Goal: Task Accomplishment & Management: Manage account settings

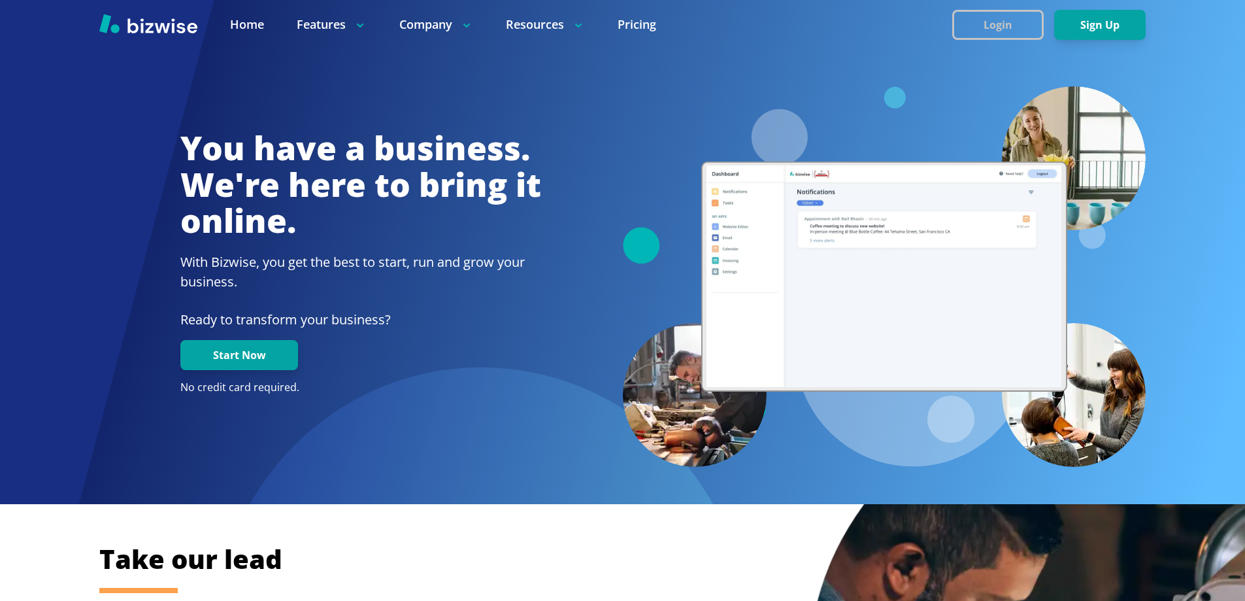
click at [981, 18] on button "Login" at bounding box center [998, 25] width 92 height 30
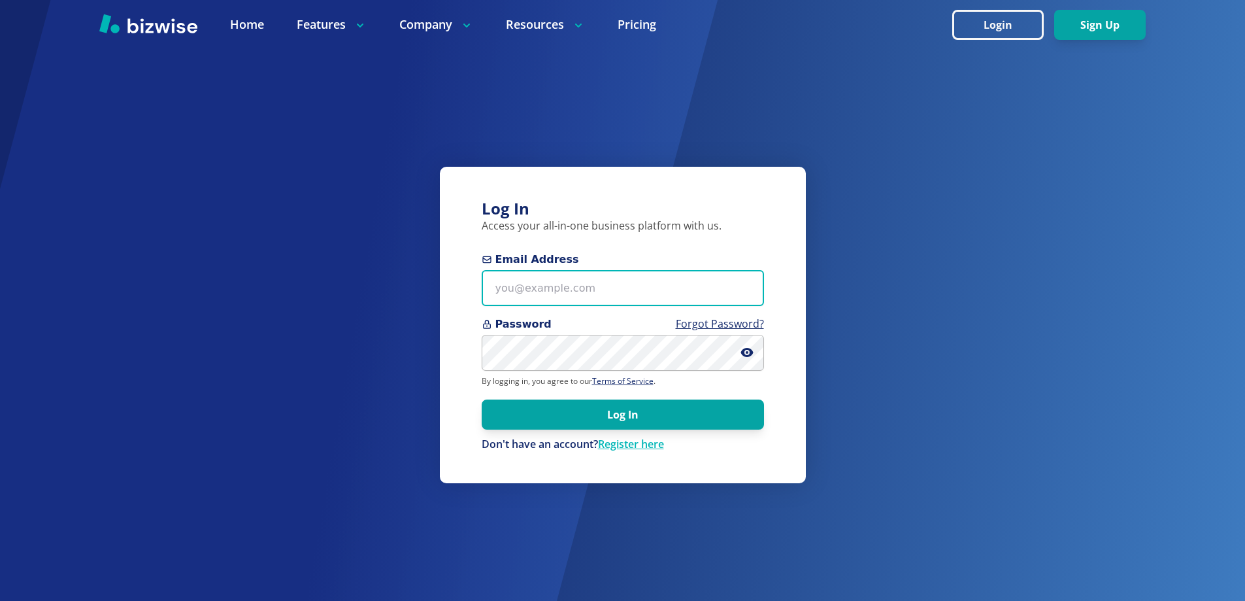
type input "knightjl7+1@msn.com"
click at [571, 282] on input "knightjl7+1@msn.com" at bounding box center [623, 288] width 282 height 36
click at [705, 469] on div "Log In Access your all-in-one business platform with us. Email Address knightjl…" at bounding box center [623, 325] width 366 height 316
click at [659, 446] on link "Register here" at bounding box center [631, 444] width 66 height 14
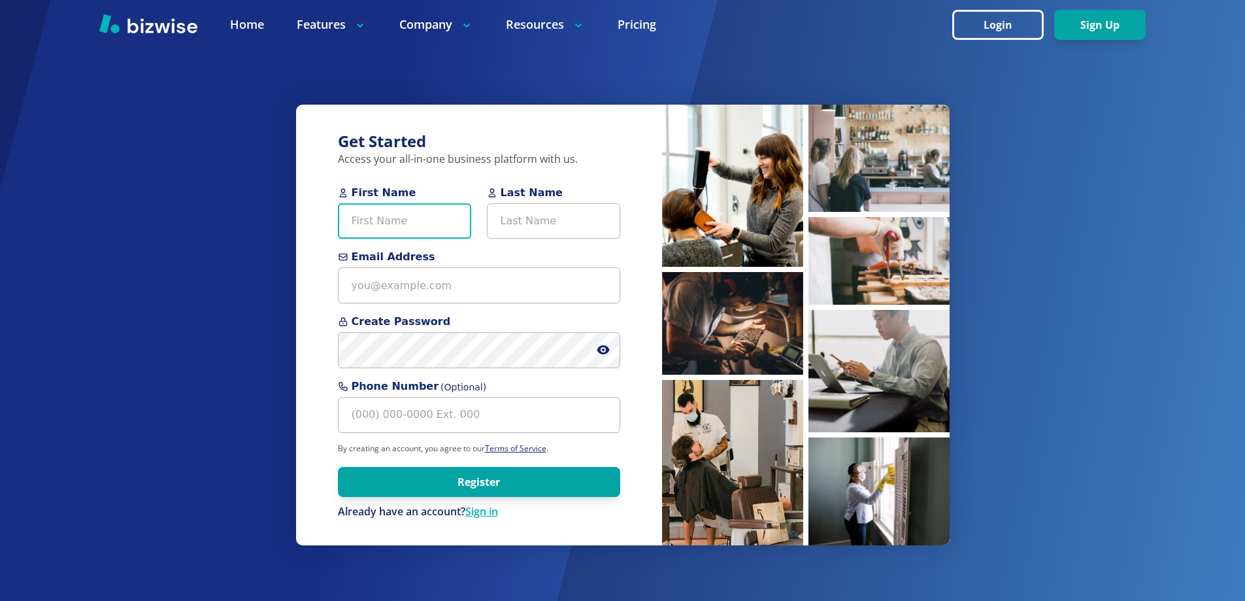
click at [433, 235] on input "First Name" at bounding box center [404, 221] width 133 height 36
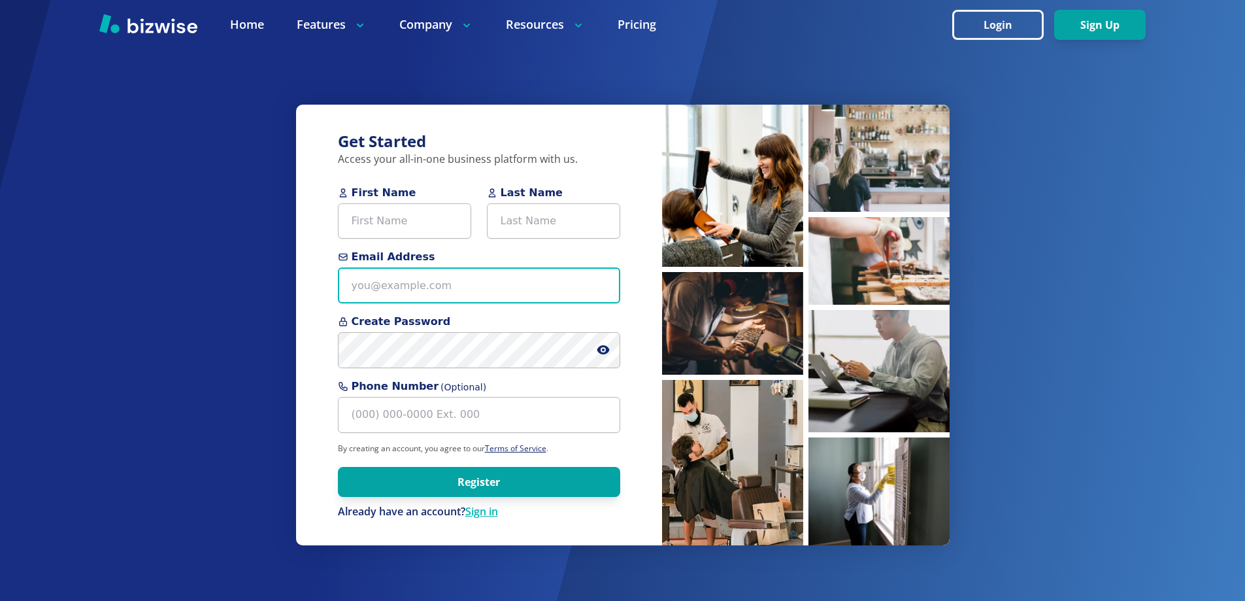
click at [379, 286] on input "Email Address" at bounding box center [479, 285] width 282 height 36
paste input "connect@sumitapradhan.consulting"
click at [388, 287] on input "connect@sumitapradhan.consulting" at bounding box center [479, 285] width 282 height 36
type input "connect+1@sumitapradhan.consulting"
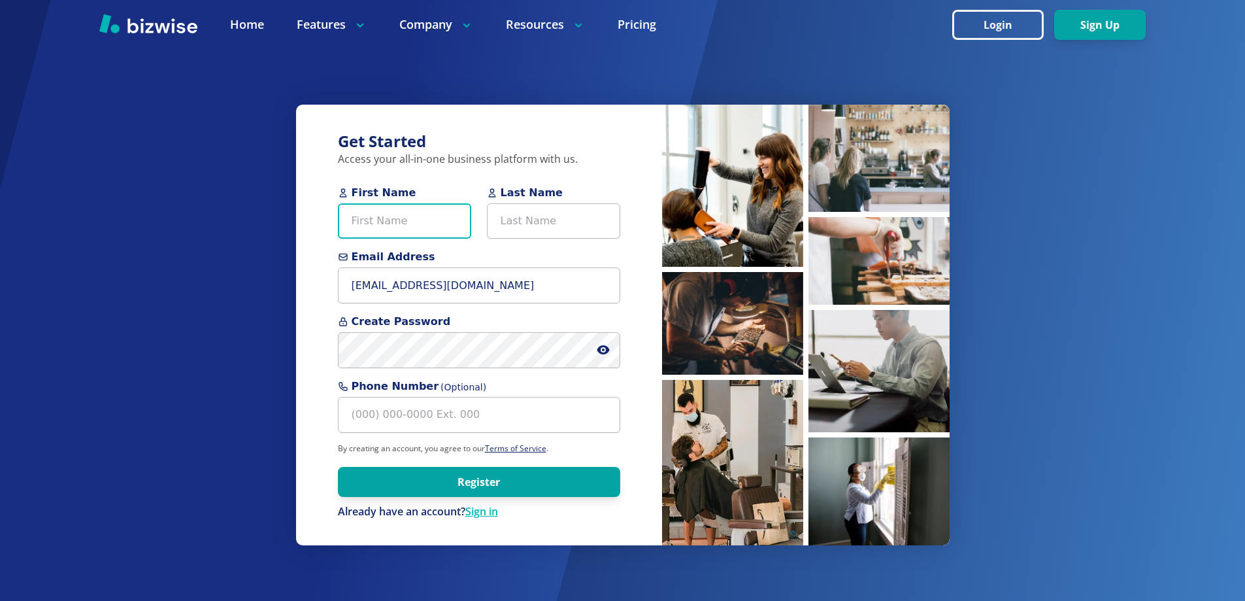
click at [449, 220] on input "First Name" at bounding box center [404, 221] width 133 height 36
paste input "Sumita"
type input "Sumita"
click at [520, 212] on input "Last Name" at bounding box center [553, 221] width 133 height 36
paste input "Pradhan"
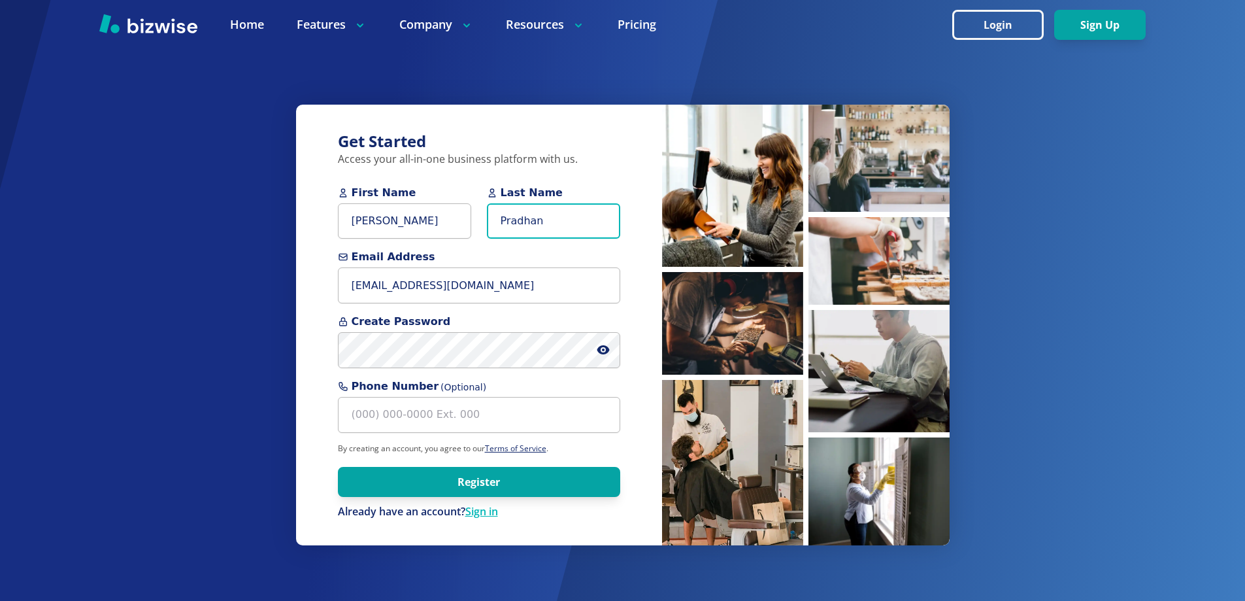
type input "Pradhan"
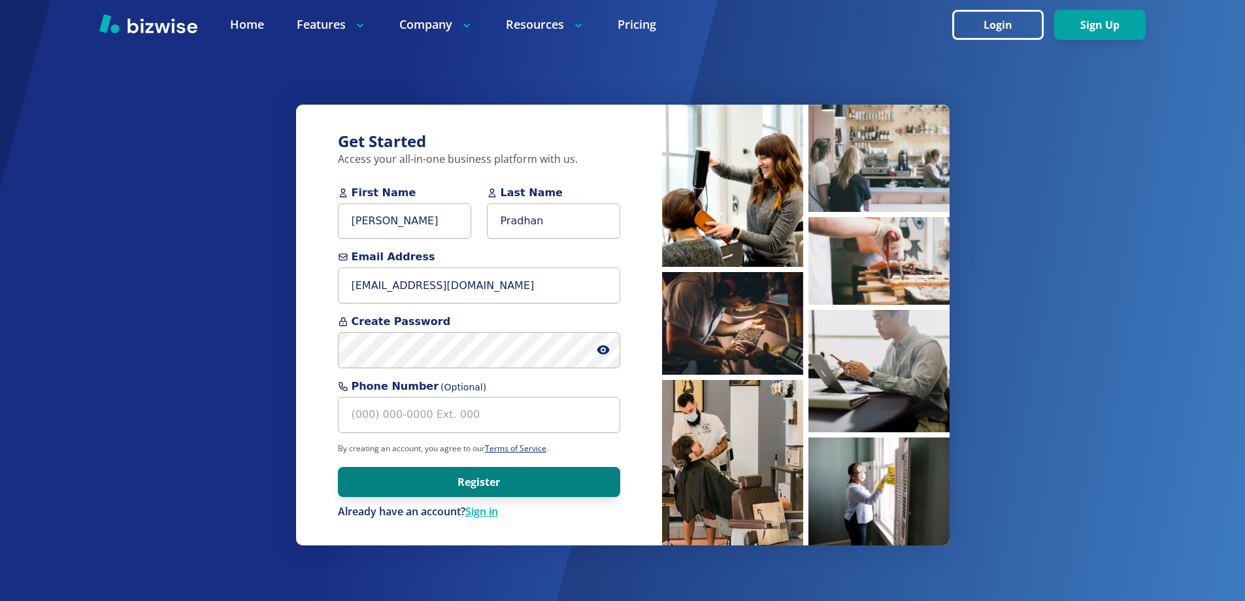
click at [352, 487] on button "Register" at bounding box center [479, 482] width 282 height 30
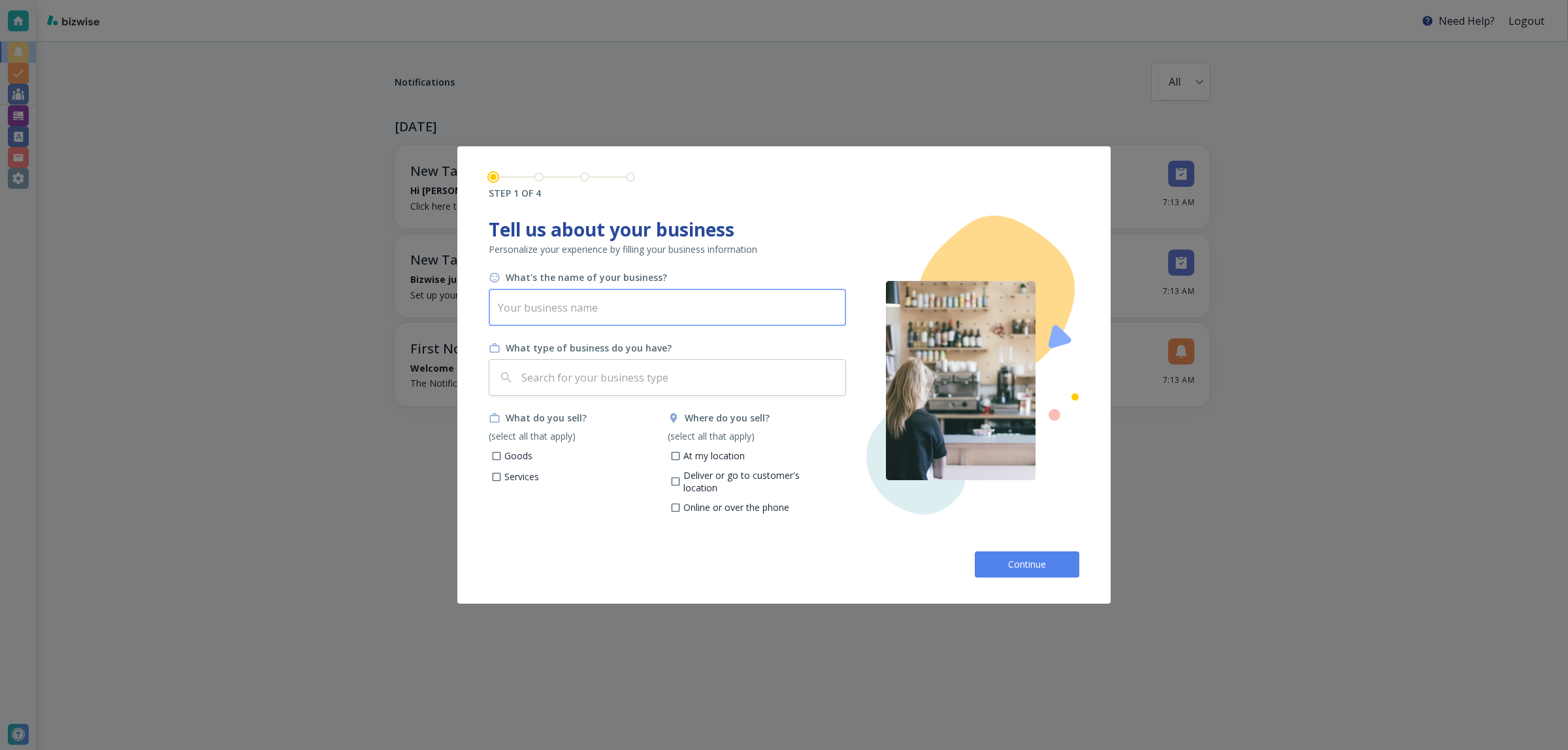
click at [625, 292] on input "text" at bounding box center [668, 308] width 358 height 37
paste input "PPeplant"
click at [742, 363] on div "​" at bounding box center [668, 377] width 358 height 37
type input "PPeplant"
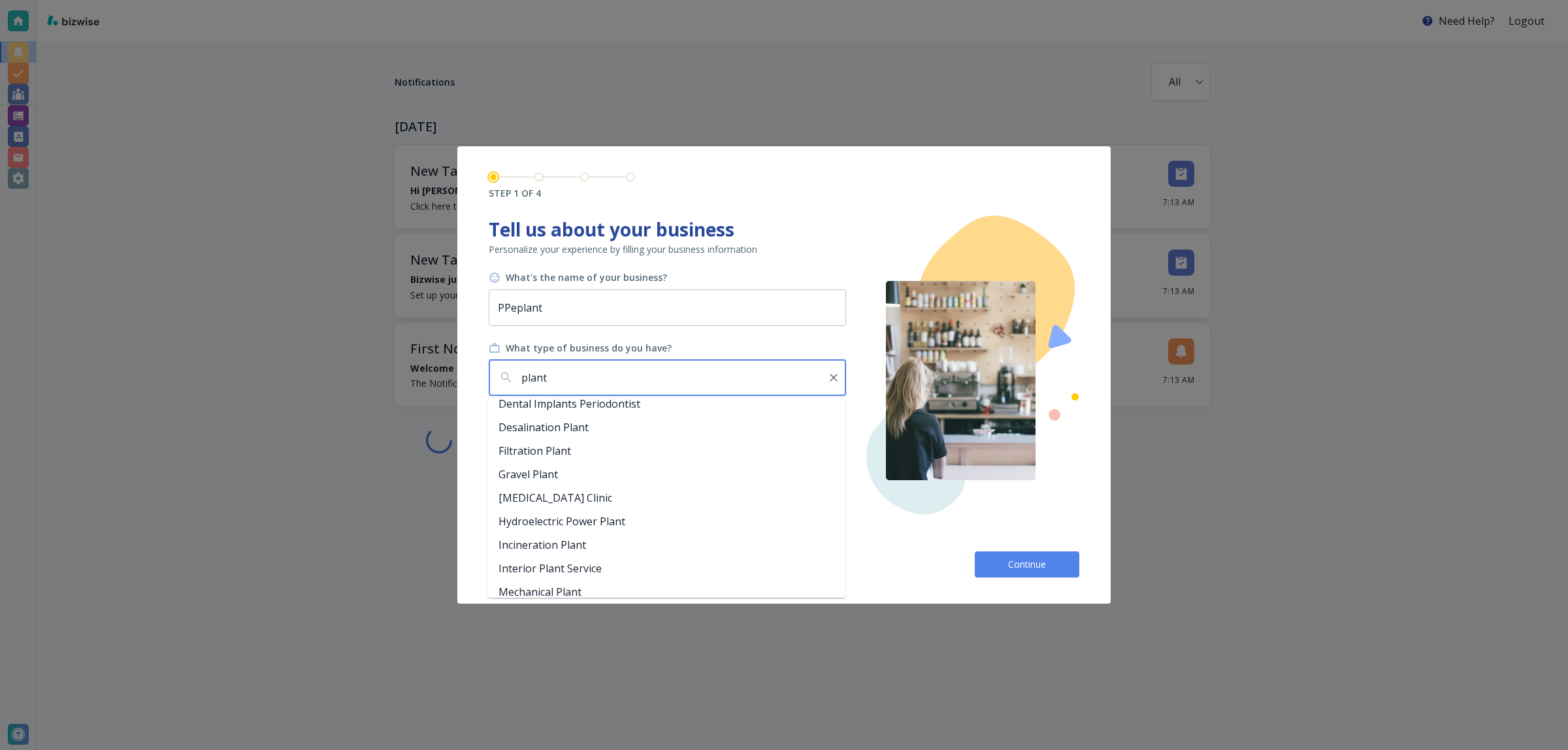
scroll to position [163, 0]
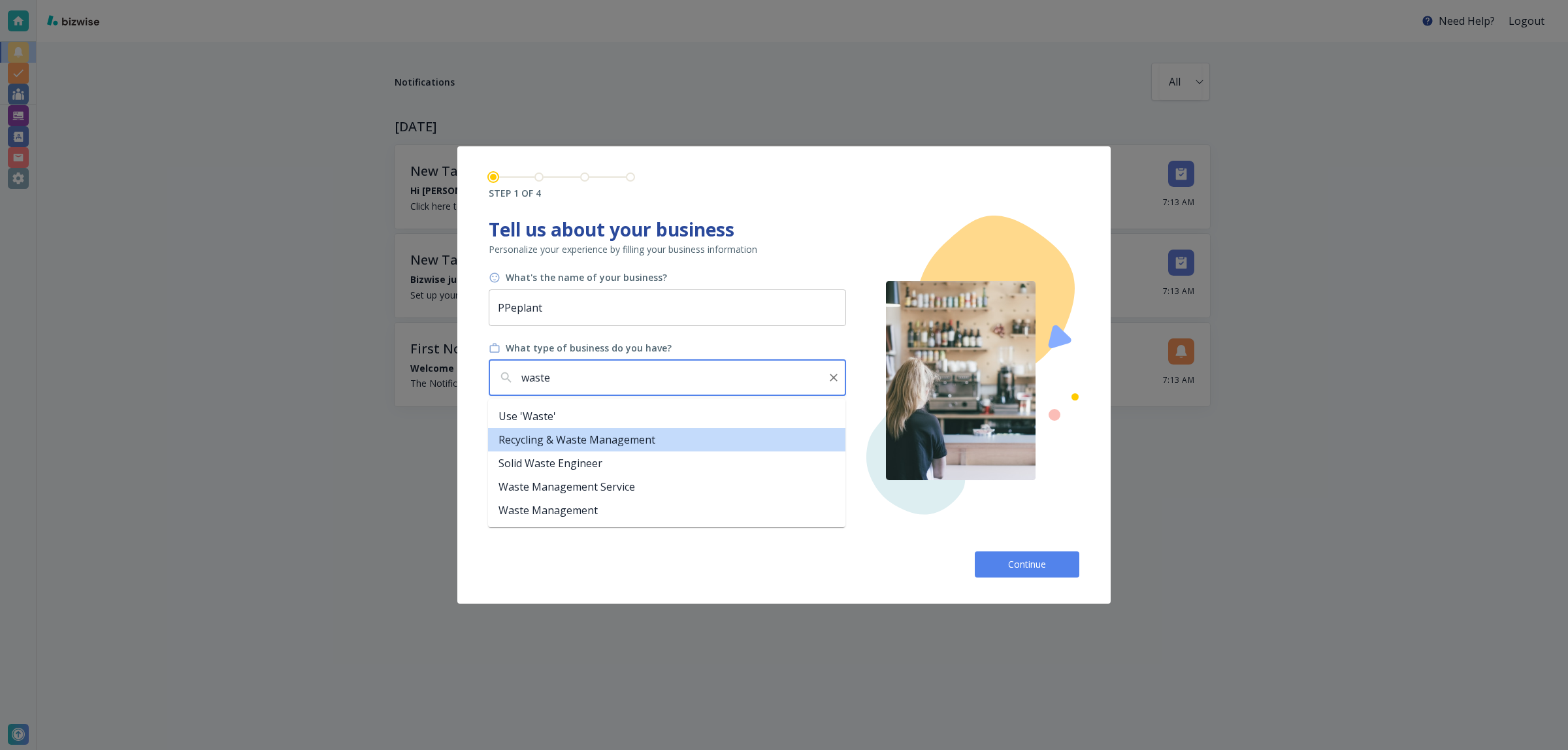
click at [567, 440] on li "Recycling & Waste Management" at bounding box center [667, 440] width 358 height 24
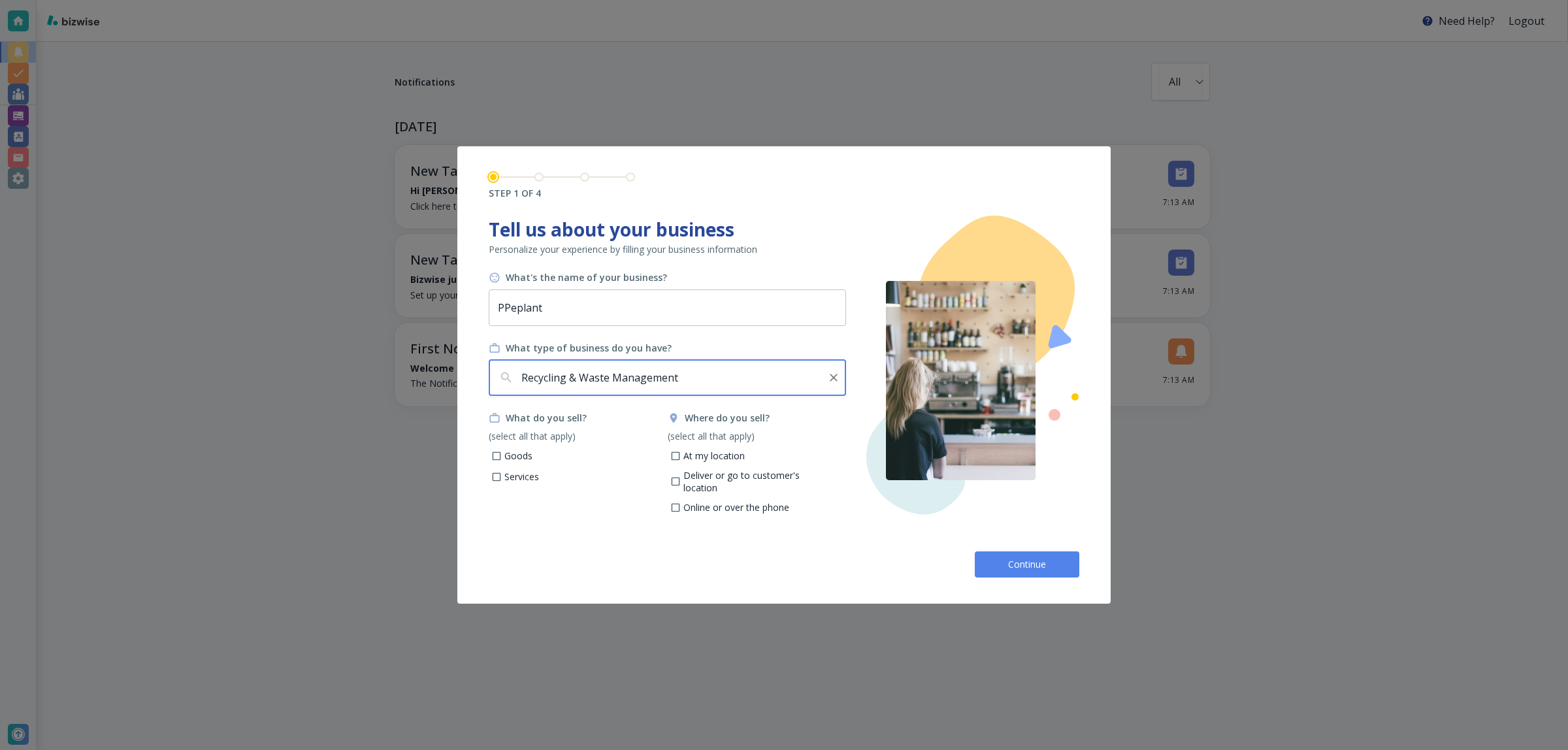
type input "Recycling & Waste Management"
click at [523, 478] on p "Services" at bounding box center [522, 477] width 35 height 13
click at [503, 478] on input "Services" at bounding box center [497, 478] width 11 height 11
checkbox input "true"
drag, startPoint x: 699, startPoint y: 455, endPoint x: 964, endPoint y: 531, distance: 275.7
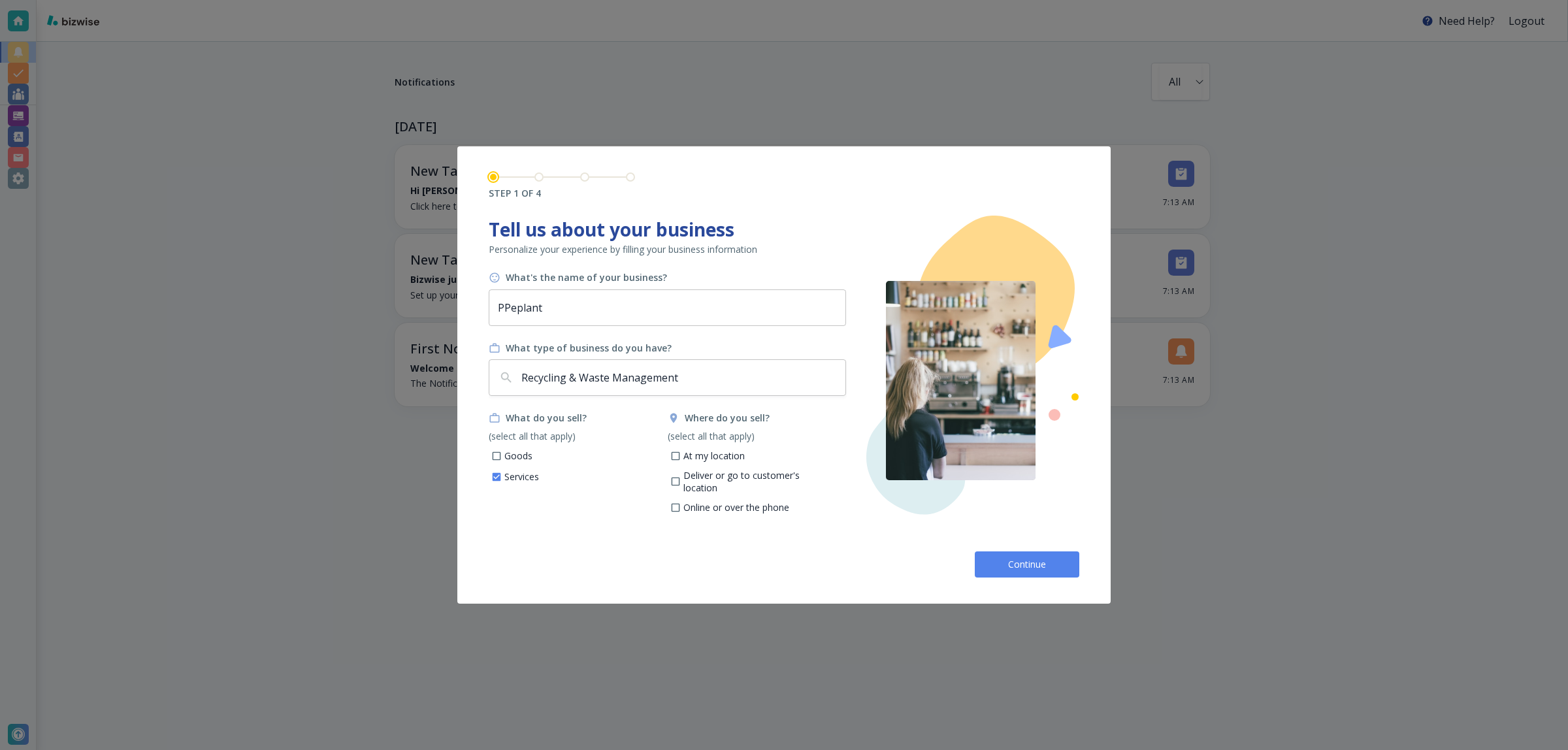
click at [700, 455] on p "At my location" at bounding box center [714, 456] width 61 height 13
click at [681, 455] on input "At my location" at bounding box center [675, 457] width 11 height 11
checkbox input "true"
click at [1020, 554] on button "Continue" at bounding box center [1026, 565] width 105 height 26
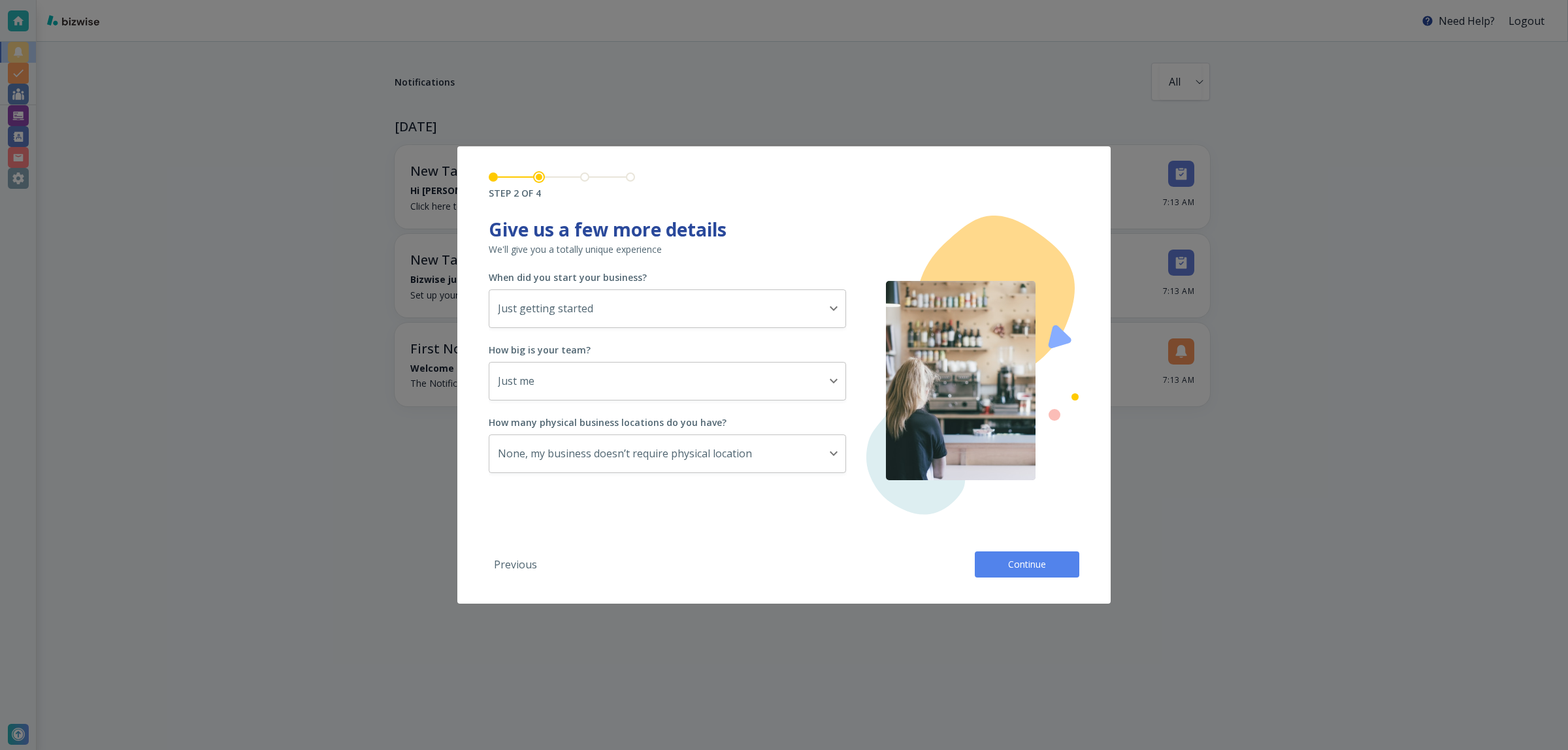
click at [1063, 559] on button "Continue" at bounding box center [1026, 565] width 105 height 26
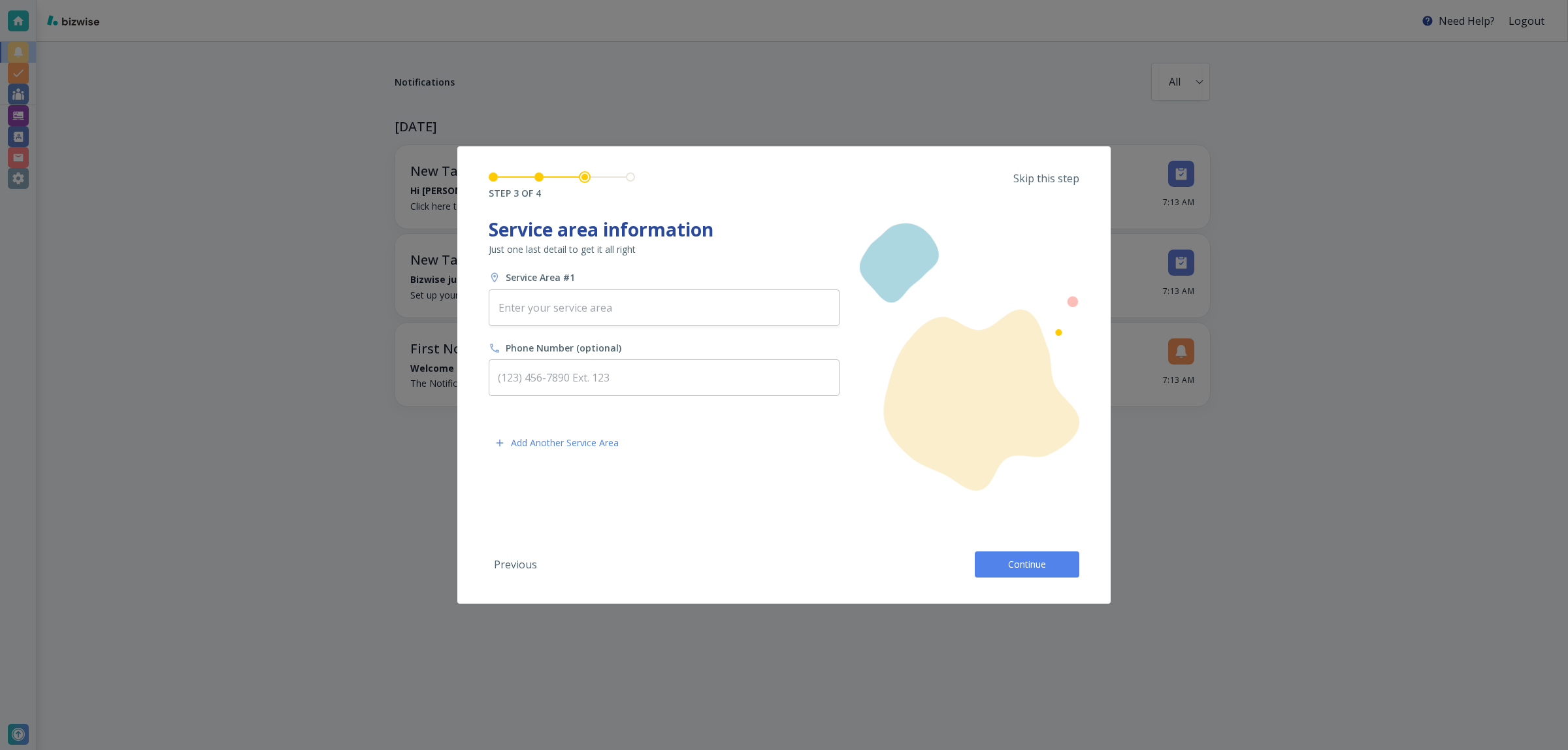
click at [1062, 559] on button "Continue" at bounding box center [1026, 565] width 105 height 26
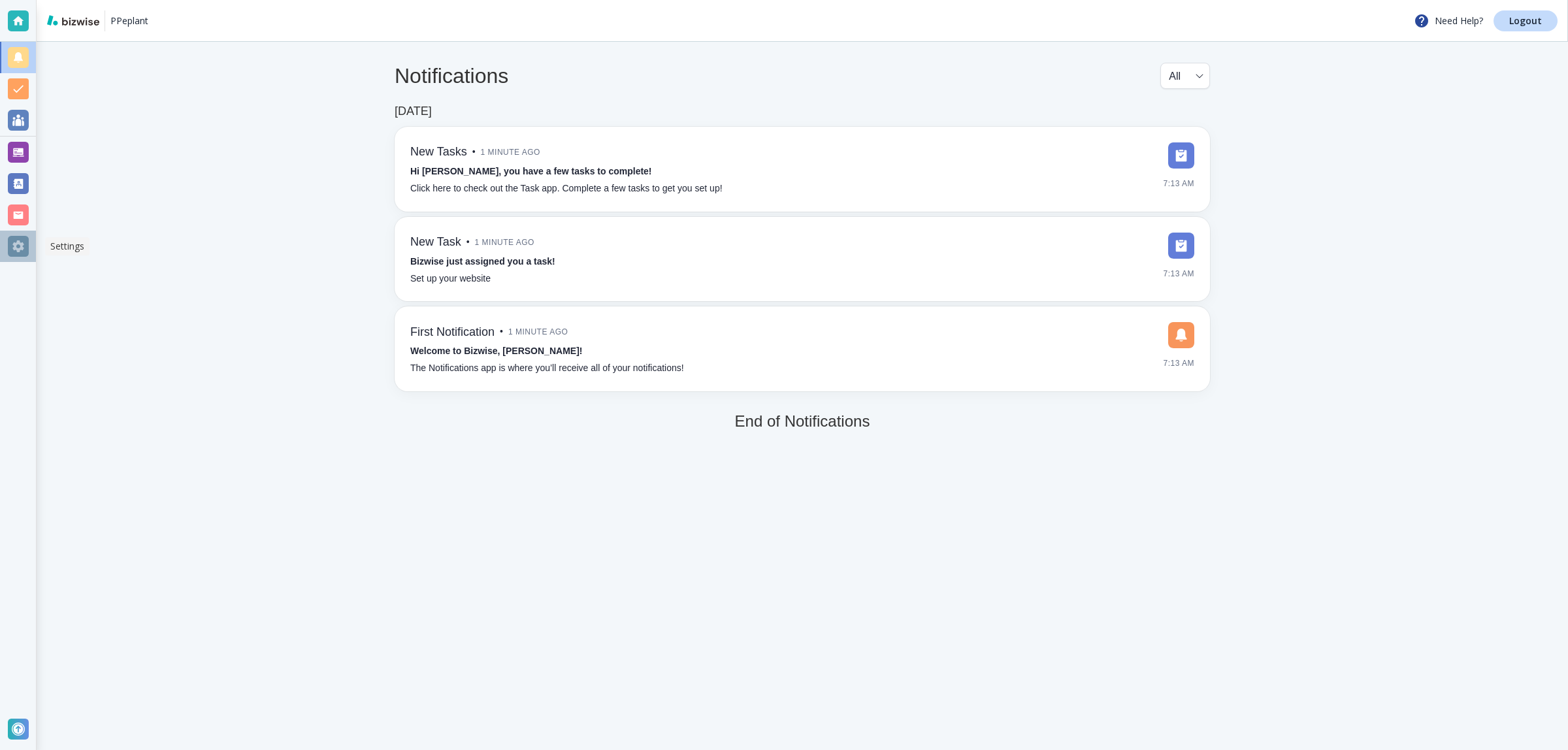
click at [21, 239] on div at bounding box center [18, 246] width 21 height 21
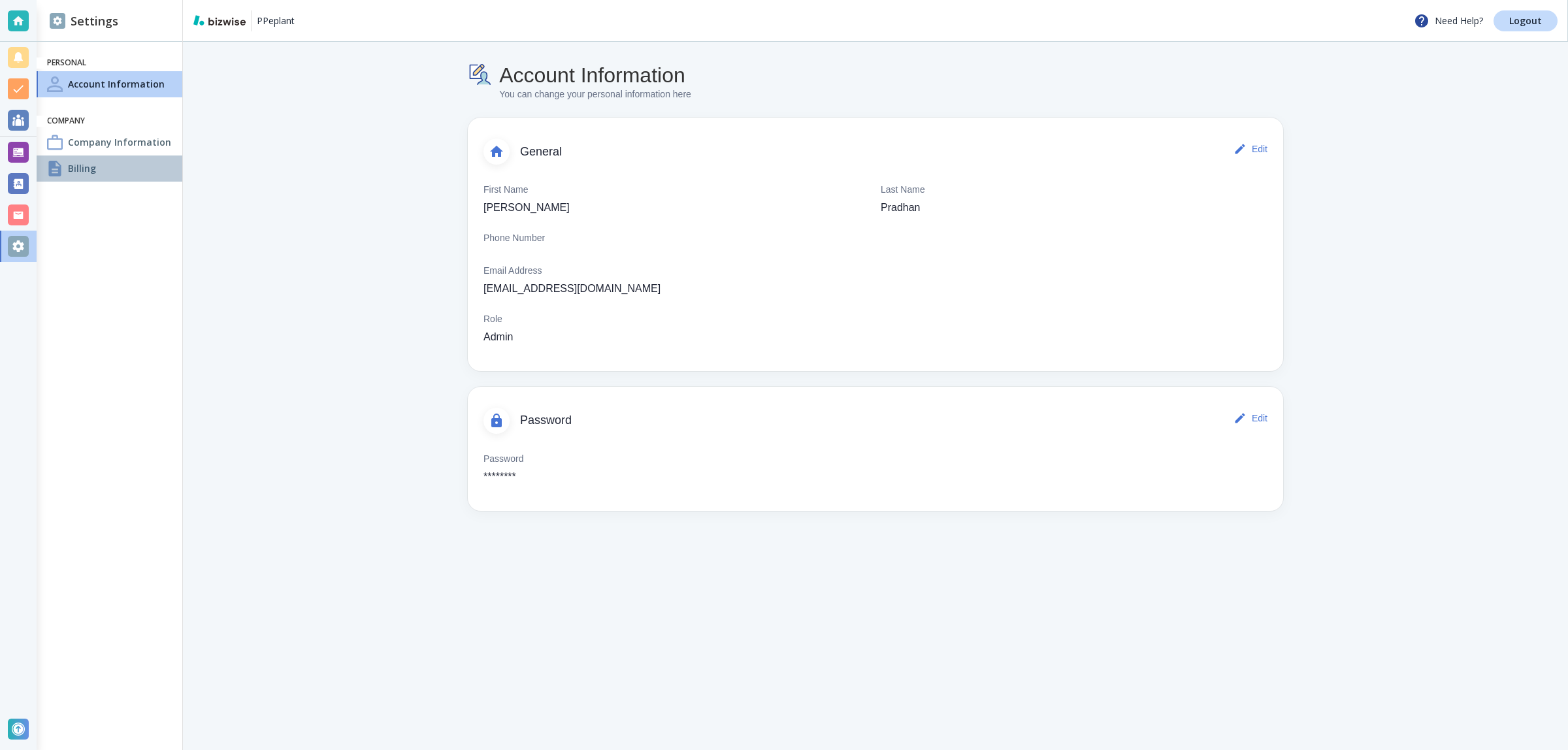
click at [129, 160] on div "Billing" at bounding box center [110, 169] width 146 height 26
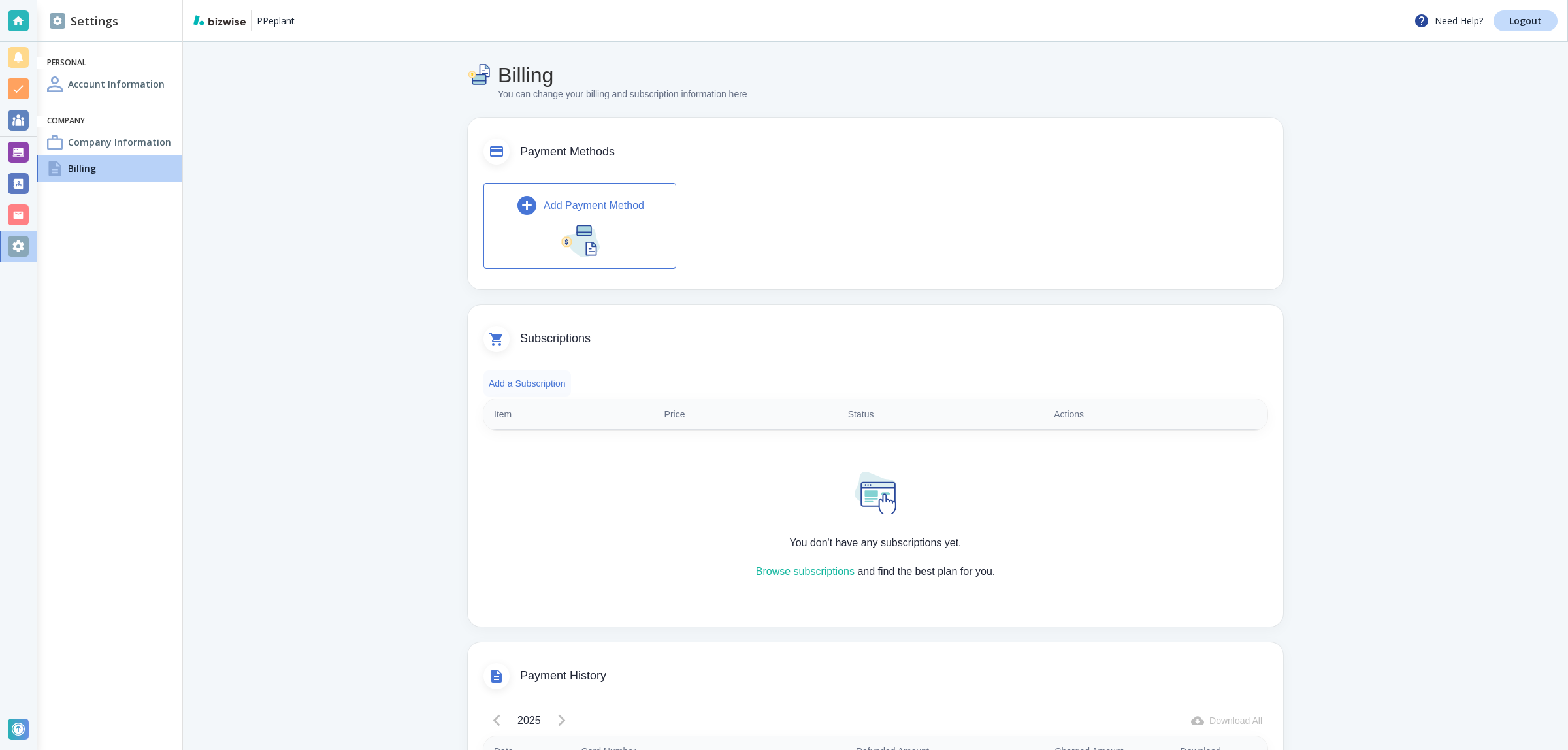
click at [550, 390] on button "Add a Subscription" at bounding box center [528, 384] width 88 height 26
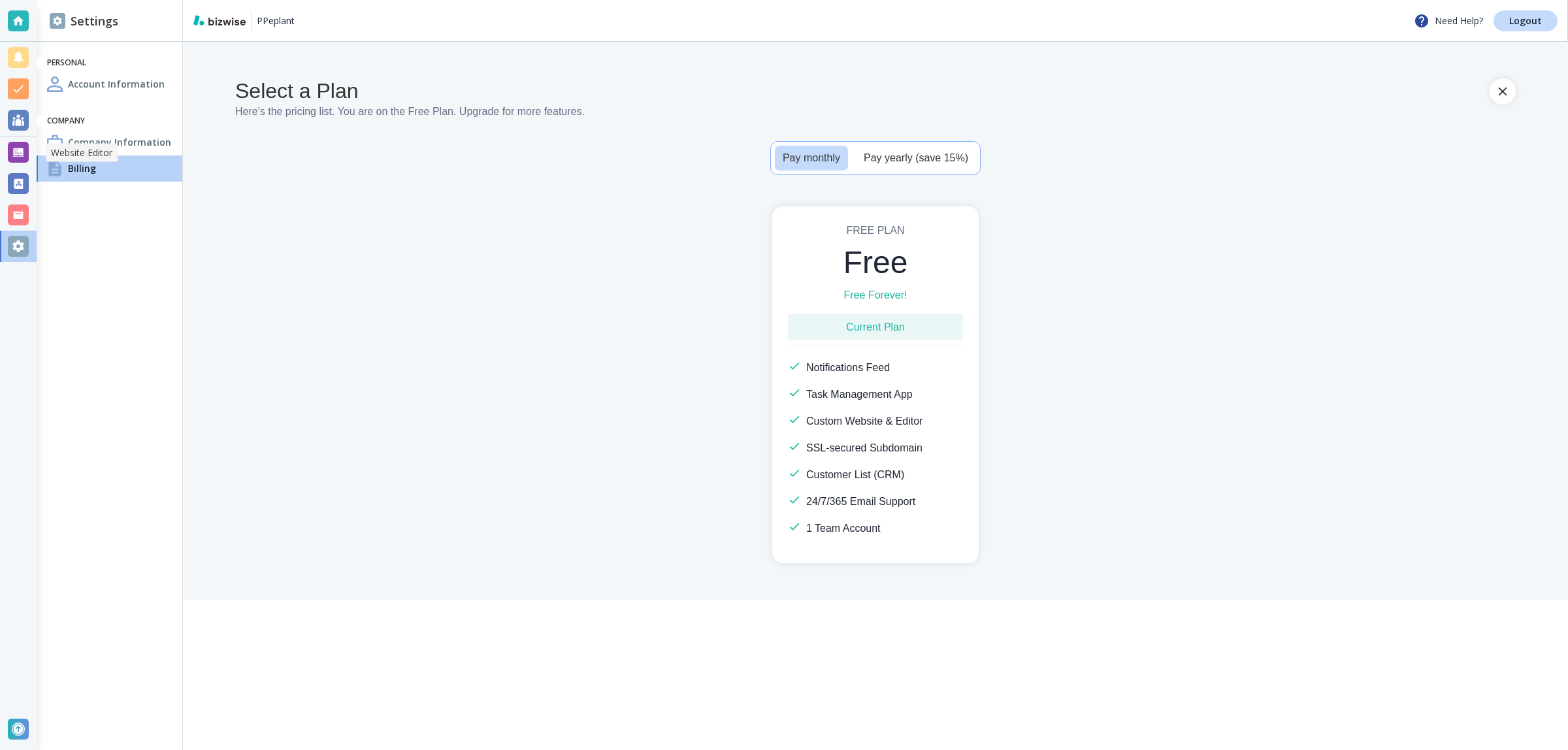
click at [11, 156] on div at bounding box center [18, 152] width 21 height 21
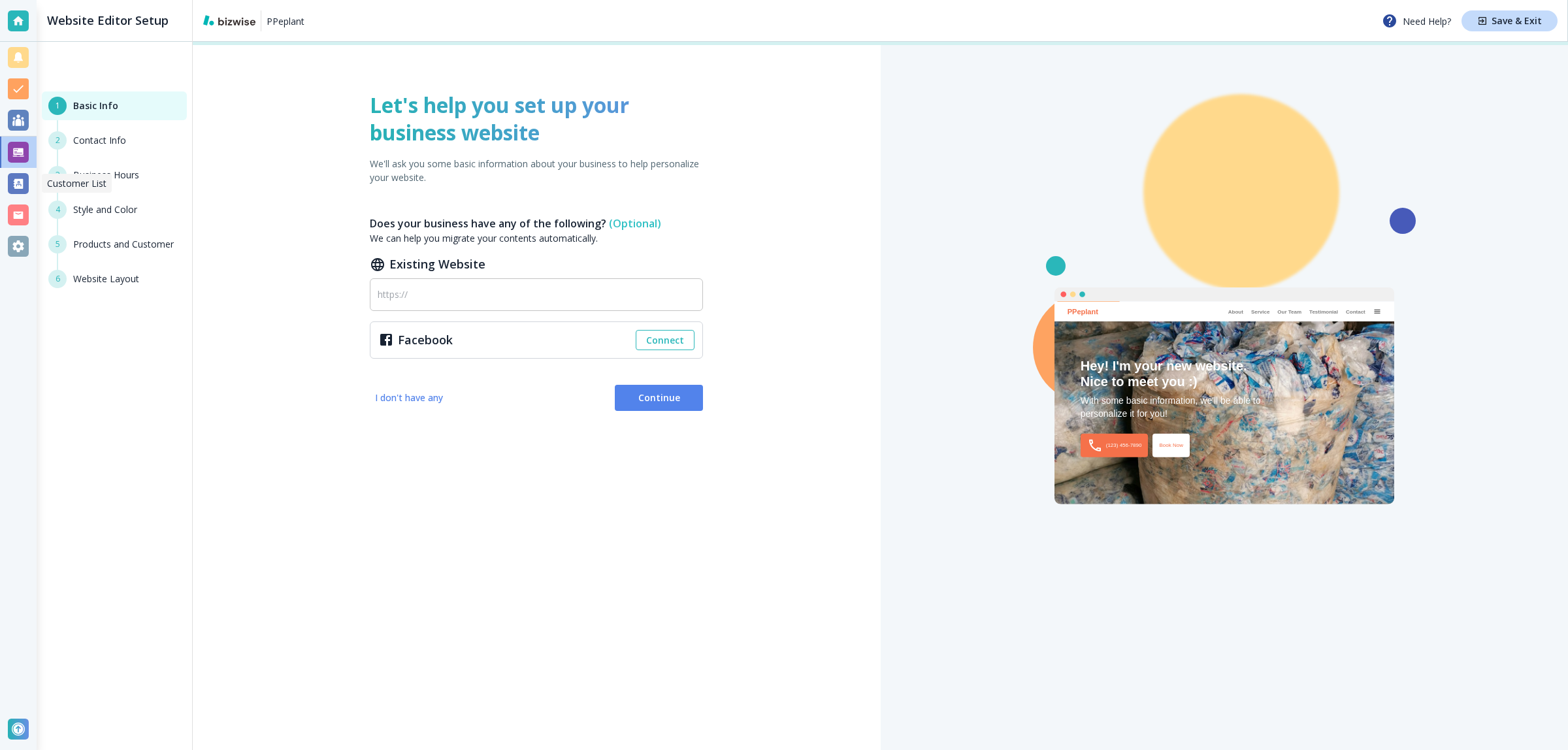
click at [18, 176] on div at bounding box center [18, 183] width 21 height 21
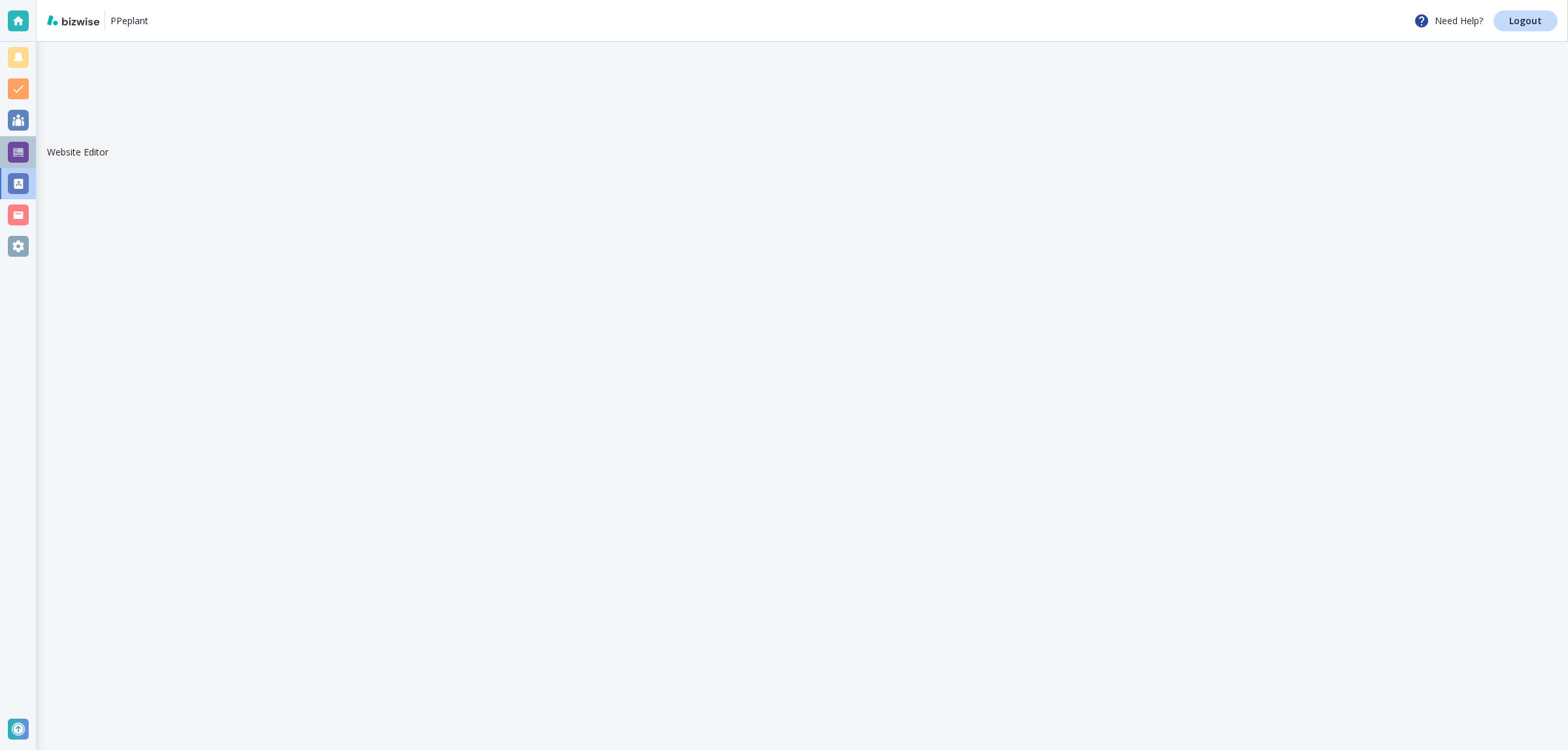
click at [30, 149] on div at bounding box center [18, 152] width 37 height 31
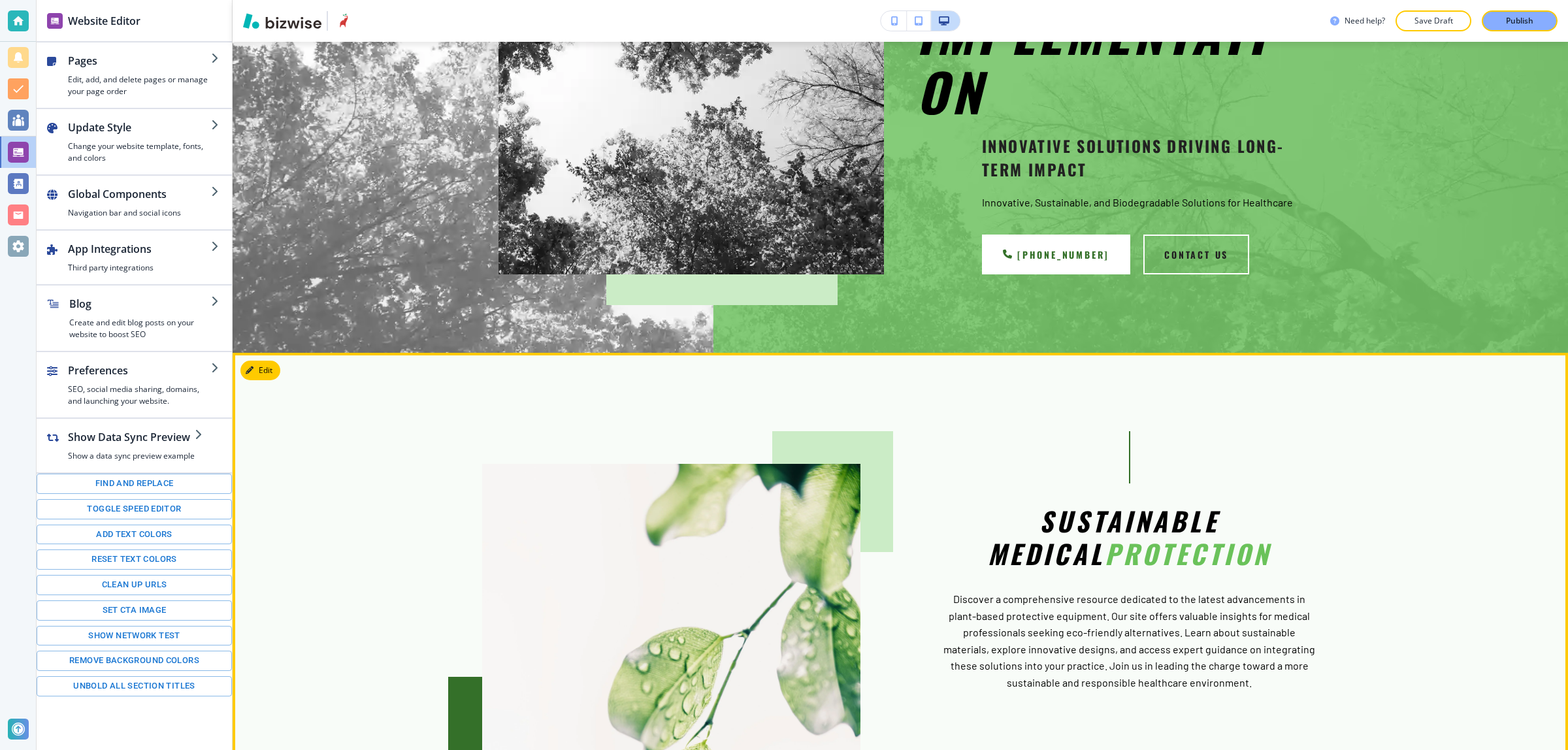
scroll to position [817, 0]
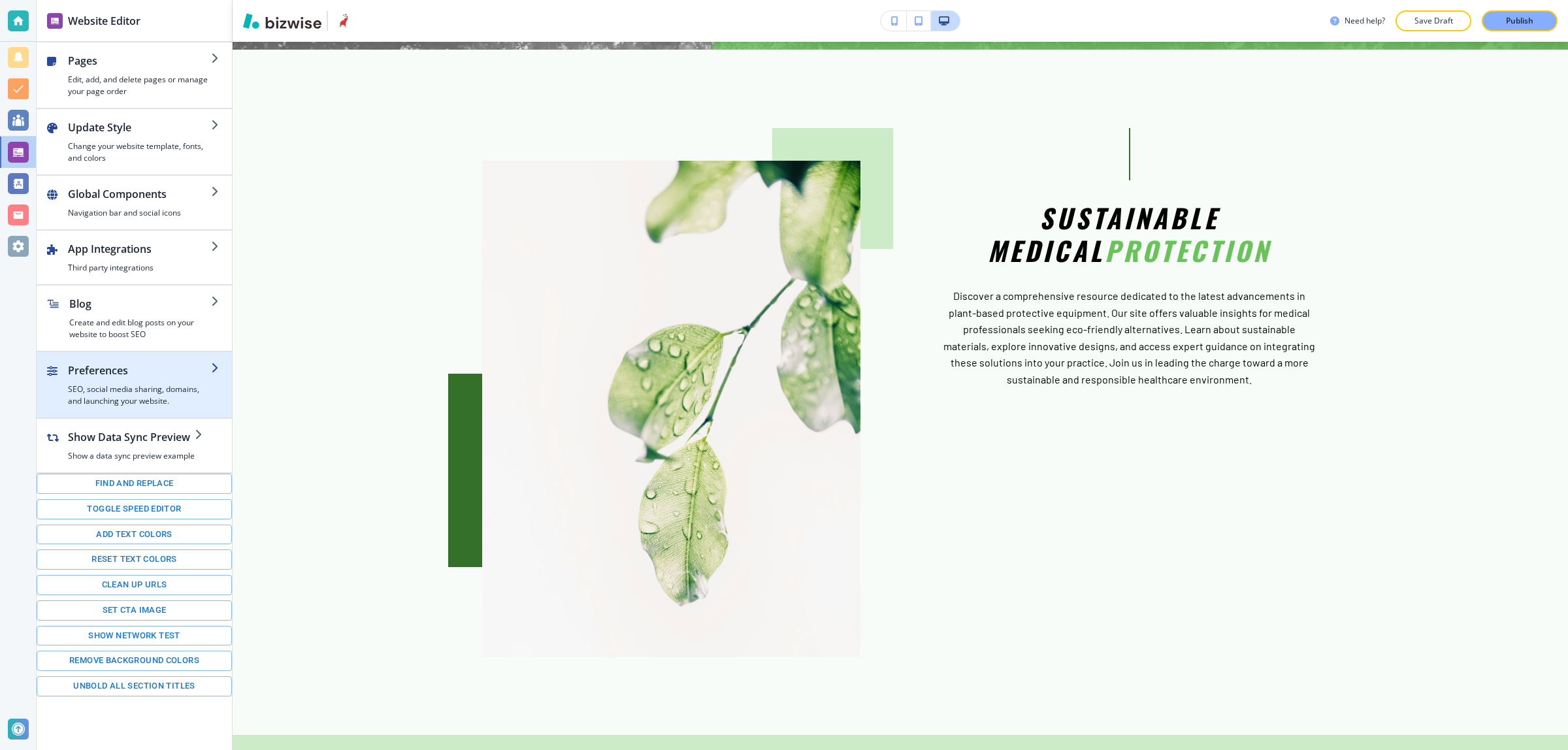
click at [146, 380] on div "button" at bounding box center [139, 380] width 143 height 5
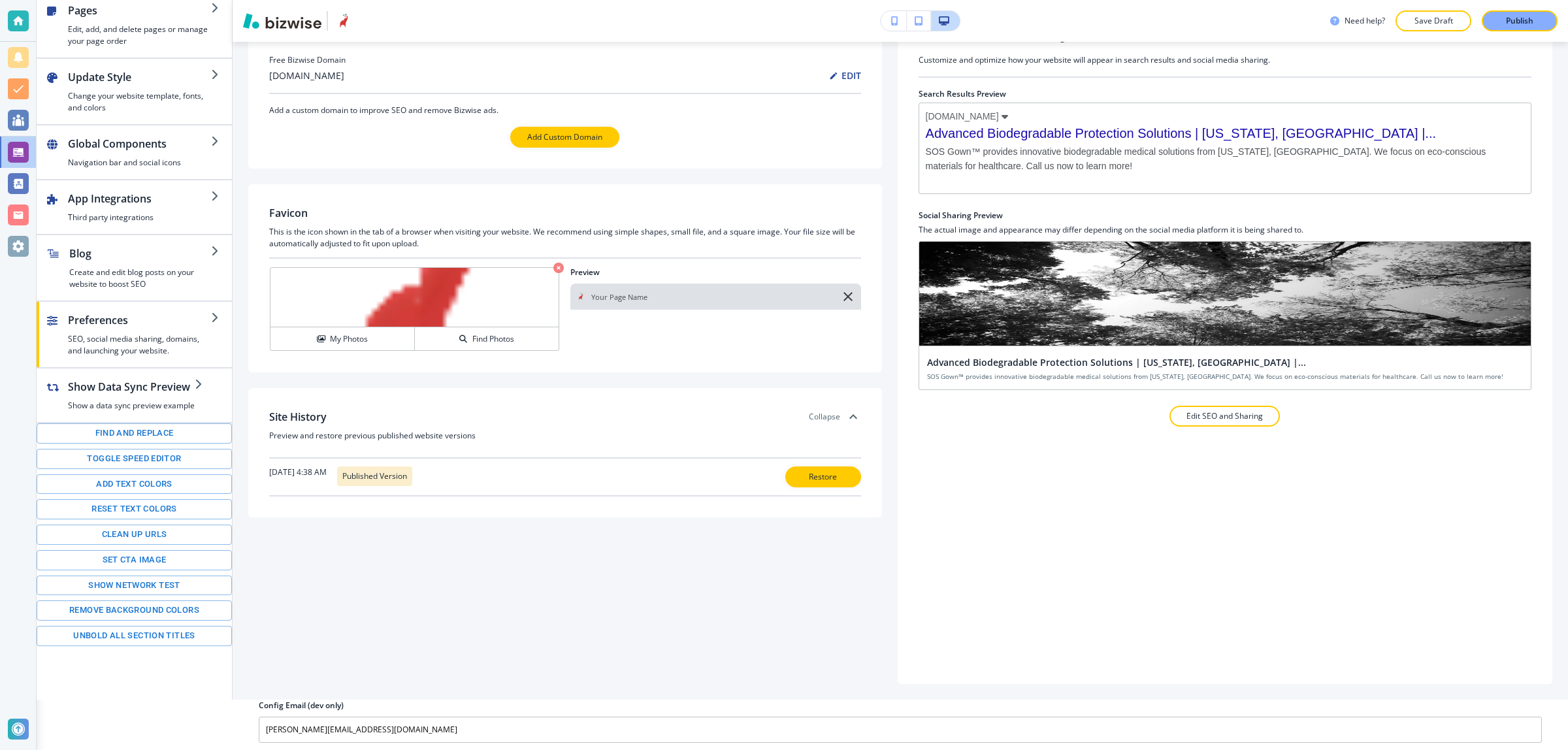
scroll to position [54, 0]
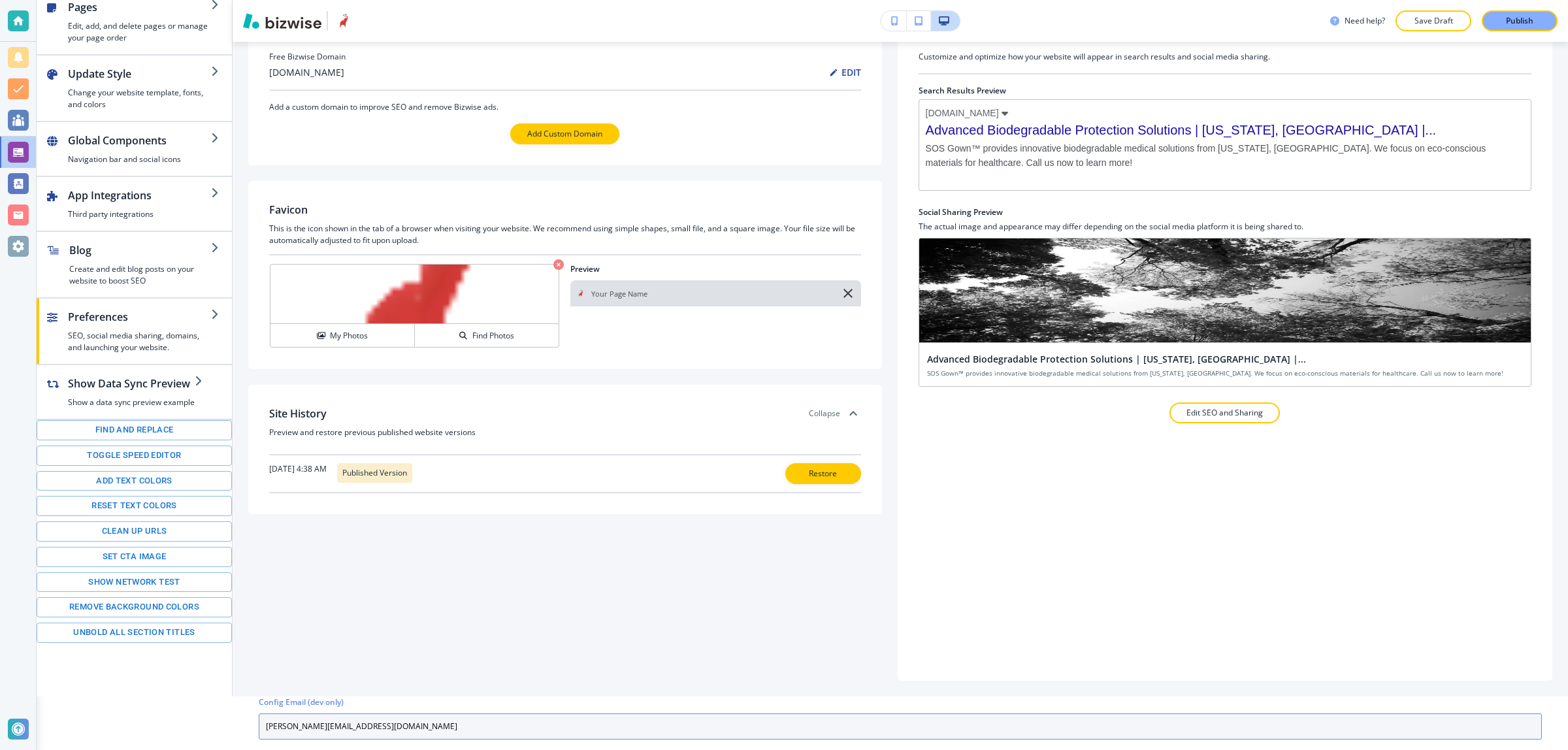
drag, startPoint x: 389, startPoint y: 720, endPoint x: 233, endPoint y: 725, distance: 156.1
click at [233, 725] on div "Website Editor Pages Edit, add, and delete pages or manage your page order Upda…" at bounding box center [802, 375] width 1531 height 750
paste input "connect@sumitapradhan.consulting"
type input "connect@sumitapradhan.consulting"
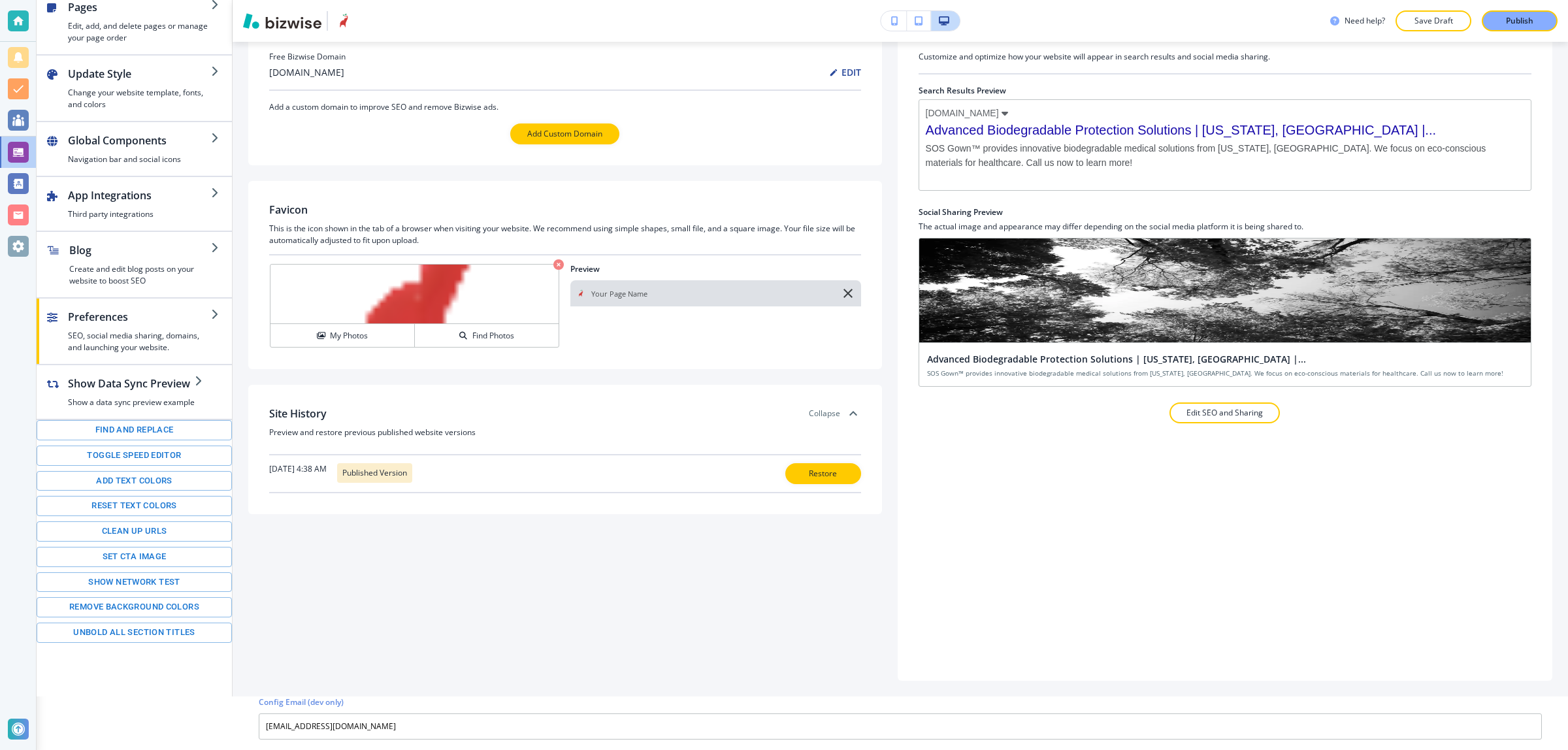
click at [1060, 652] on div "SEO and Social Media Sharing Customize and optimize how your website will appea…" at bounding box center [1224, 342] width 655 height 677
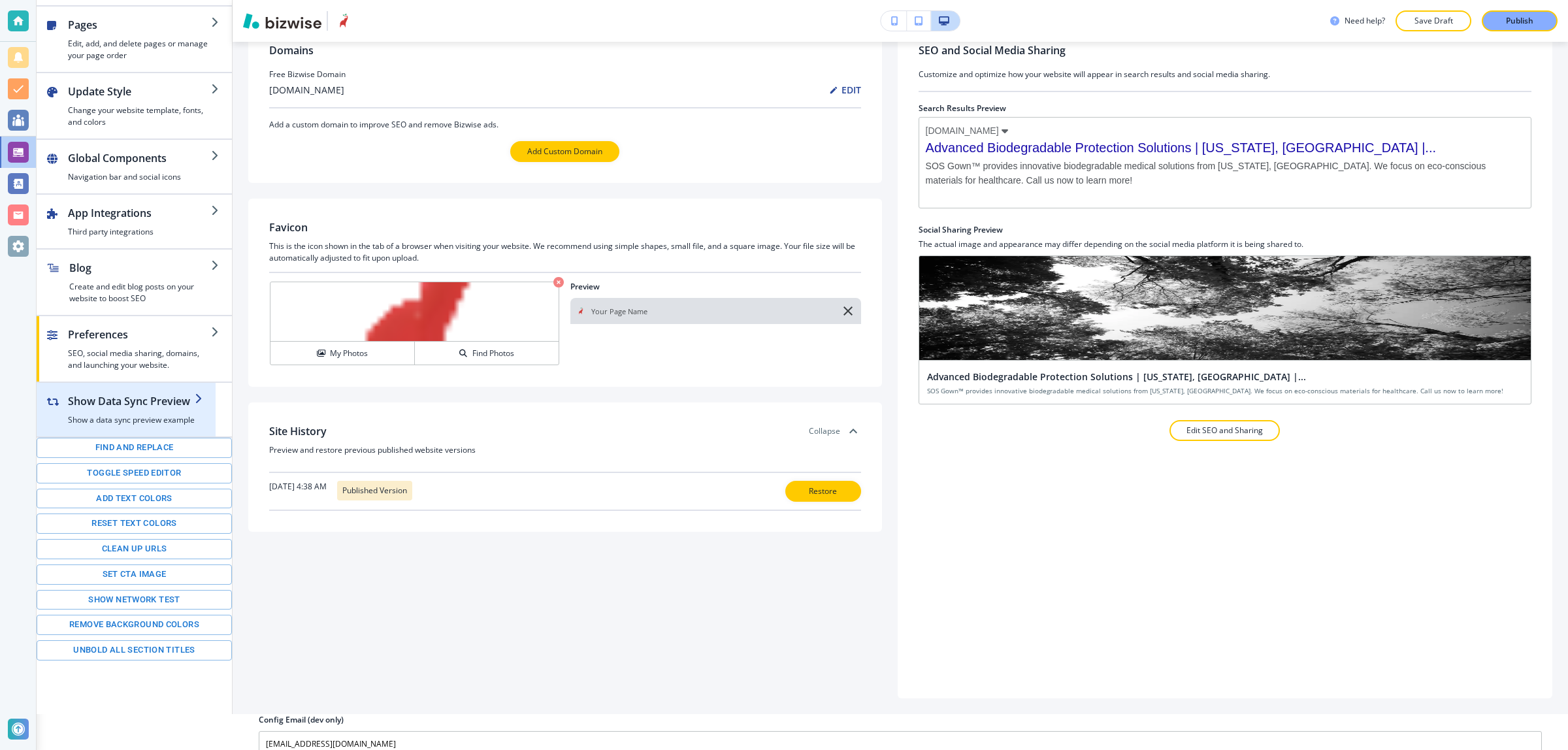
scroll to position [0, 0]
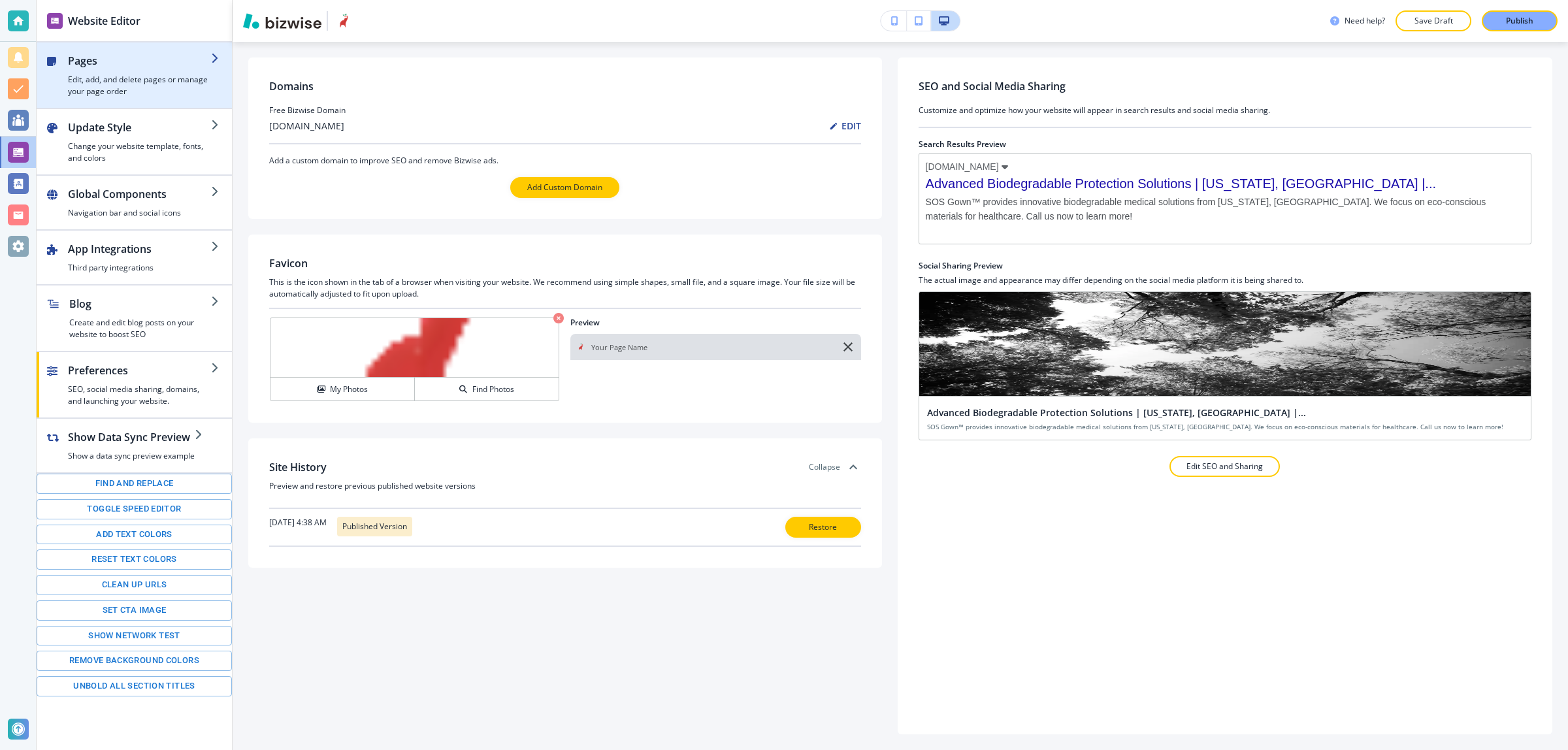
click at [142, 86] on h4 "Edit, add, and delete pages or manage your page order" at bounding box center [139, 86] width 143 height 24
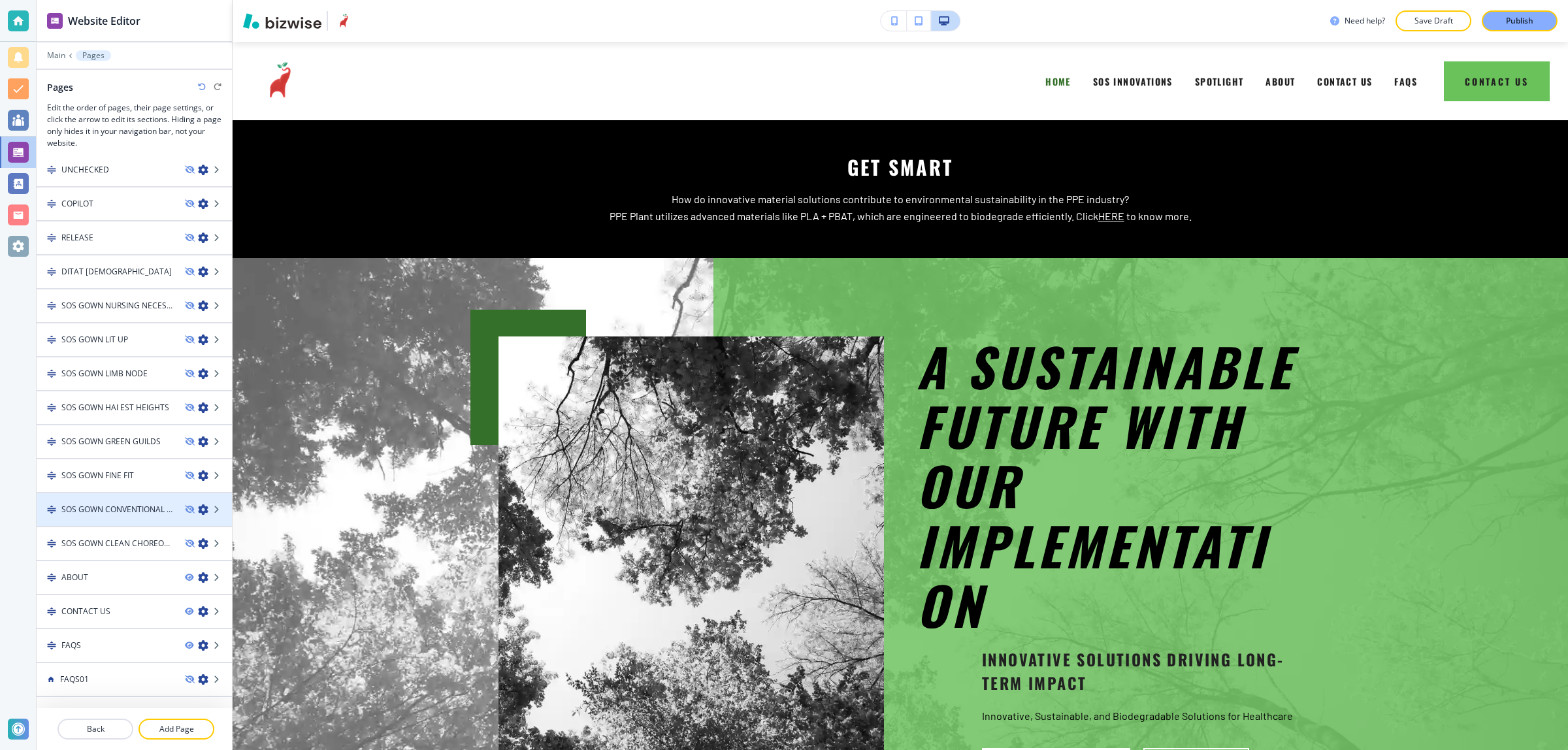
scroll to position [256, 0]
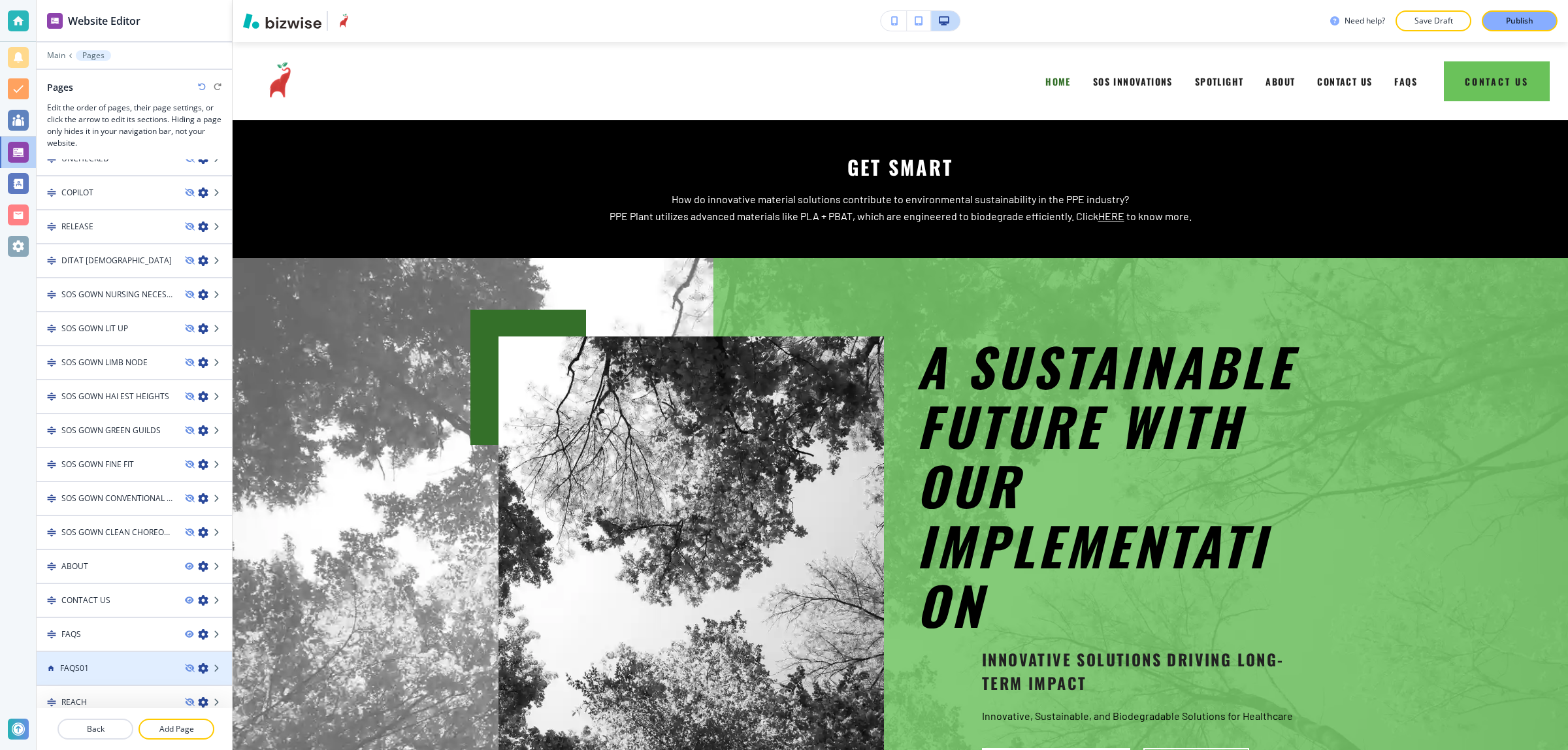
click at [113, 663] on div "FAQS01" at bounding box center [106, 669] width 138 height 12
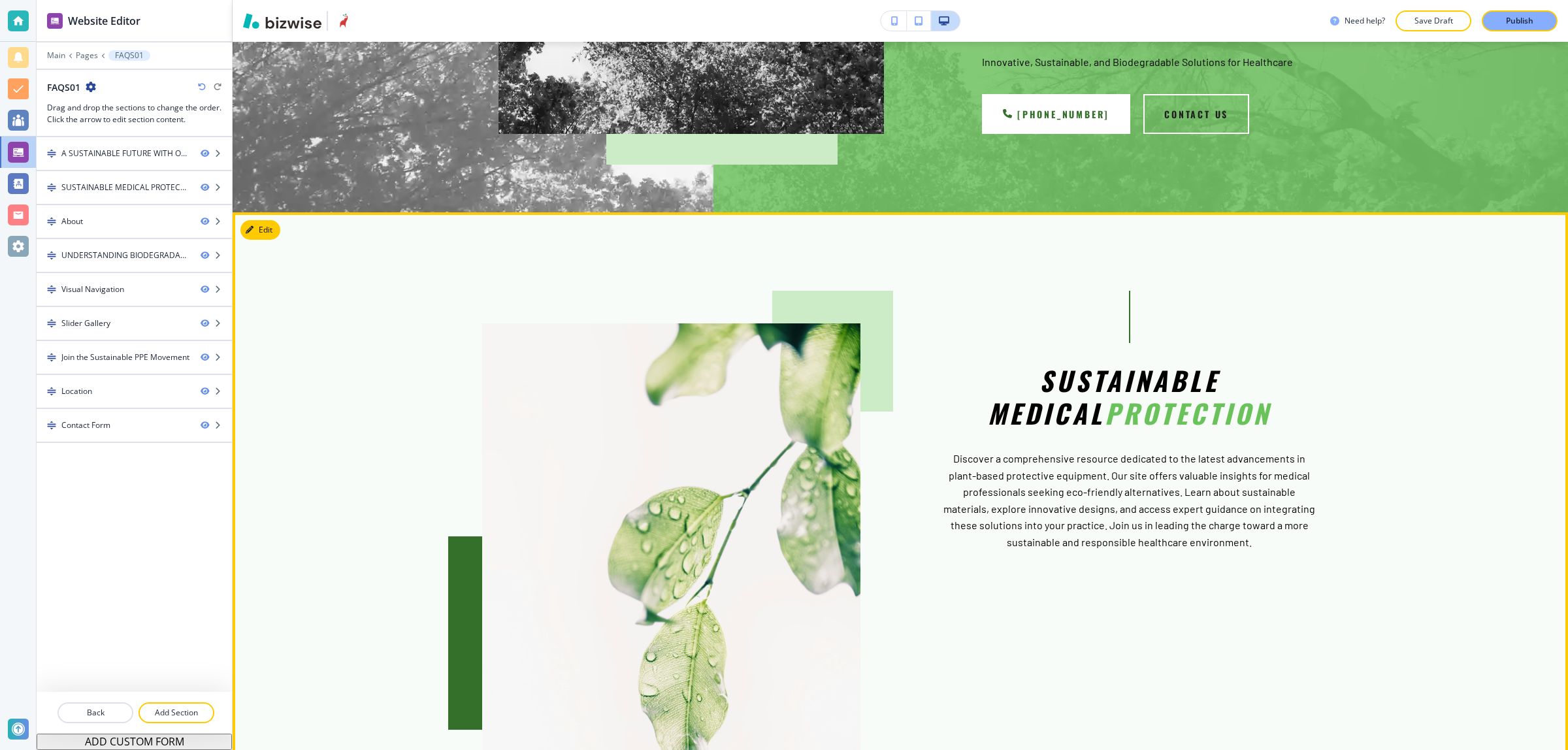
scroll to position [735, 0]
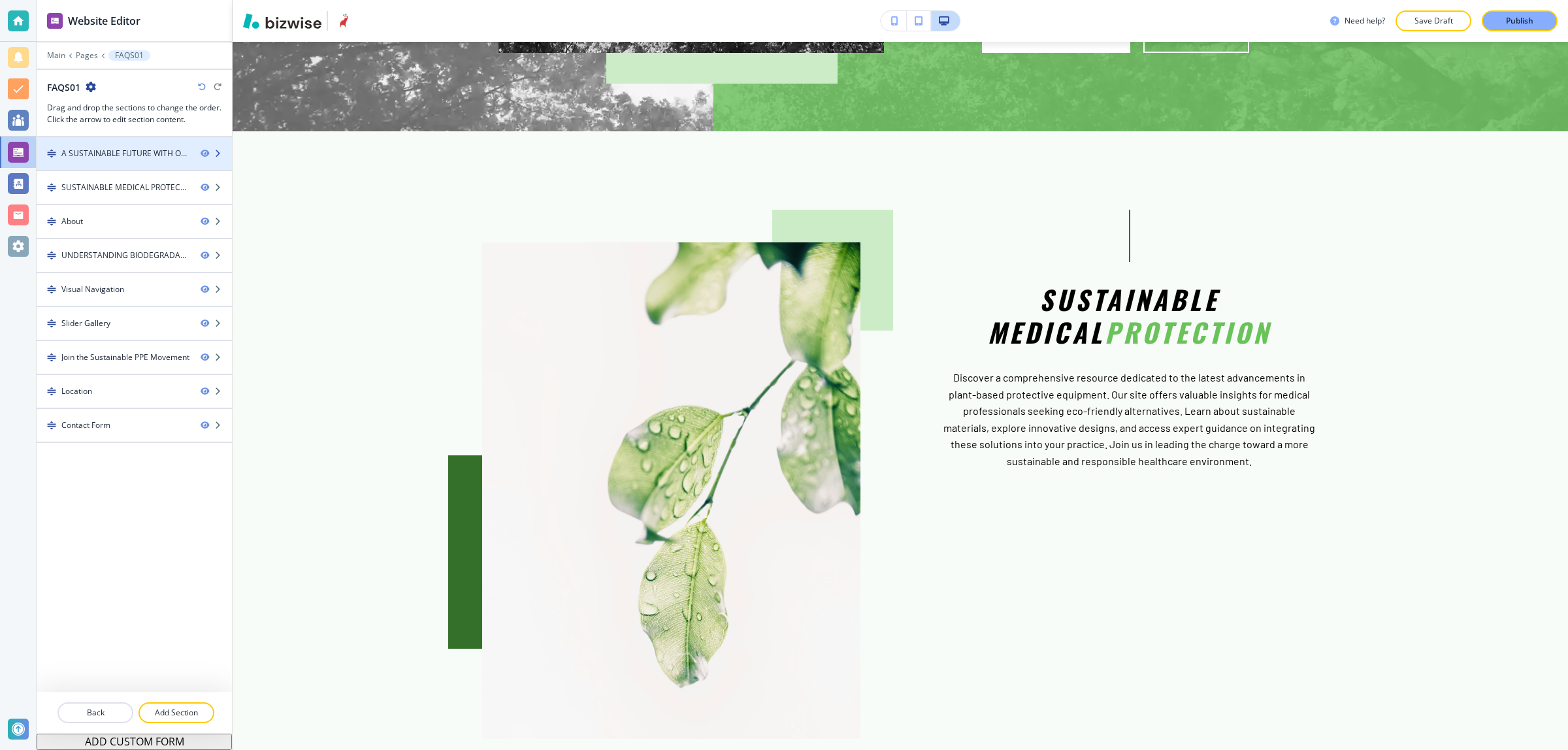
click at [92, 144] on div at bounding box center [134, 142] width 195 height 10
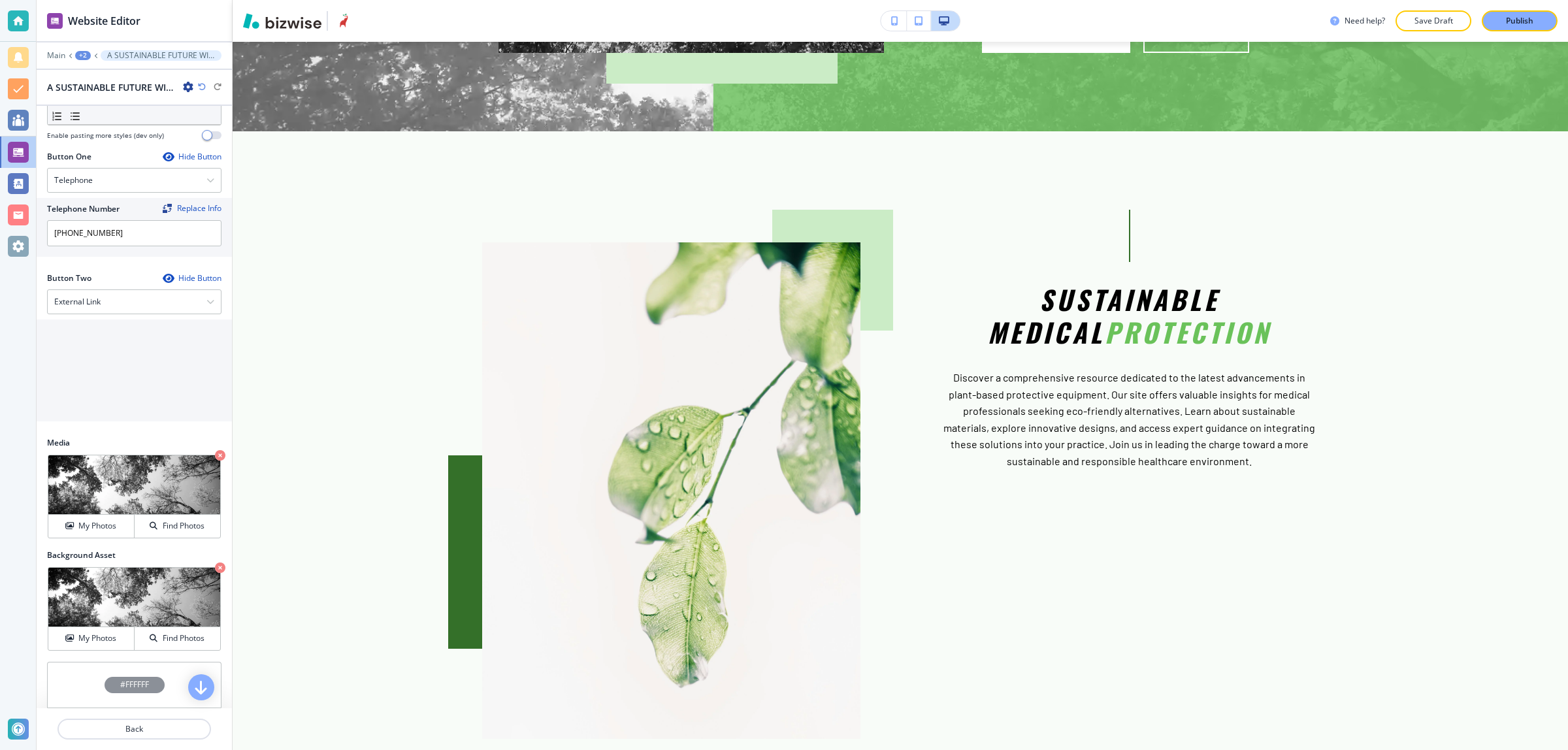
scroll to position [516, 0]
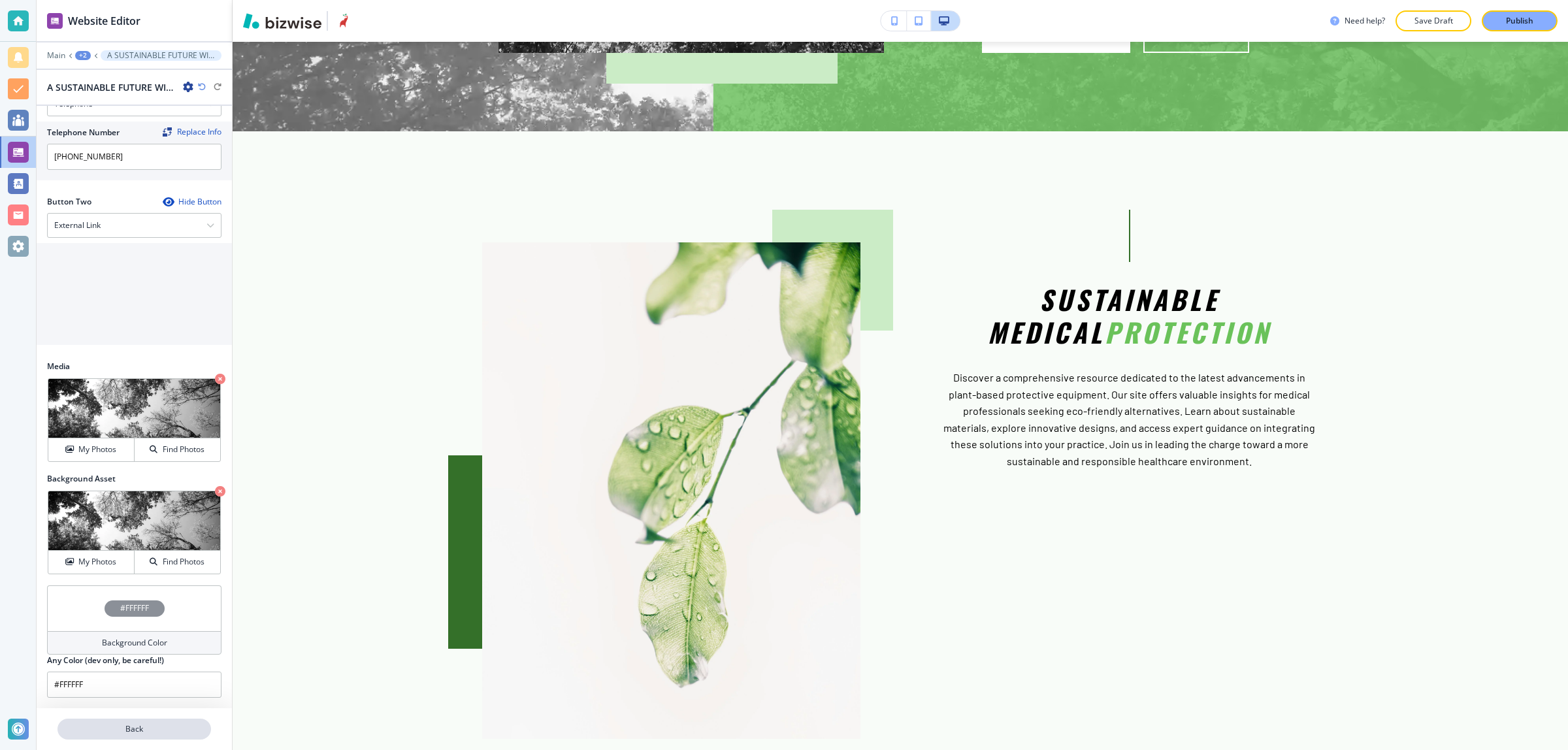
click at [125, 736] on button "Back" at bounding box center [135, 729] width 154 height 21
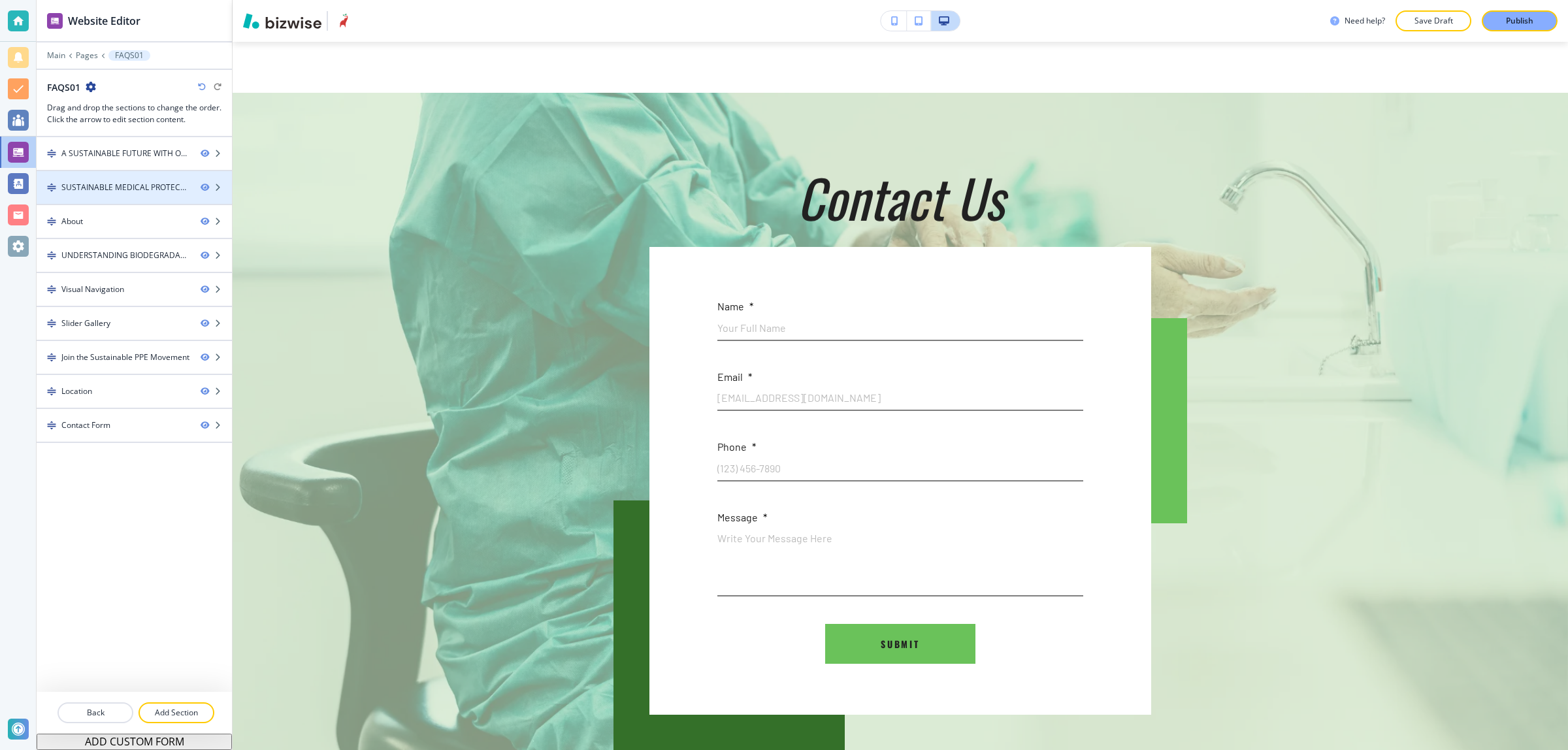
scroll to position [6994, 0]
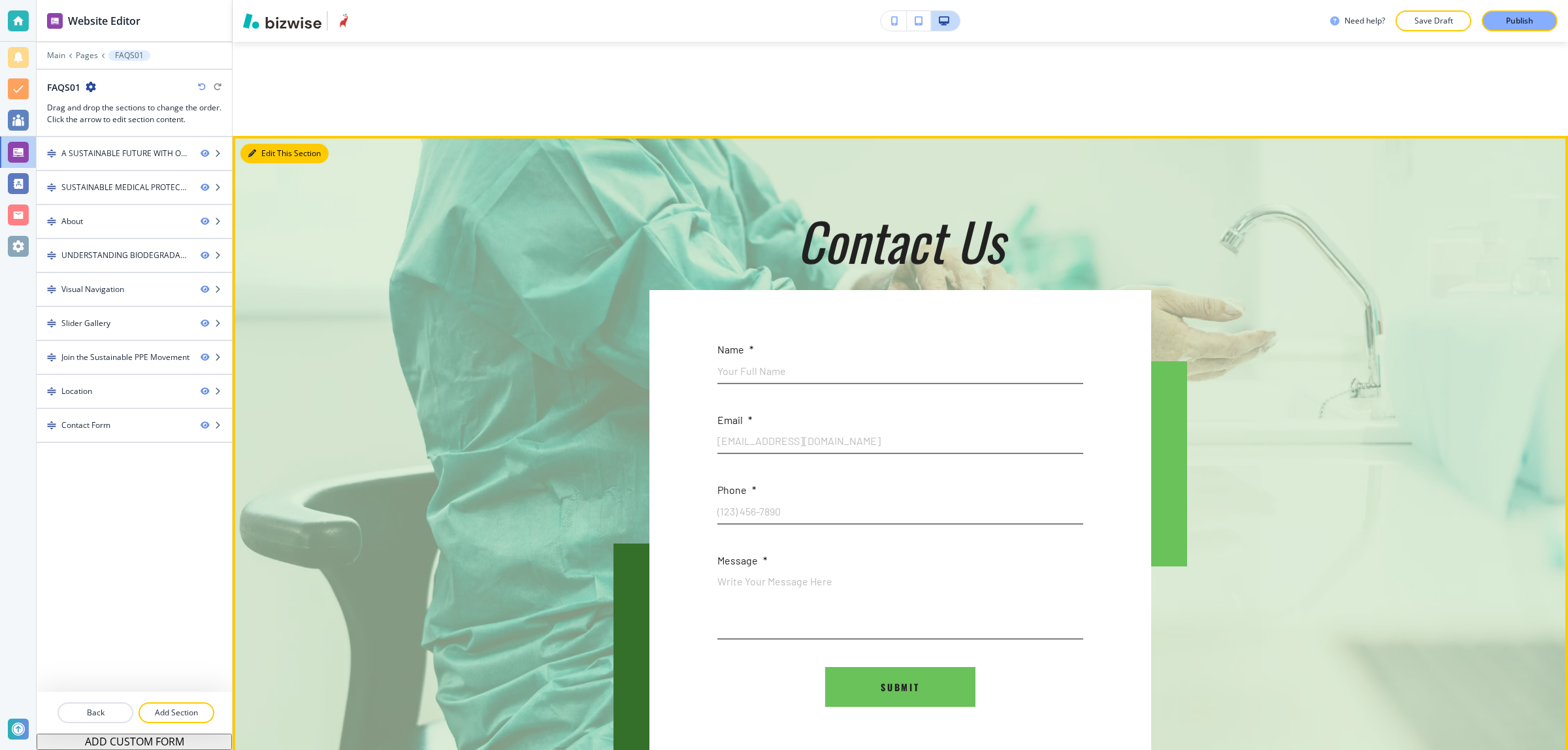
click at [263, 163] on button "Edit This Section" at bounding box center [285, 154] width 88 height 20
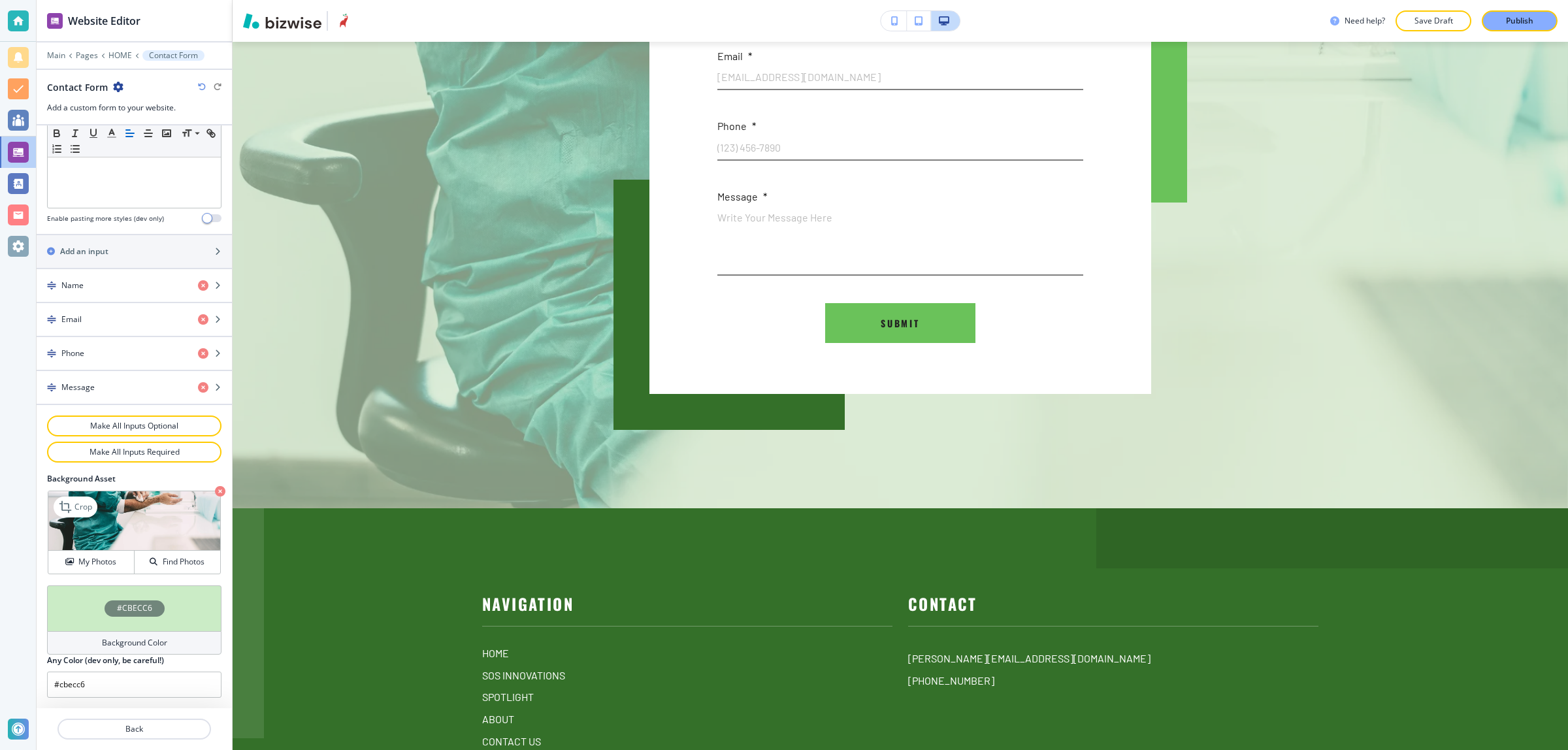
scroll to position [463, 0]
click at [118, 723] on button "Back" at bounding box center [135, 729] width 154 height 21
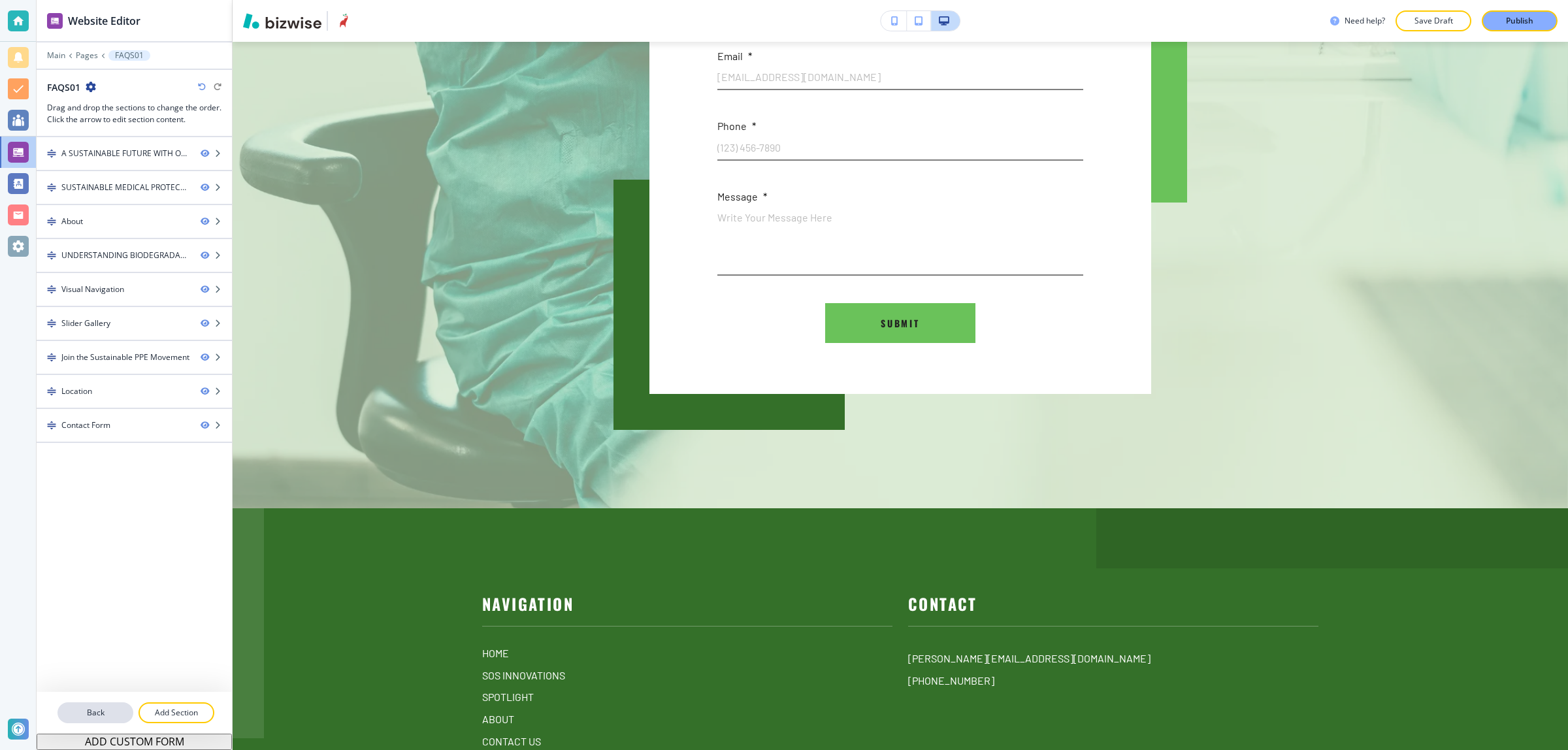
click at [103, 707] on p "Back" at bounding box center [95, 713] width 73 height 12
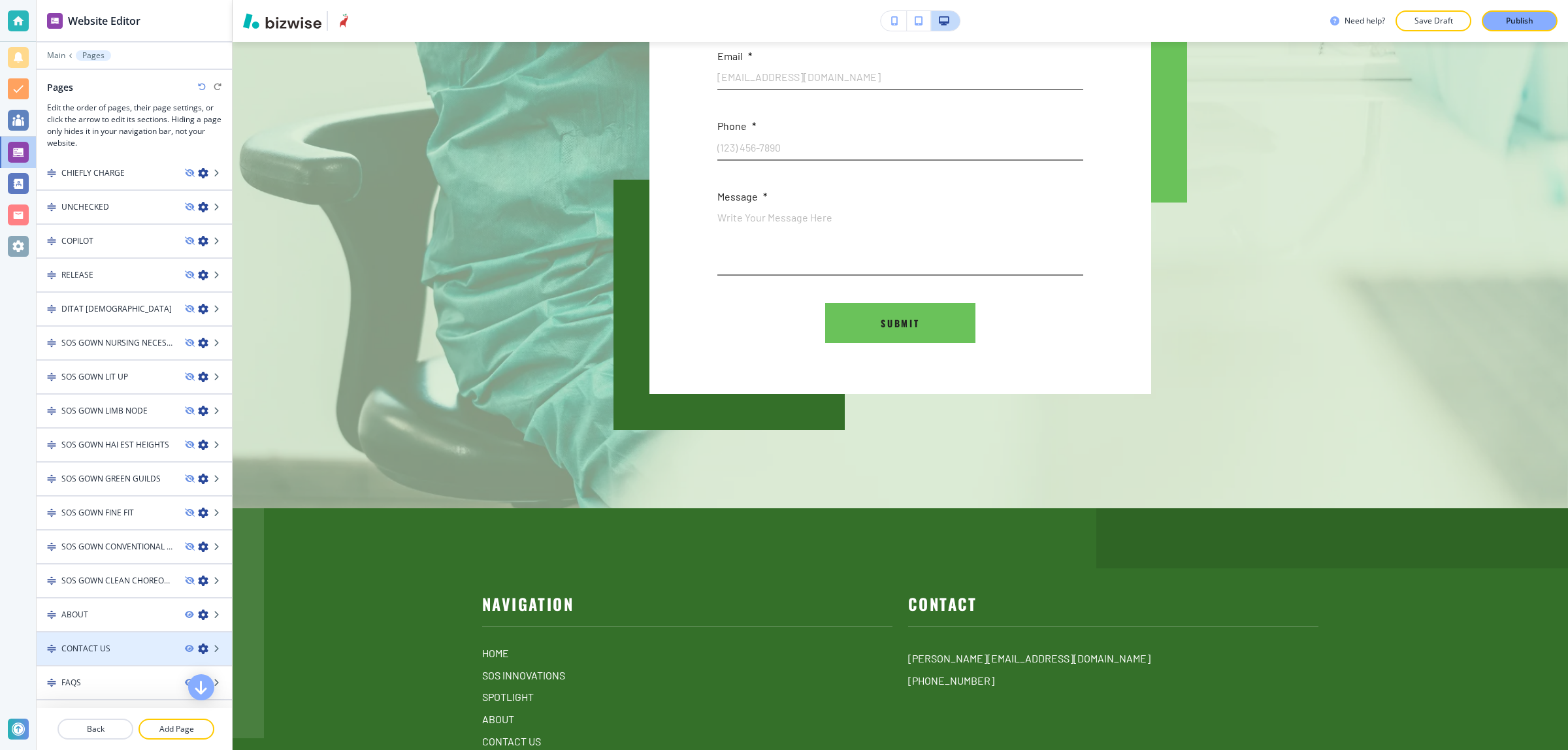
scroll to position [256, 0]
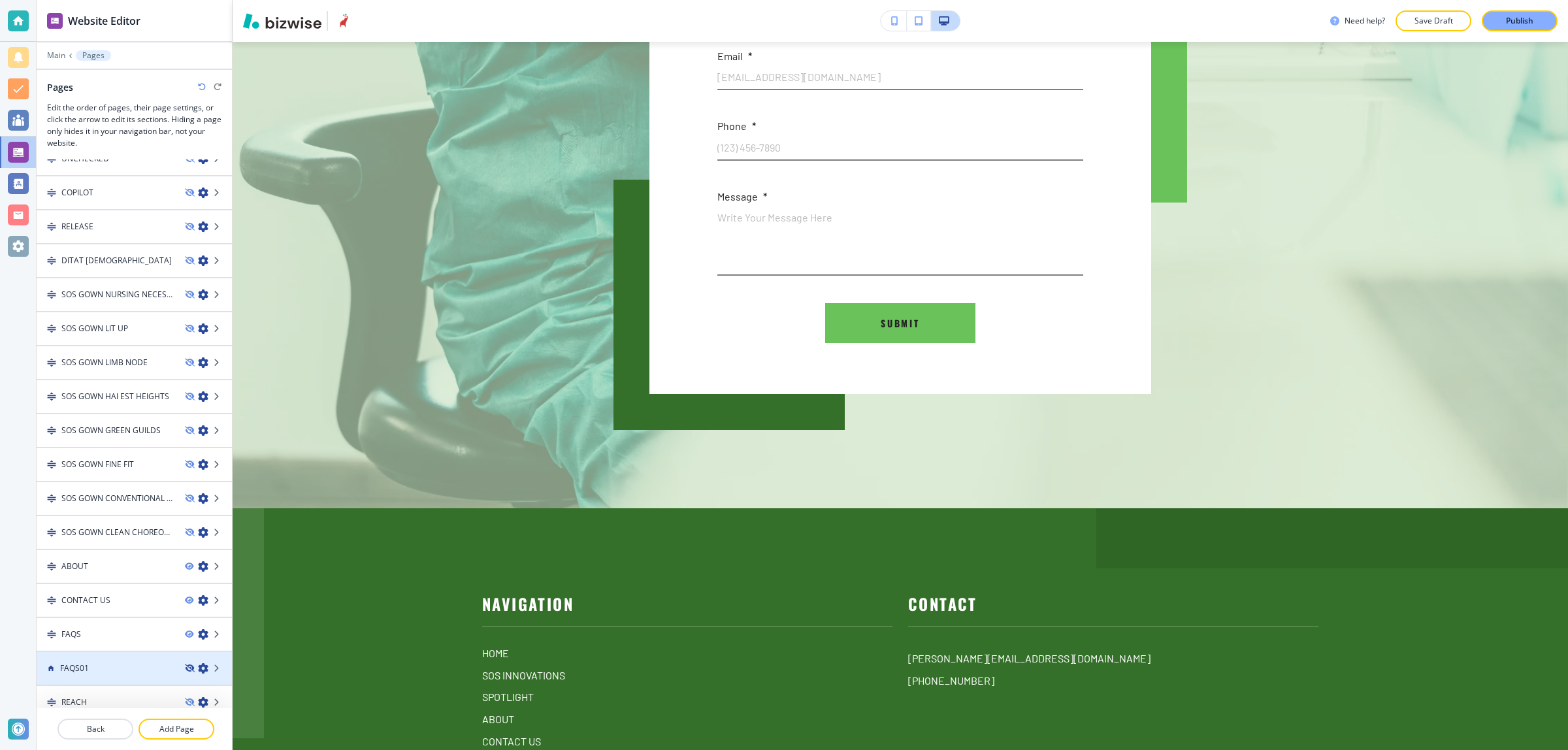
click at [185, 665] on icon "button" at bounding box center [189, 669] width 8 height 8
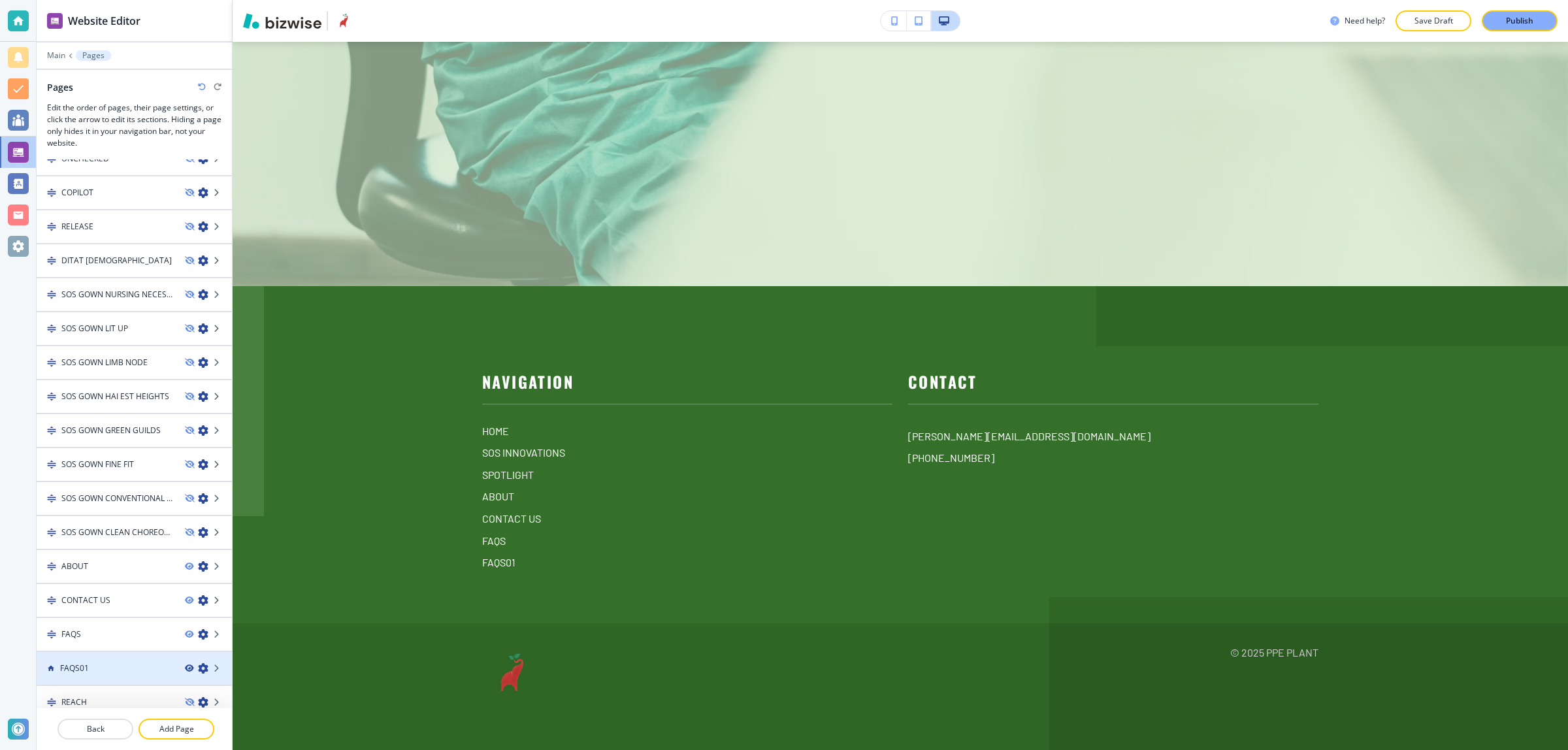
scroll to position [0, 0]
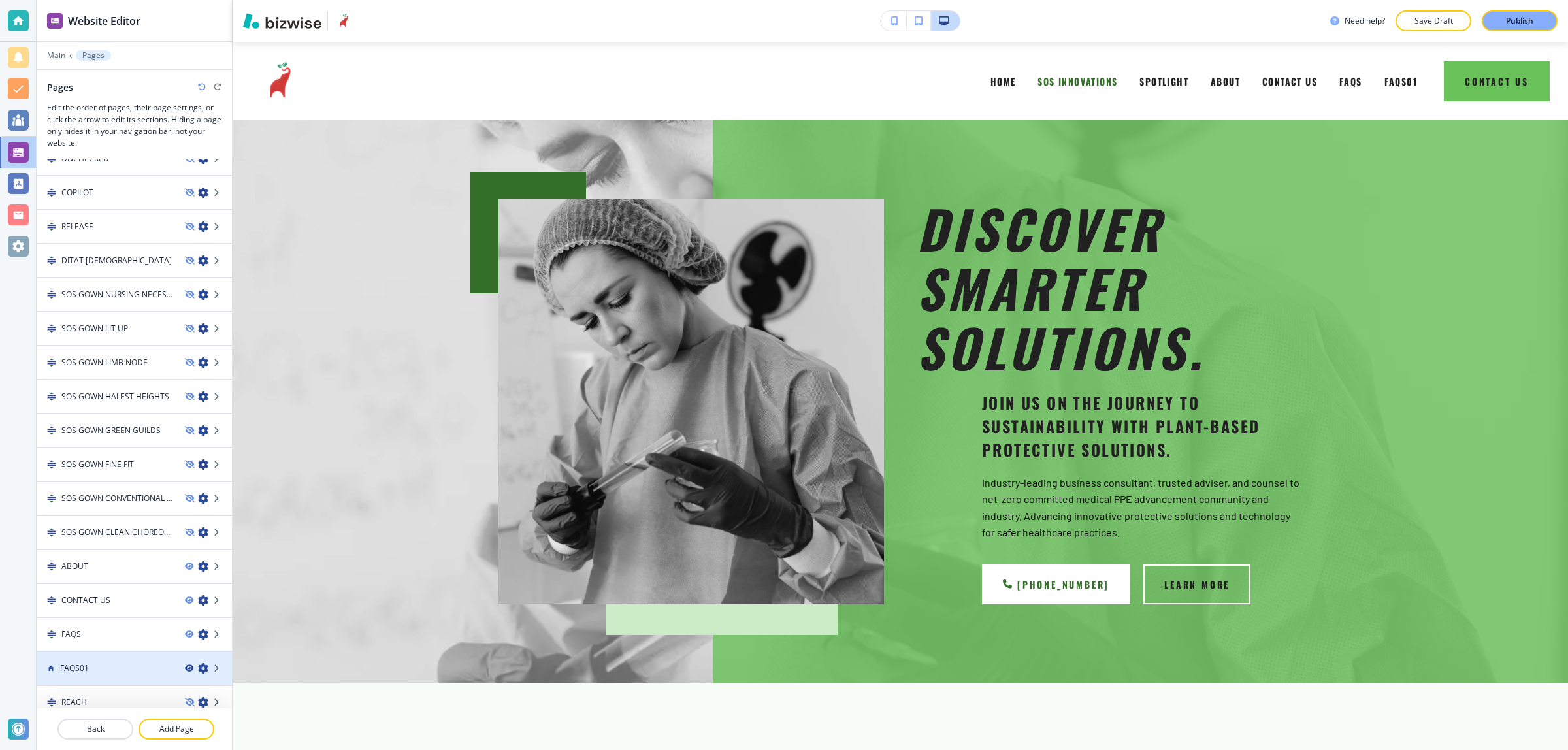
click at [185, 665] on icon "button" at bounding box center [189, 669] width 8 height 8
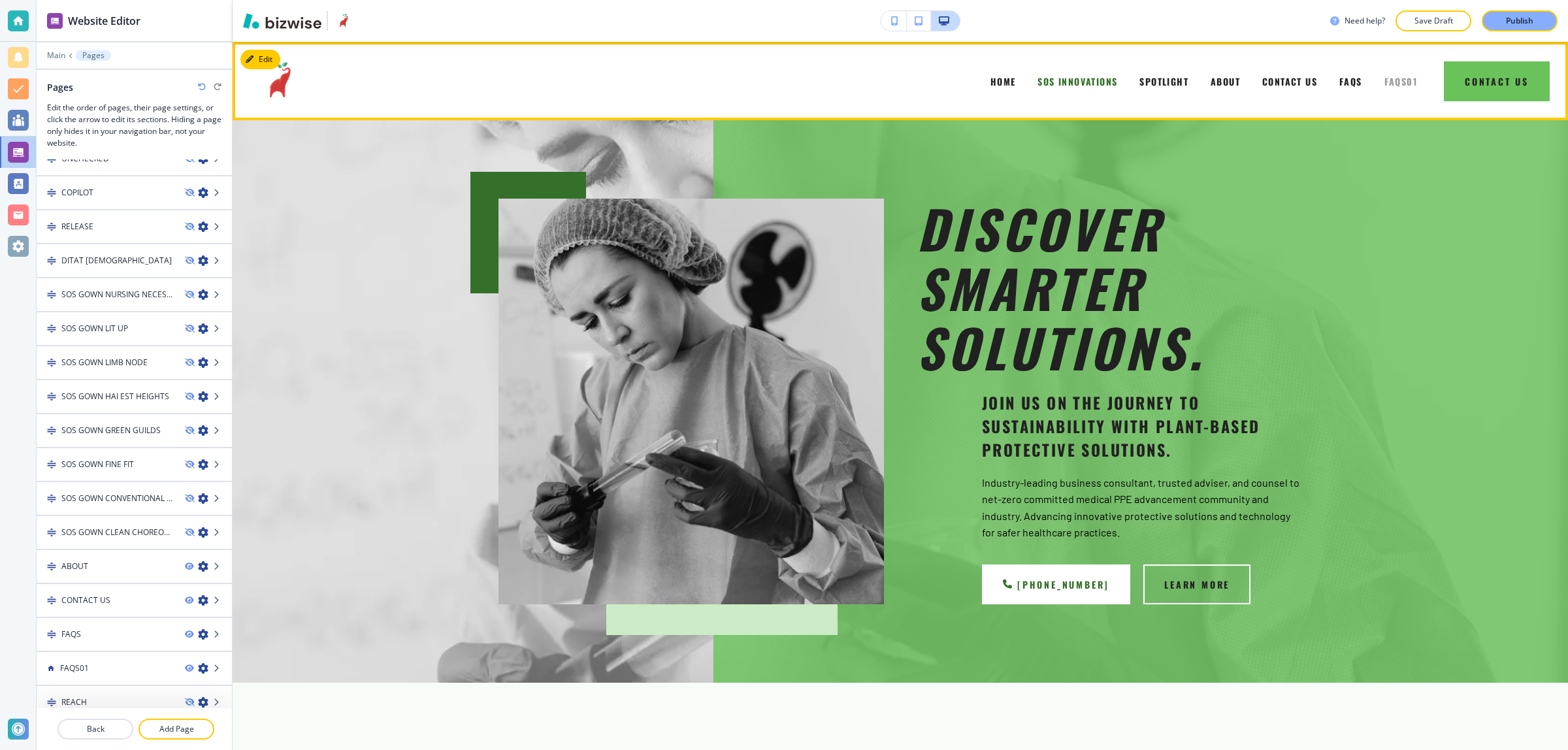
click at [1385, 80] on span "FAQS01" at bounding box center [1400, 82] width 33 height 14
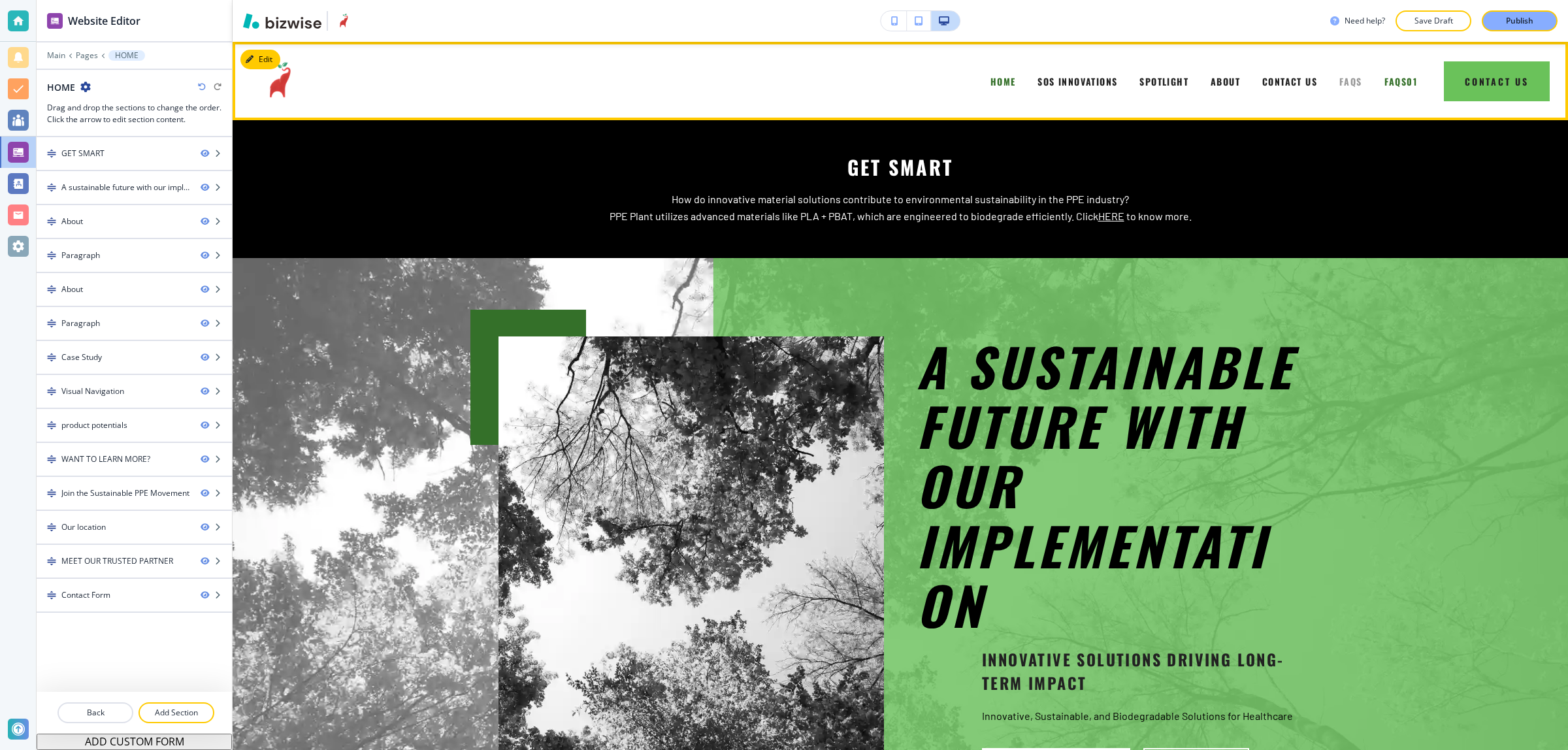
click at [1339, 83] on span "FAQS" at bounding box center [1350, 82] width 23 height 14
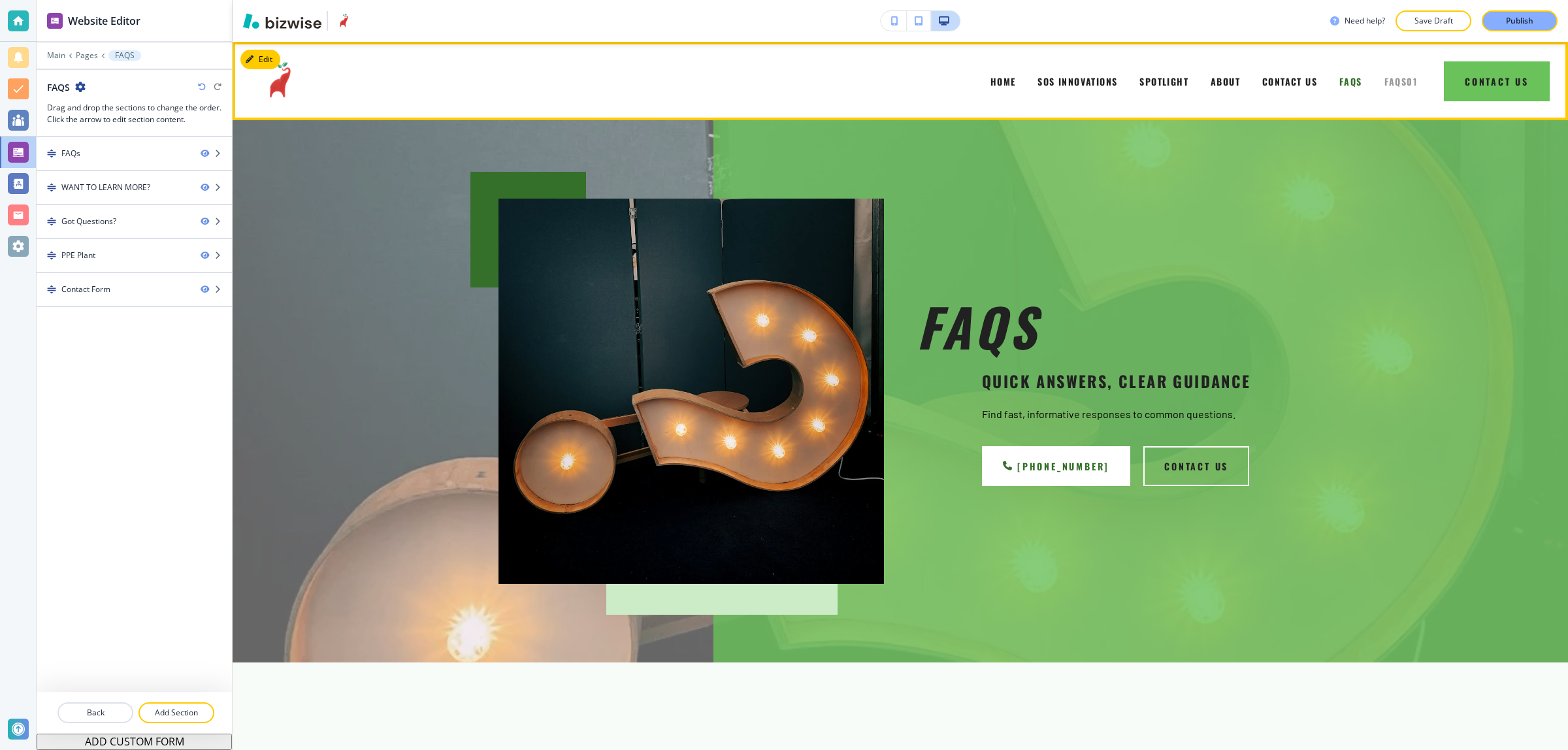
click at [1384, 86] on span "FAQS01" at bounding box center [1400, 82] width 33 height 14
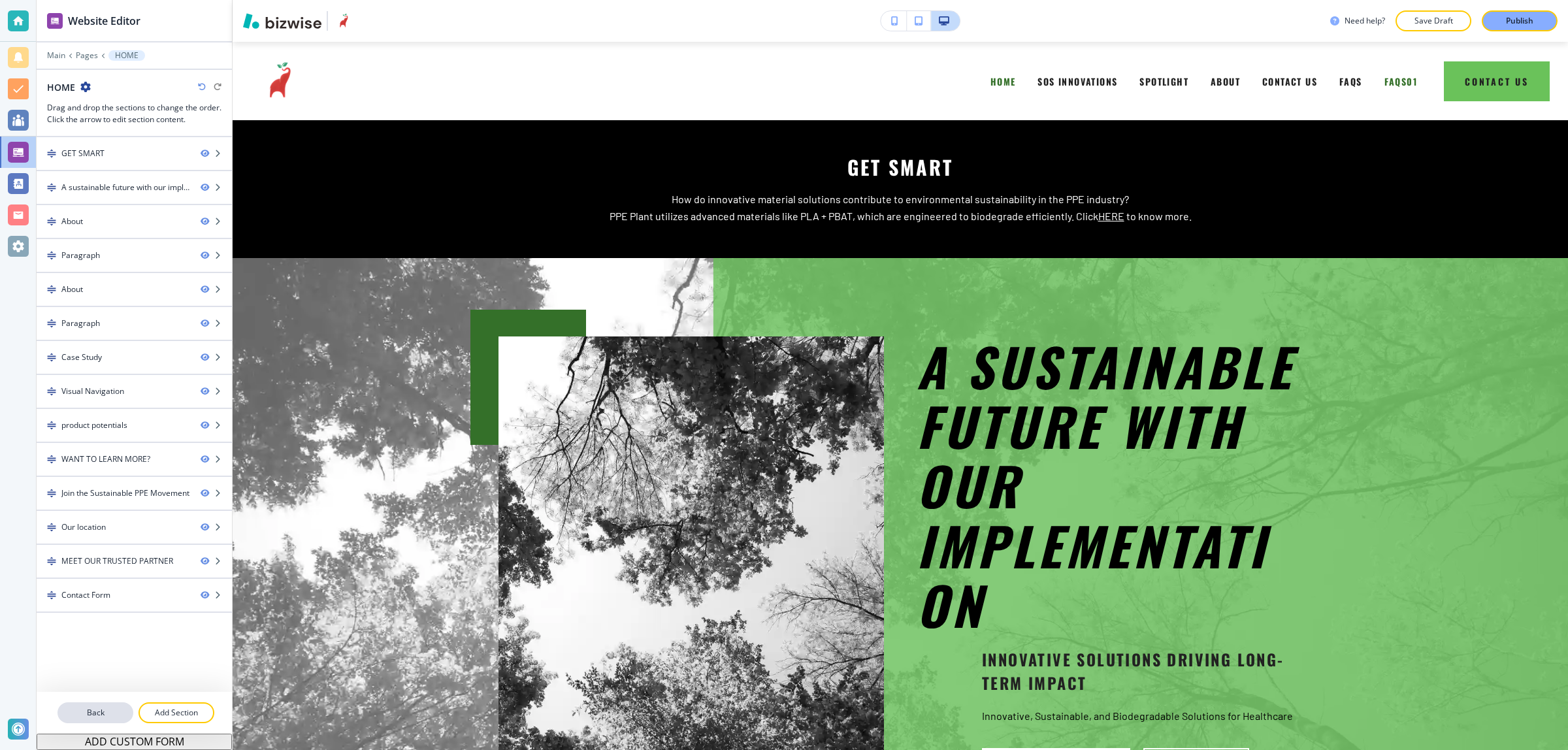
click at [108, 710] on p "Back" at bounding box center [95, 713] width 73 height 12
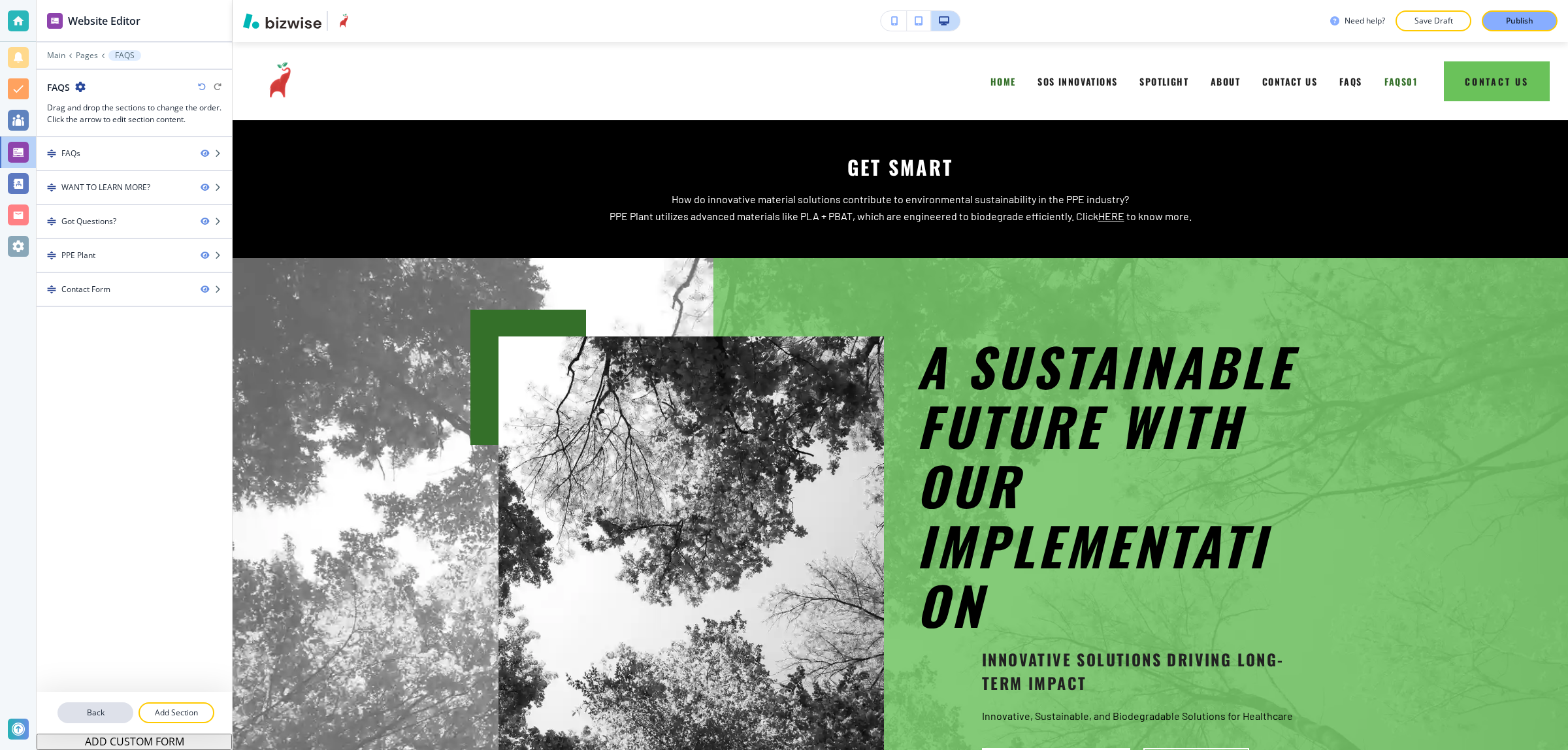
drag, startPoint x: 90, startPoint y: 727, endPoint x: 92, endPoint y: 717, distance: 10.2
click at [90, 726] on div at bounding box center [134, 729] width 195 height 10
click at [92, 707] on p "Back" at bounding box center [95, 713] width 73 height 12
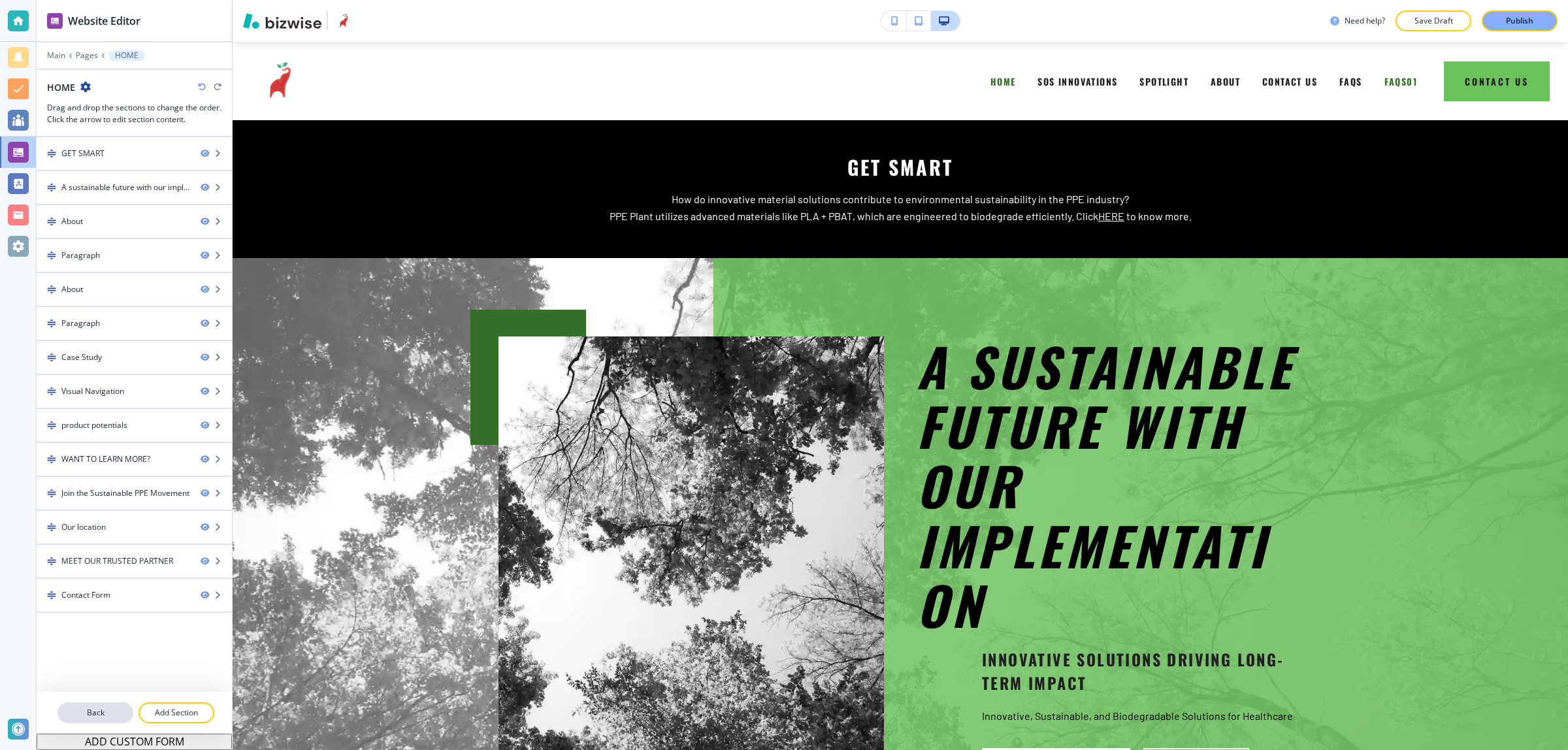
click at [96, 723] on button "Back" at bounding box center [96, 713] width 76 height 21
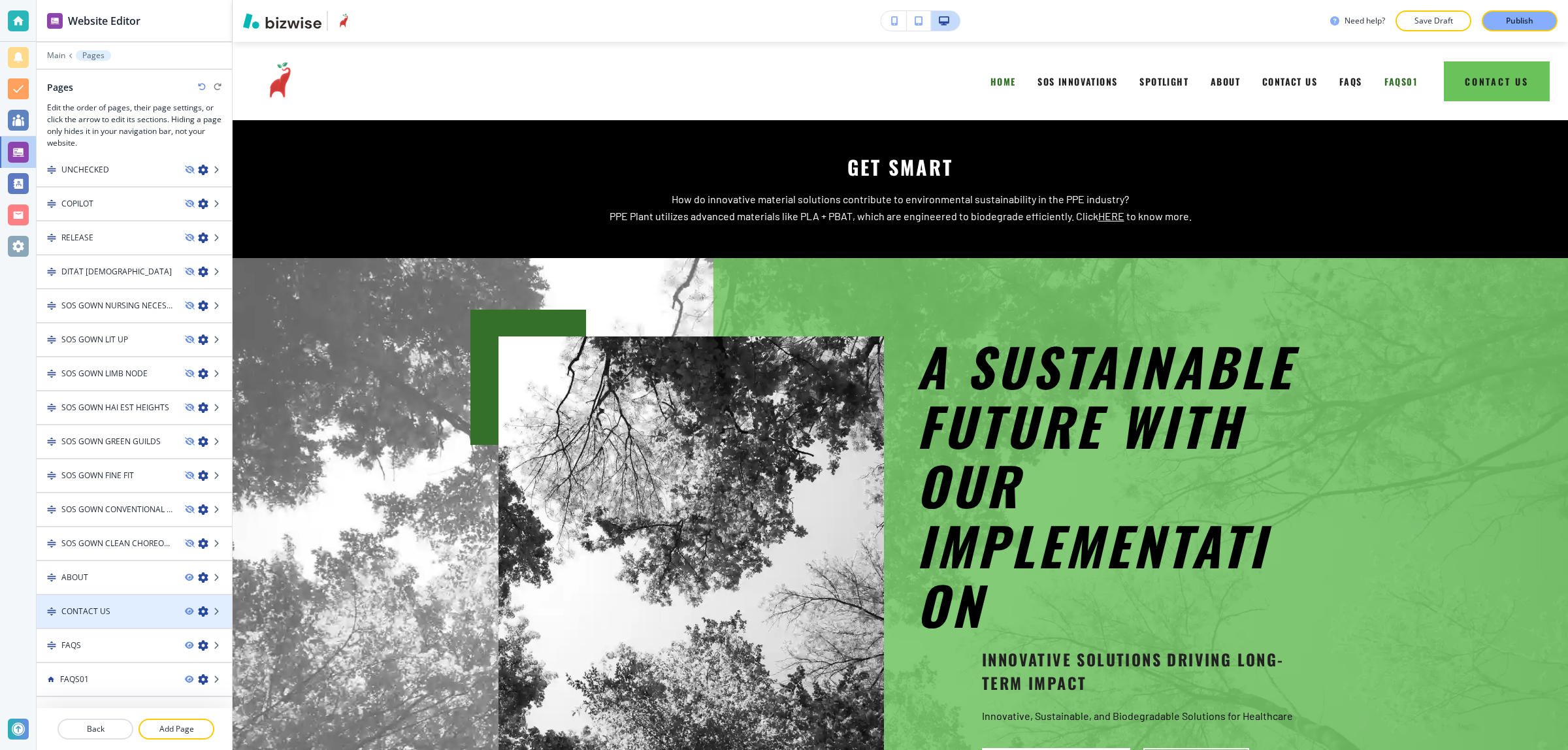
scroll to position [256, 0]
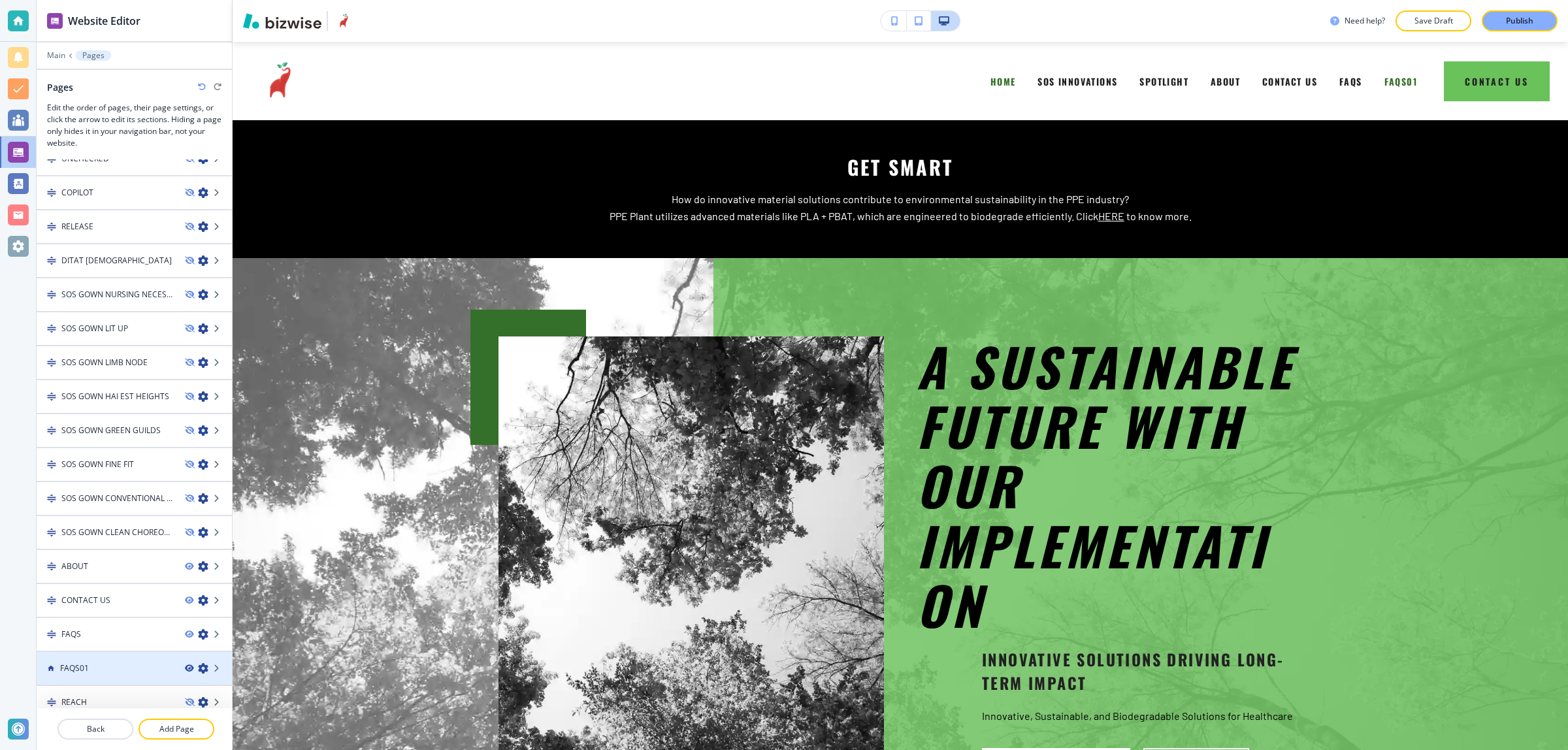
click at [185, 665] on icon "button" at bounding box center [189, 669] width 8 height 8
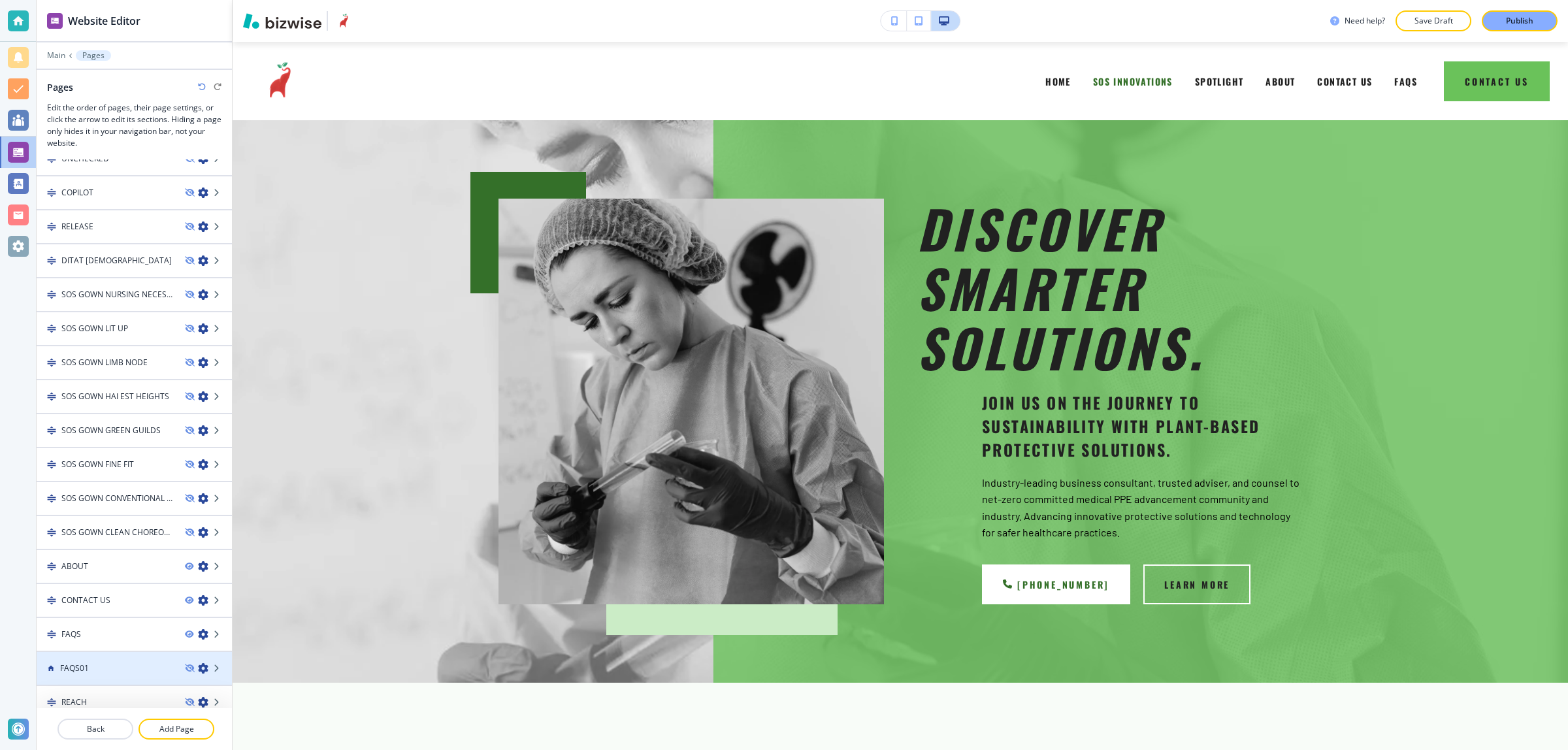
click at [198, 663] on icon "button" at bounding box center [203, 668] width 10 height 10
click at [188, 652] on div at bounding box center [134, 657] width 195 height 10
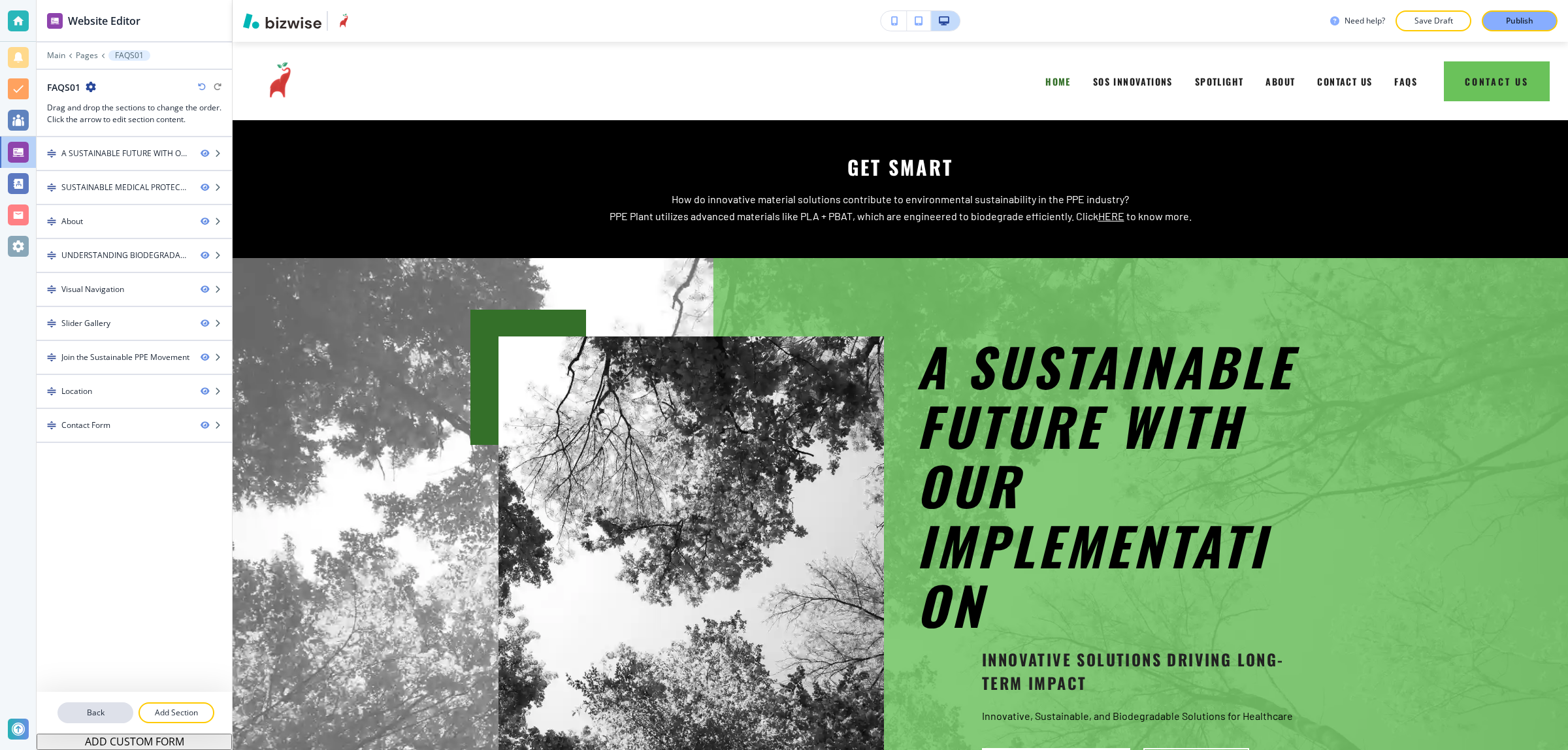
click at [107, 714] on p "Back" at bounding box center [95, 713] width 73 height 12
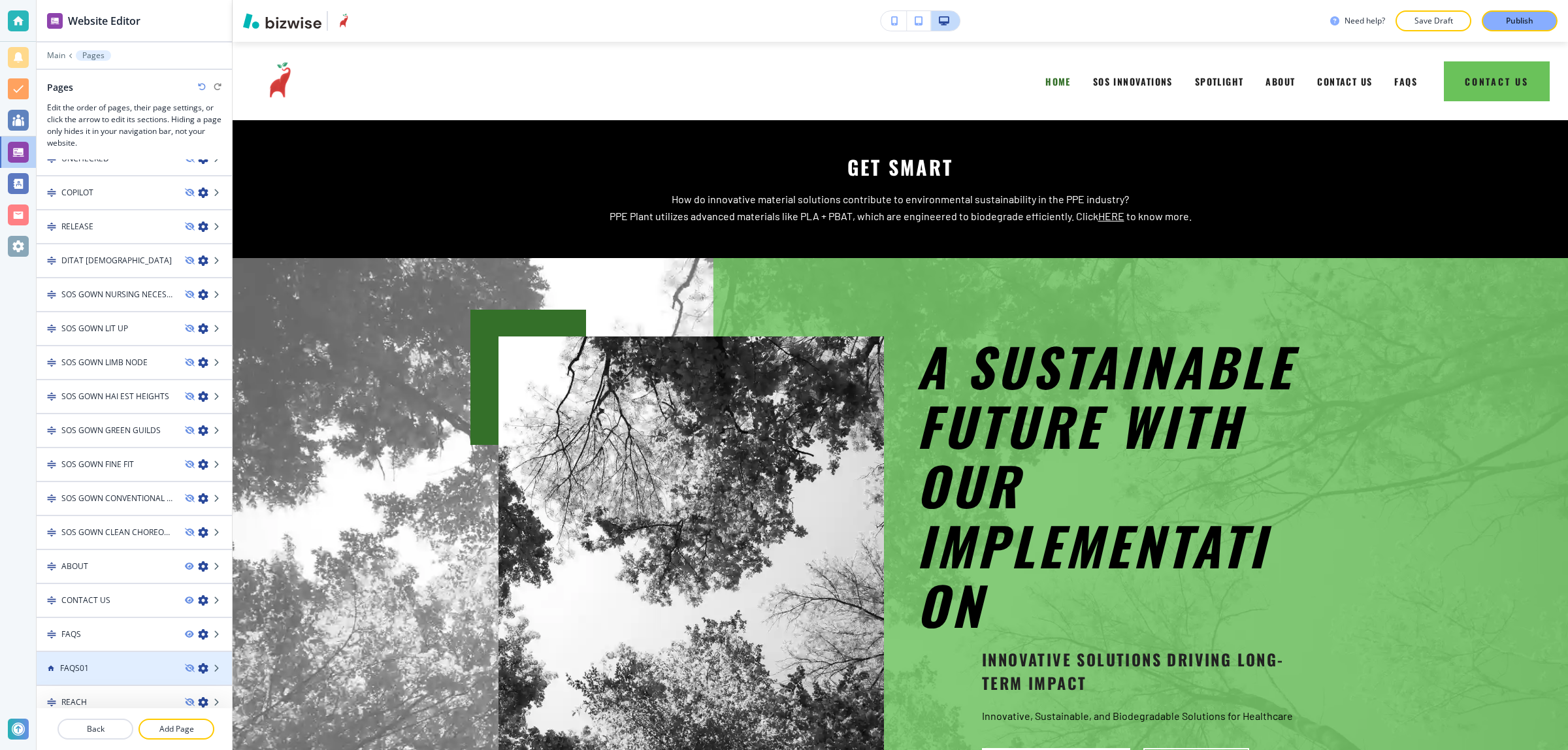
click at [198, 663] on icon "button" at bounding box center [203, 668] width 10 height 10
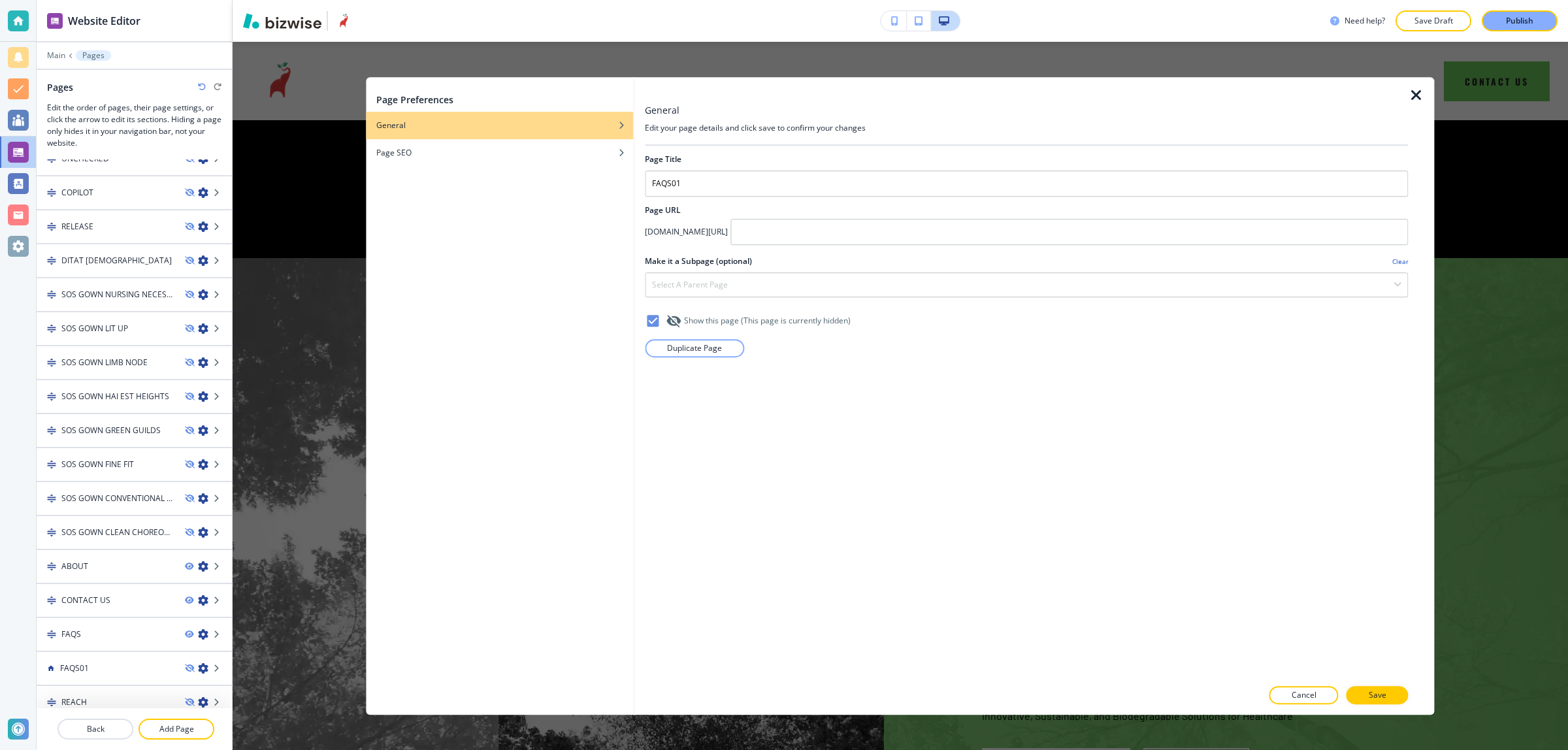
click at [1419, 90] on icon "button" at bounding box center [1416, 96] width 16 height 16
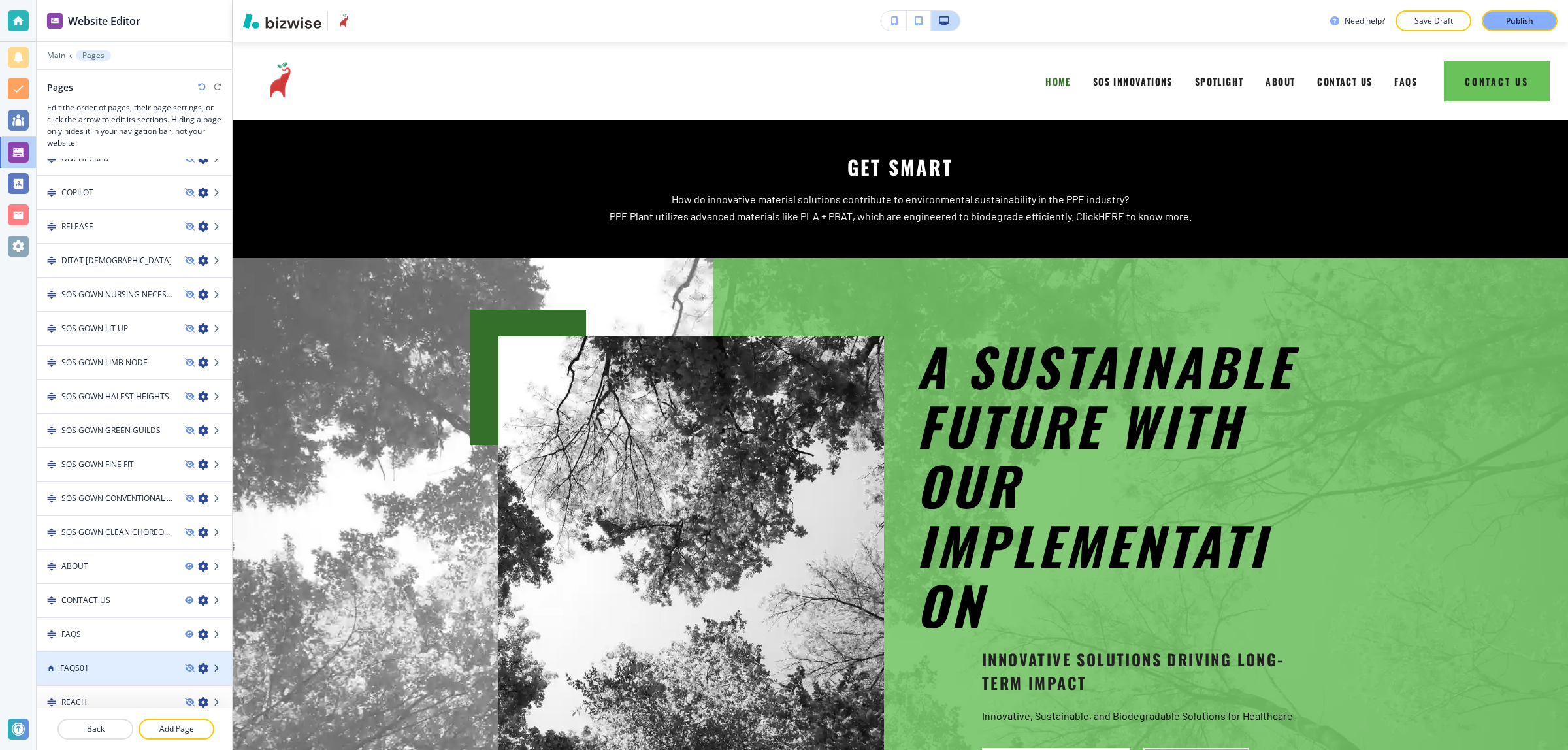
click at [214, 665] on icon at bounding box center [218, 669] width 8 height 8
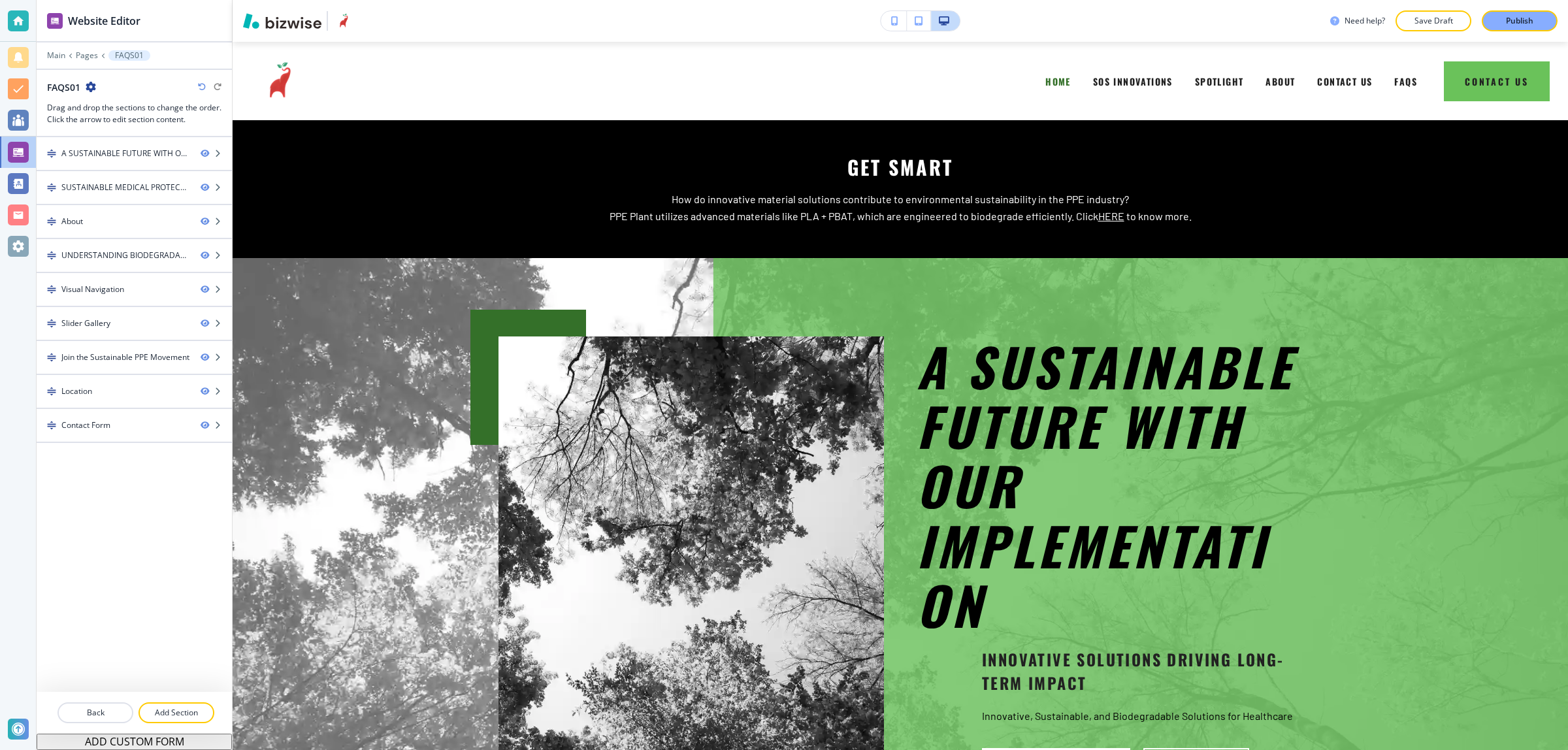
click at [87, 82] on icon "button" at bounding box center [91, 87] width 10 height 10
click at [136, 109] on p "Edit Page Settings" at bounding box center [127, 111] width 67 height 12
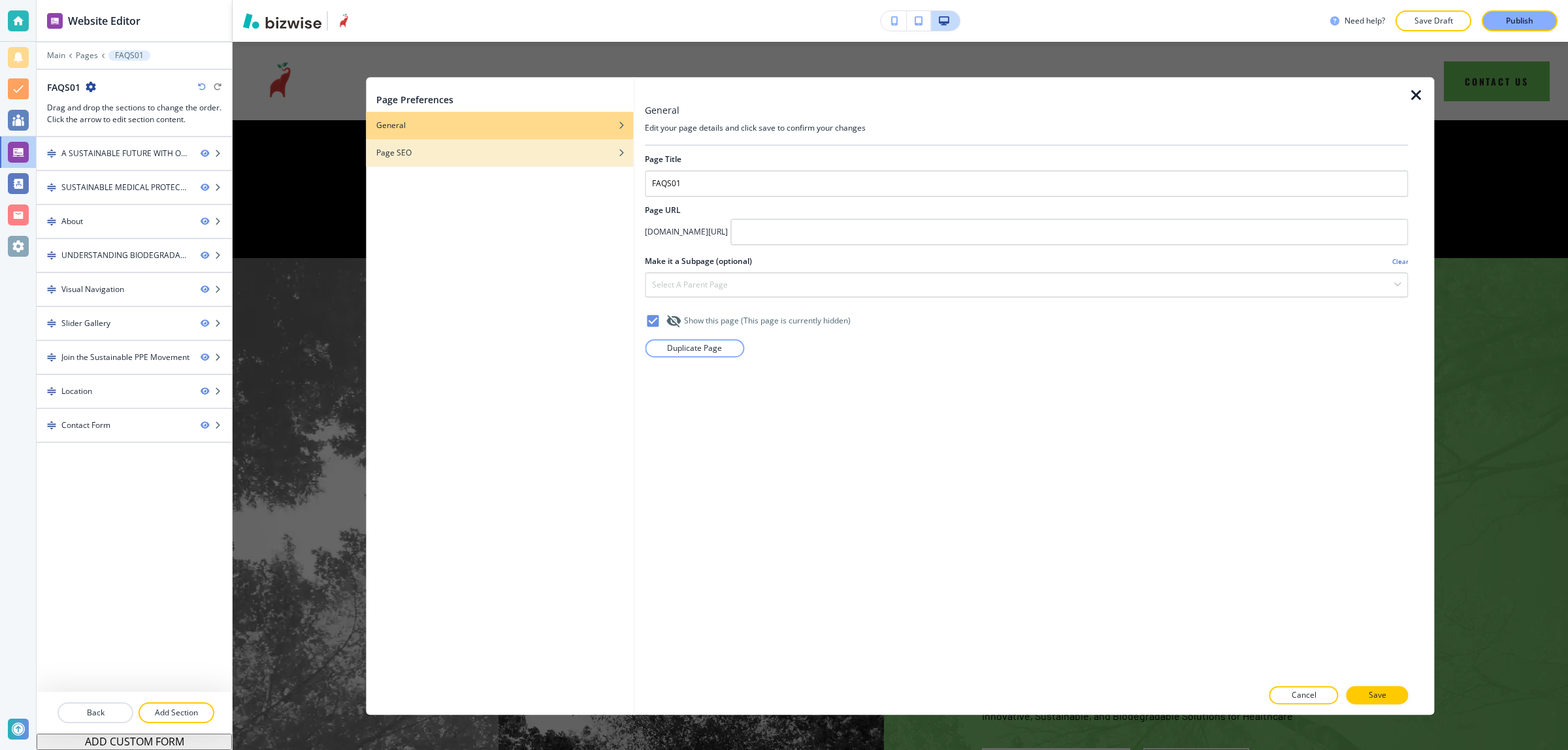
click at [596, 164] on div "button" at bounding box center [499, 163] width 267 height 8
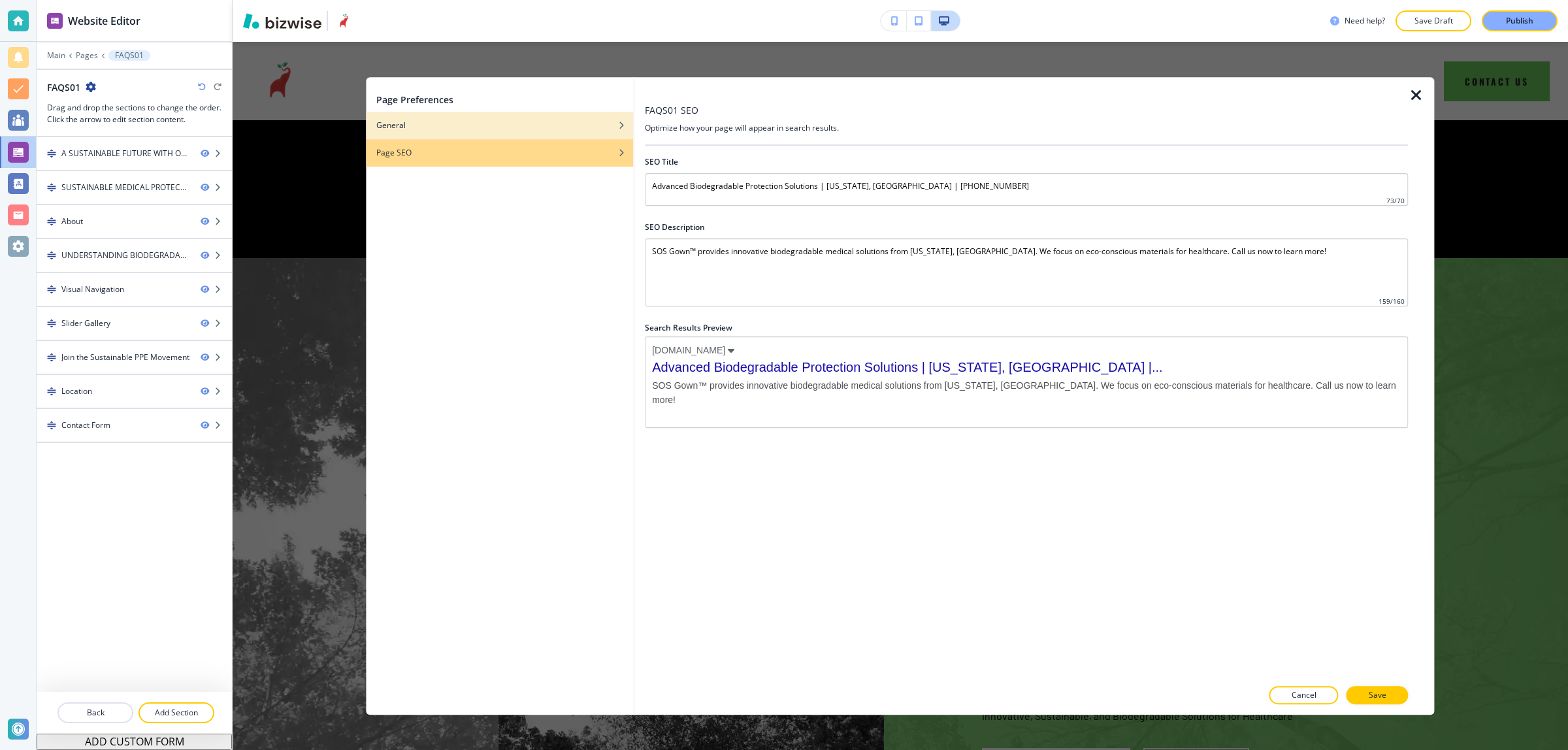
click at [569, 122] on div "General" at bounding box center [499, 126] width 267 height 12
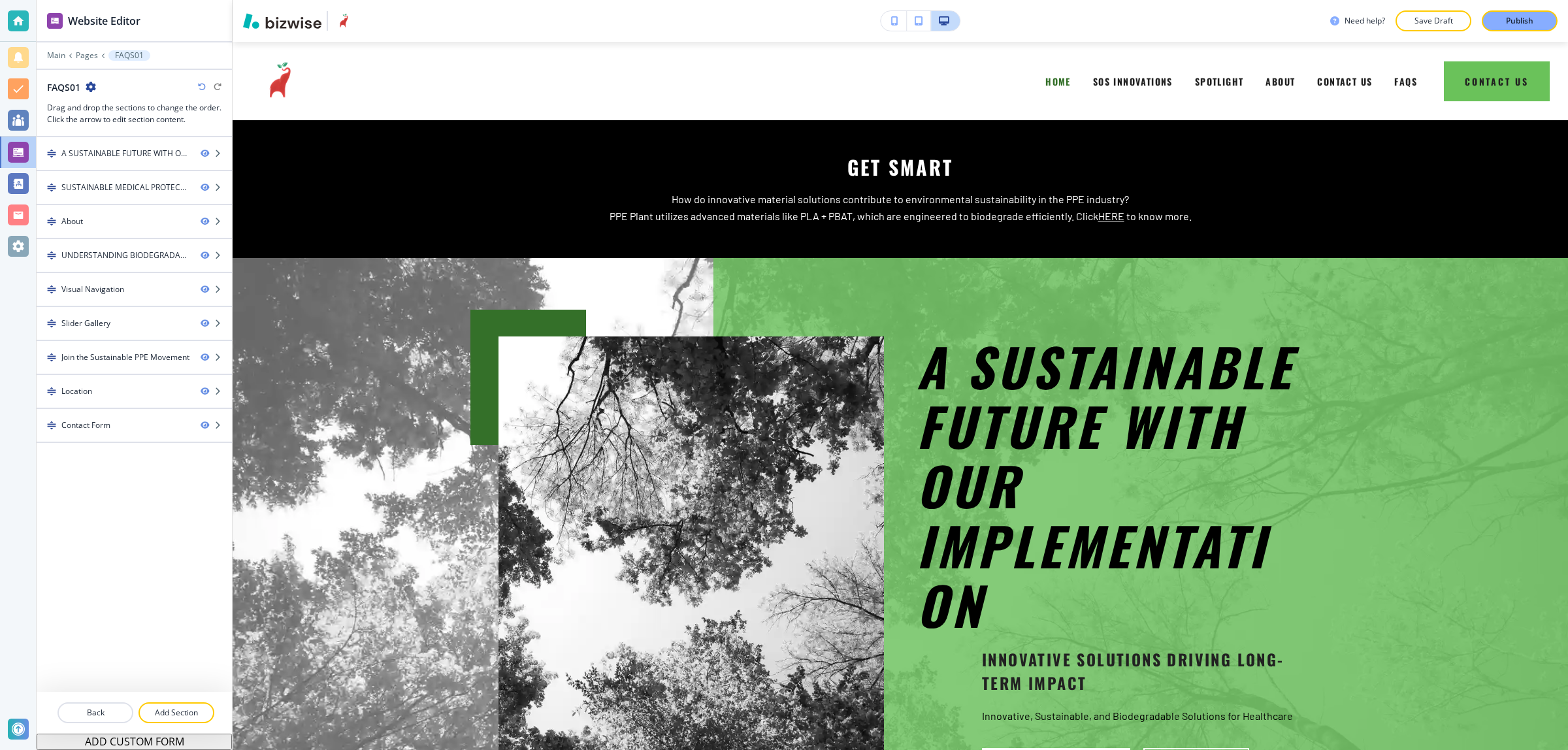
click at [97, 92] on div "FAQS01" at bounding box center [134, 87] width 175 height 14
click at [92, 90] on icon "button" at bounding box center [91, 87] width 10 height 10
click at [106, 543] on div "A SUSTAINABLE FUTURE WITH OUR IMPLEMENTATION. SUSTAINABLE MEDICAL PROTECTION Ab…" at bounding box center [134, 414] width 195 height 555
click at [95, 429] on div "Contact Form" at bounding box center [85, 426] width 49 height 12
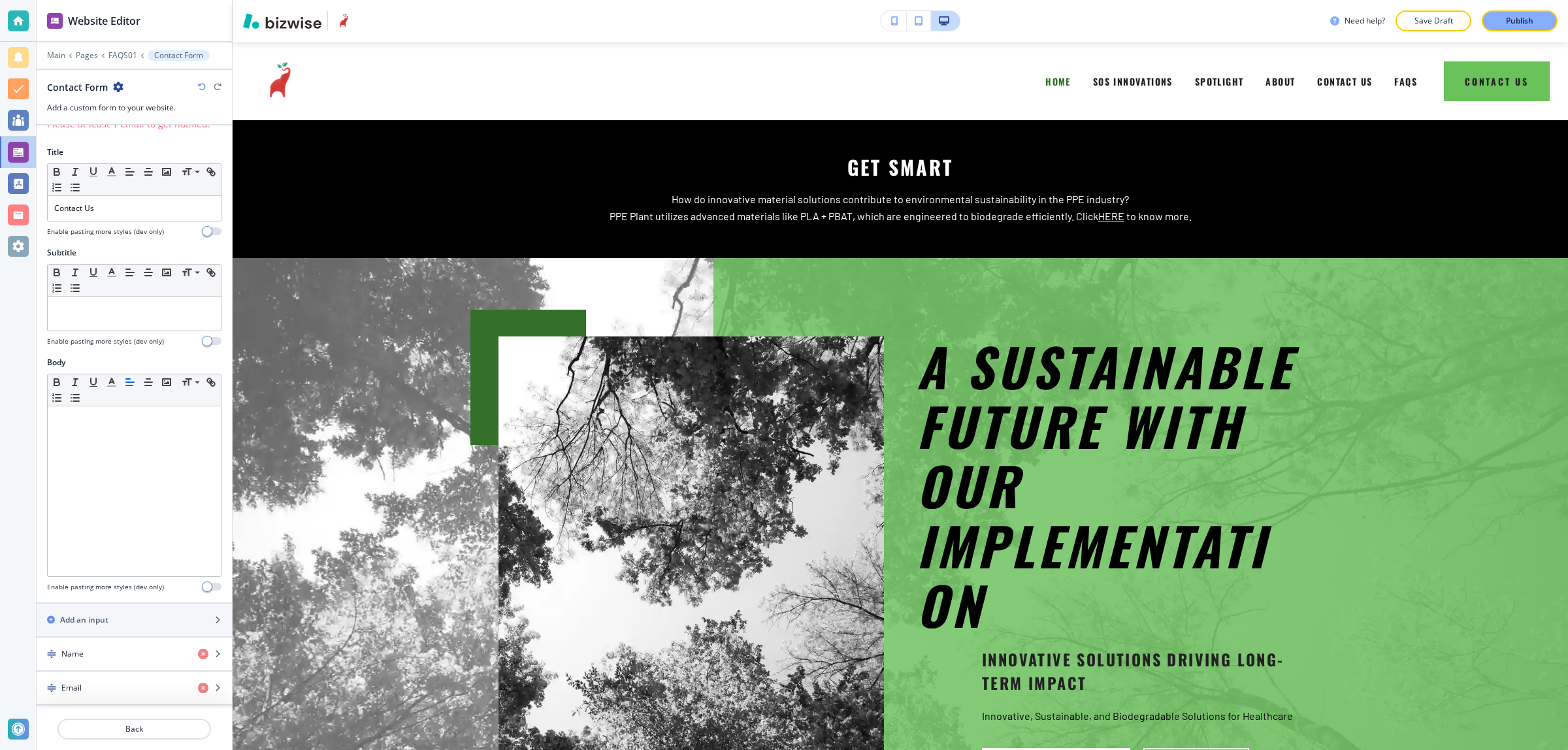
scroll to position [0, 0]
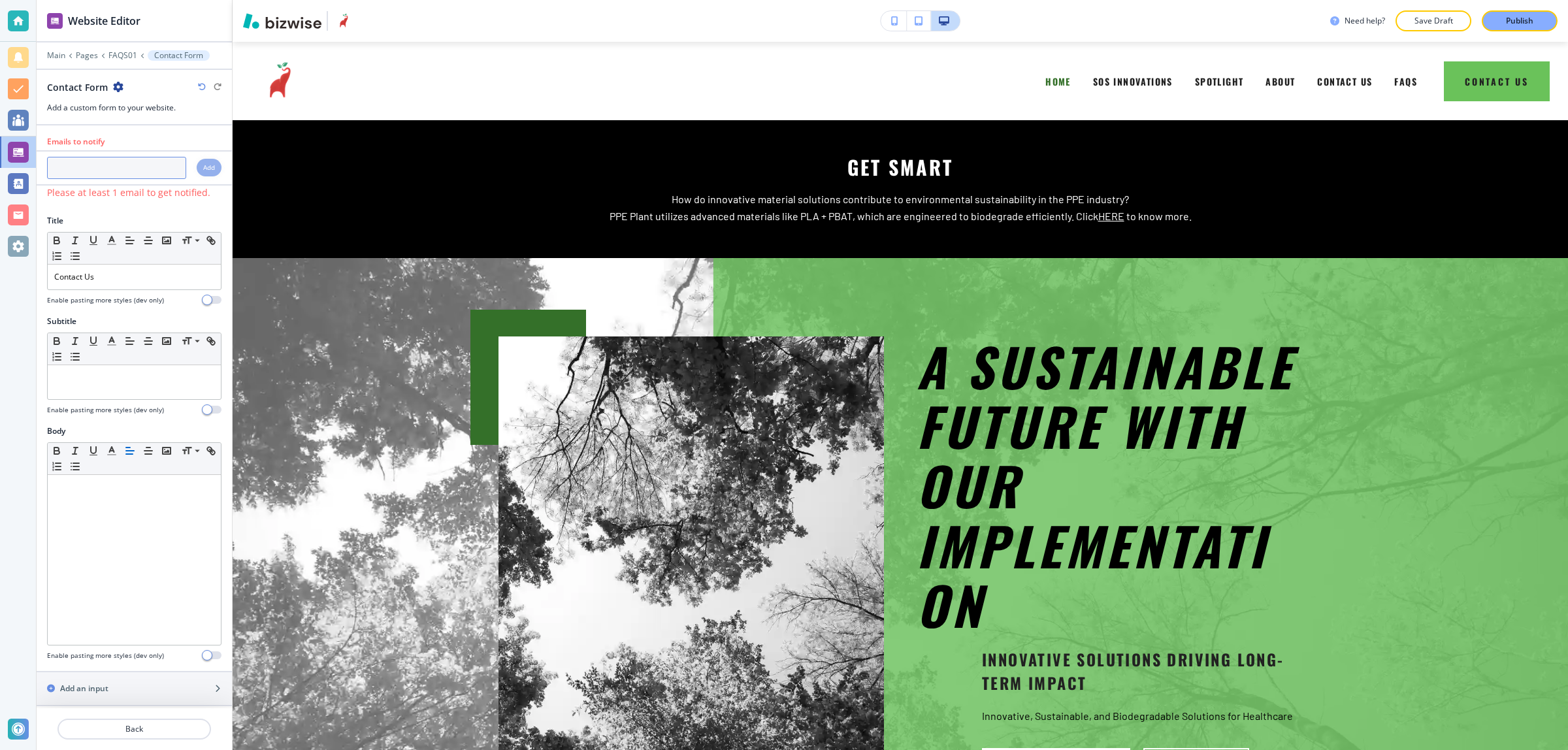
click at [90, 173] on input "text" at bounding box center [116, 168] width 139 height 22
paste input "connect@sumitapradhan.consulting"
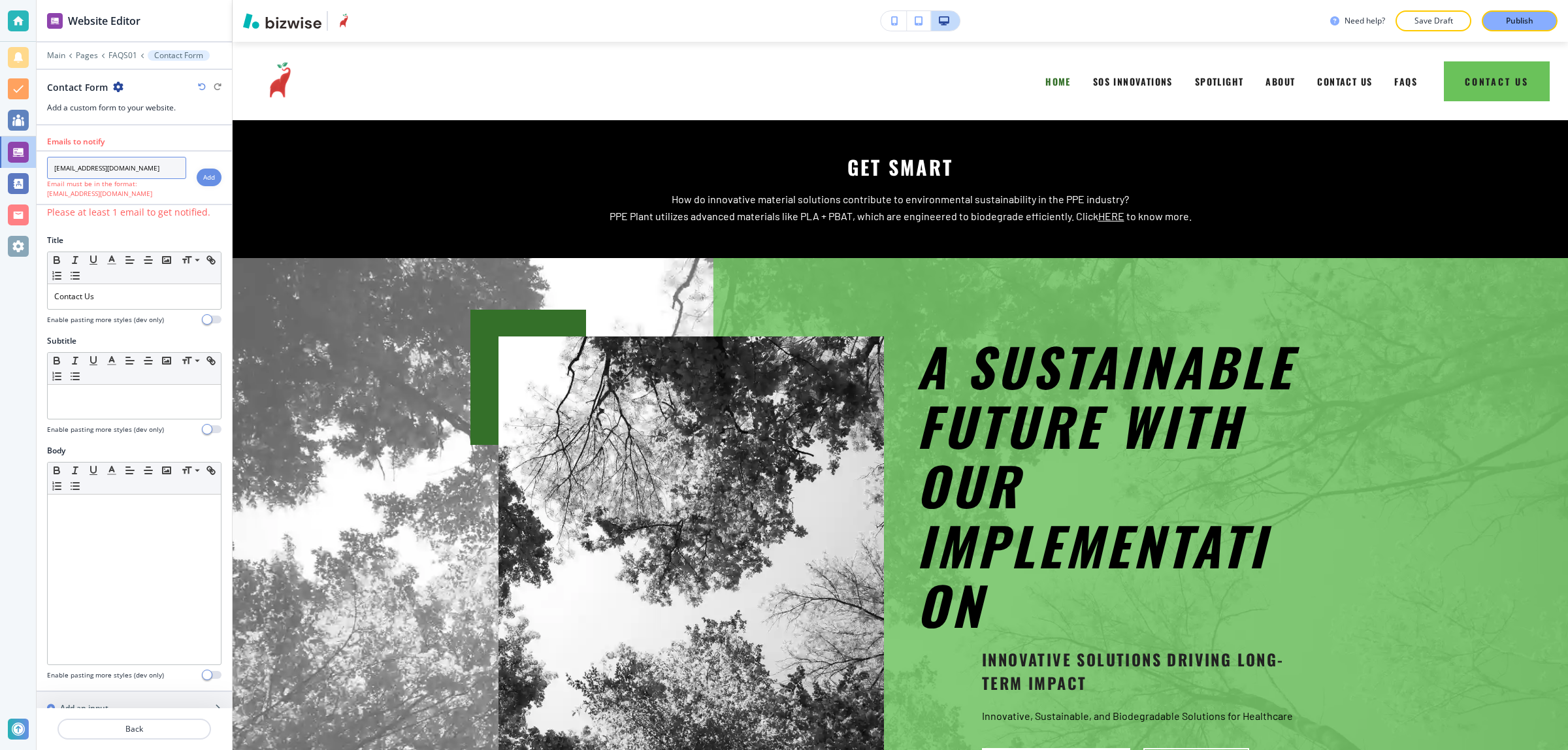
type input "connect@sumitapradhan.consulting"
click at [203, 175] on h4 "Add" at bounding box center [209, 178] width 12 height 10
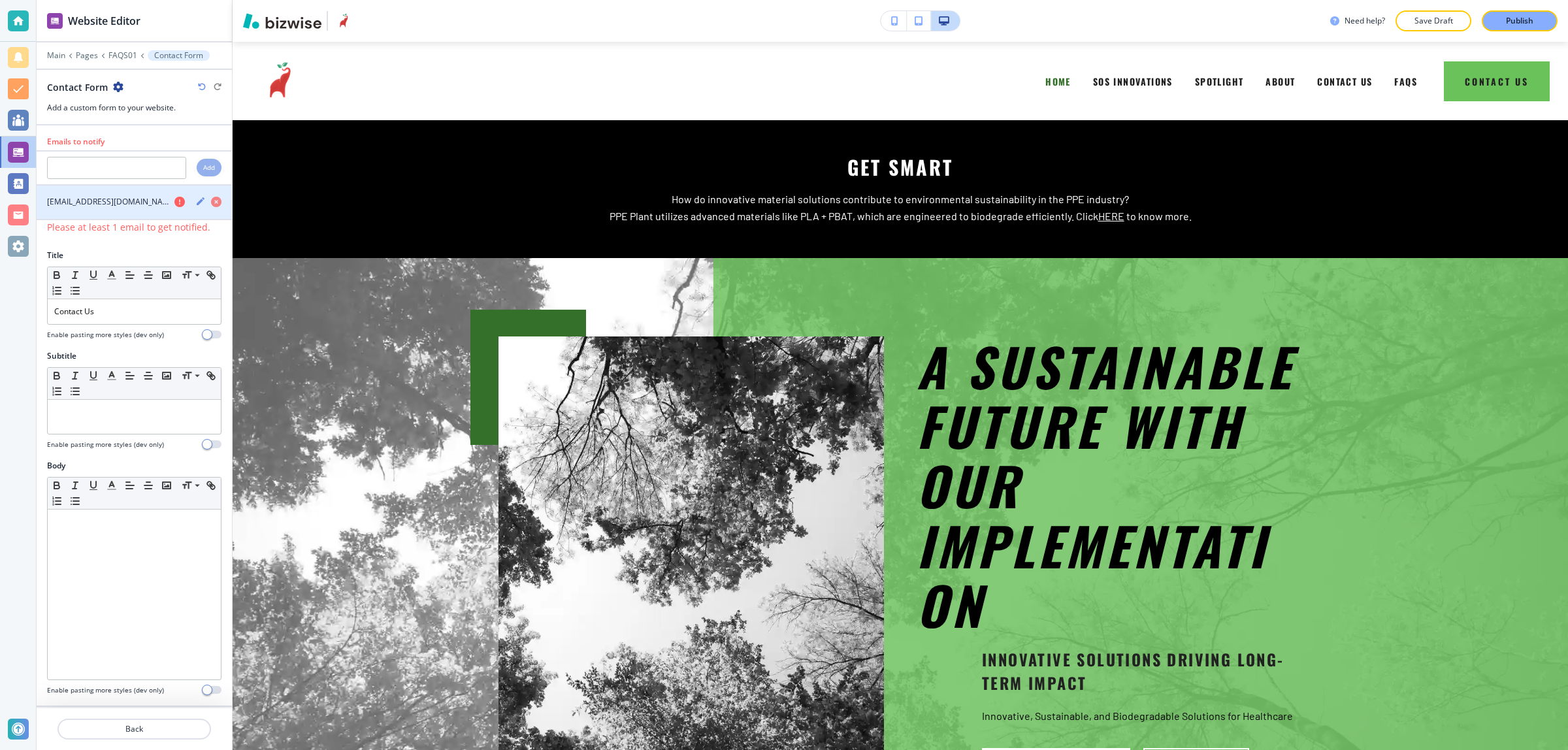
click at [175, 204] on icon "button" at bounding box center [180, 202] width 10 height 10
click at [157, 239] on div at bounding box center [134, 242] width 195 height 16
click at [195, 207] on icon "button" at bounding box center [200, 201] width 10 height 10
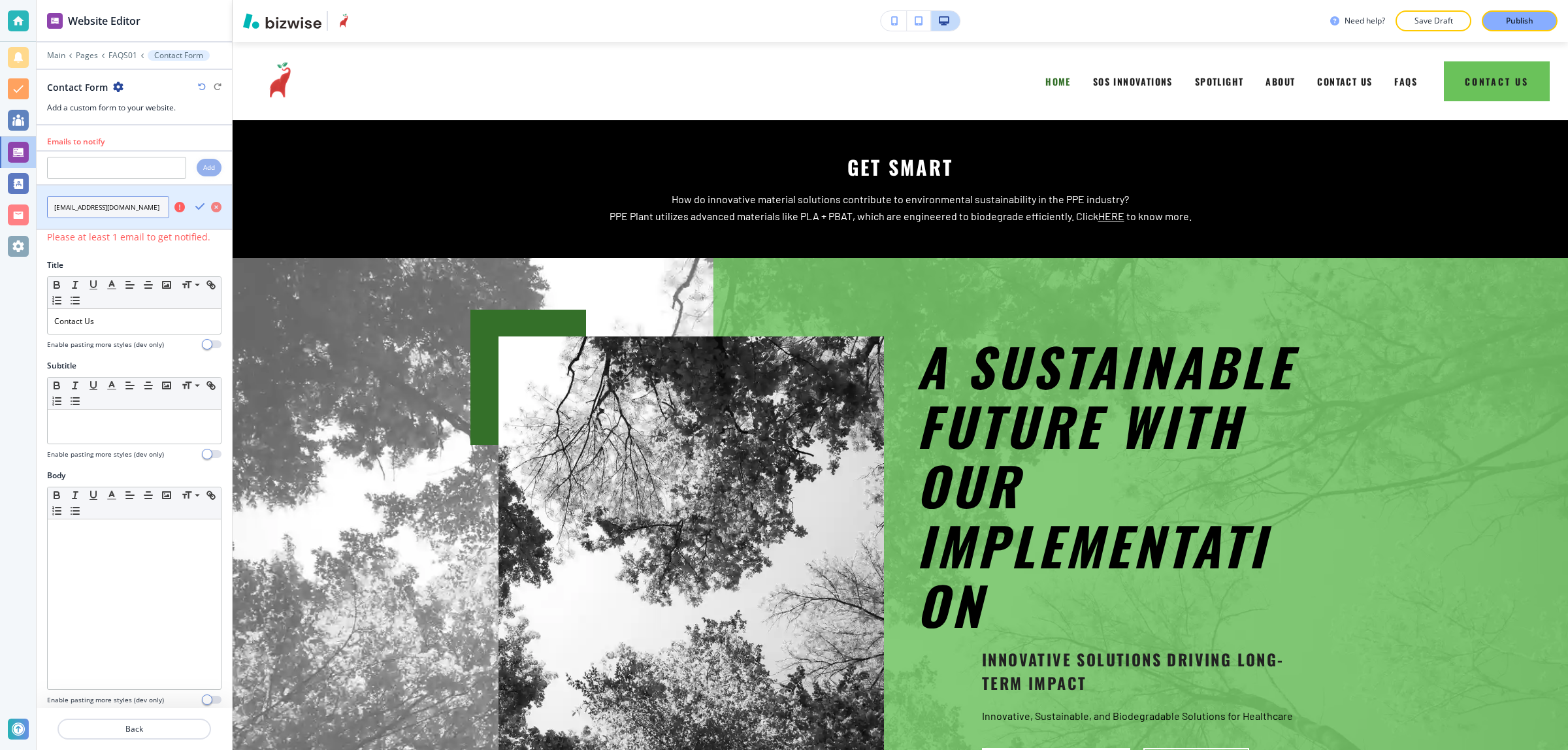
click at [93, 216] on input "connect@sumitapradhan.consulting" at bounding box center [108, 207] width 122 height 22
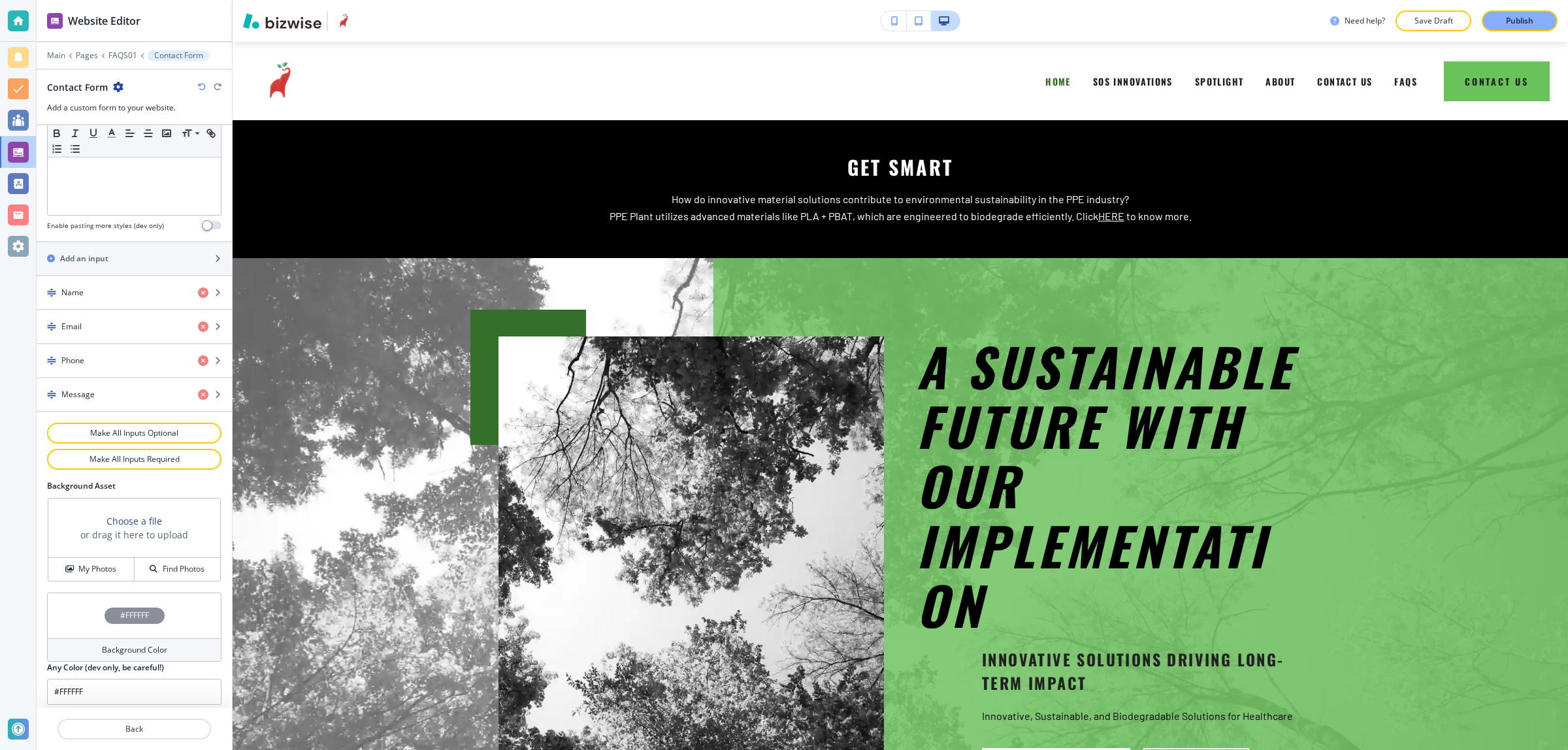
scroll to position [477, 0]
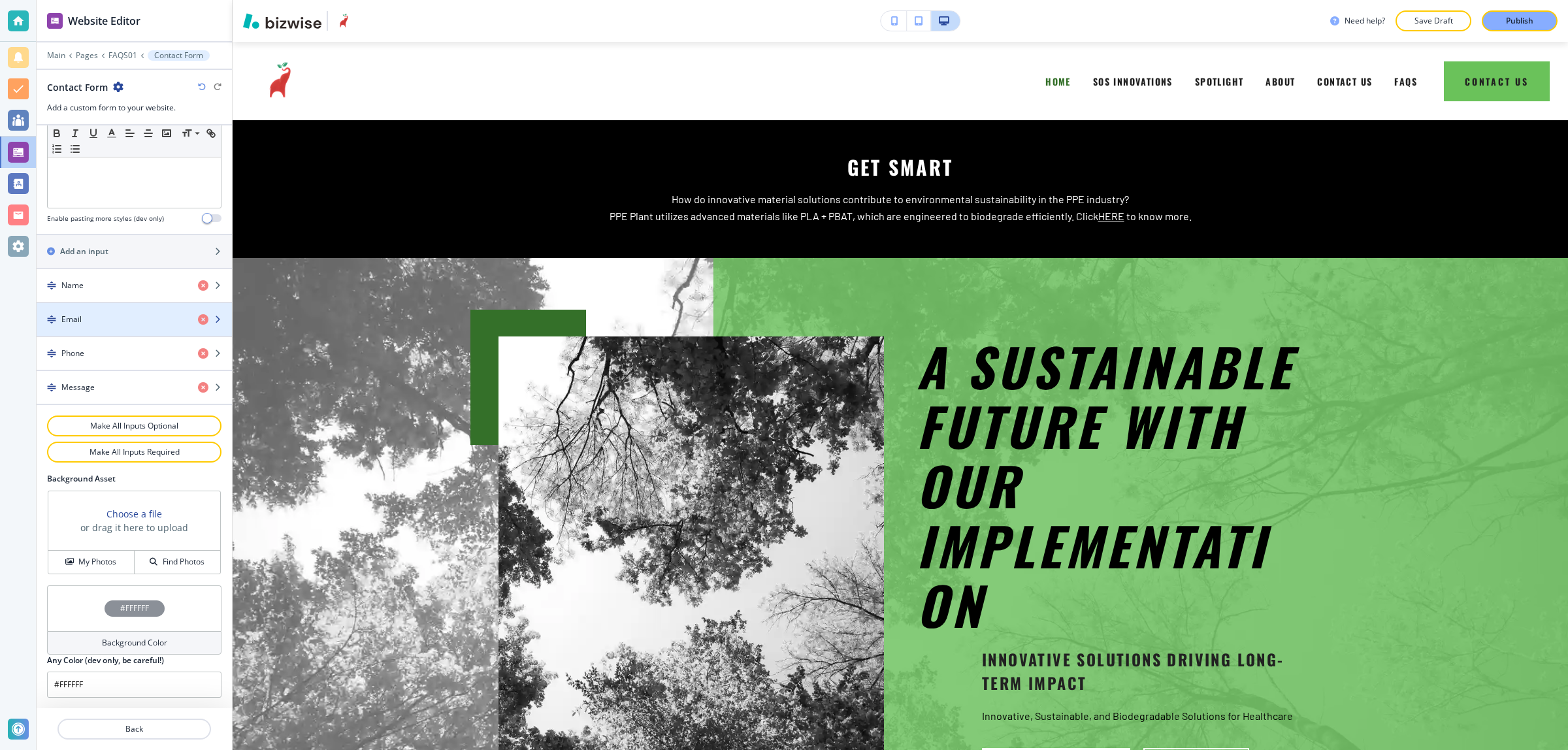
click at [111, 327] on div "button" at bounding box center [134, 330] width 195 height 10
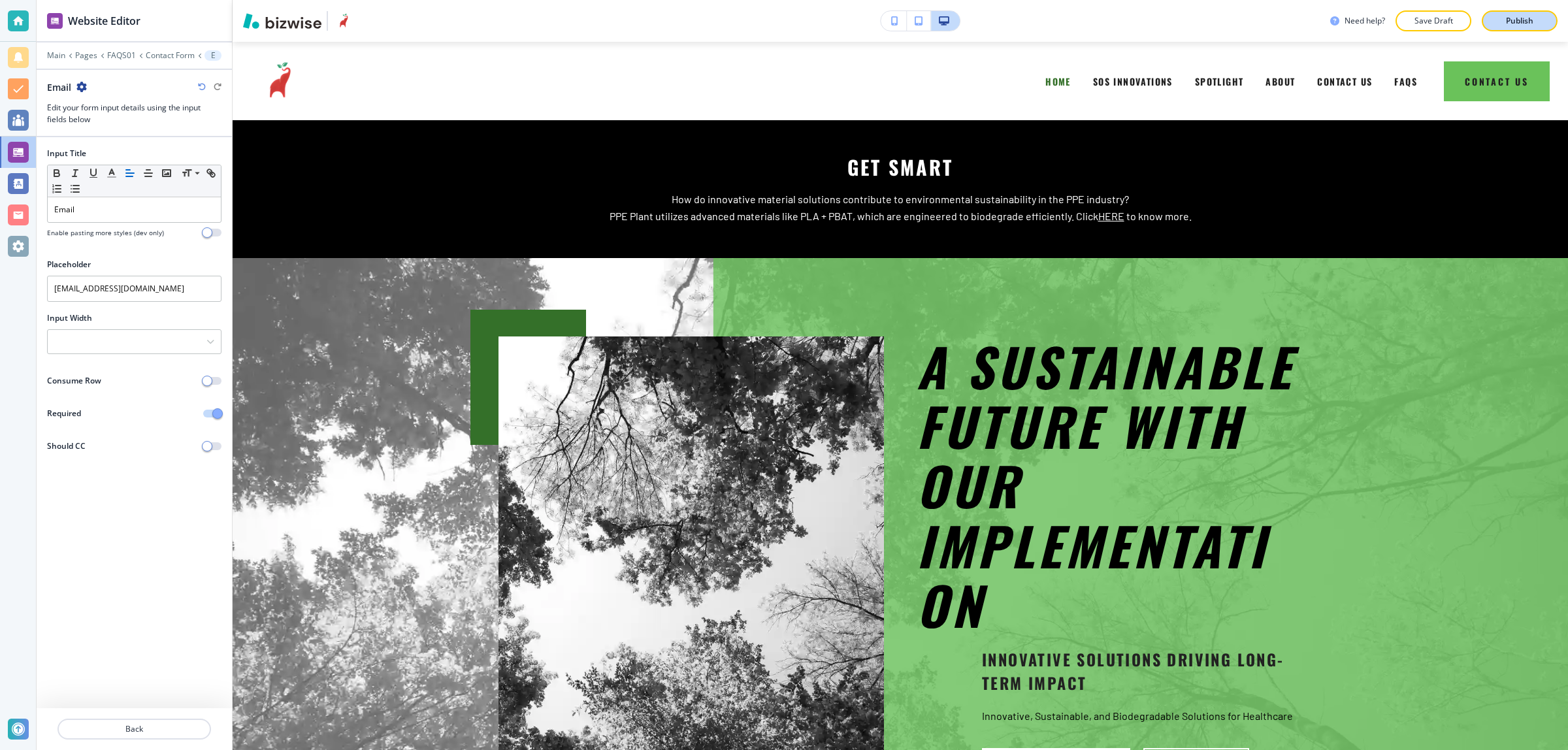
click at [1488, 24] on button "Publish" at bounding box center [1519, 20] width 76 height 21
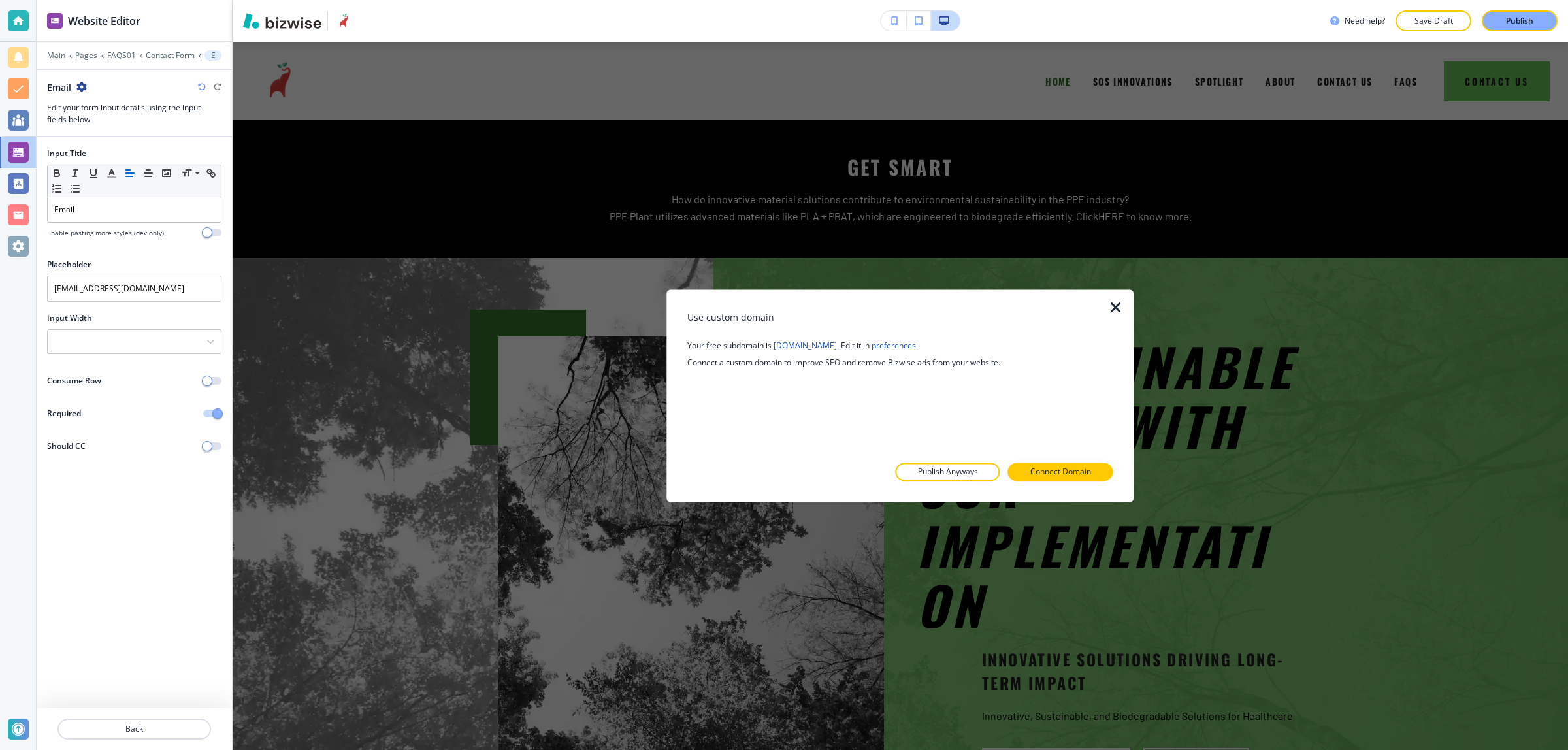
click at [986, 482] on div at bounding box center [899, 492] width 425 height 21
click at [974, 471] on p "Publish Anyways" at bounding box center [947, 473] width 60 height 12
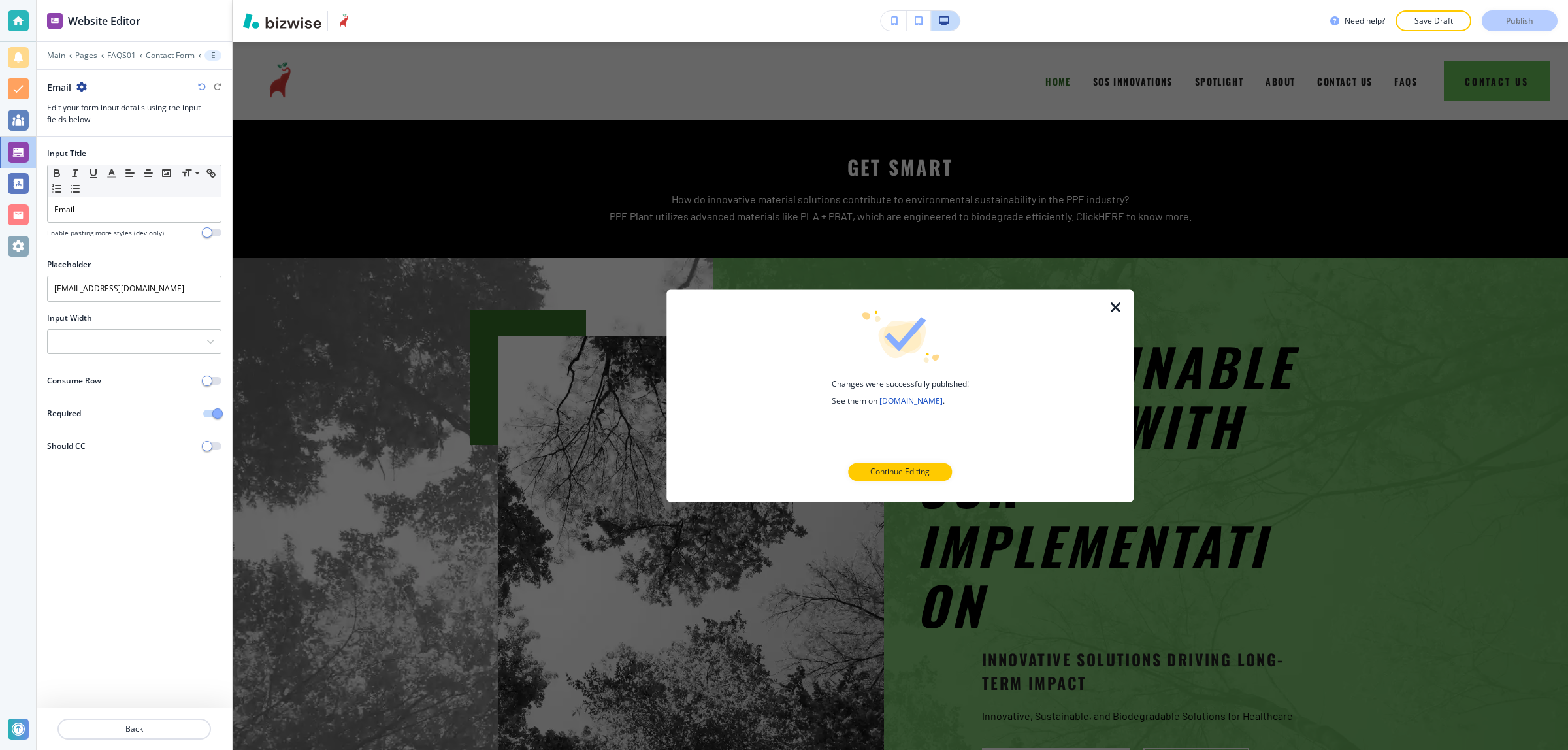
click at [1119, 310] on icon "button" at bounding box center [1115, 308] width 16 height 16
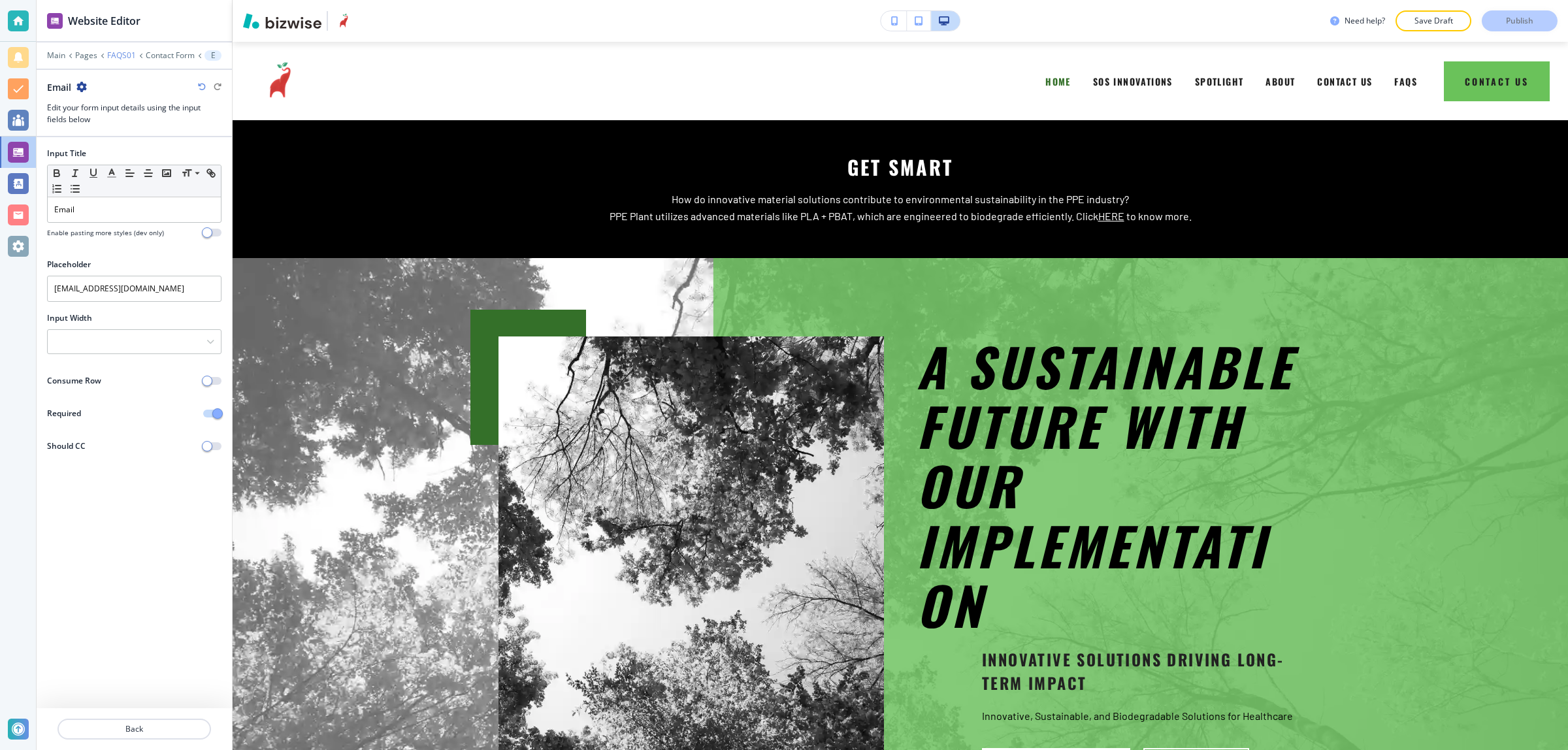
click at [122, 57] on p "FAQS01" at bounding box center [121, 55] width 29 height 9
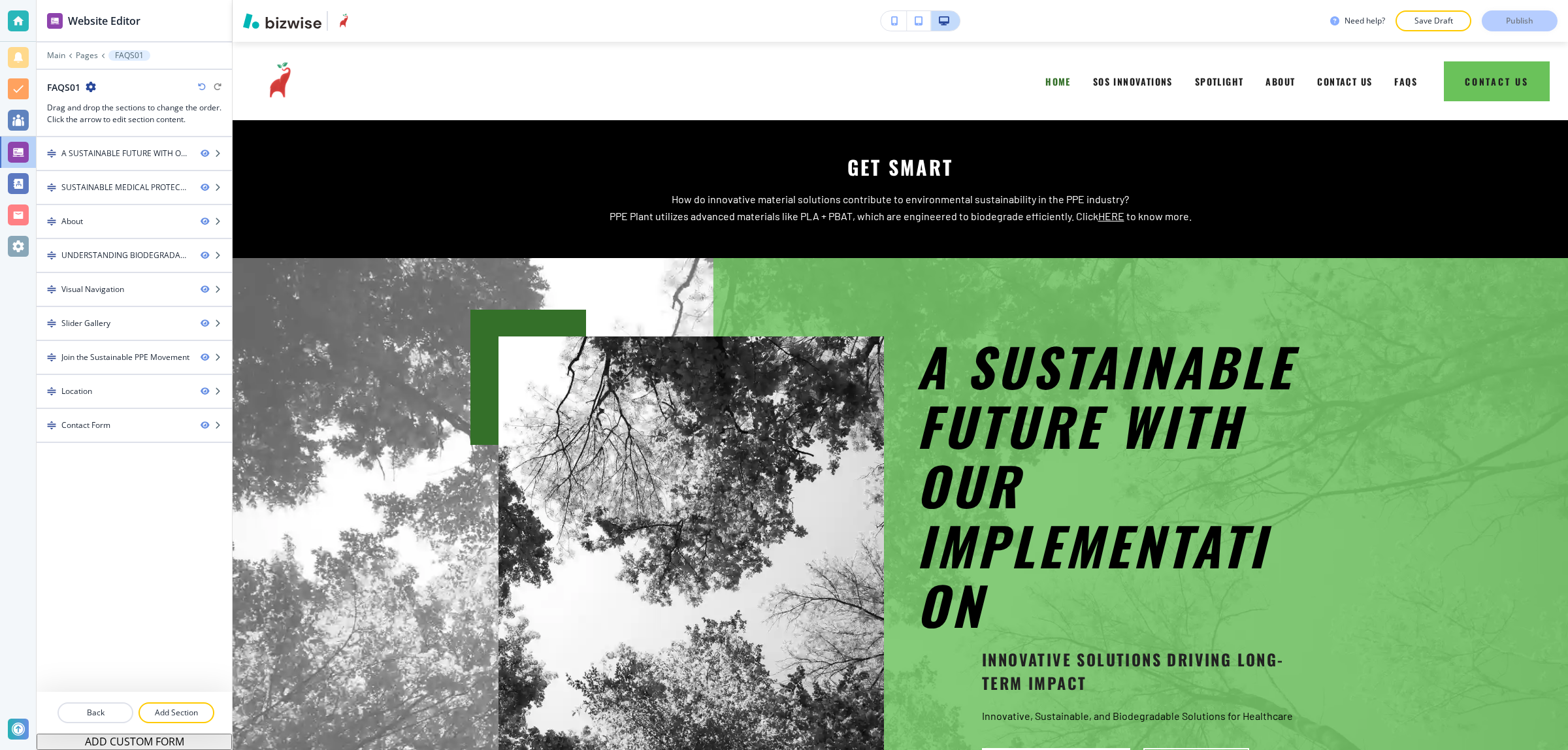
click at [93, 93] on div "FAQS01" at bounding box center [71, 87] width 49 height 14
click at [92, 90] on icon "button" at bounding box center [91, 87] width 10 height 10
click at [90, 85] on icon "button" at bounding box center [91, 87] width 10 height 10
click at [93, 704] on button "Back" at bounding box center [96, 713] width 76 height 21
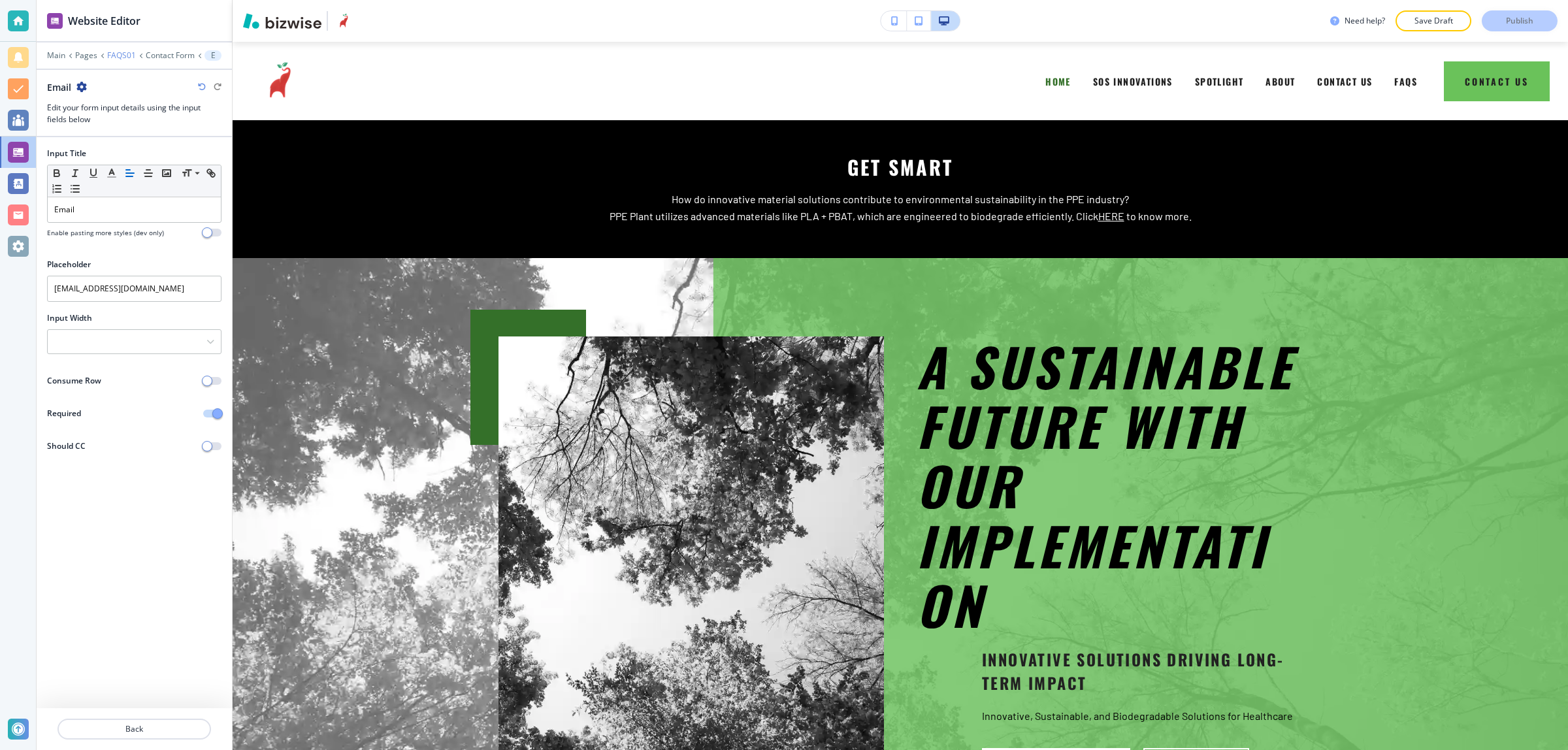
click at [109, 54] on p "FAQS01" at bounding box center [121, 55] width 29 height 9
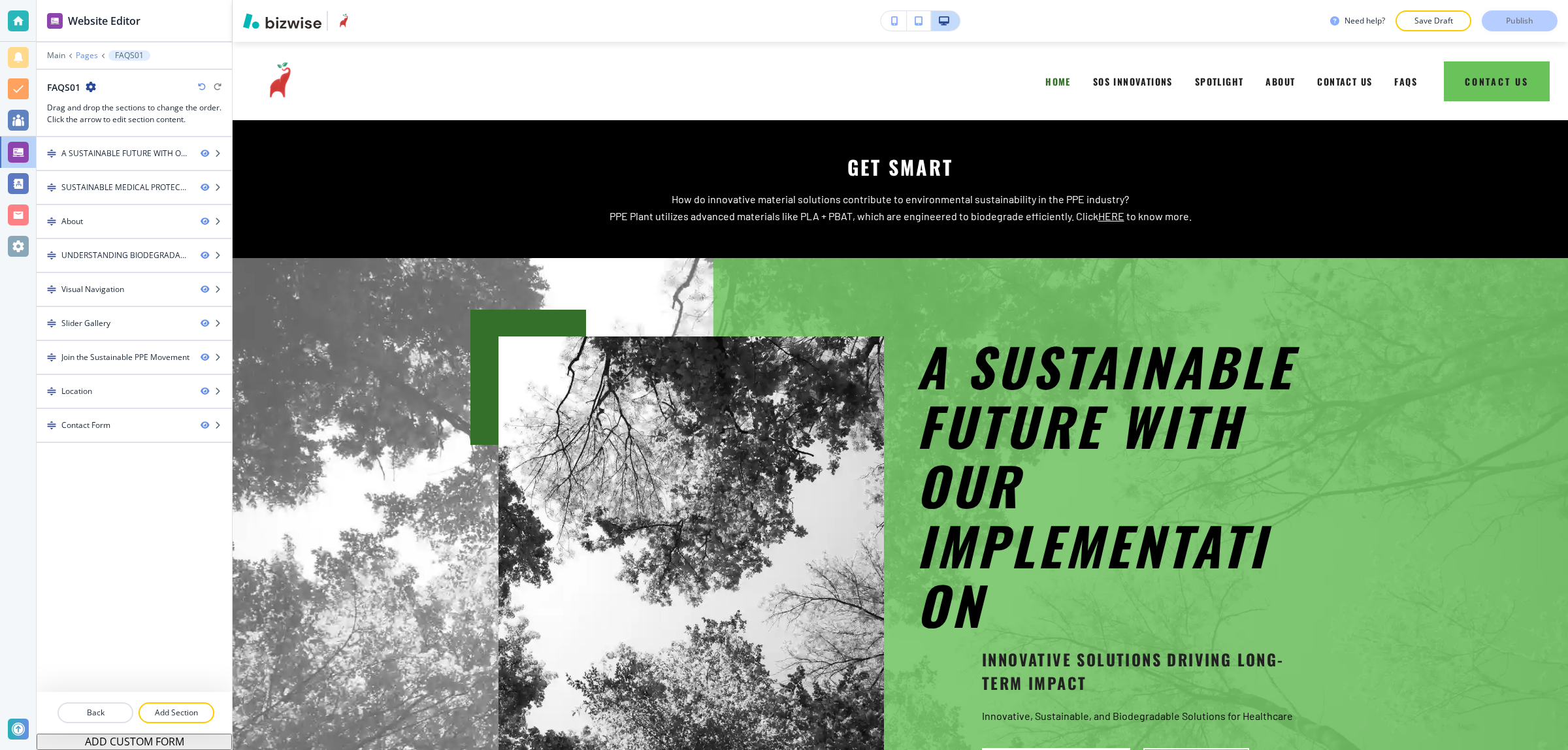
click at [82, 54] on p "Pages" at bounding box center [87, 55] width 22 height 9
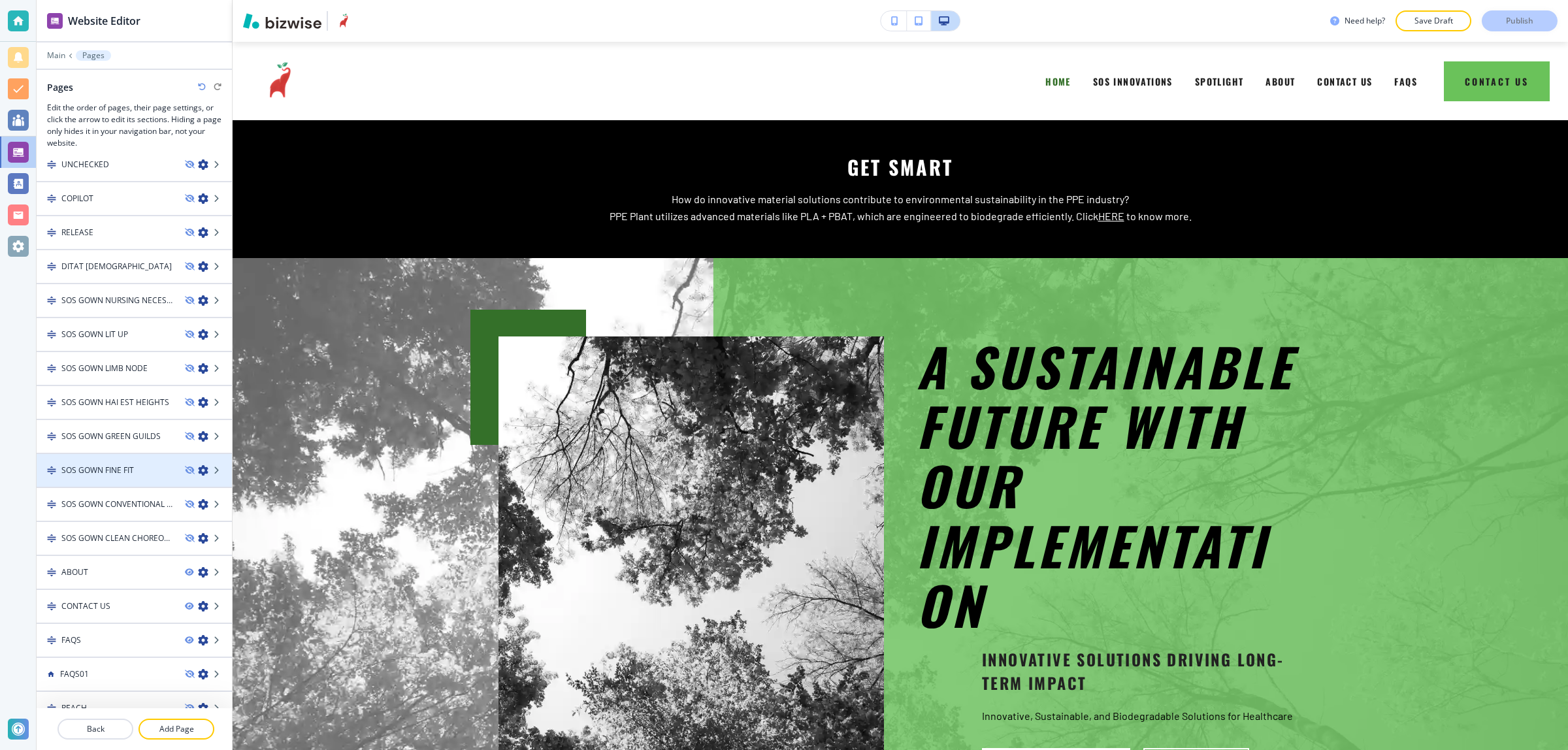
scroll to position [256, 0]
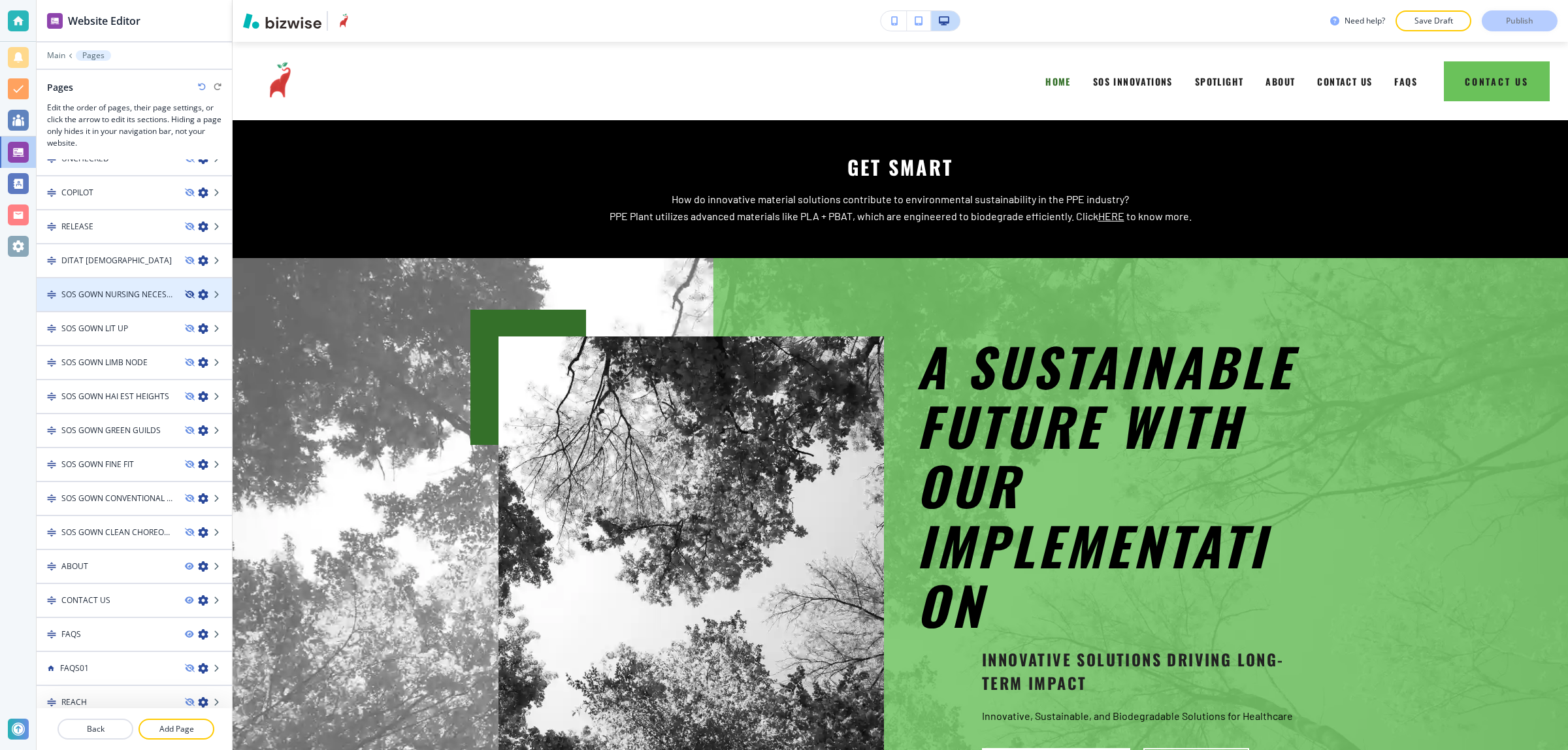
click at [185, 291] on icon "button" at bounding box center [189, 295] width 8 height 8
click at [185, 665] on icon "button" at bounding box center [189, 669] width 8 height 8
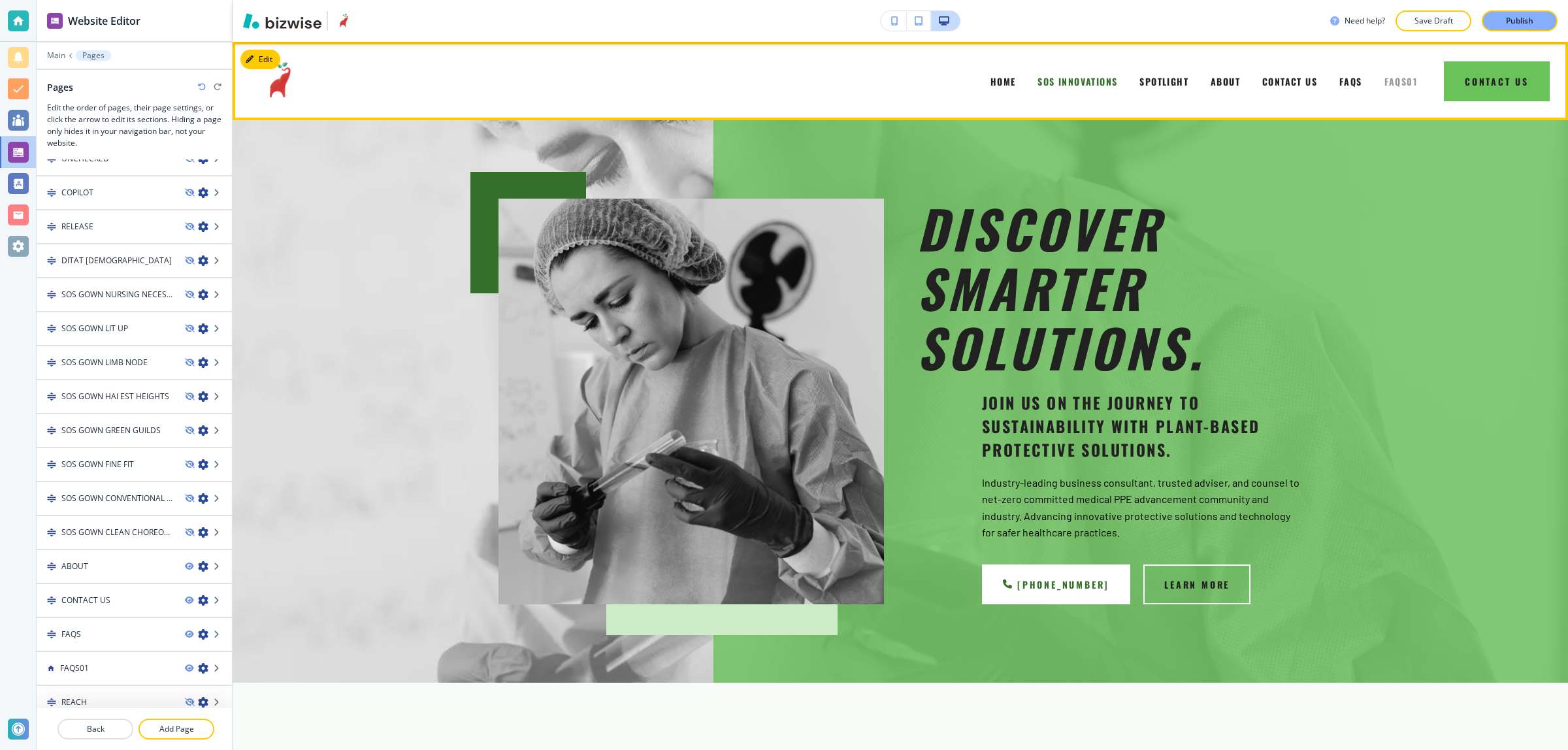
click at [1384, 79] on span "FAQS01" at bounding box center [1400, 82] width 33 height 14
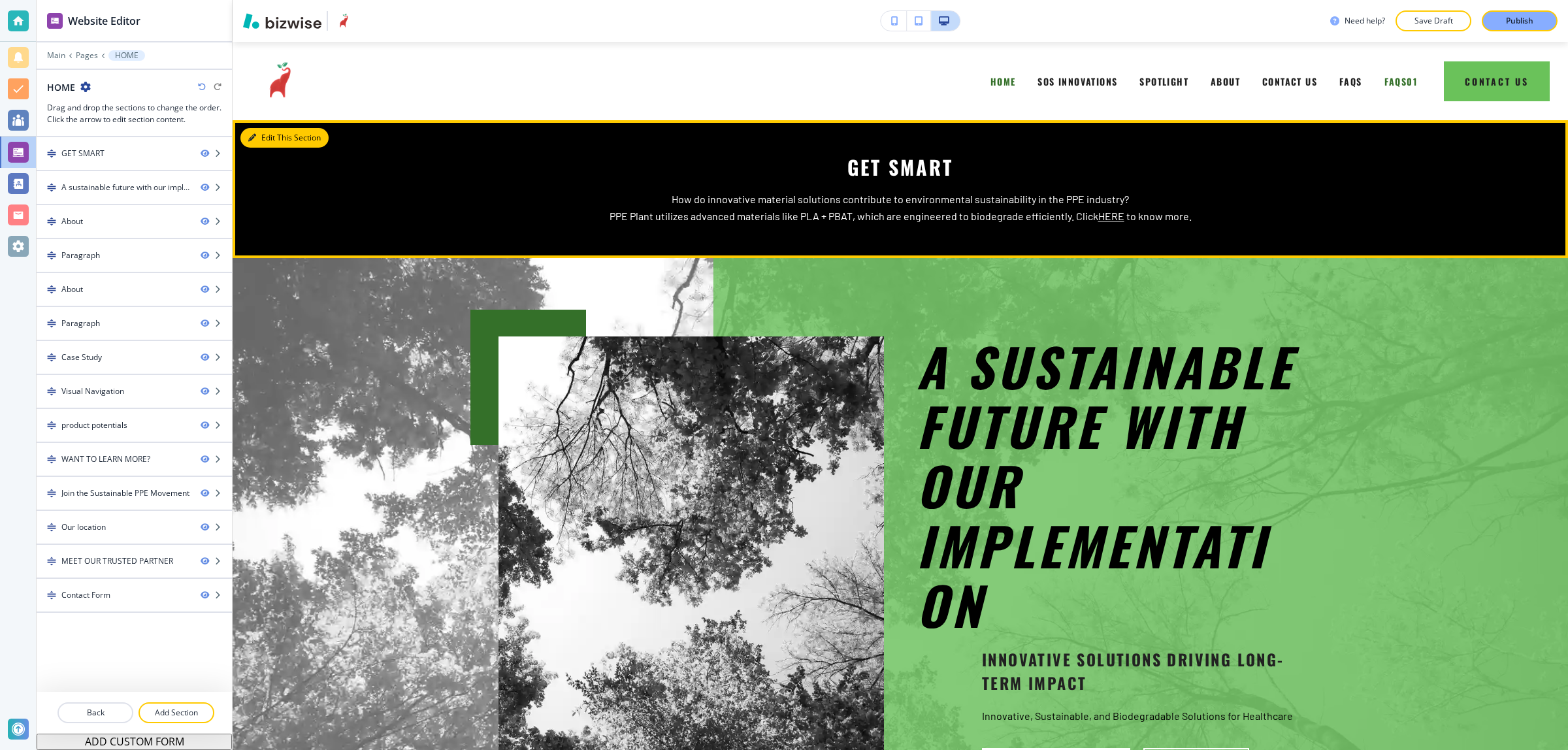
click at [267, 129] on button "Edit This Section" at bounding box center [285, 138] width 88 height 20
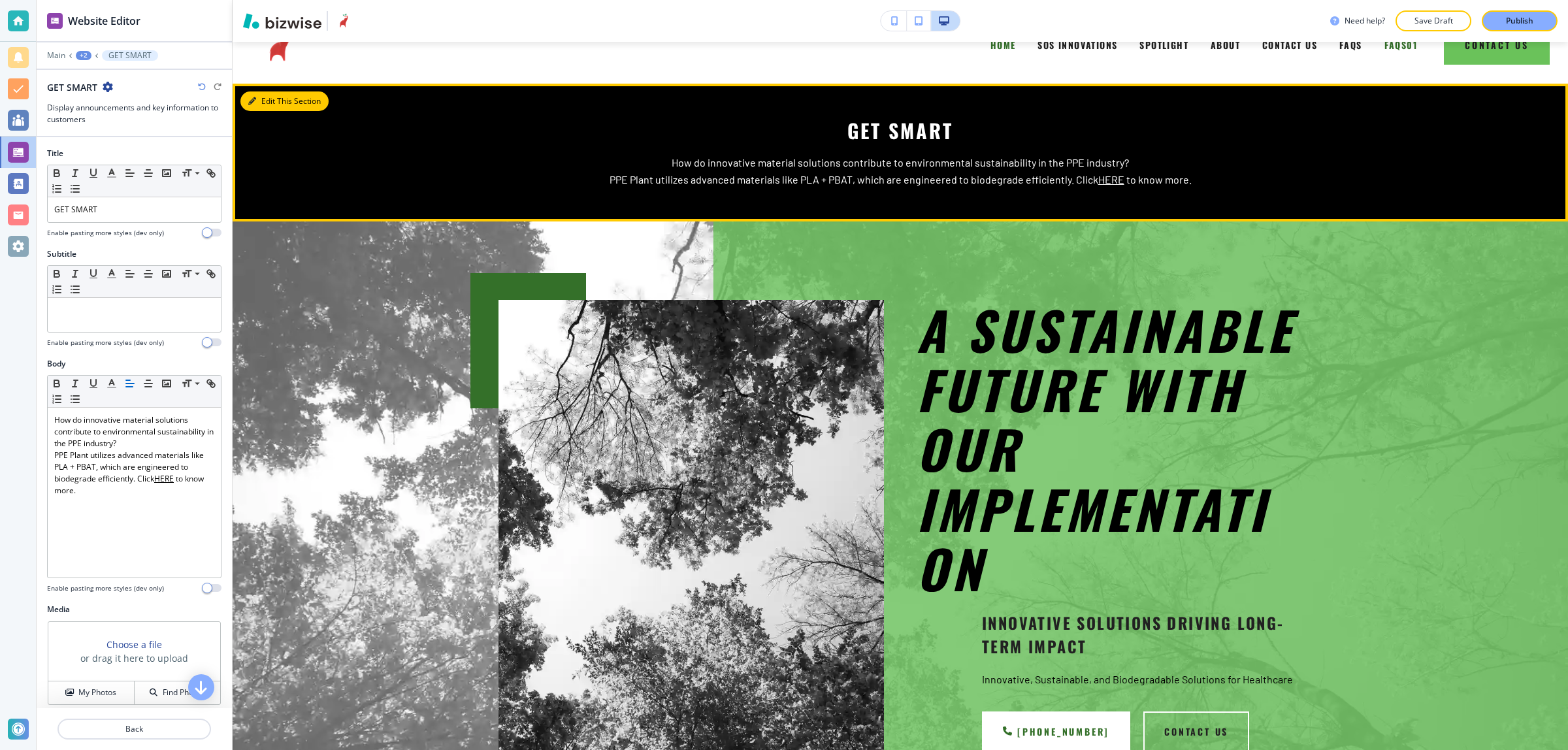
scroll to position [78, 0]
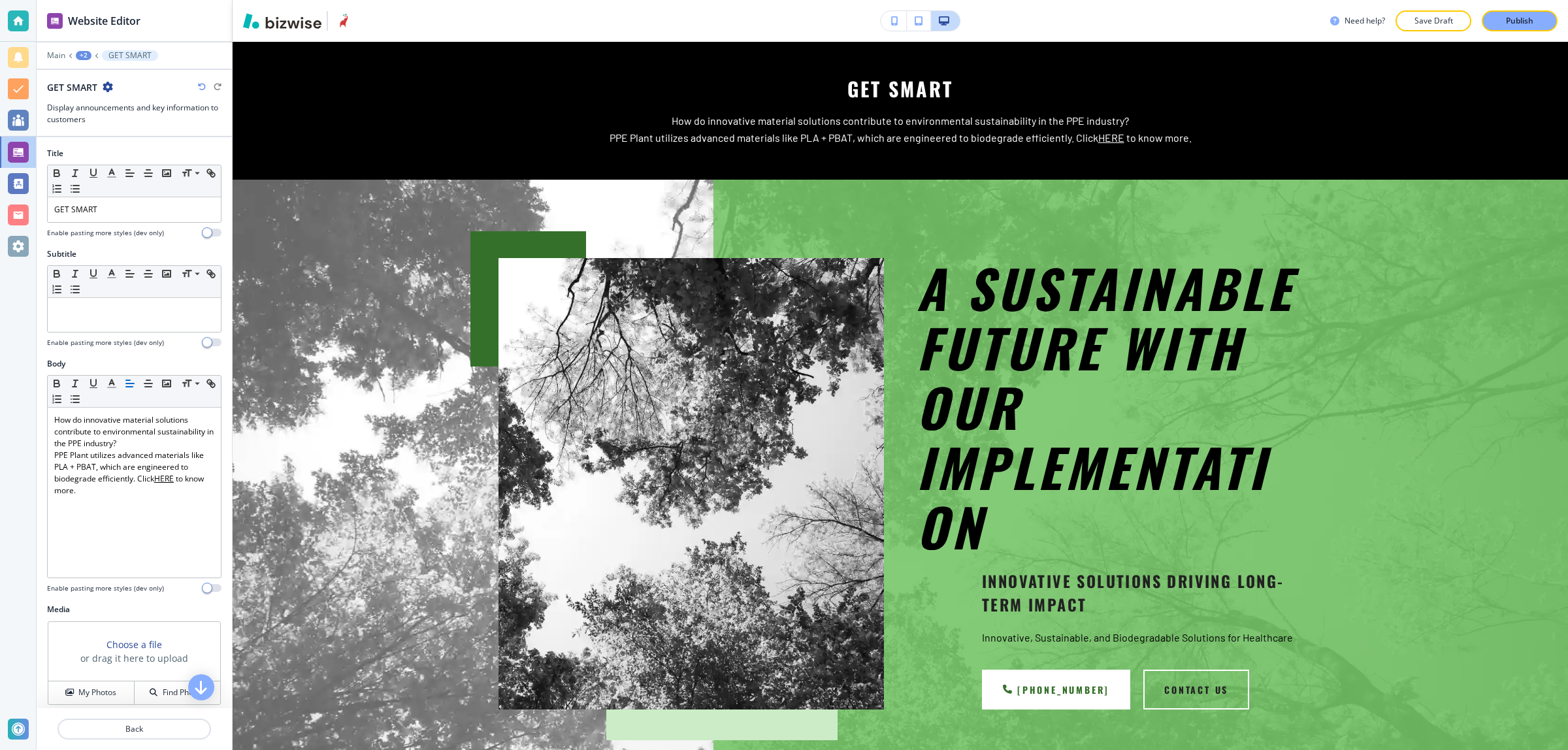
click at [72, 56] on icon at bounding box center [70, 55] width 5 height 5
click at [80, 58] on div "+2" at bounding box center [84, 55] width 16 height 9
click at [86, 75] on p "Pages" at bounding box center [117, 78] width 67 height 12
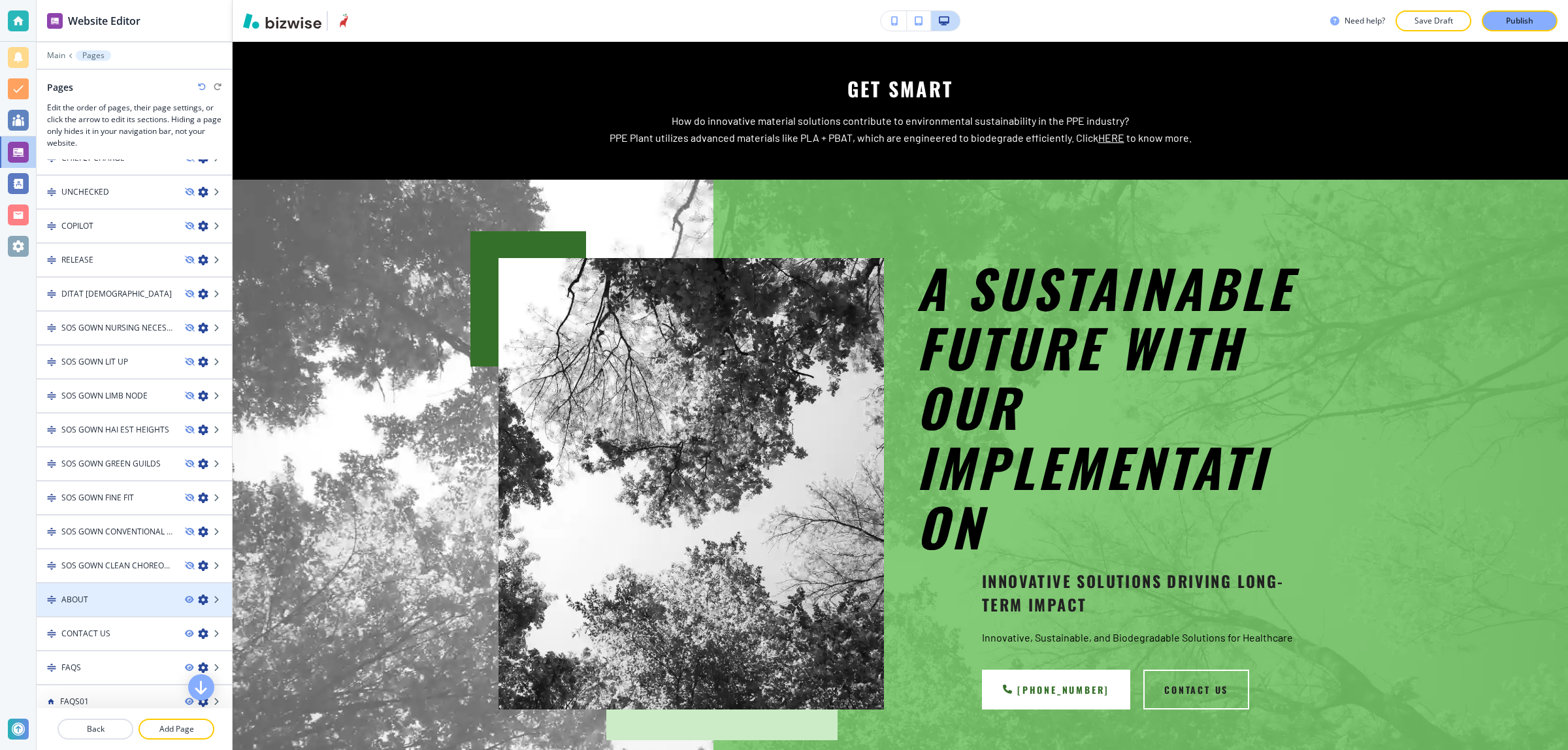
scroll to position [256, 0]
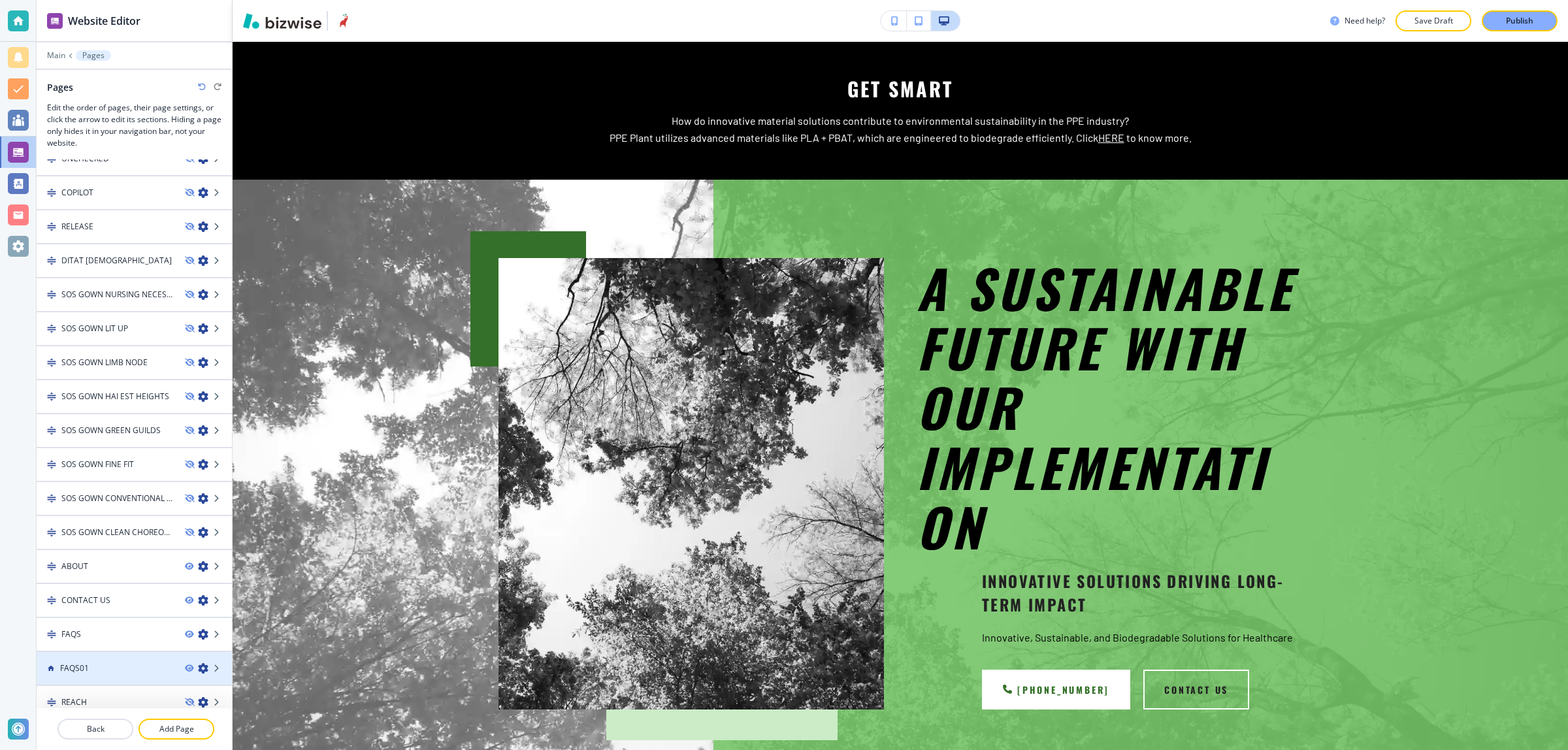
click at [198, 663] on icon "button" at bounding box center [203, 668] width 10 height 10
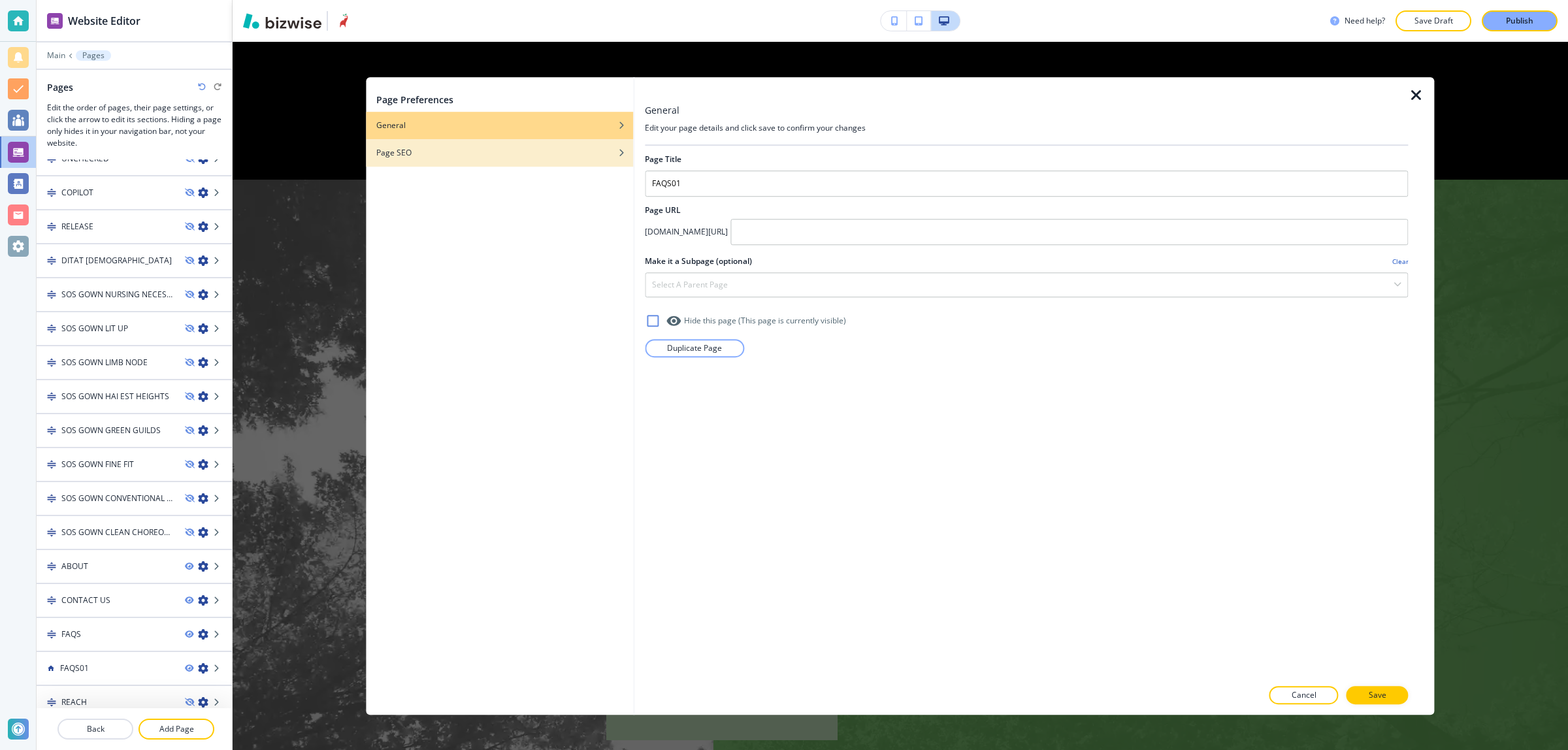
click at [513, 145] on div "button" at bounding box center [499, 143] width 267 height 8
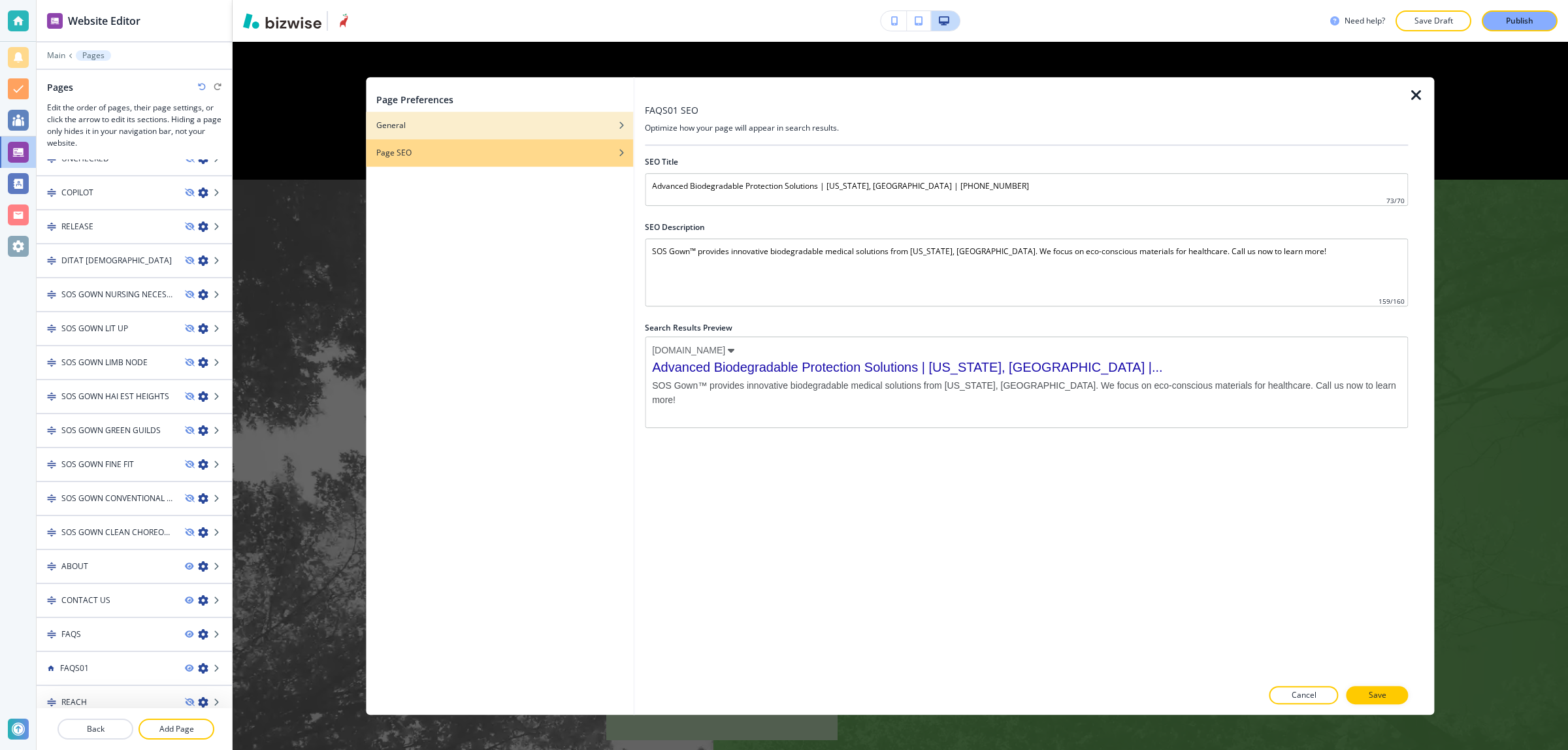
click at [529, 124] on div "General" at bounding box center [499, 126] width 267 height 12
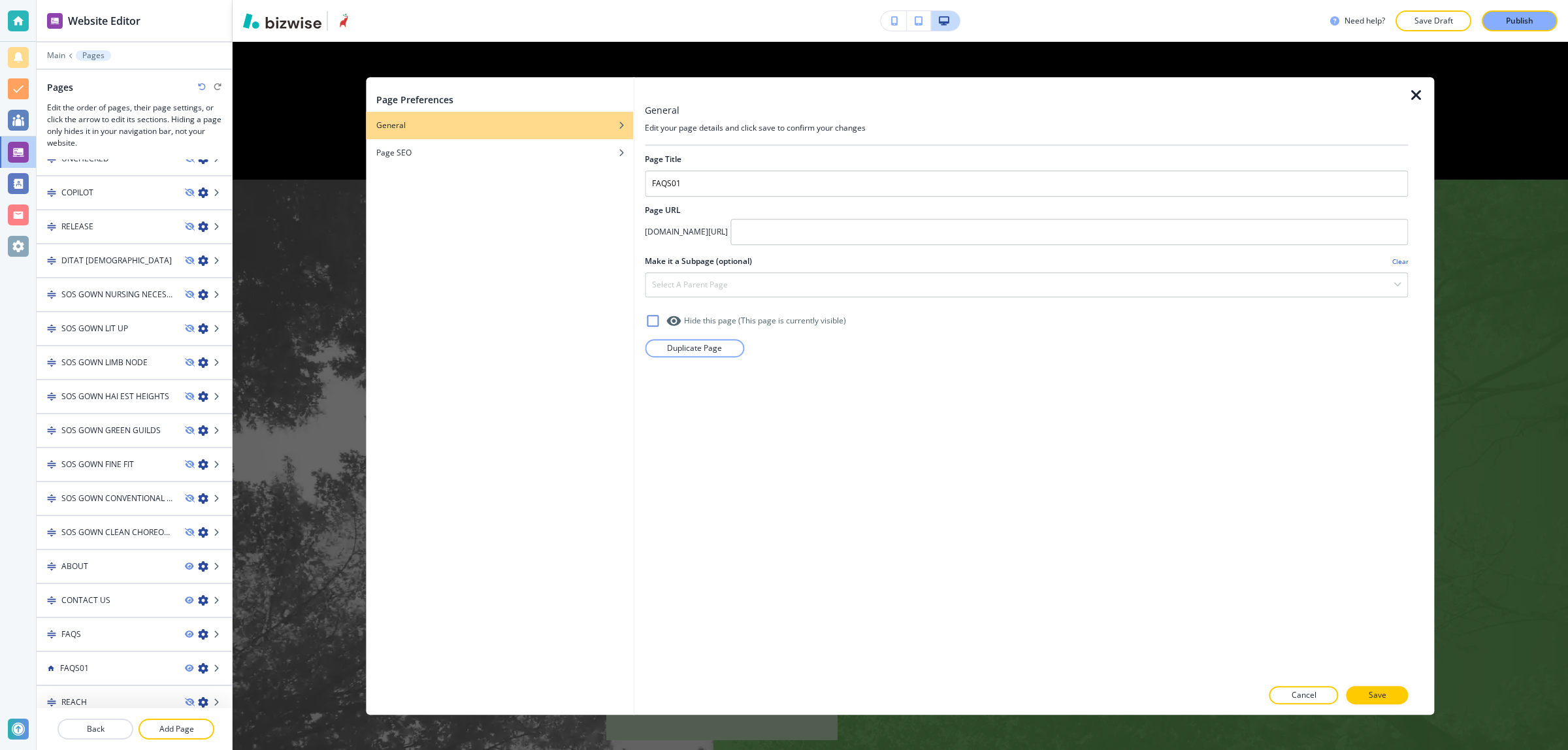
click at [529, 124] on div "General" at bounding box center [499, 126] width 267 height 12
click at [1398, 263] on h4 "Clear" at bounding box center [1400, 262] width 16 height 10
click at [1417, 98] on icon "button" at bounding box center [1416, 96] width 16 height 16
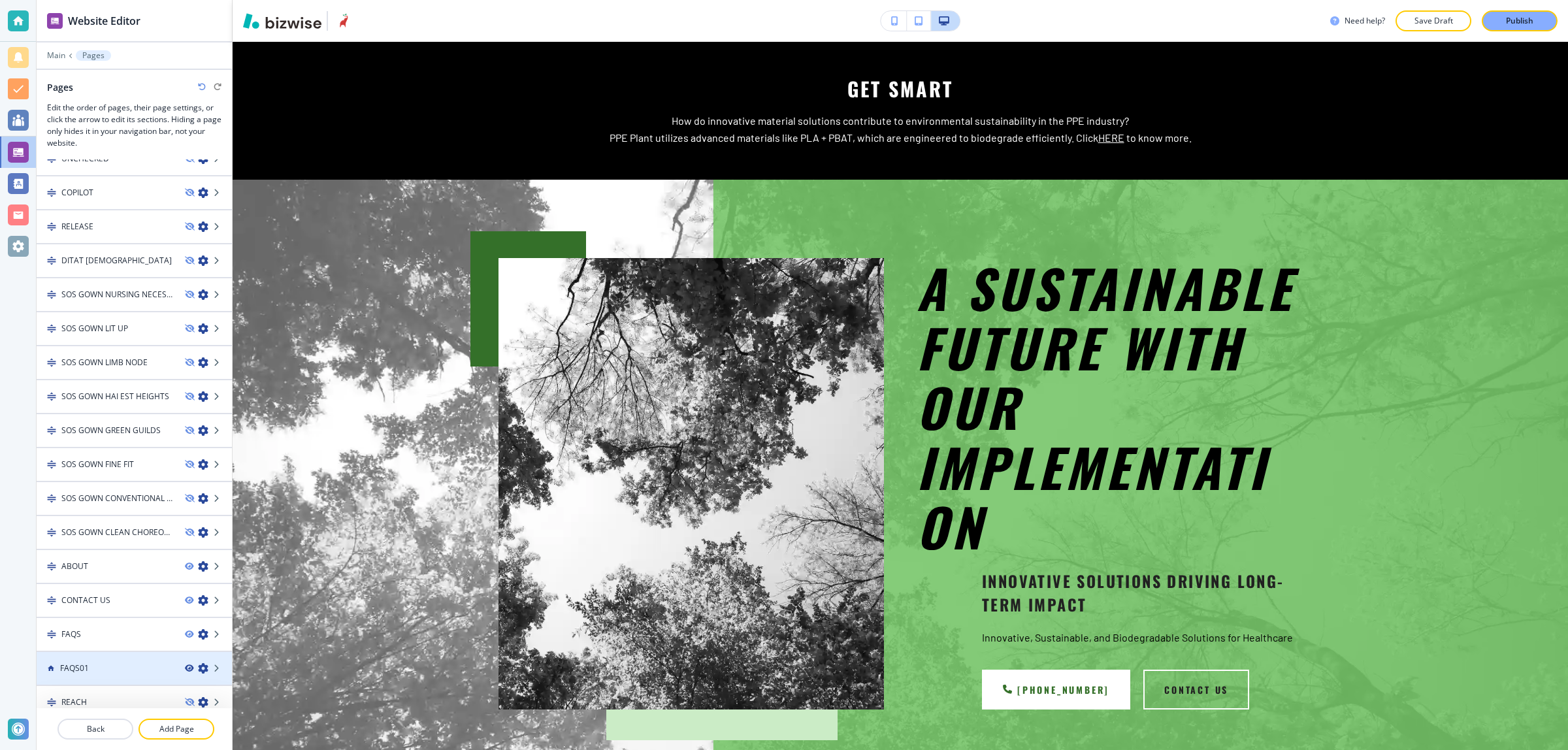
click at [185, 665] on icon "button" at bounding box center [189, 669] width 8 height 8
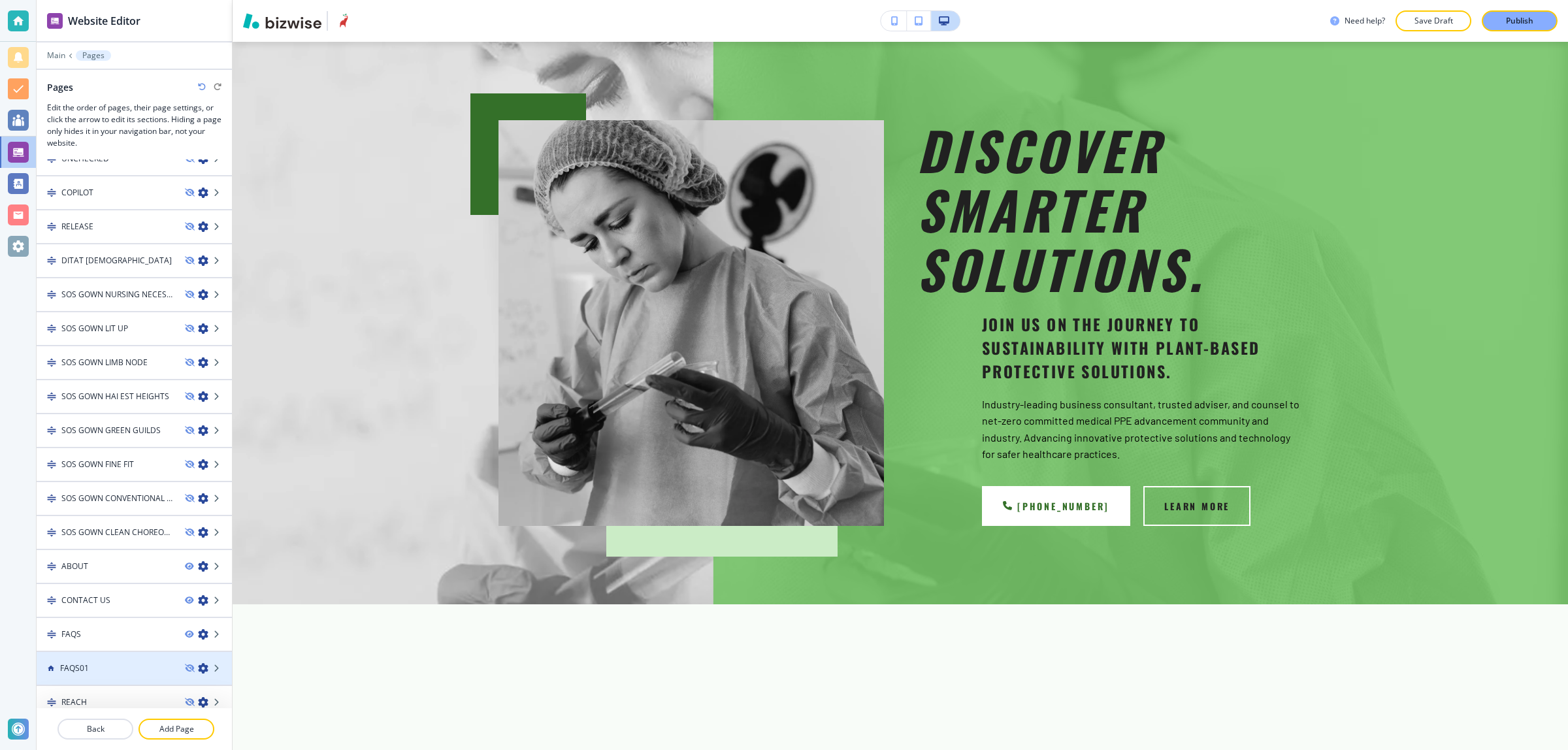
scroll to position [0, 0]
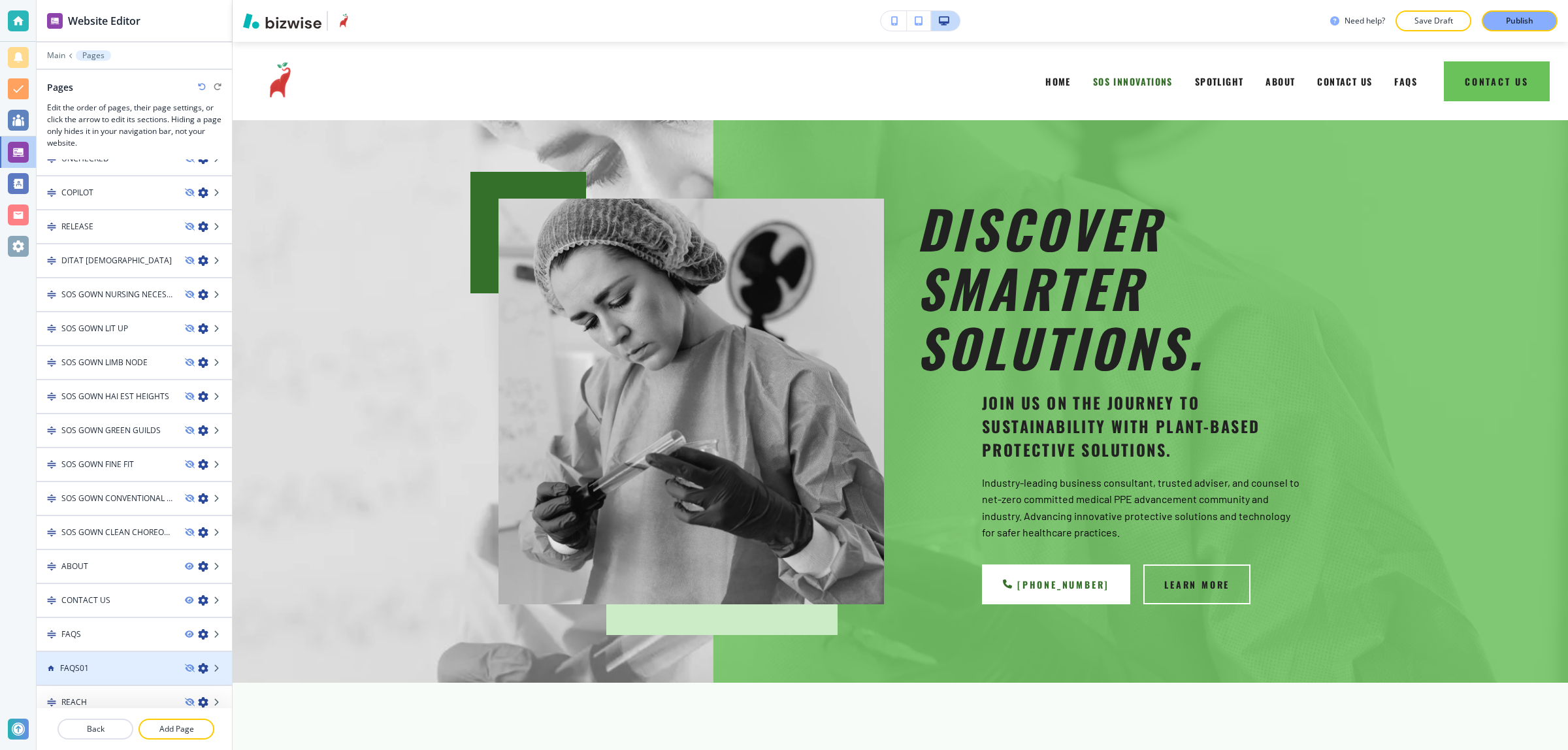
click at [198, 663] on icon "button" at bounding box center [203, 668] width 10 height 10
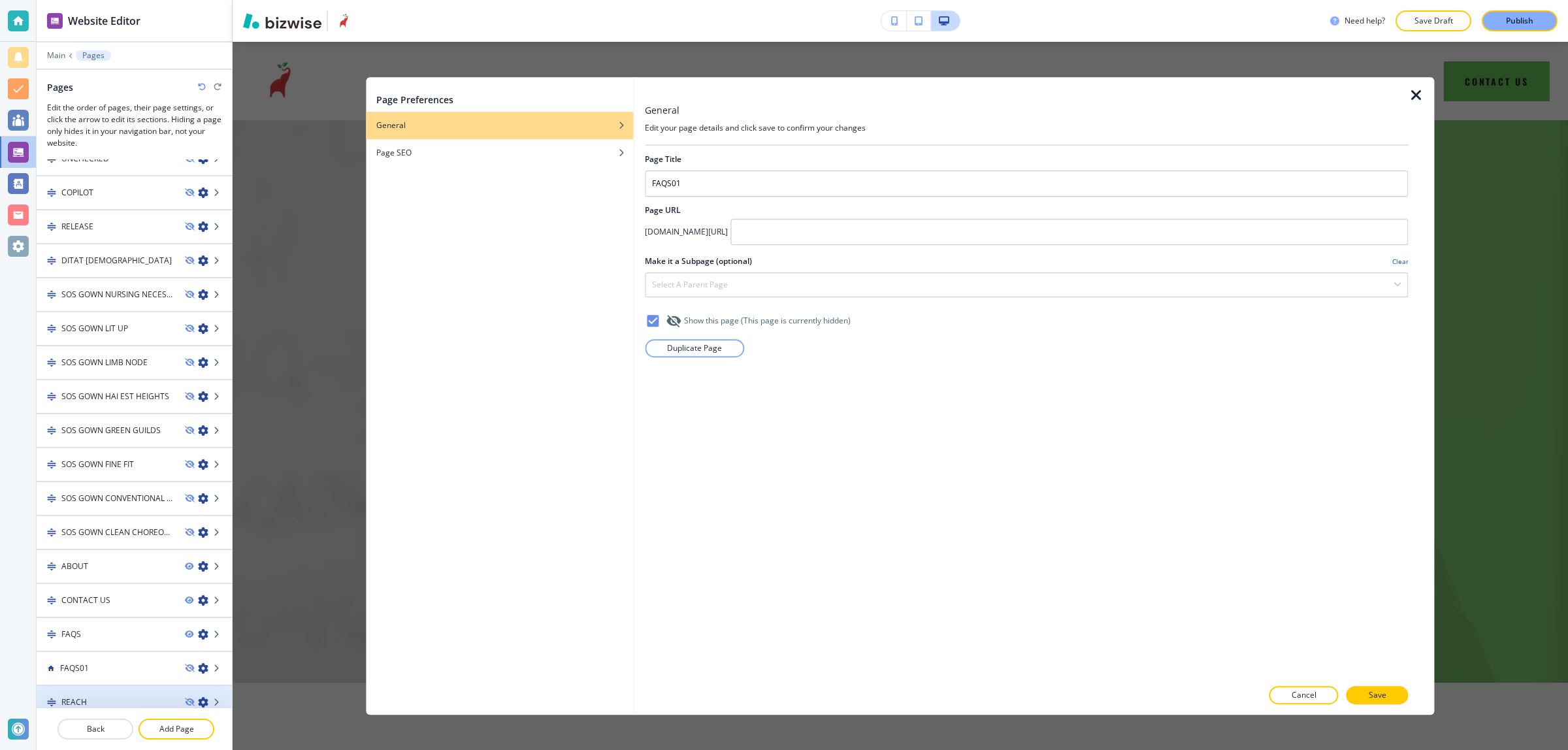
click at [157, 697] on div "REACH" at bounding box center [106, 703] width 138 height 12
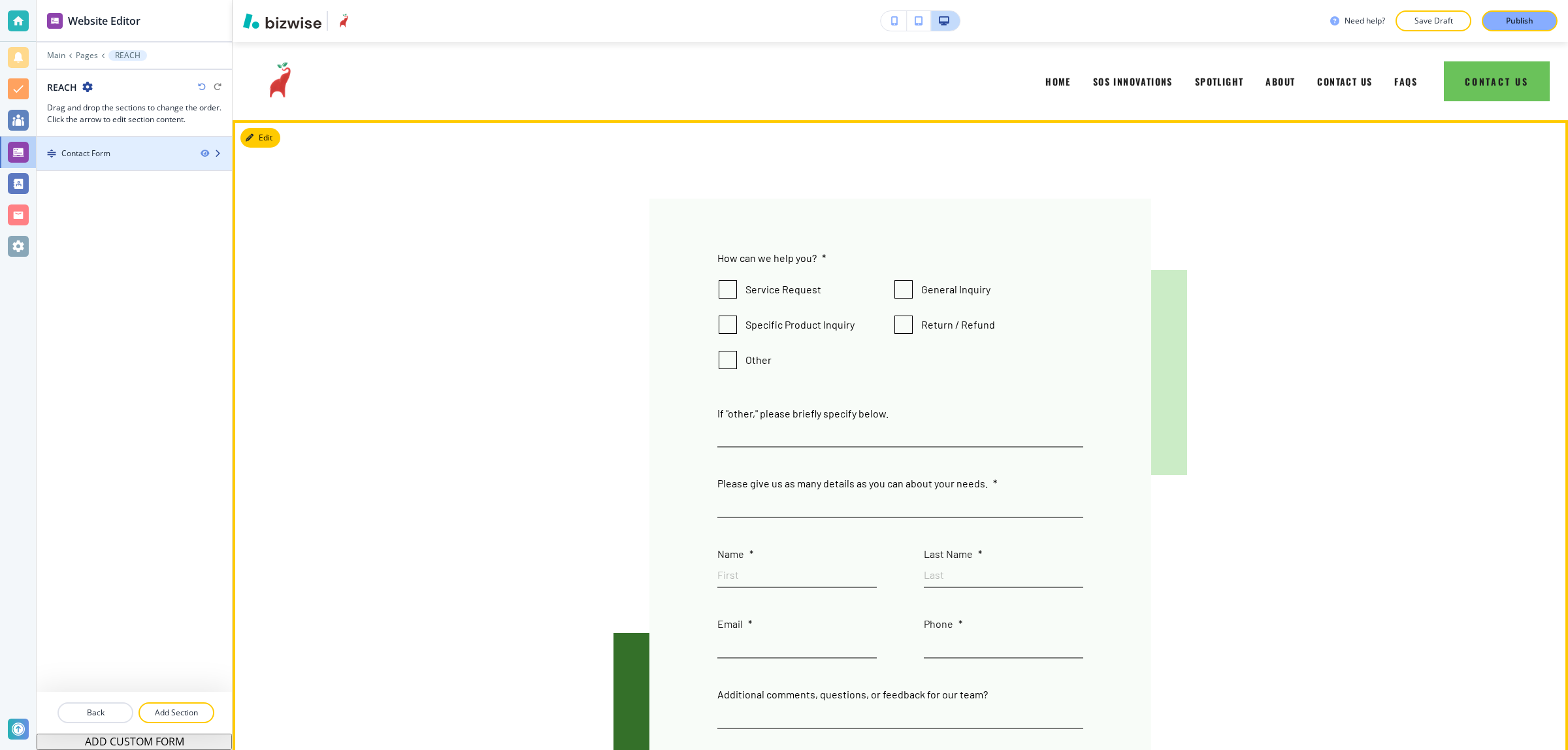
click at [118, 158] on div "Contact Form" at bounding box center [114, 154] width 154 height 12
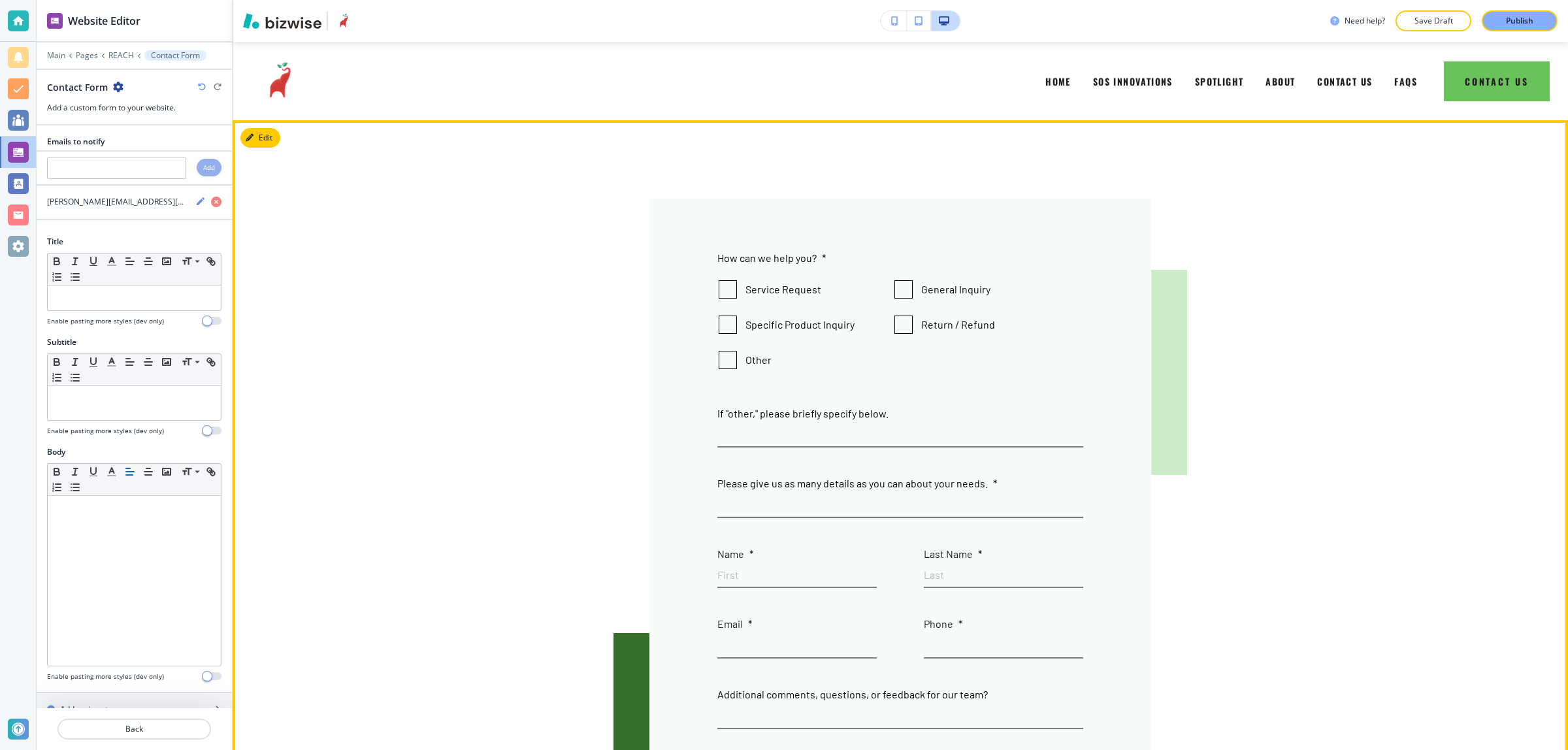
scroll to position [78, 0]
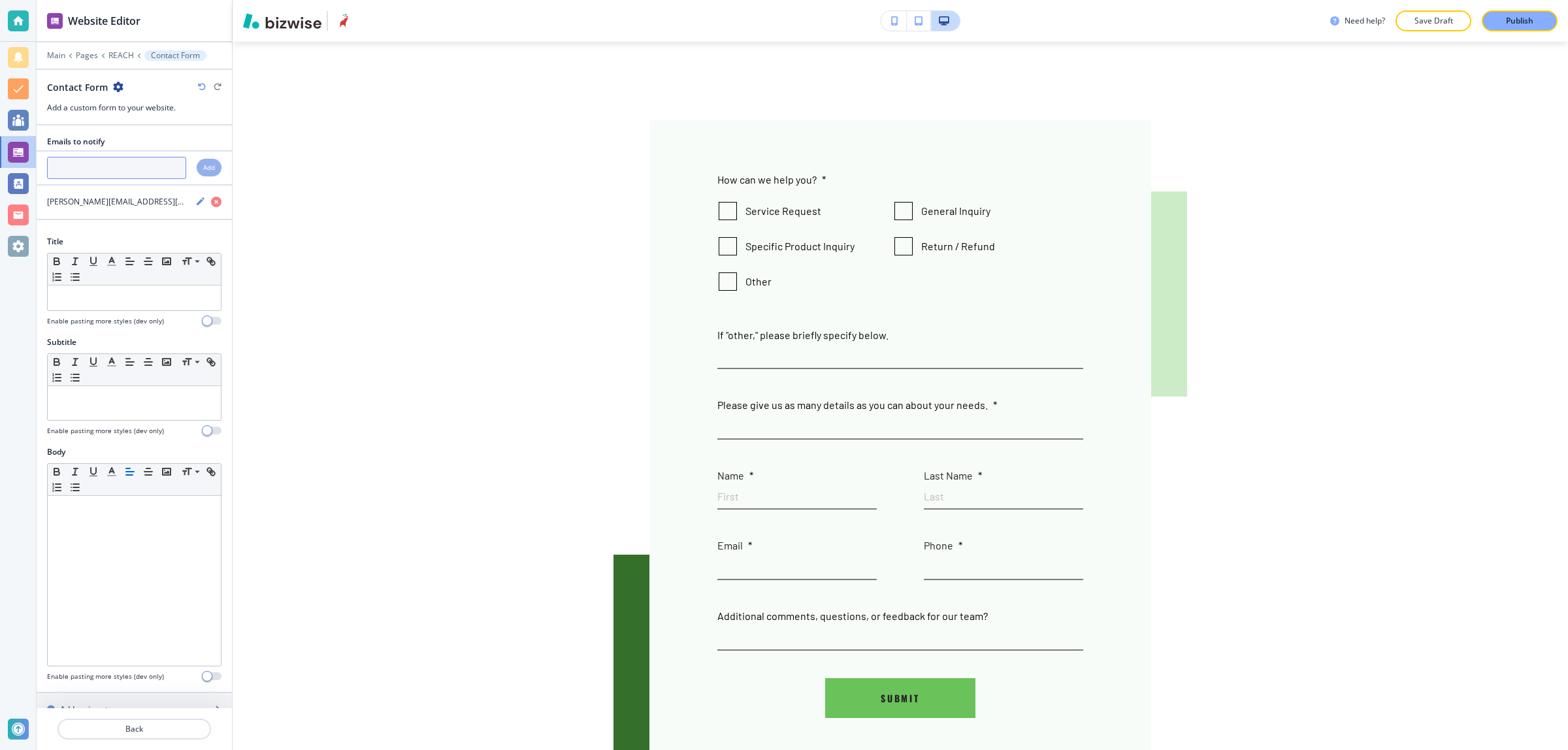
click at [111, 172] on input "text" at bounding box center [116, 168] width 139 height 22
paste input "connect@sumitapradhan.consulting"
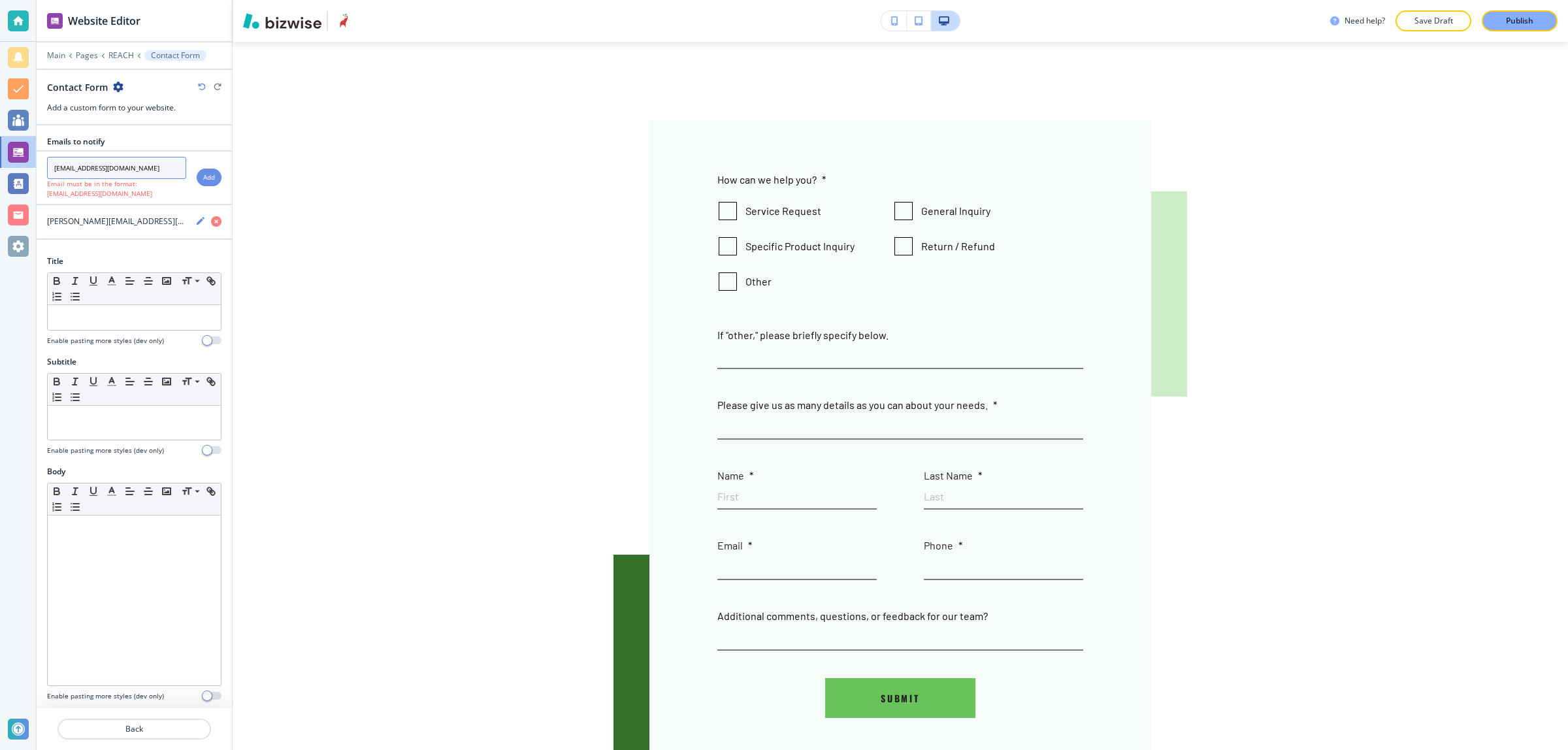
type input "connect@sumitapradhan.consulting"
click at [203, 180] on h4 "Add" at bounding box center [209, 178] width 12 height 10
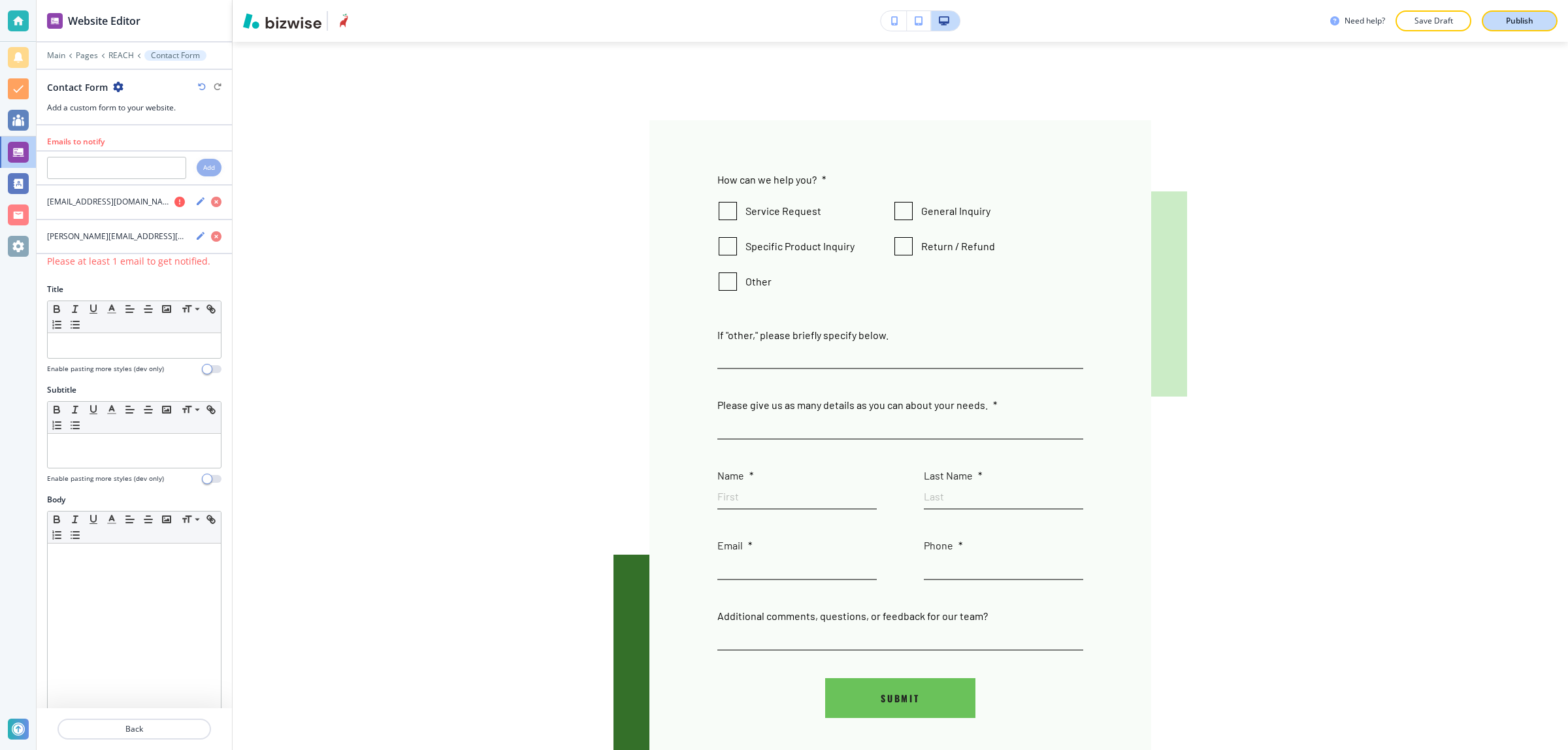
click at [1500, 20] on div "Publish" at bounding box center [1519, 21] width 42 height 12
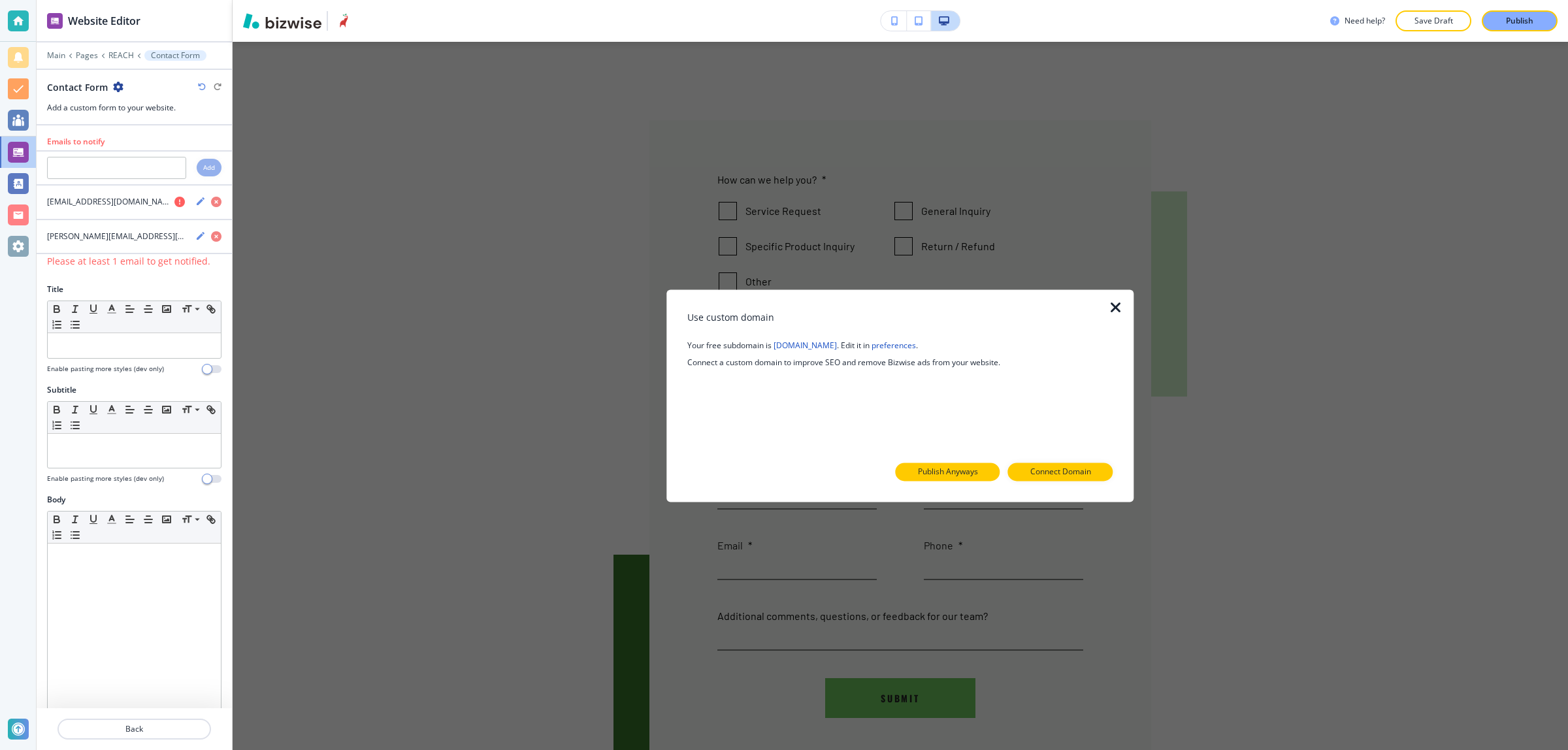
click at [929, 465] on button "Publish Anyways" at bounding box center [947, 472] width 105 height 18
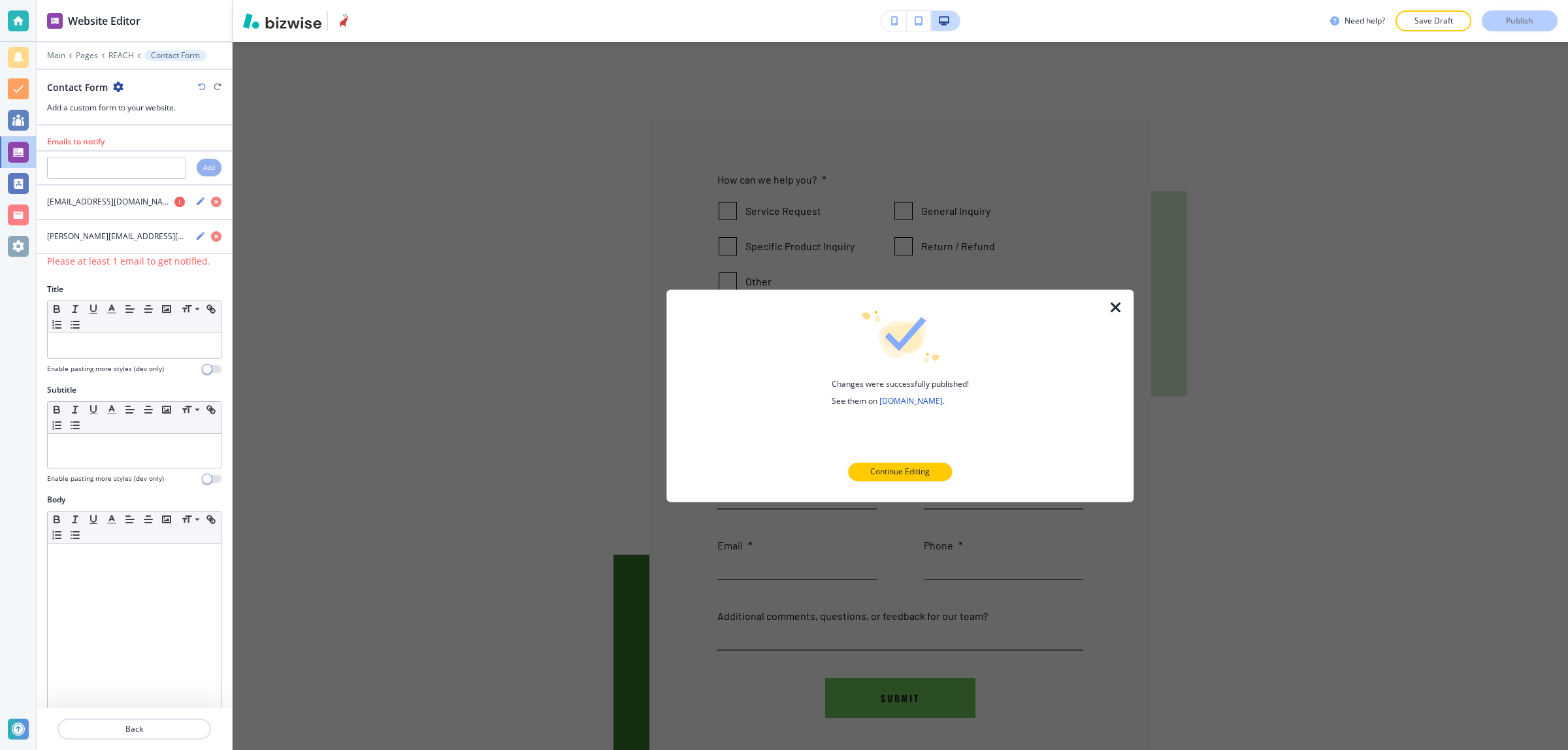
click at [118, 743] on div at bounding box center [134, 745] width 195 height 10
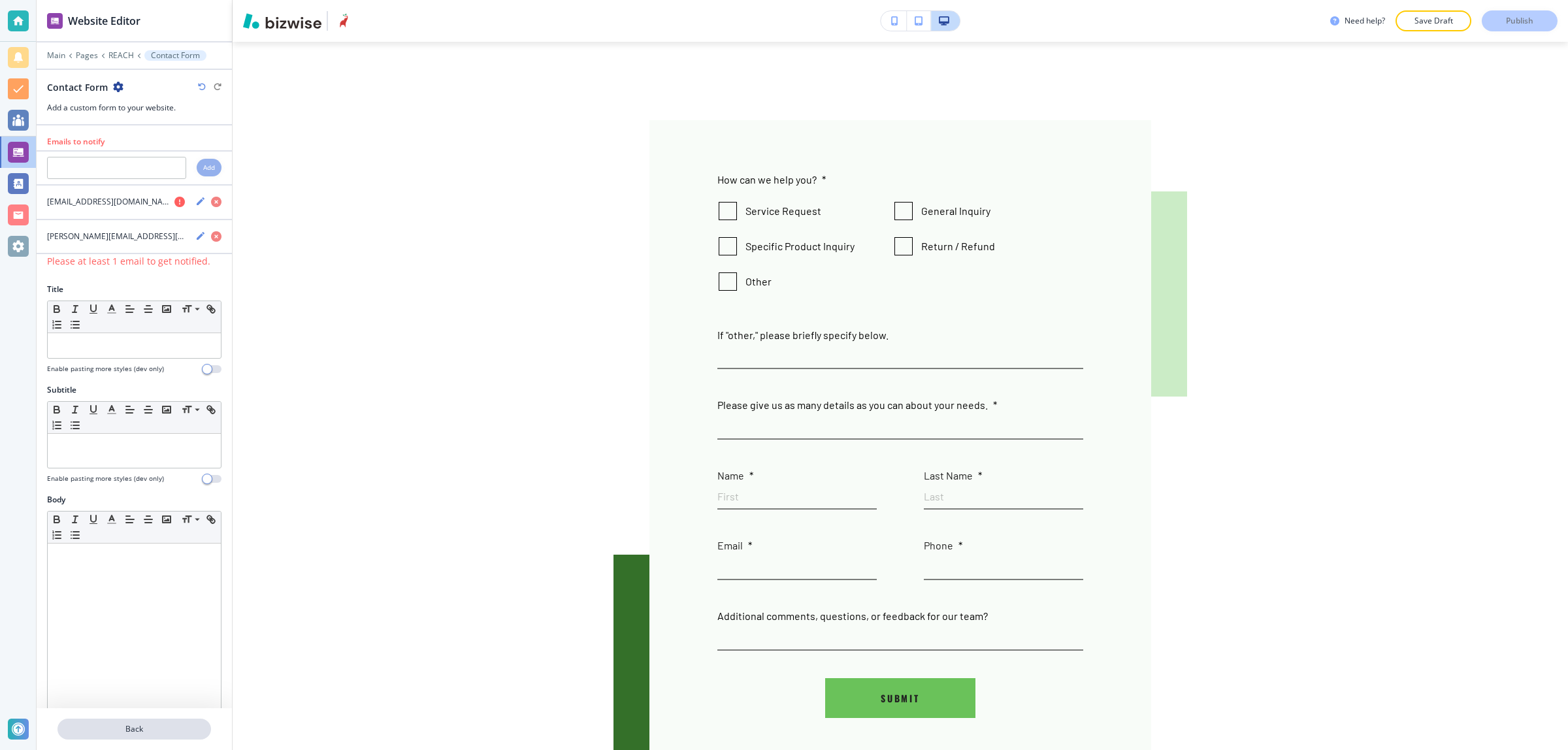
click at [118, 734] on p "Back" at bounding box center [134, 730] width 151 height 12
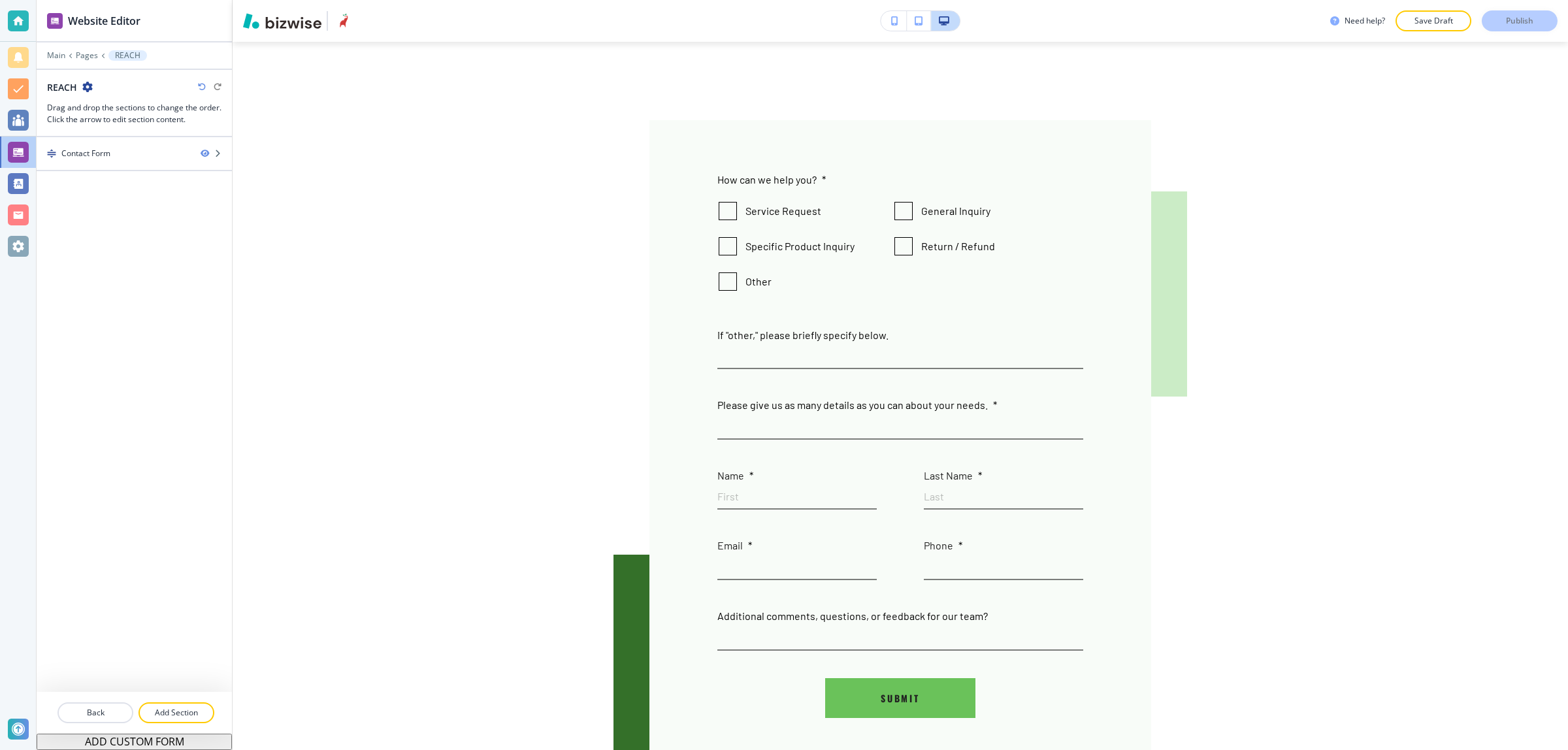
click at [86, 83] on icon "button" at bounding box center [87, 87] width 10 height 10
click at [87, 83] on icon "button" at bounding box center [87, 87] width 10 height 10
click at [115, 710] on p "Back" at bounding box center [95, 713] width 73 height 12
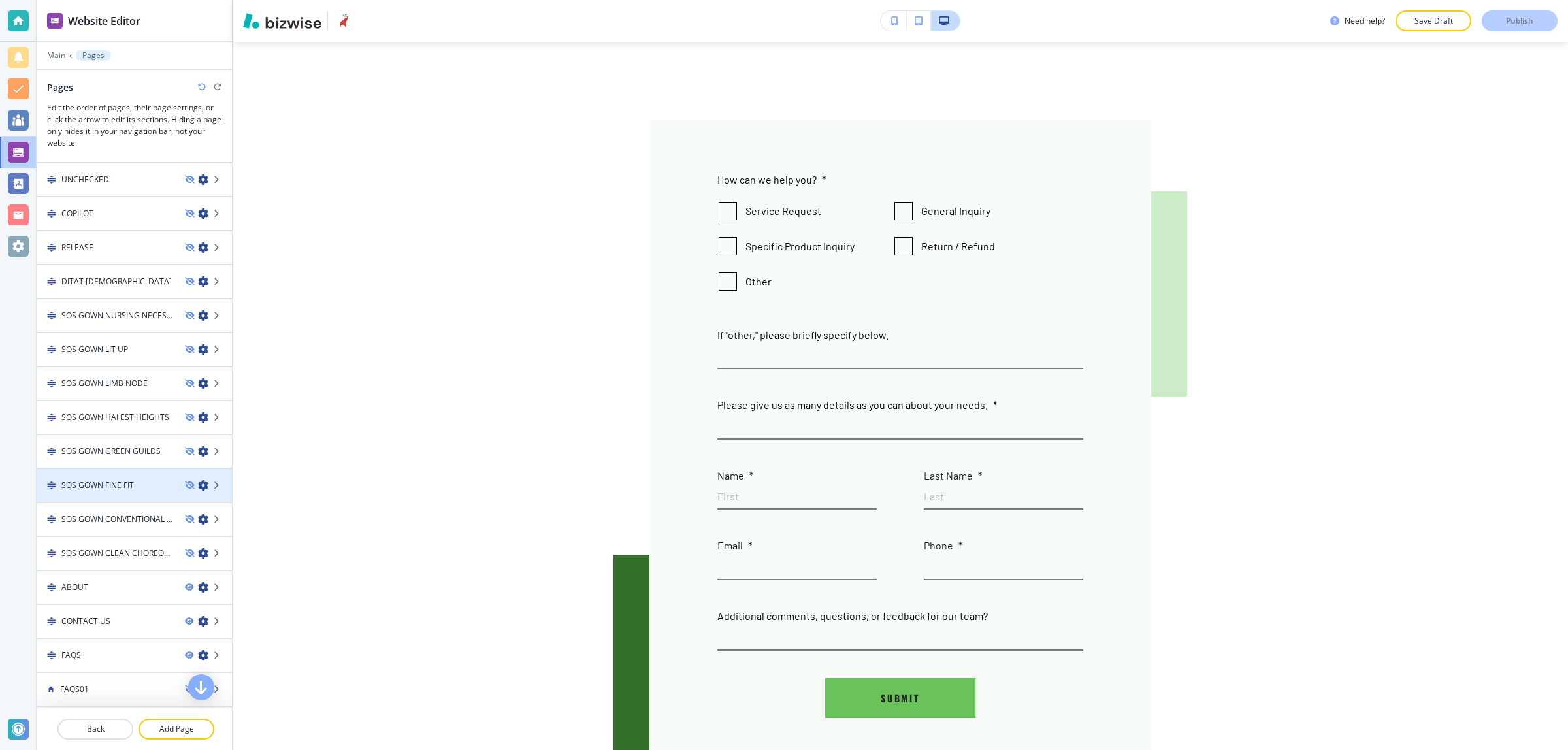
scroll to position [256, 0]
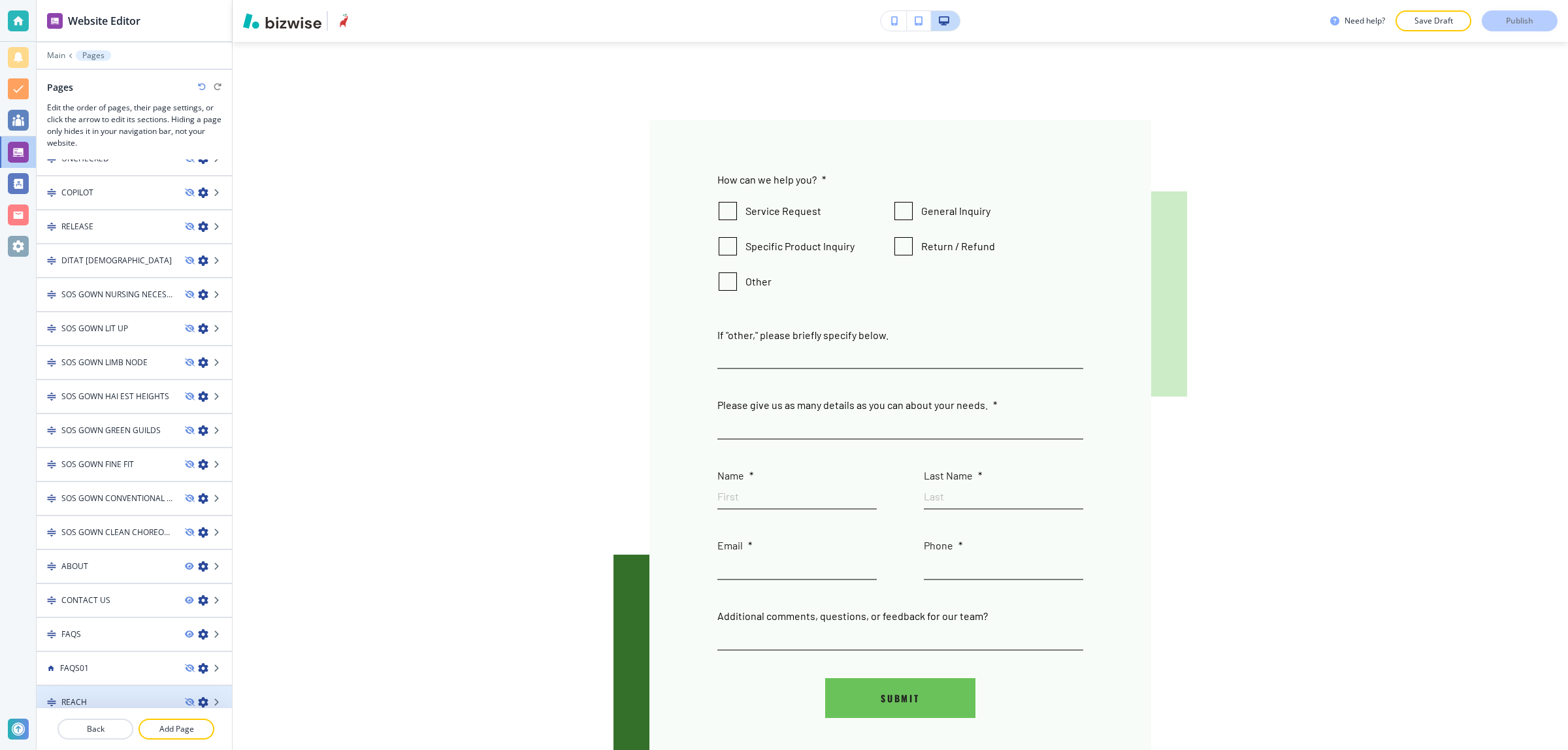
click at [198, 697] on icon "button" at bounding box center [203, 702] width 10 height 10
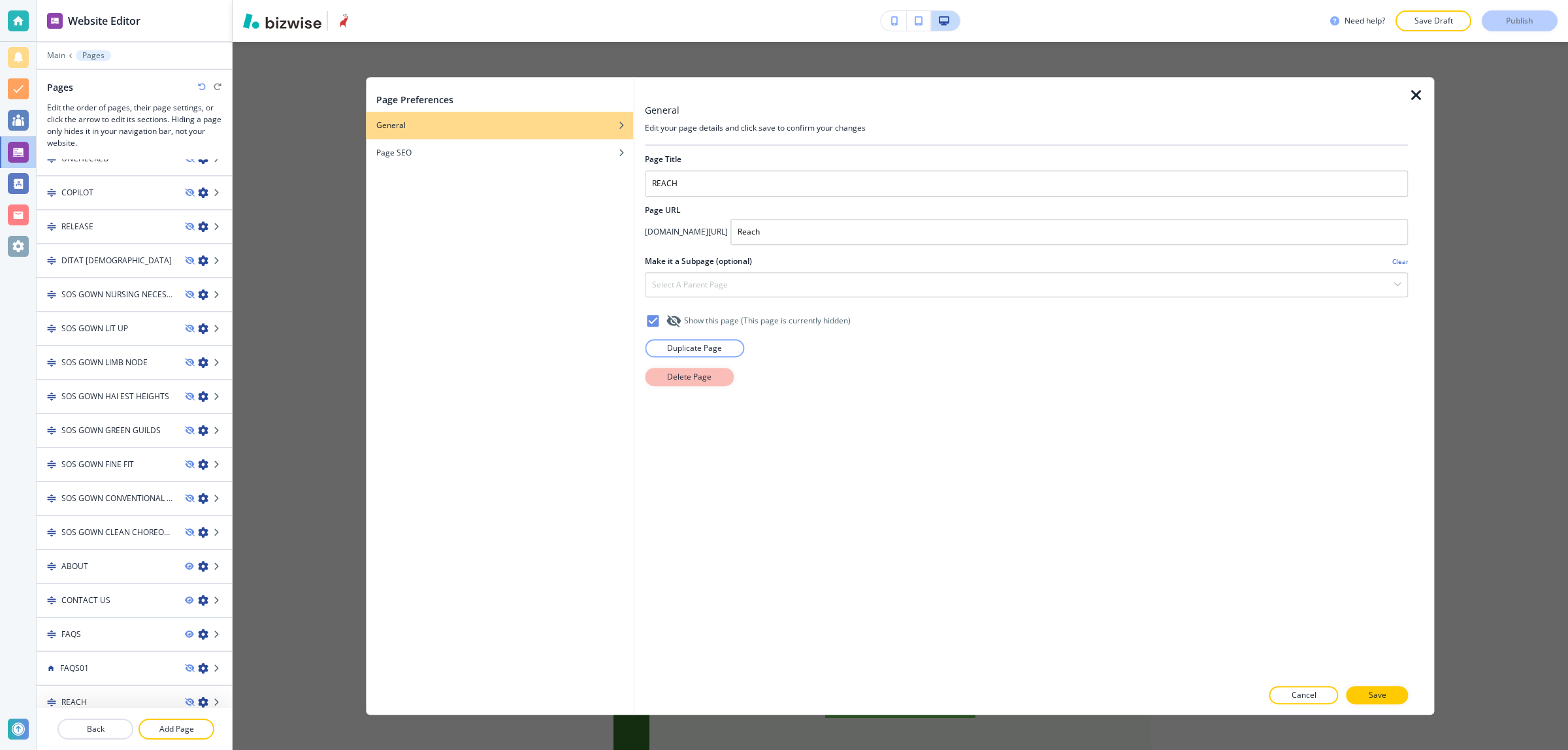
click at [714, 376] on button "Delete Page" at bounding box center [689, 377] width 89 height 18
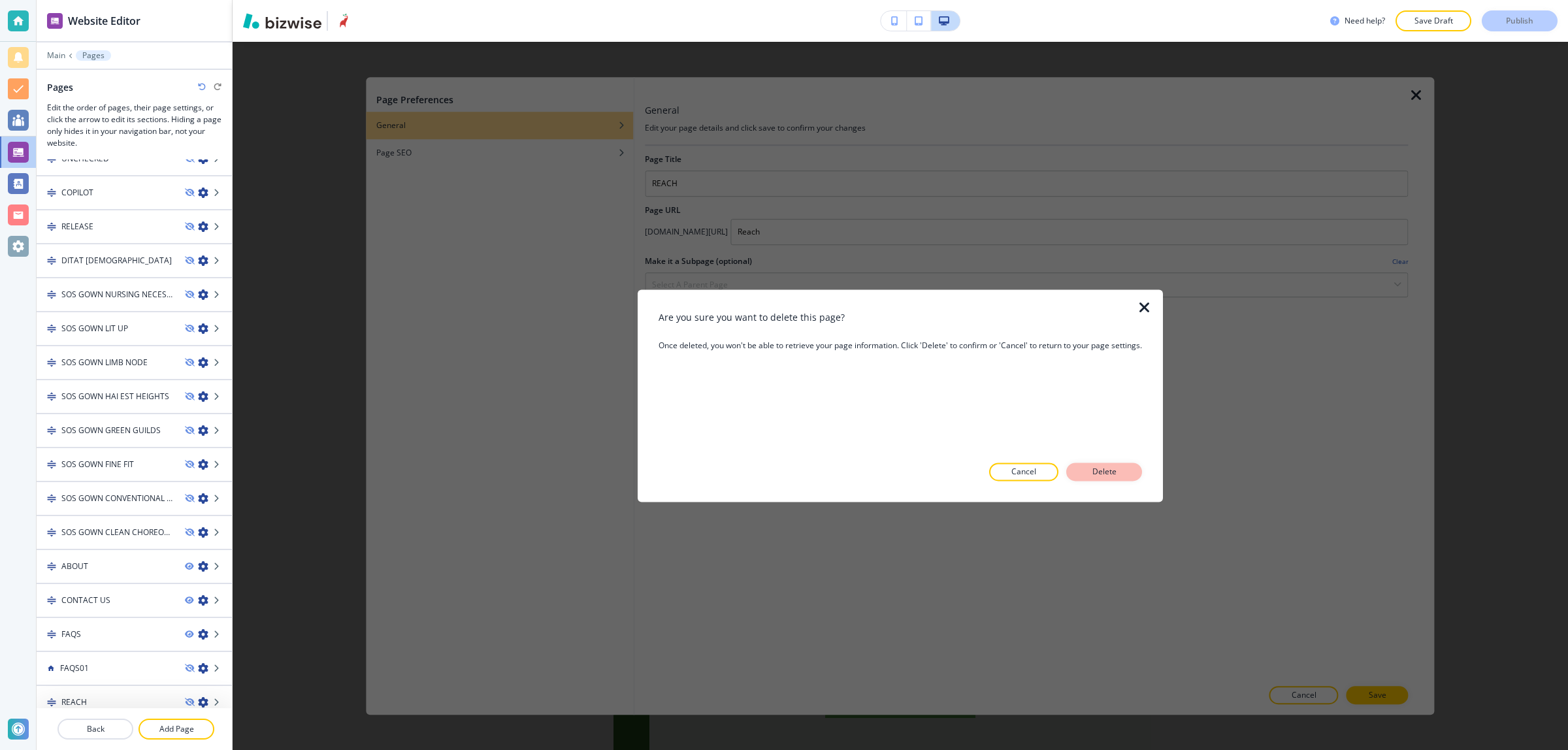
click at [1109, 474] on p "Delete" at bounding box center [1103, 473] width 31 height 12
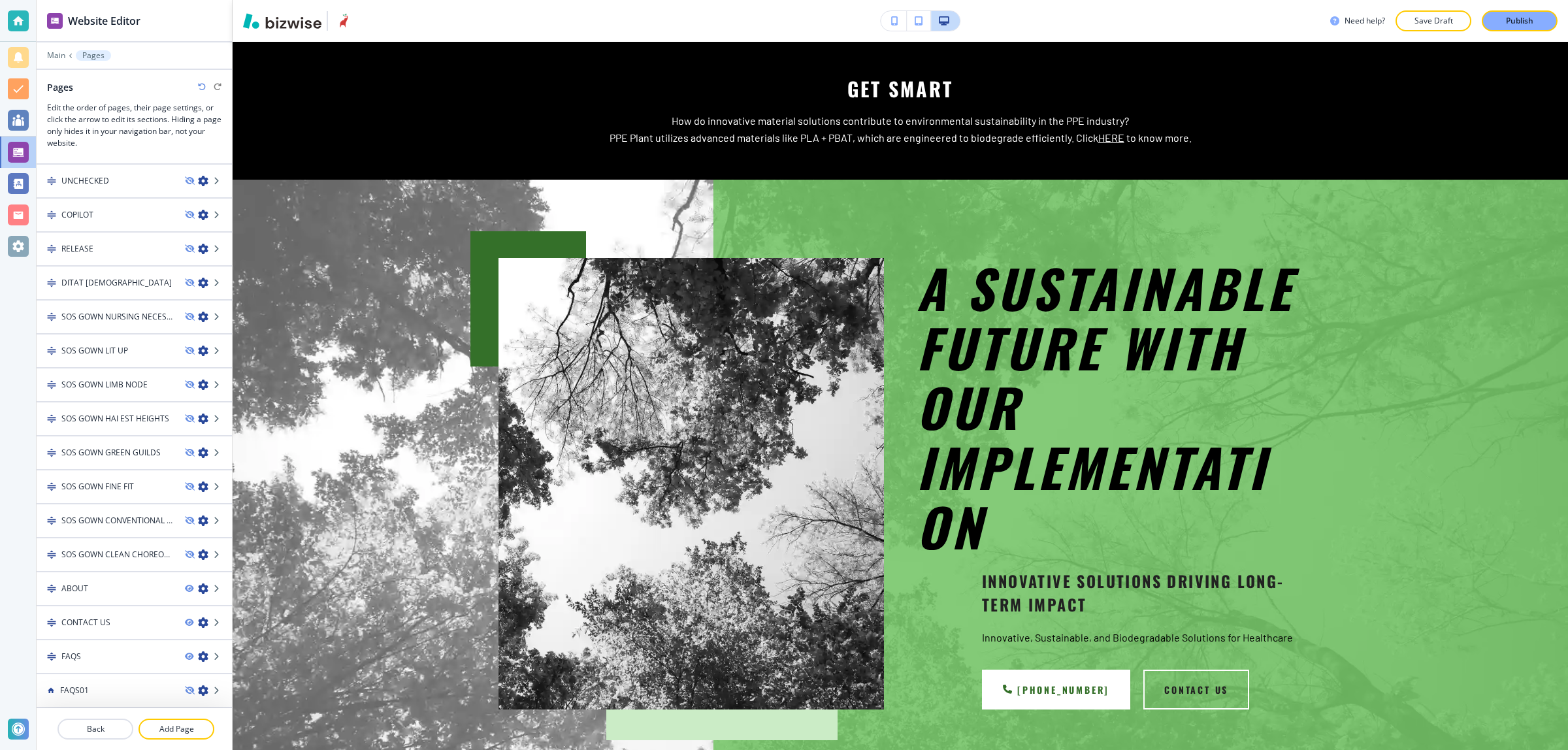
scroll to position [223, 0]
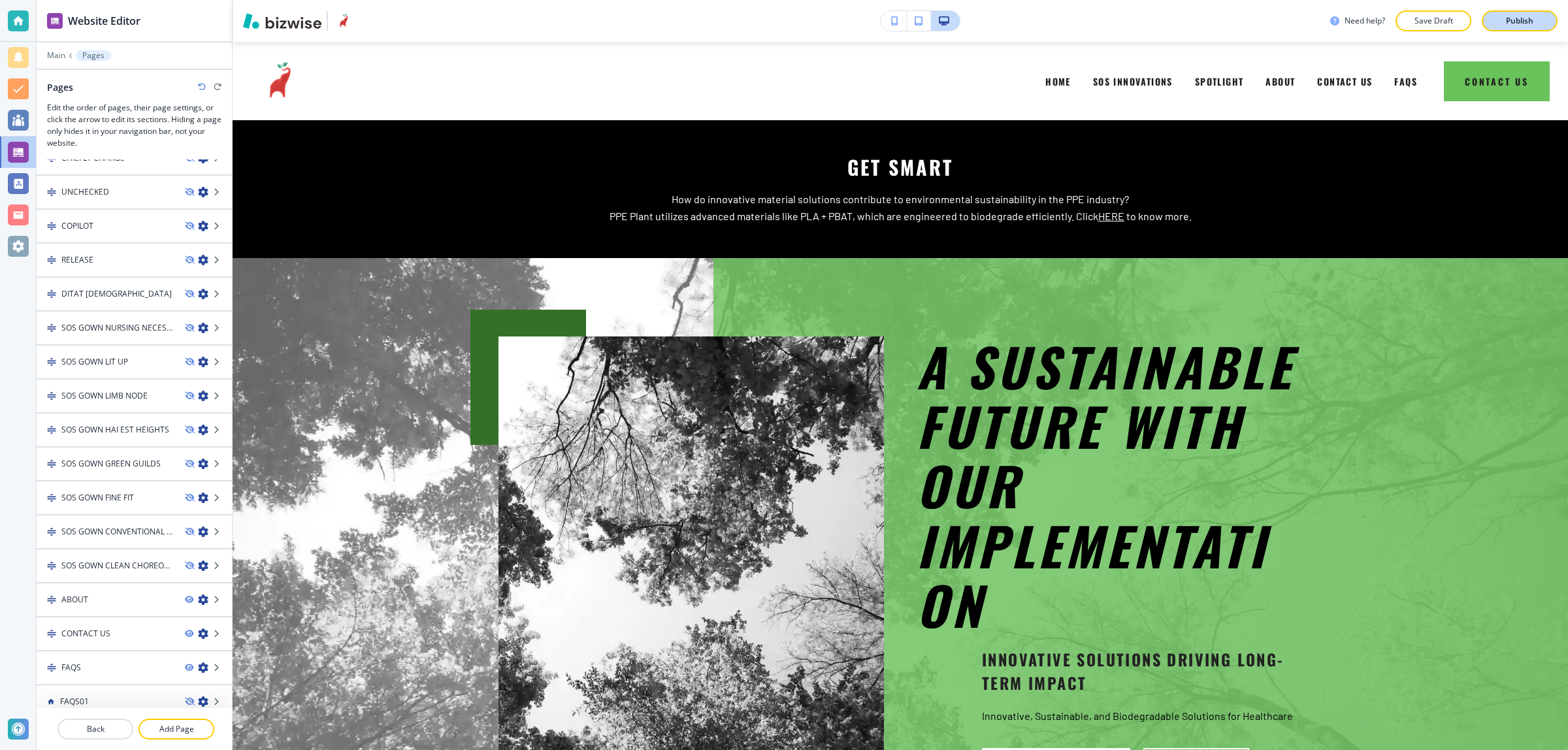
click at [1487, 17] on button "Publish" at bounding box center [1519, 20] width 76 height 21
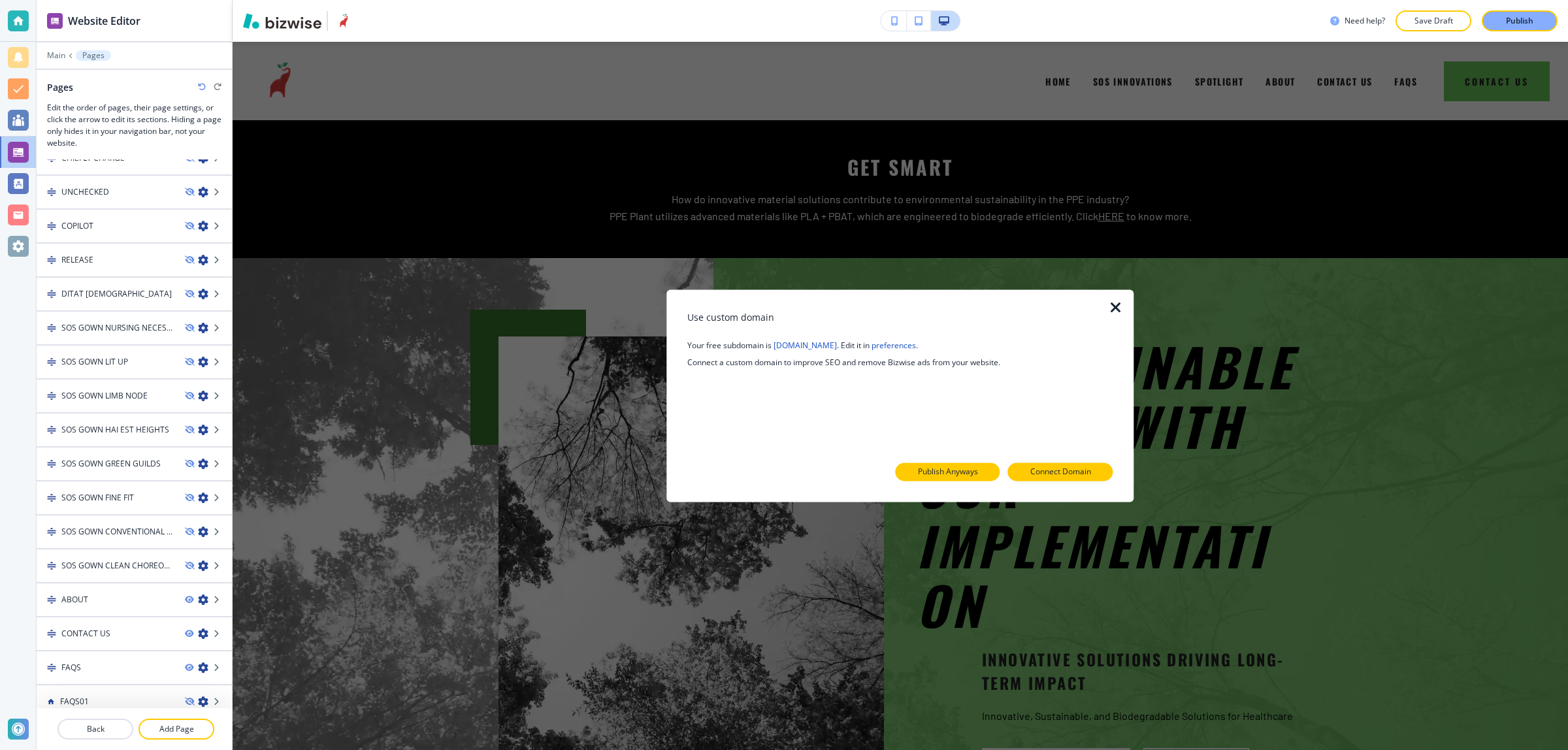
click at [955, 474] on p "Publish Anyways" at bounding box center [947, 473] width 60 height 12
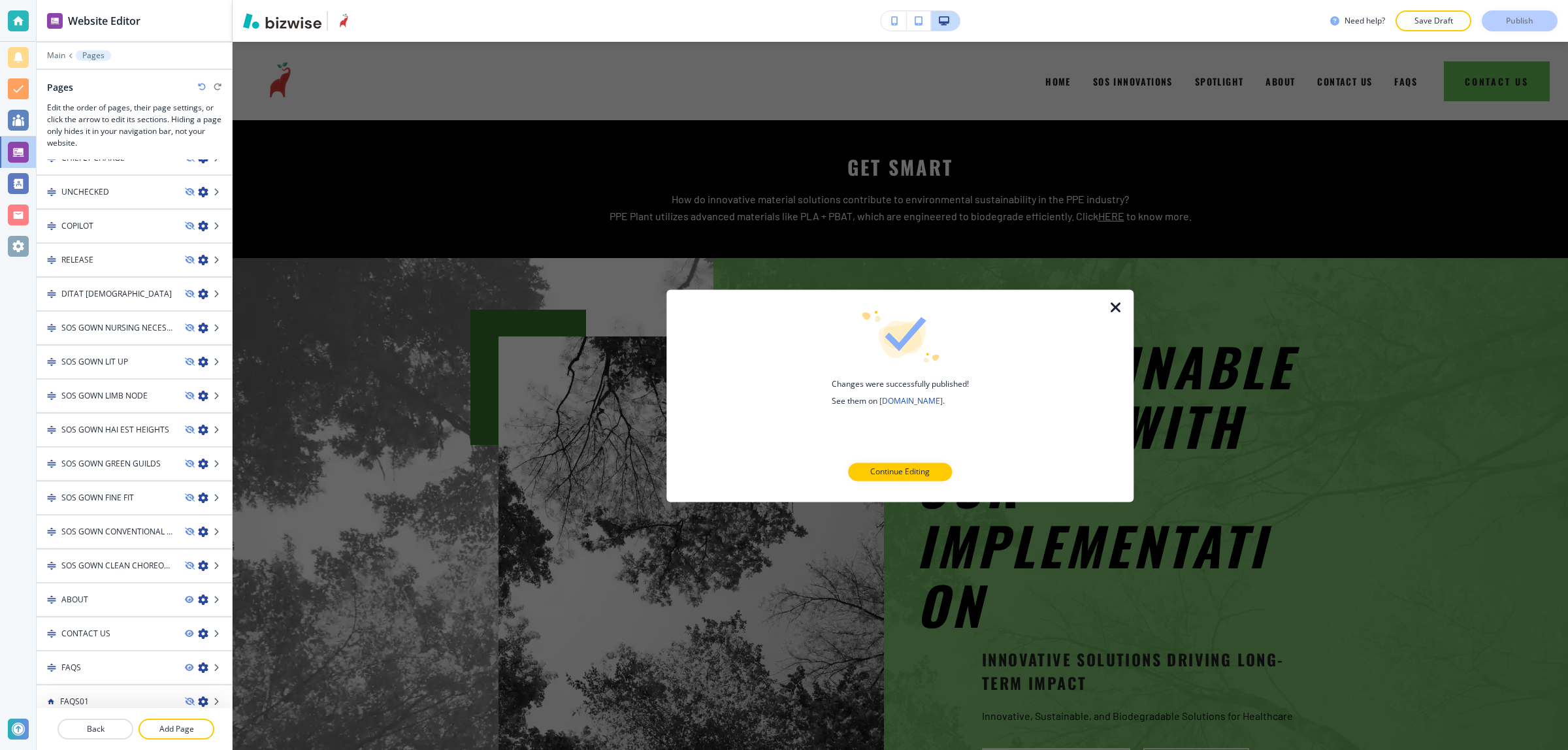
click at [1112, 306] on icon "button" at bounding box center [1115, 308] width 16 height 16
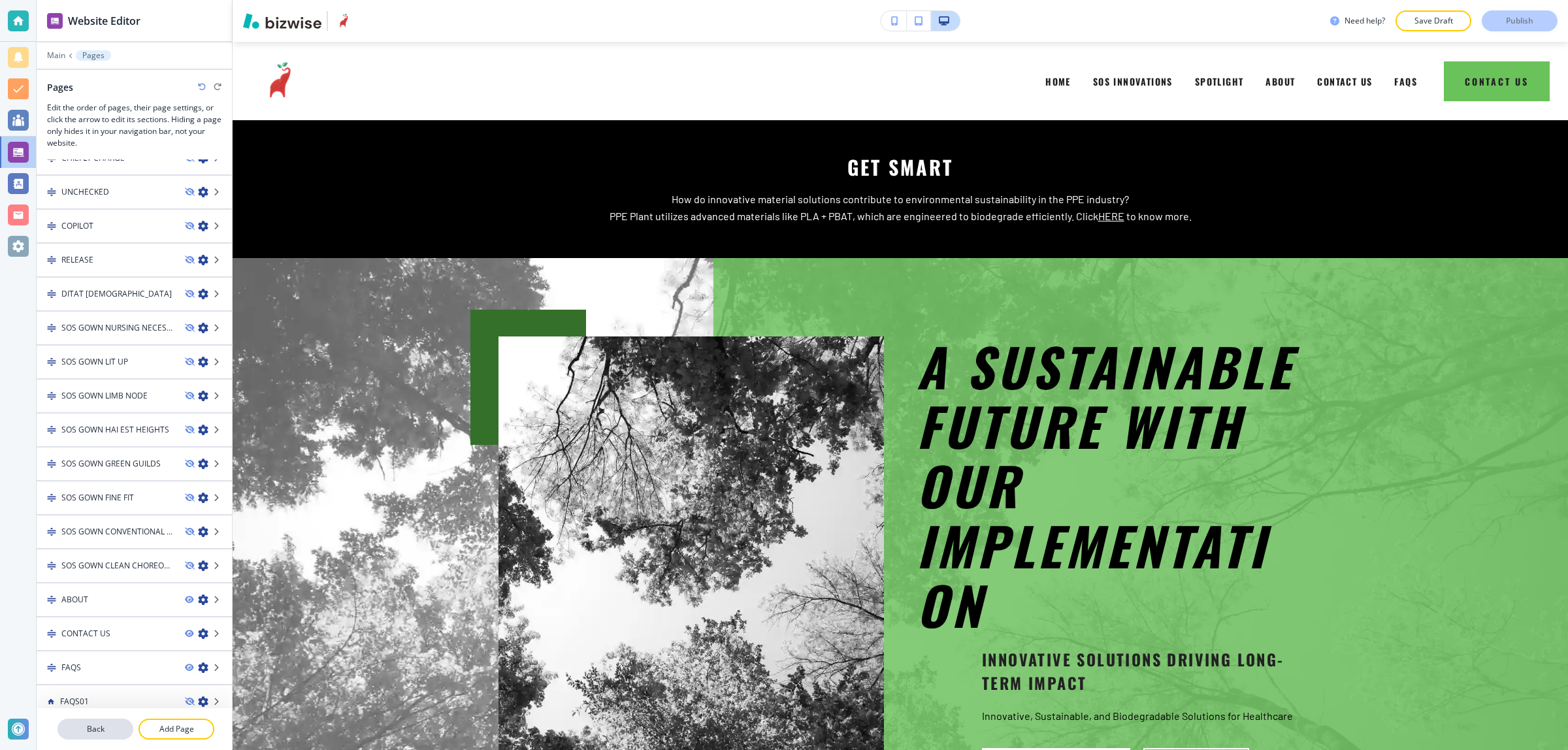
click at [86, 737] on button "Back" at bounding box center [96, 729] width 76 height 21
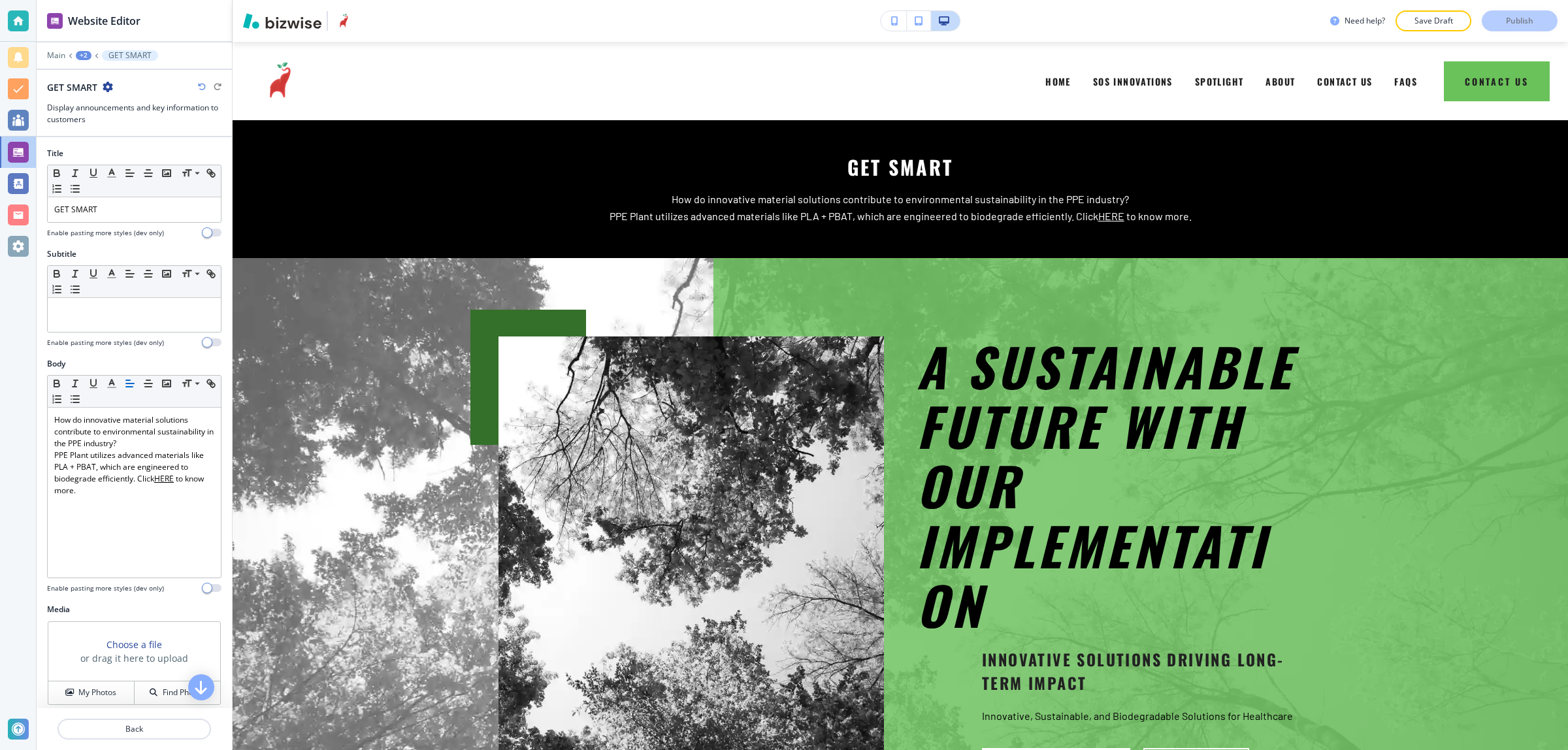
scroll to position [78, 0]
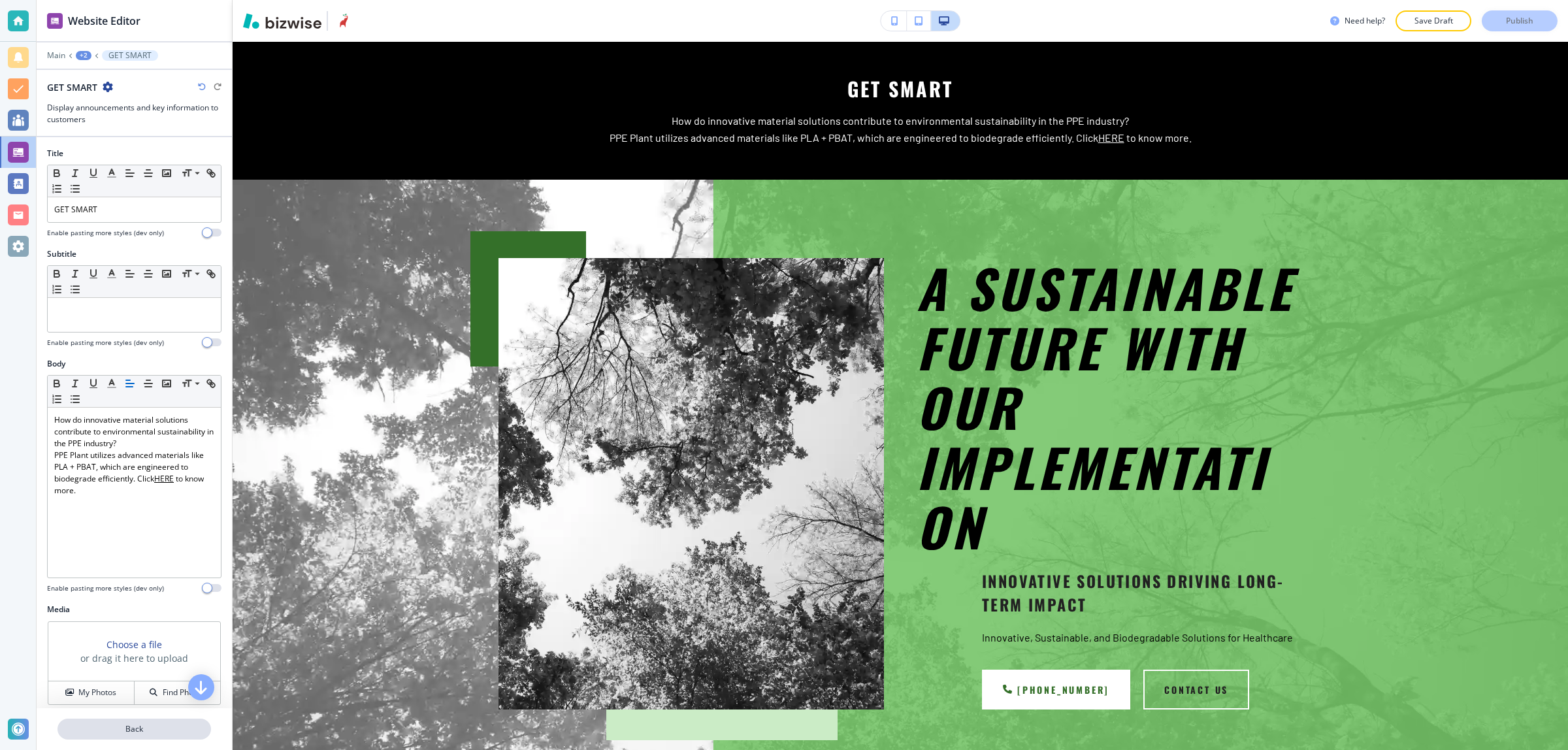
click at [87, 735] on p "Back" at bounding box center [134, 730] width 151 height 12
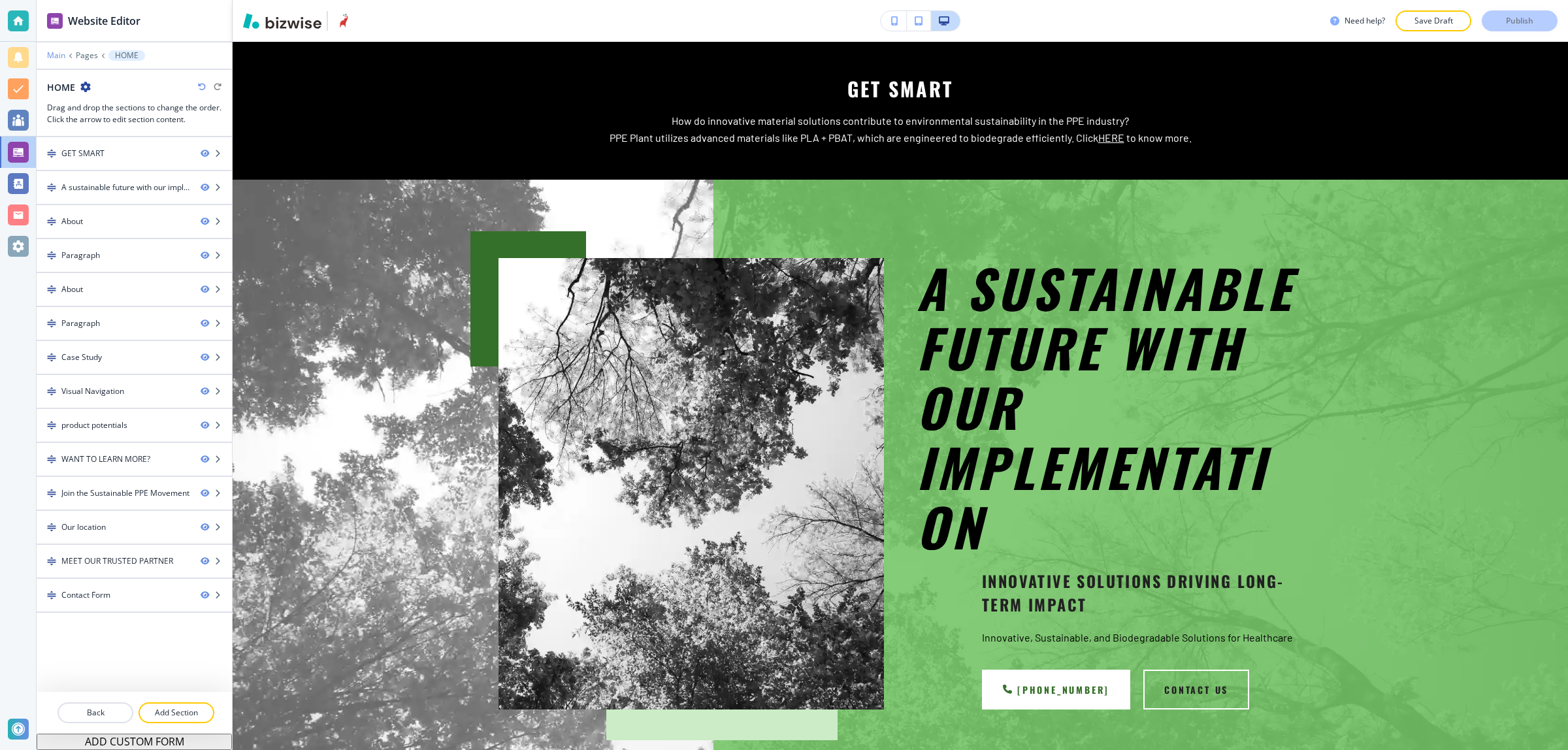
click at [59, 56] on p "Main" at bounding box center [56, 55] width 18 height 9
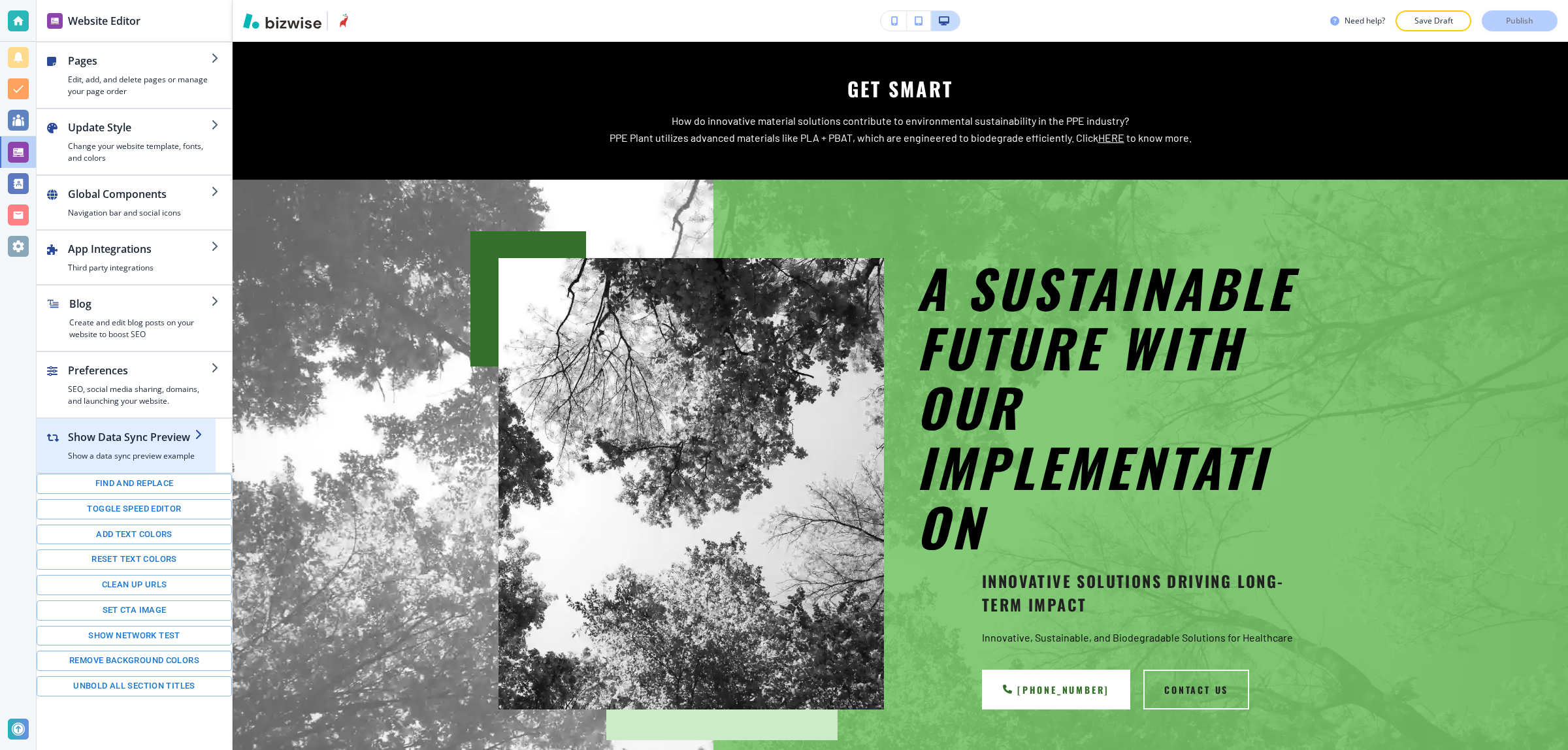
drag, startPoint x: 108, startPoint y: 393, endPoint x: 132, endPoint y: 452, distance: 63.7
click at [132, 452] on div "Pages Edit, add, and delete pages or manage your page order Update Style Change…" at bounding box center [134, 369] width 195 height 654
click at [135, 440] on h2 "Show Data Sync Preview" at bounding box center [131, 437] width 127 height 16
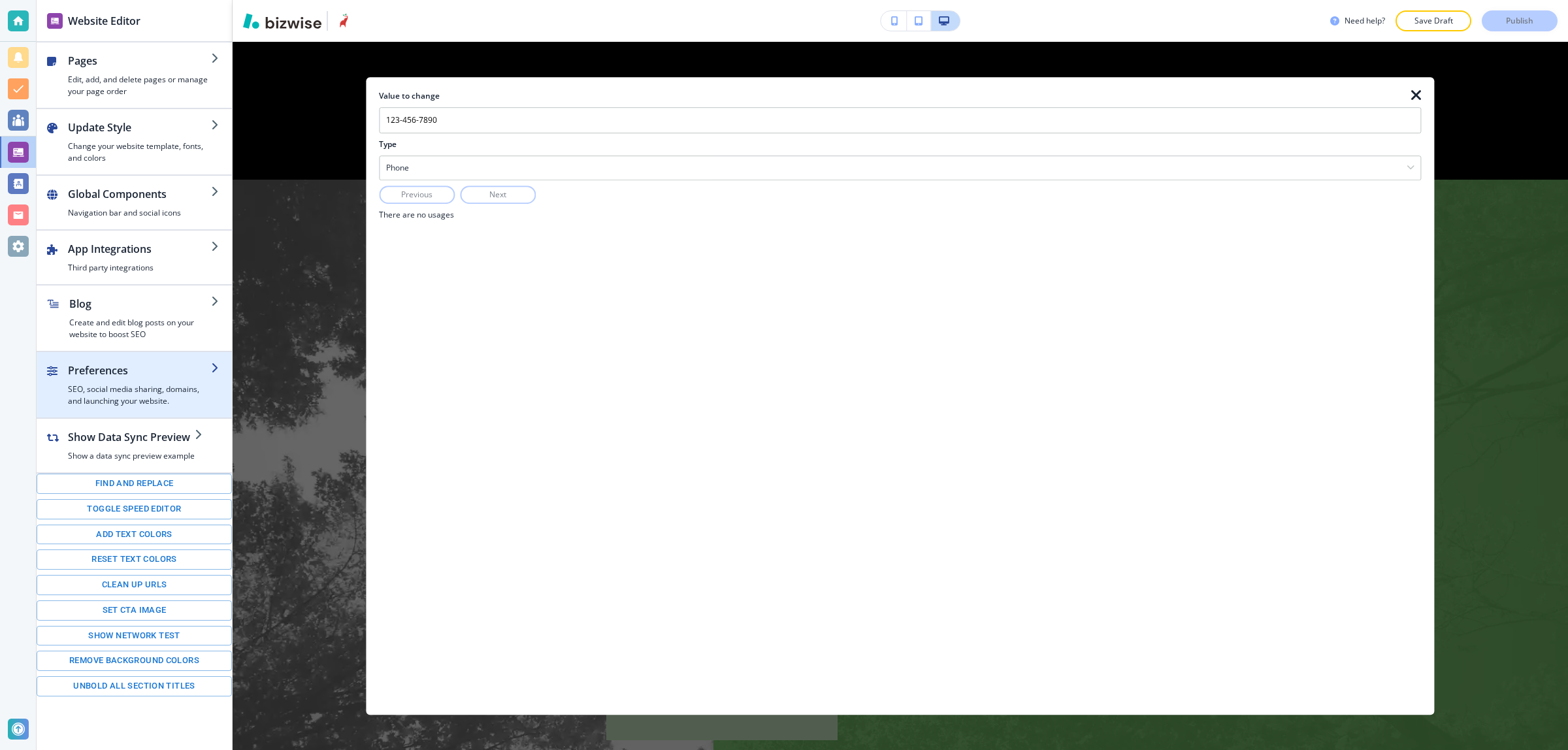
click at [134, 390] on h4 "SEO, social media sharing, domains, and launching your website." at bounding box center [139, 396] width 143 height 24
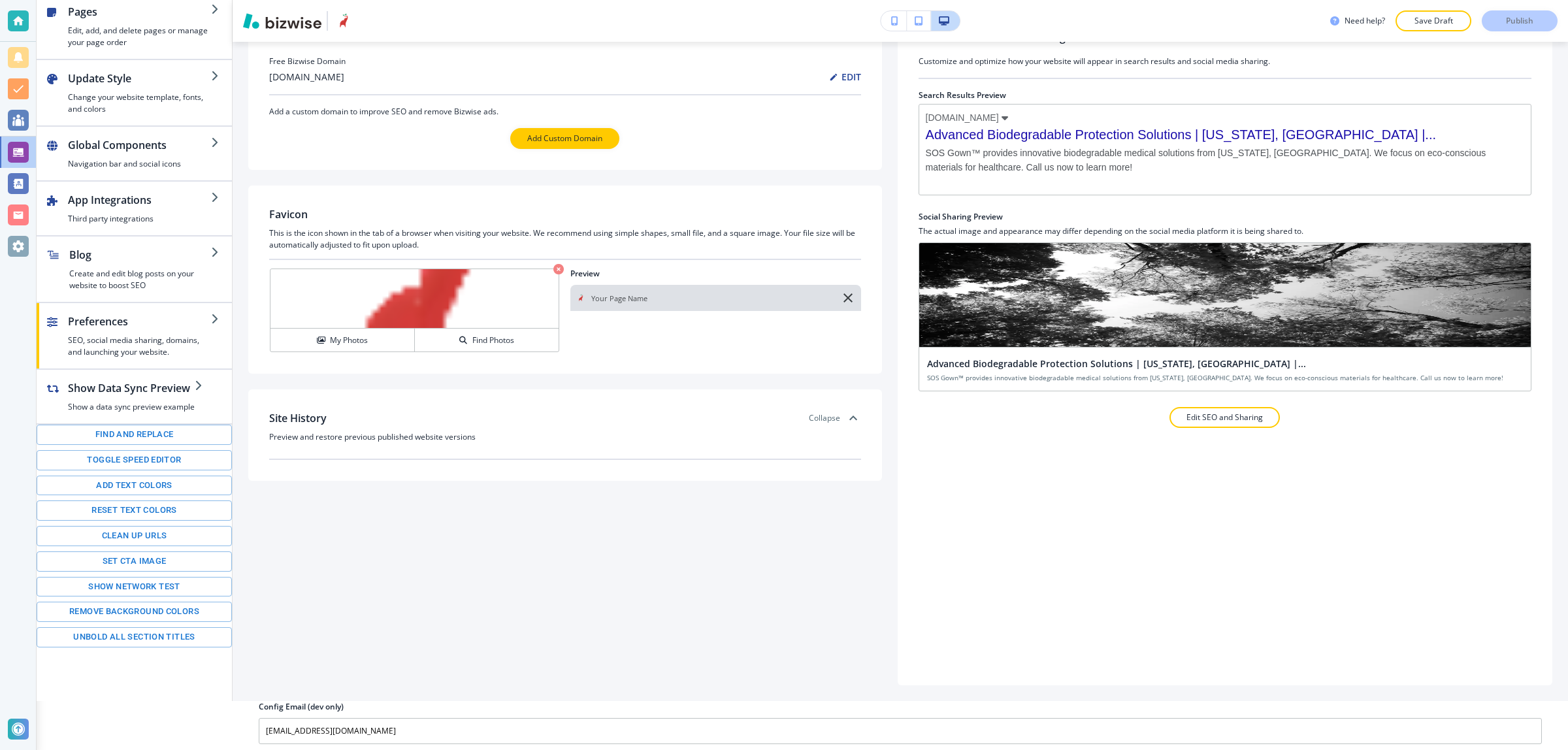
scroll to position [54, 0]
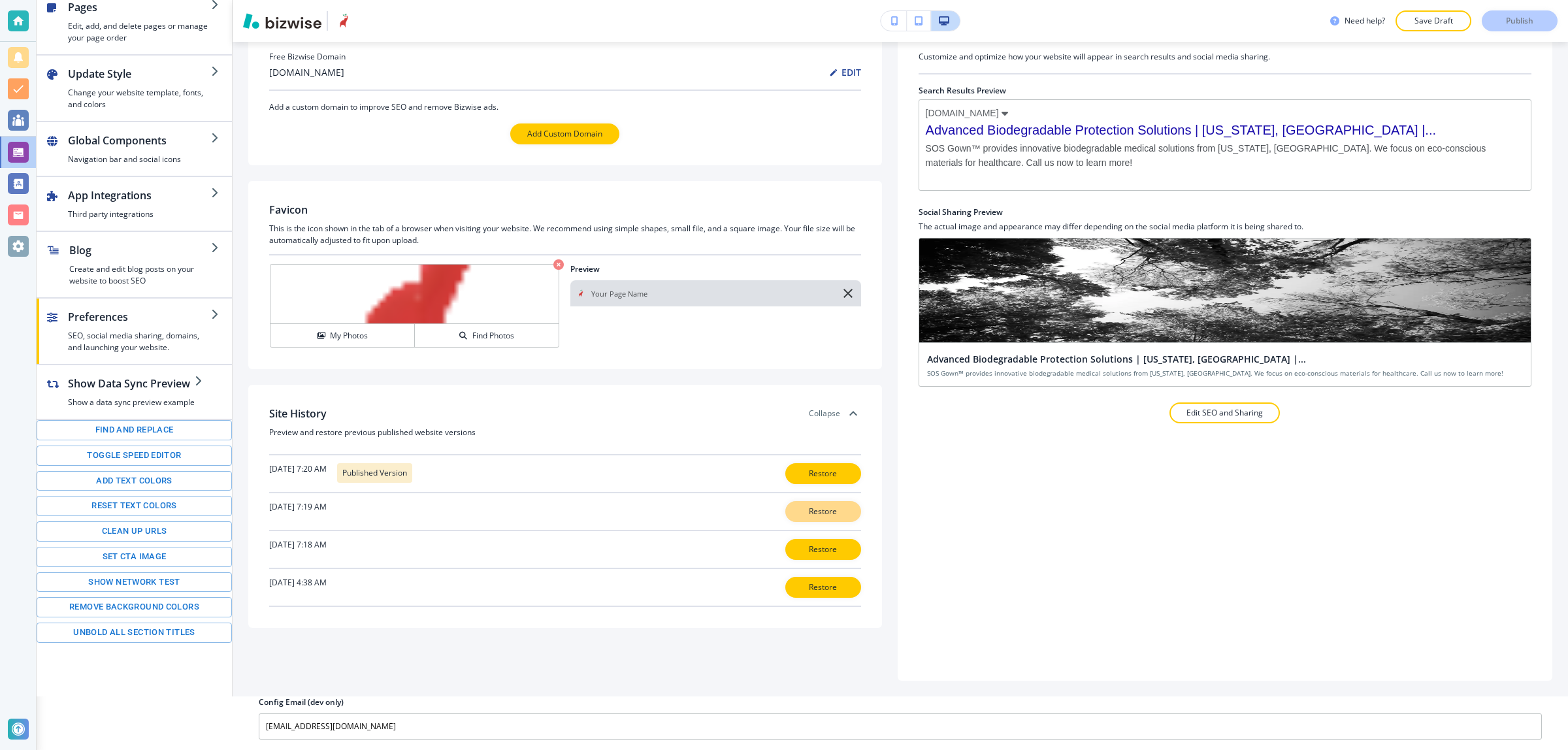
click at [823, 508] on p "Restore" at bounding box center [823, 512] width 42 height 12
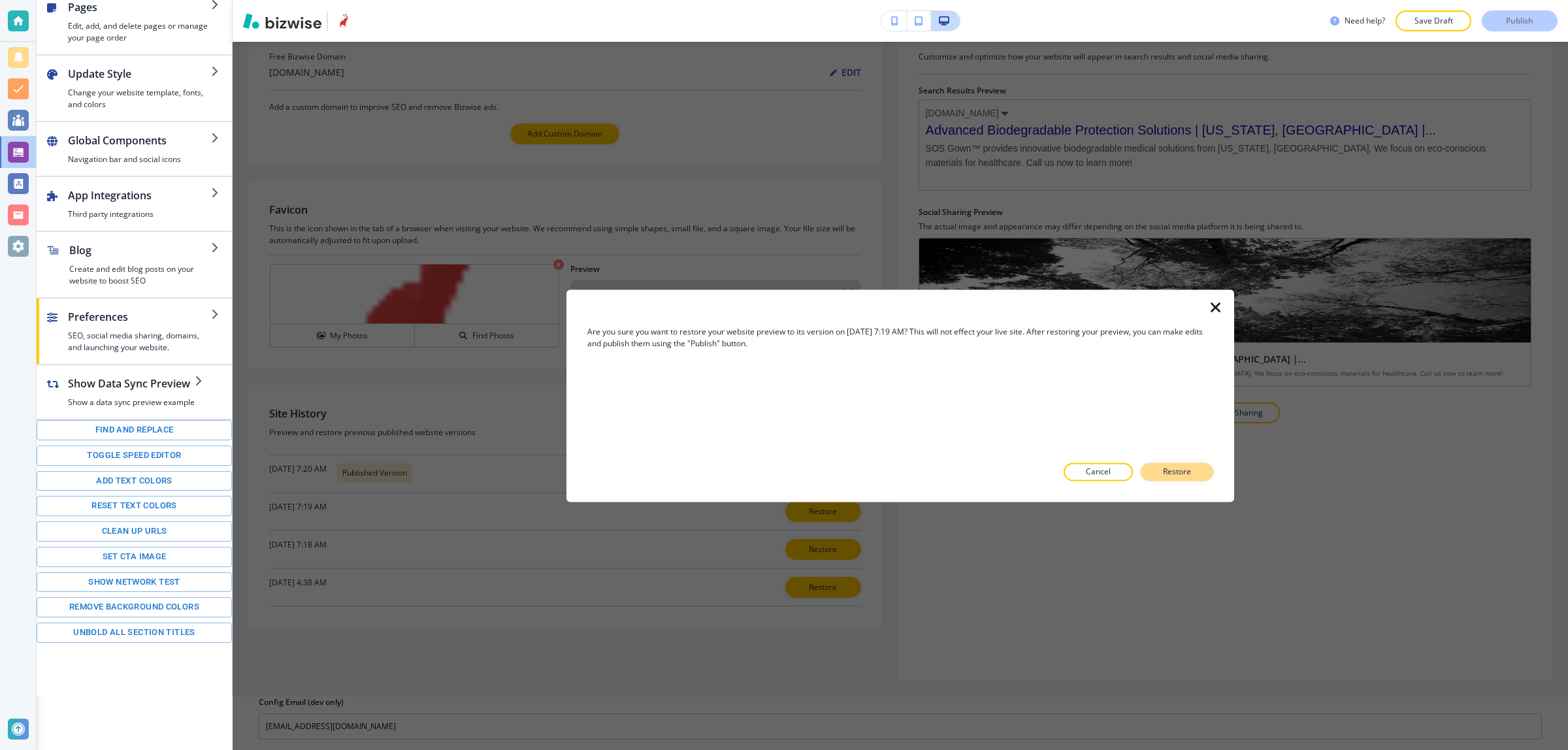
click at [1202, 475] on button "Restore" at bounding box center [1176, 472] width 73 height 18
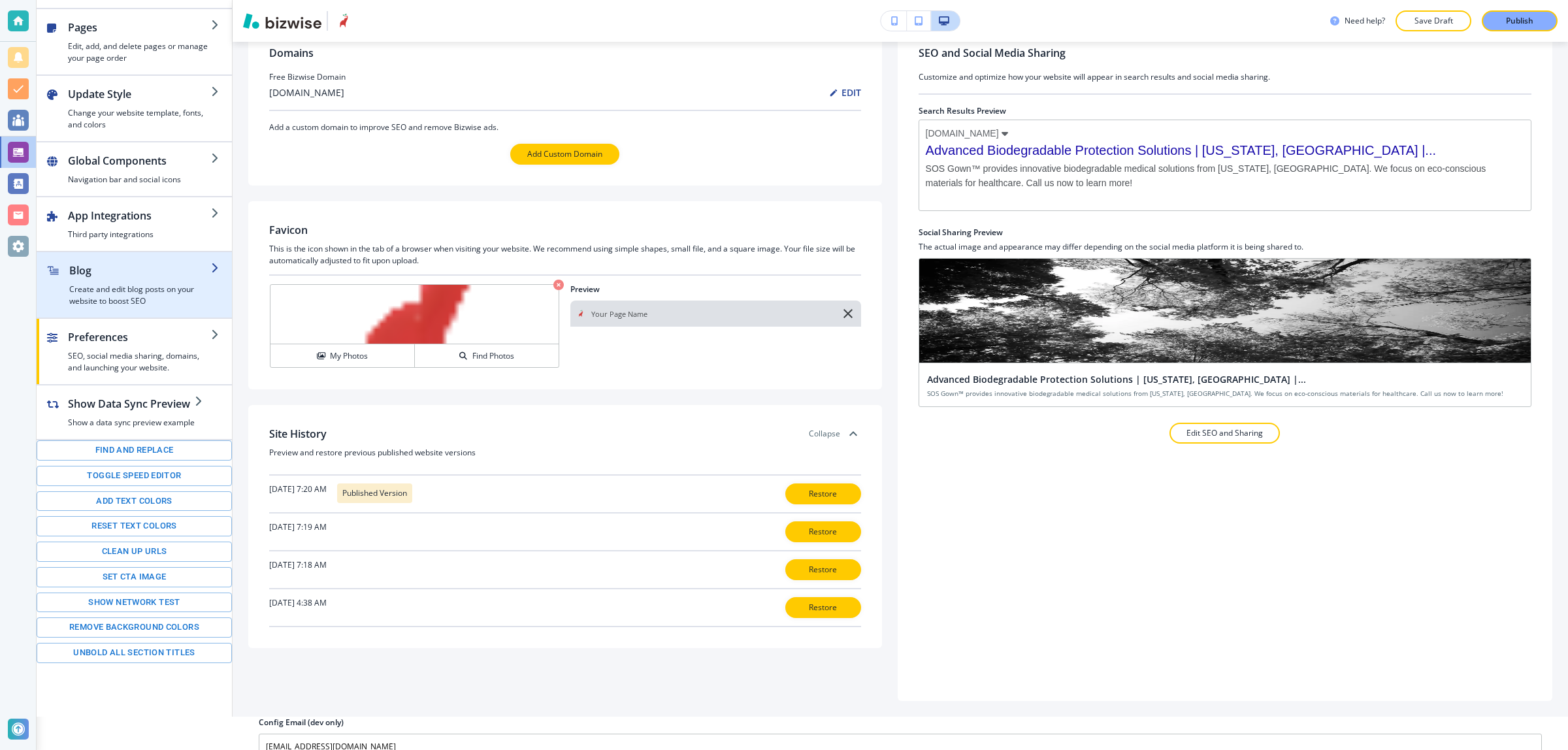
scroll to position [0, 0]
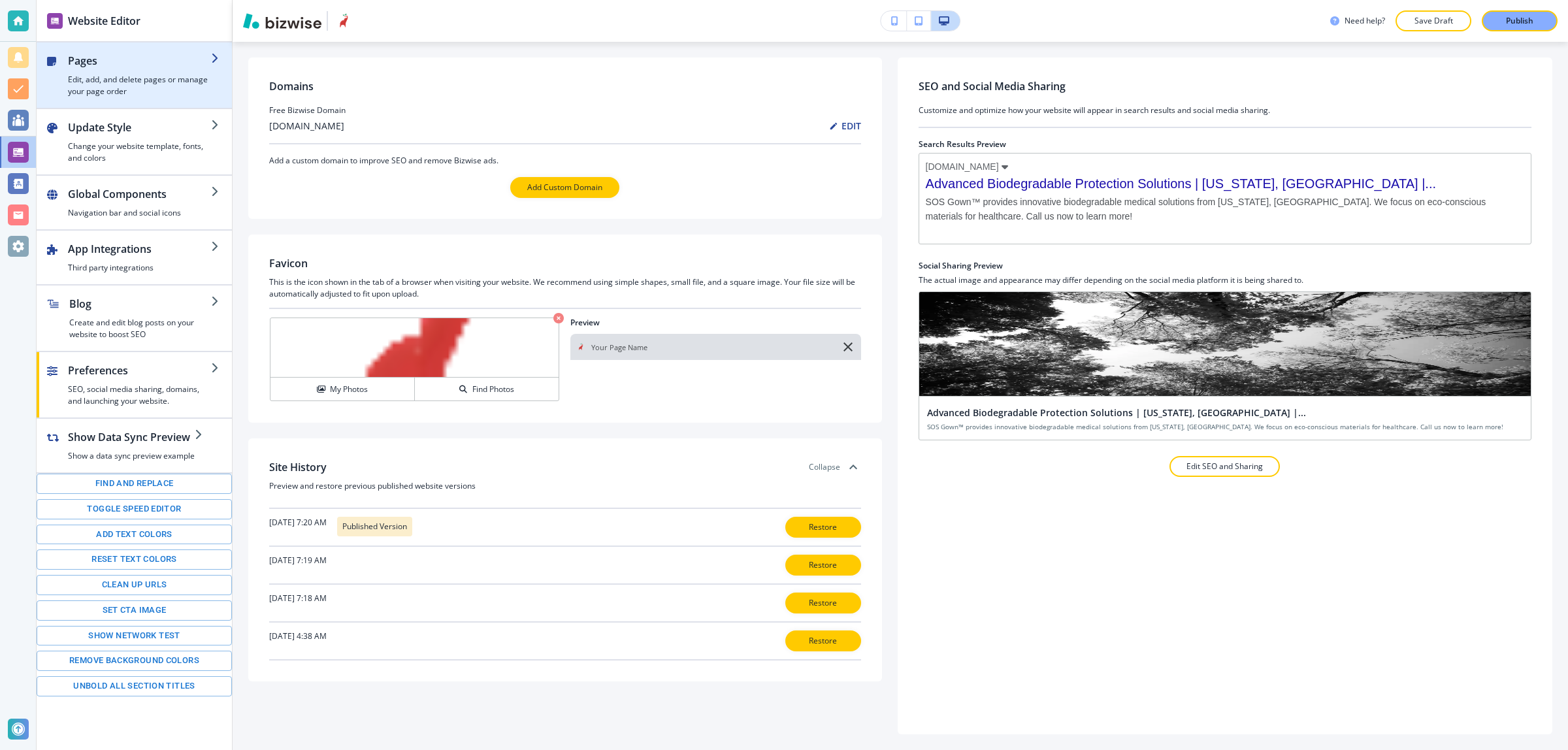
click at [154, 80] on h4 "Edit, add, and delete pages or manage your page order" at bounding box center [139, 86] width 143 height 24
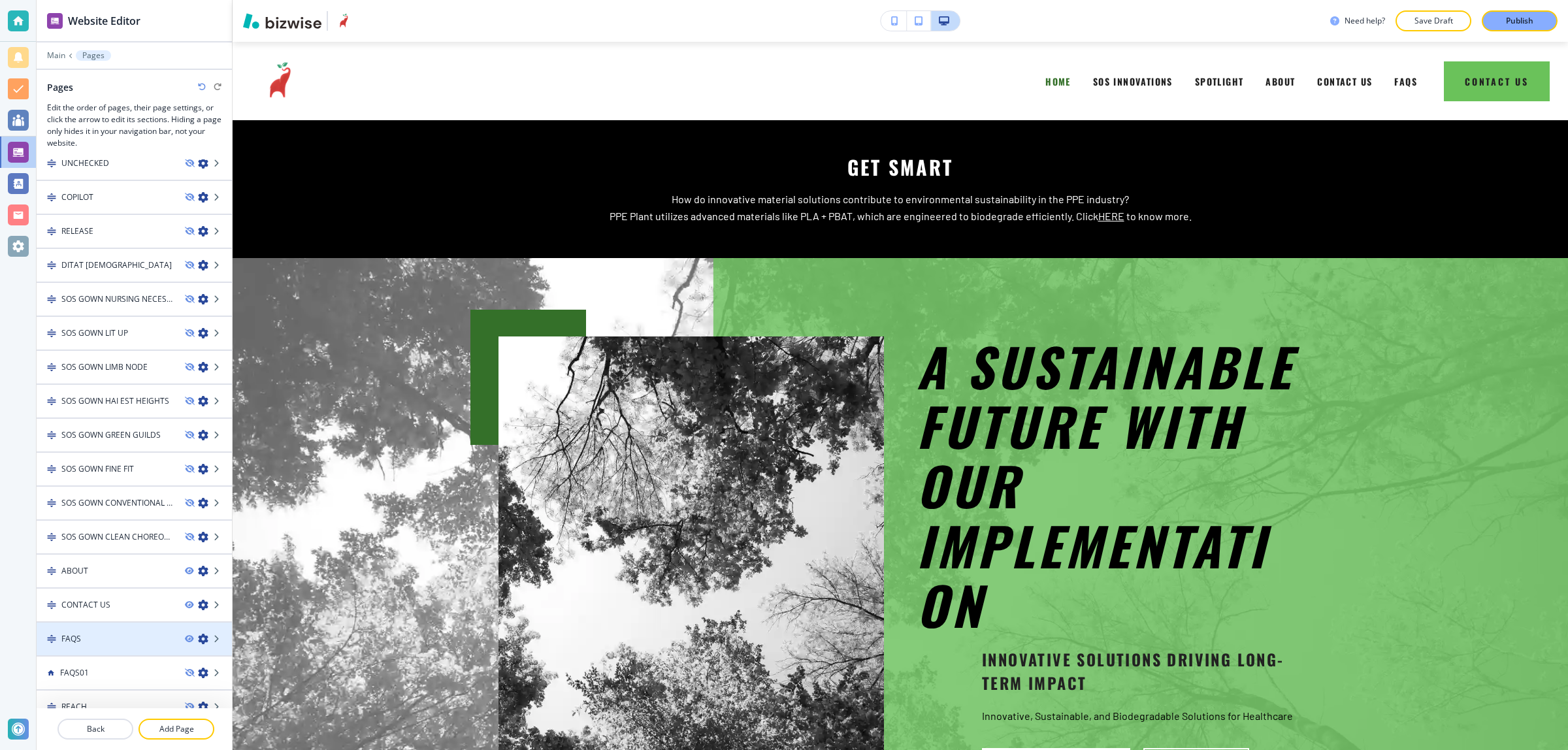
scroll to position [256, 0]
click at [112, 697] on div "REACH" at bounding box center [106, 703] width 138 height 12
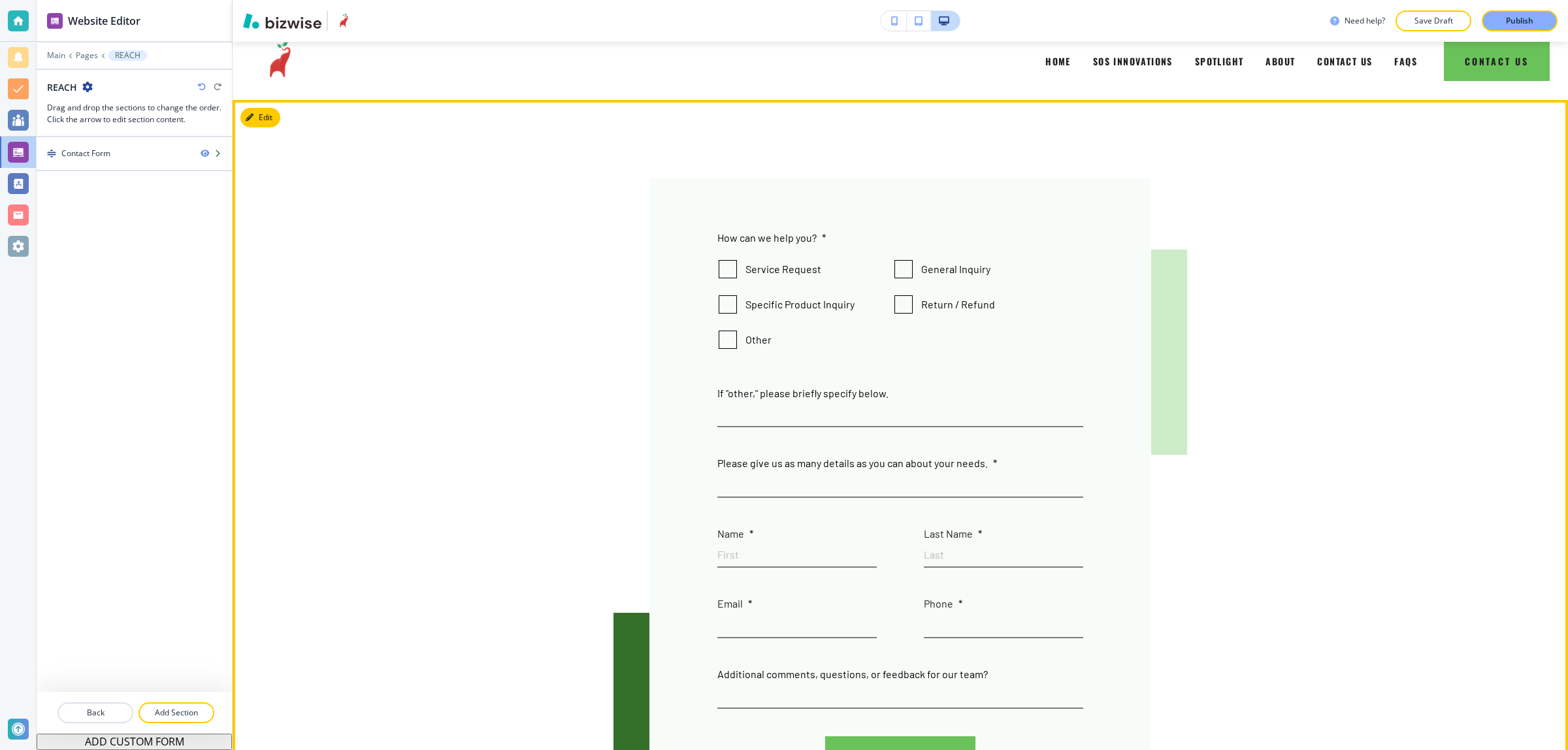
scroll to position [0, 0]
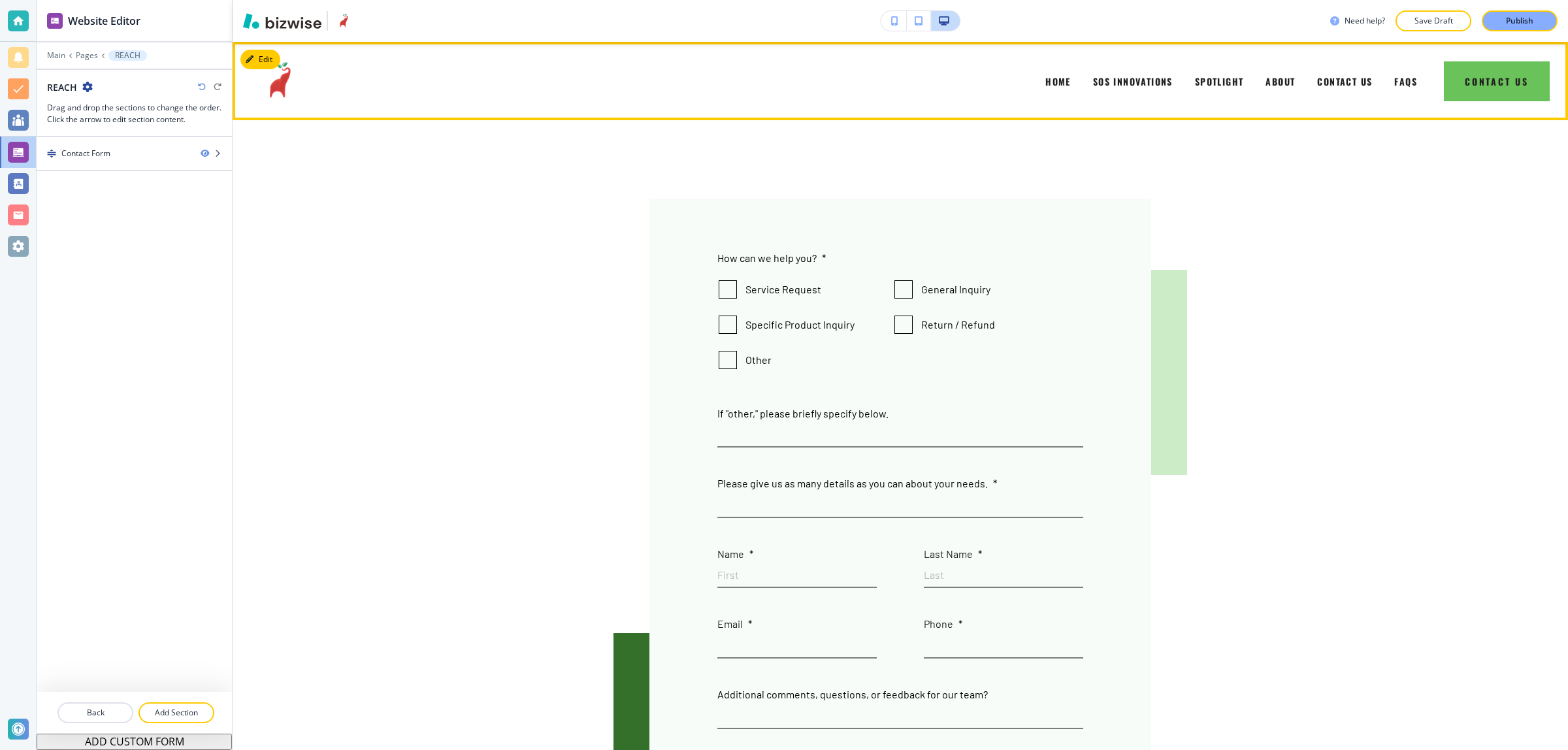
click at [1036, 69] on div "HOME" at bounding box center [1058, 81] width 48 height 52
click at [1045, 75] on span "HOME" at bounding box center [1057, 82] width 25 height 14
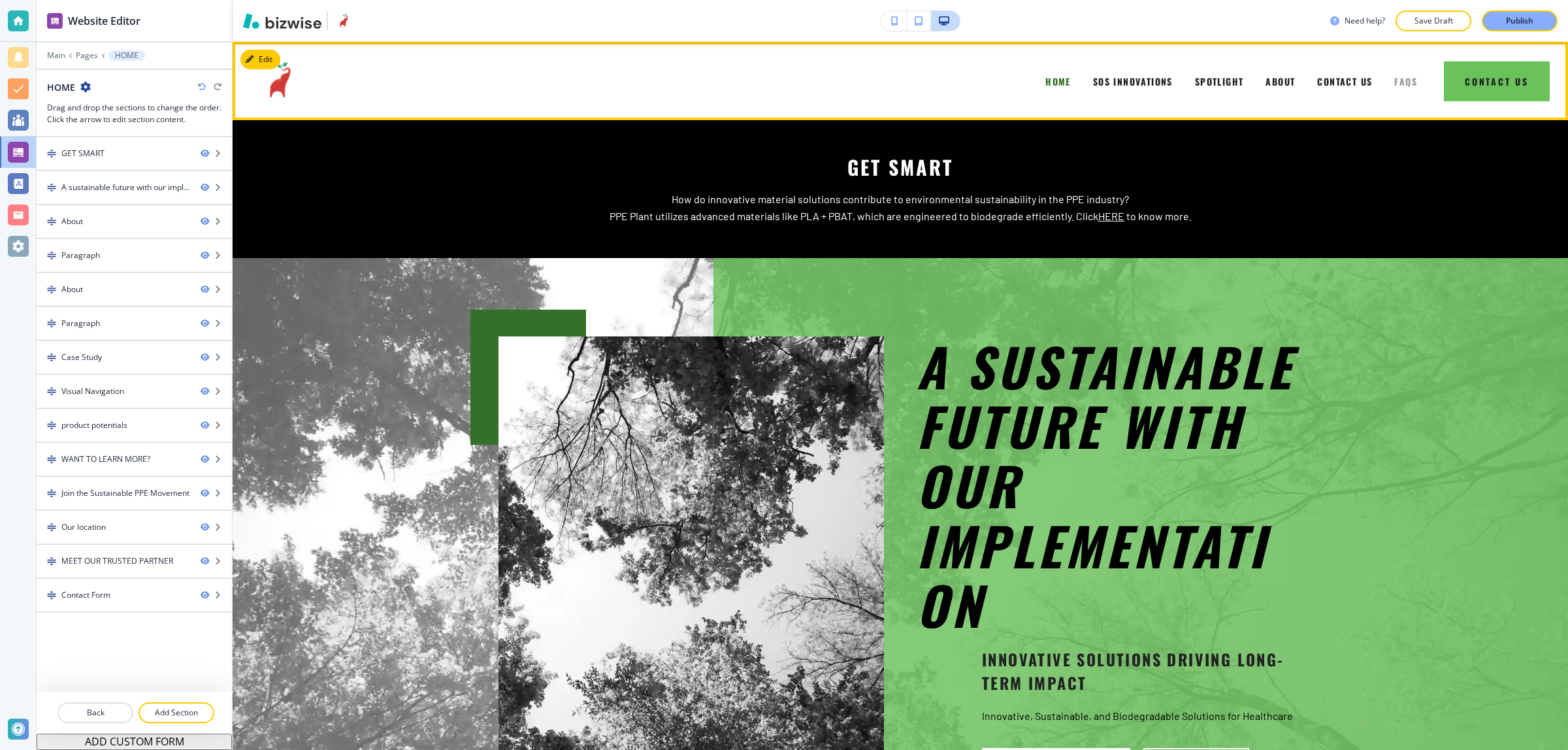
click at [1394, 82] on span "FAQS" at bounding box center [1405, 82] width 23 height 14
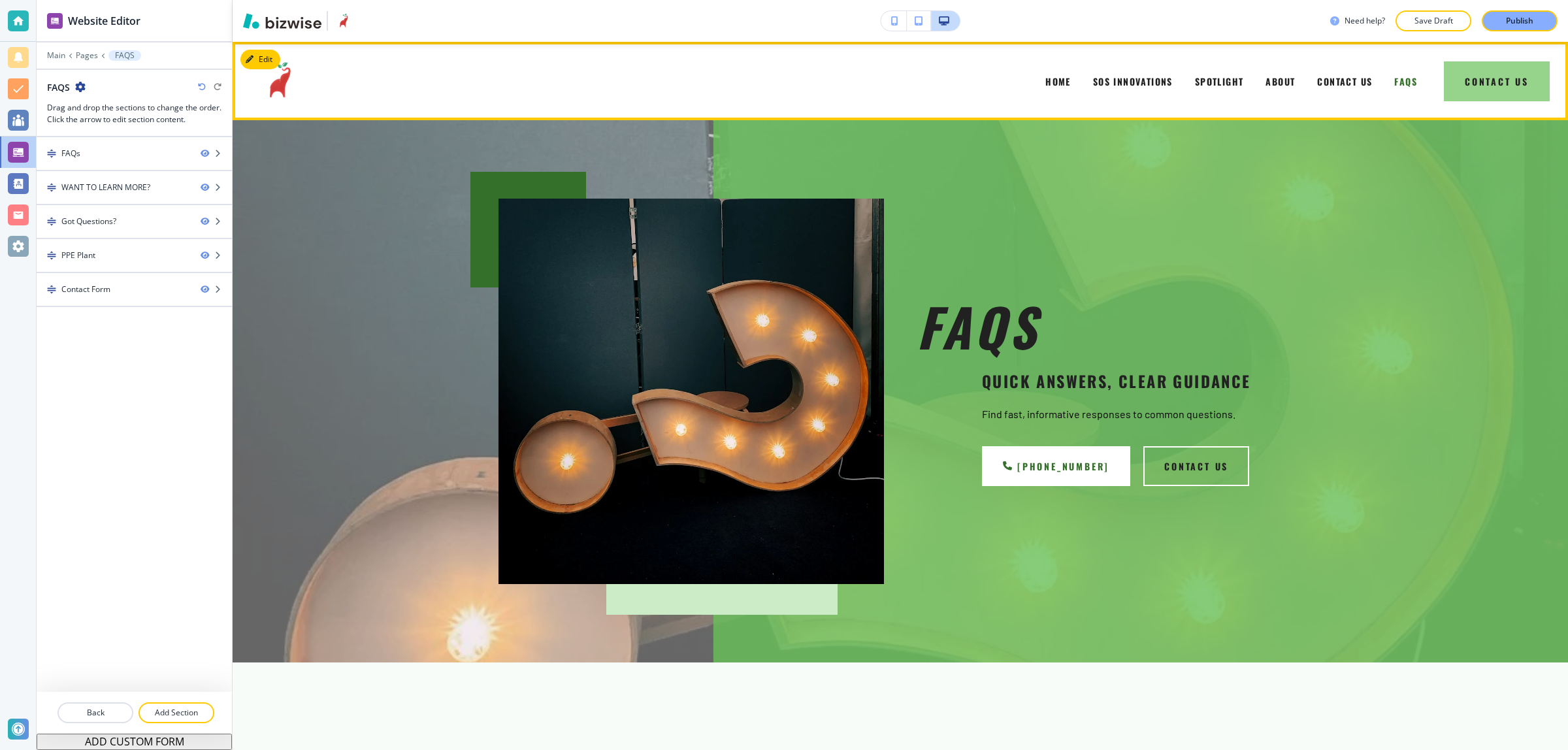
click at [1457, 82] on button "Contact Us" at bounding box center [1496, 81] width 106 height 40
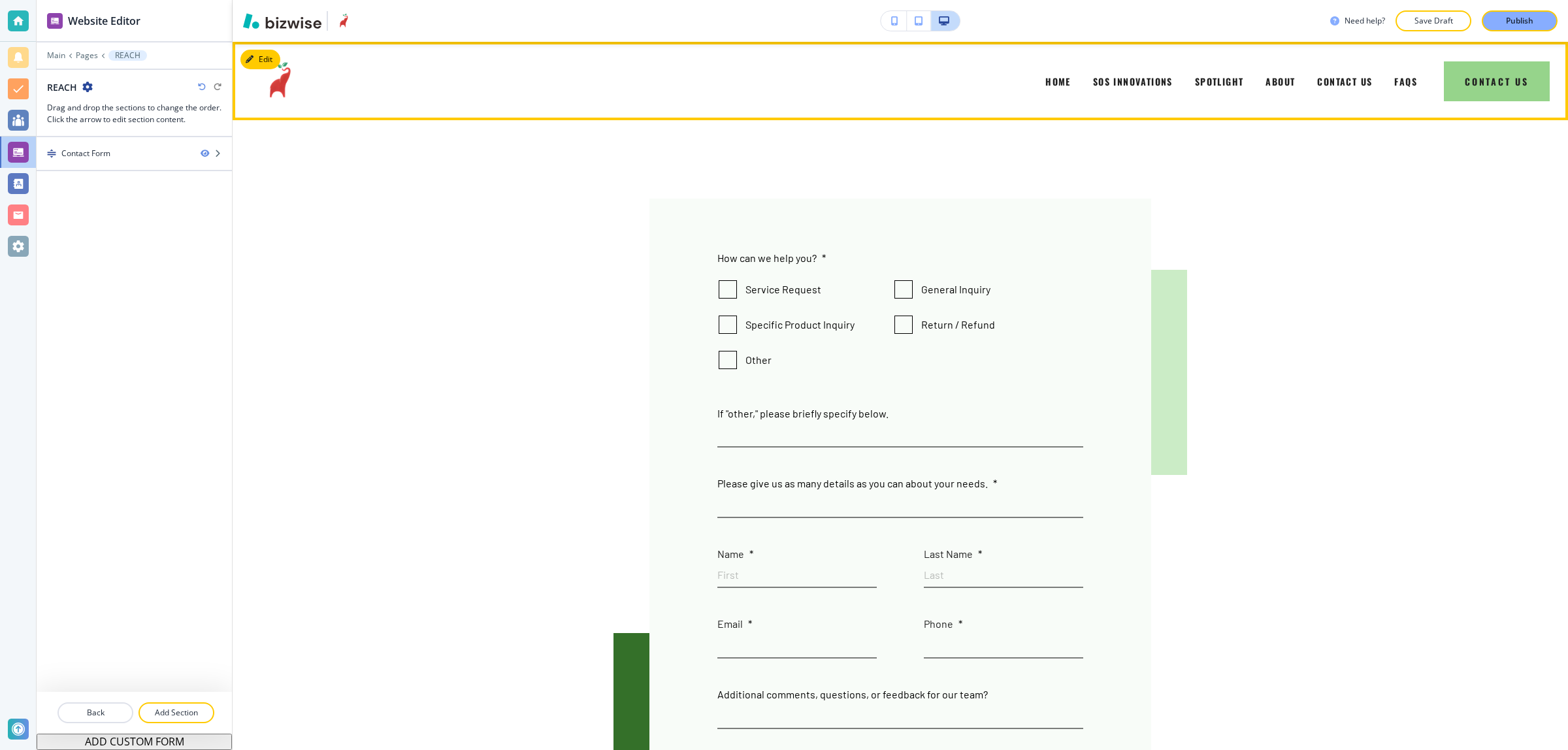
click at [1490, 72] on button "Contact Us" at bounding box center [1496, 81] width 106 height 40
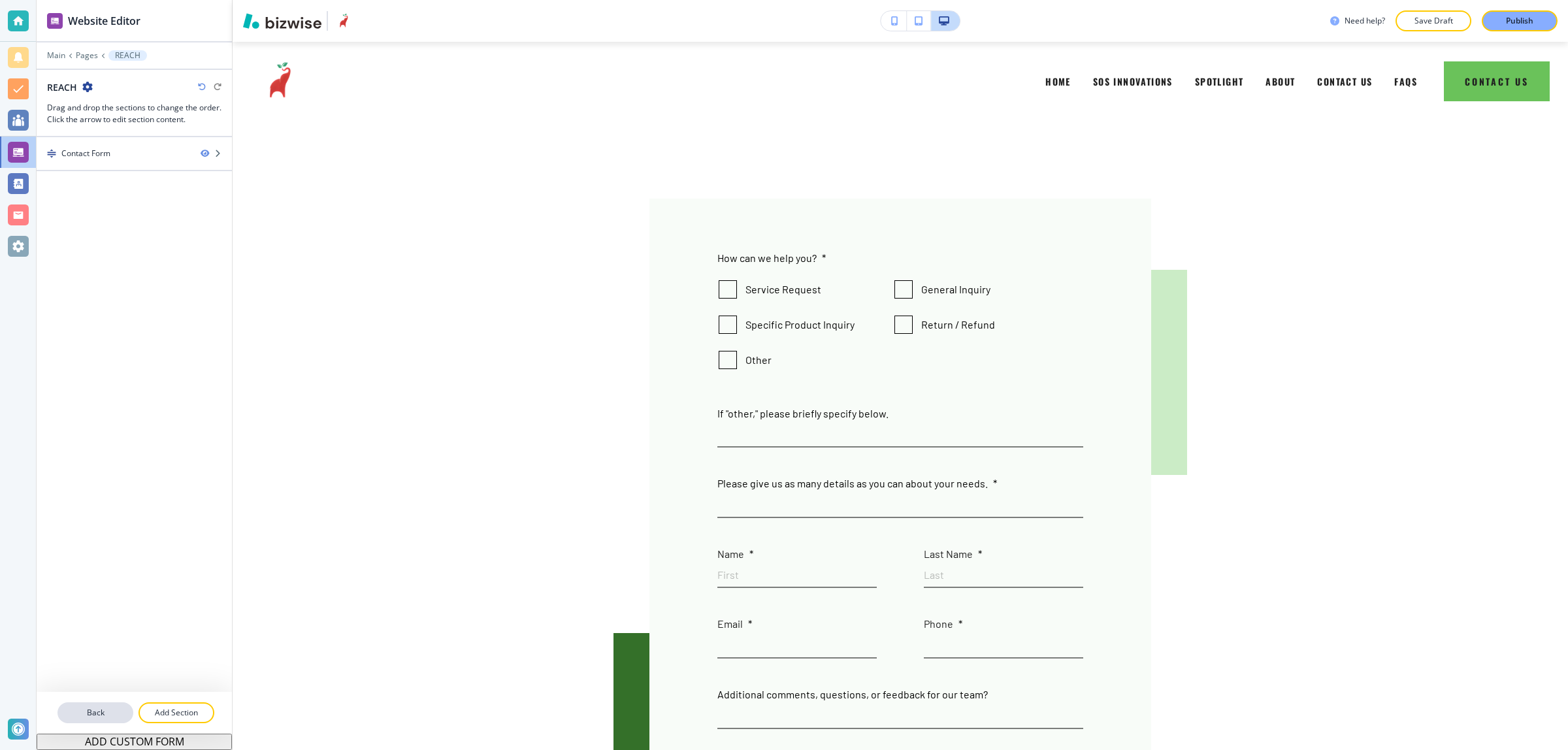
click at [102, 705] on button "Back" at bounding box center [96, 713] width 76 height 21
click at [86, 707] on p "Back" at bounding box center [95, 713] width 73 height 12
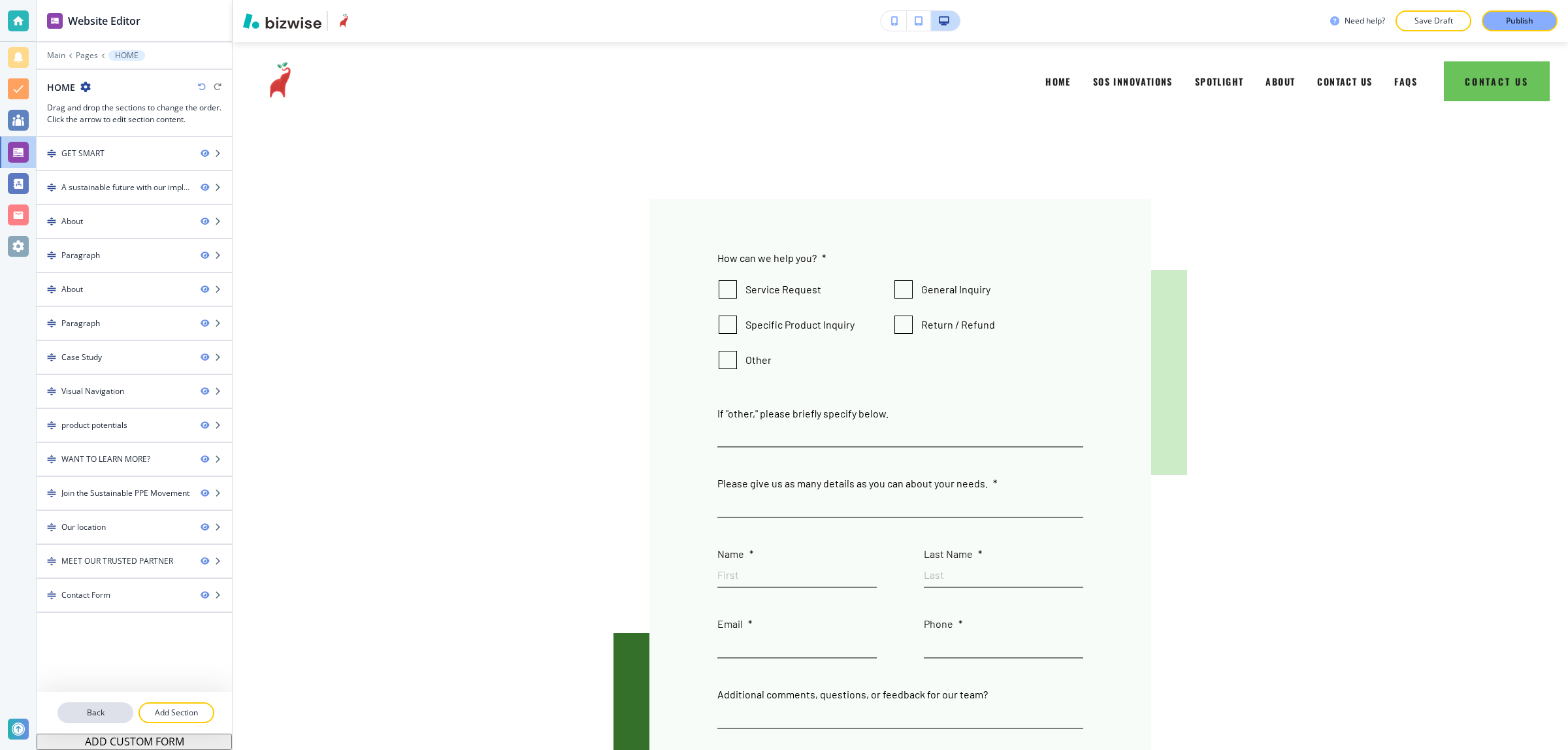
click at [82, 711] on p "Back" at bounding box center [95, 713] width 73 height 12
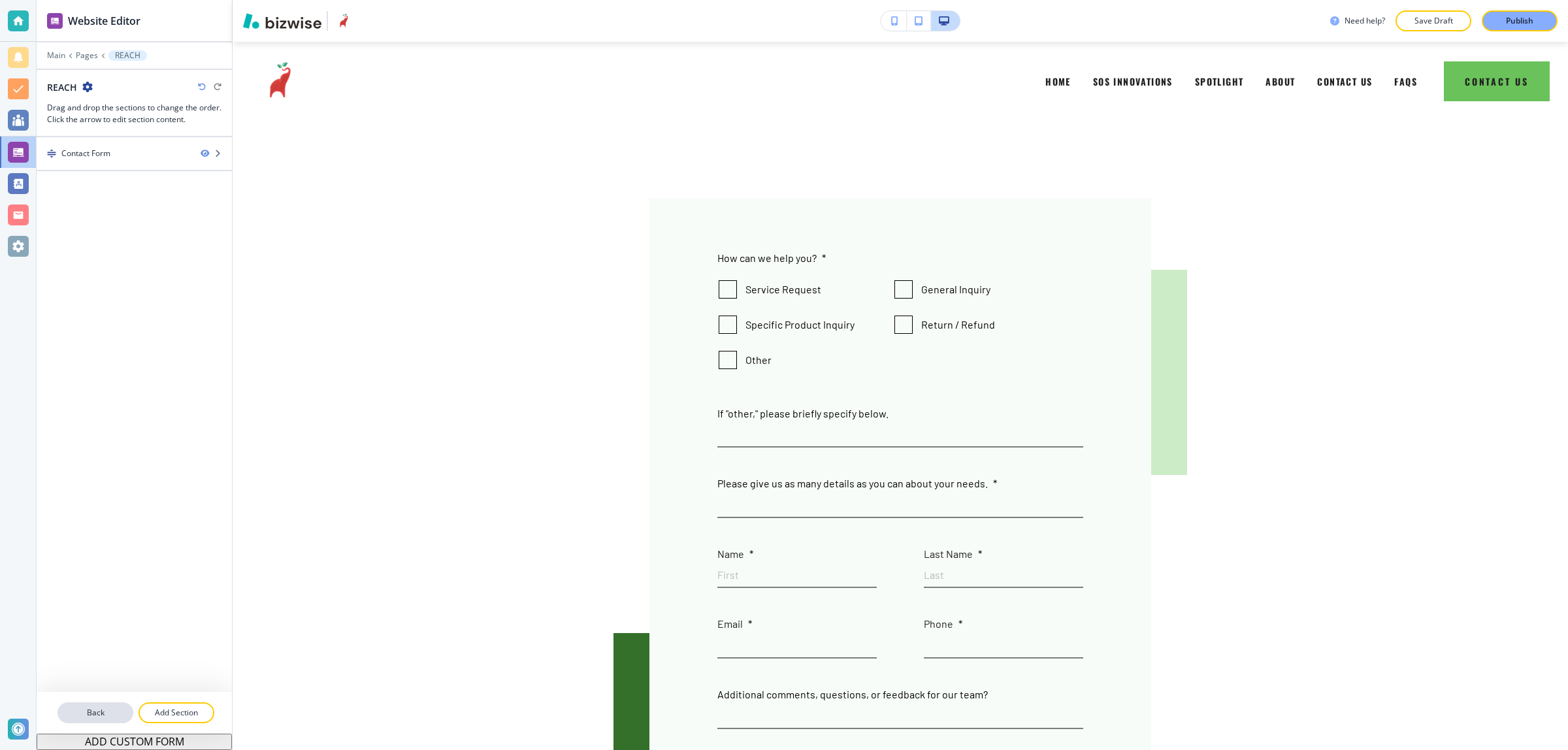
click at [90, 709] on p "Back" at bounding box center [95, 713] width 73 height 12
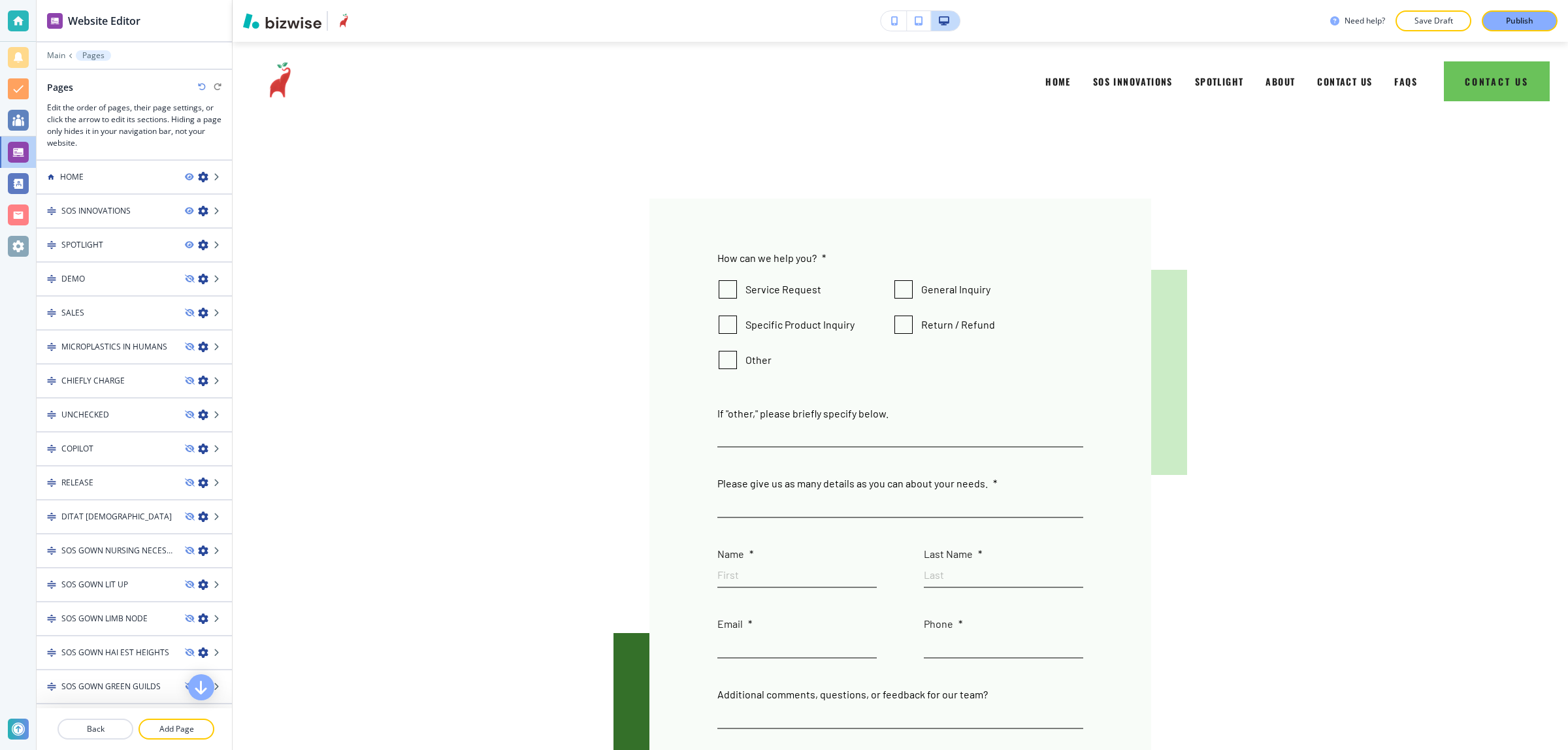
click at [56, 50] on div "Main Pages" at bounding box center [134, 55] width 175 height 10
click at [54, 54] on p "Main" at bounding box center [56, 55] width 18 height 9
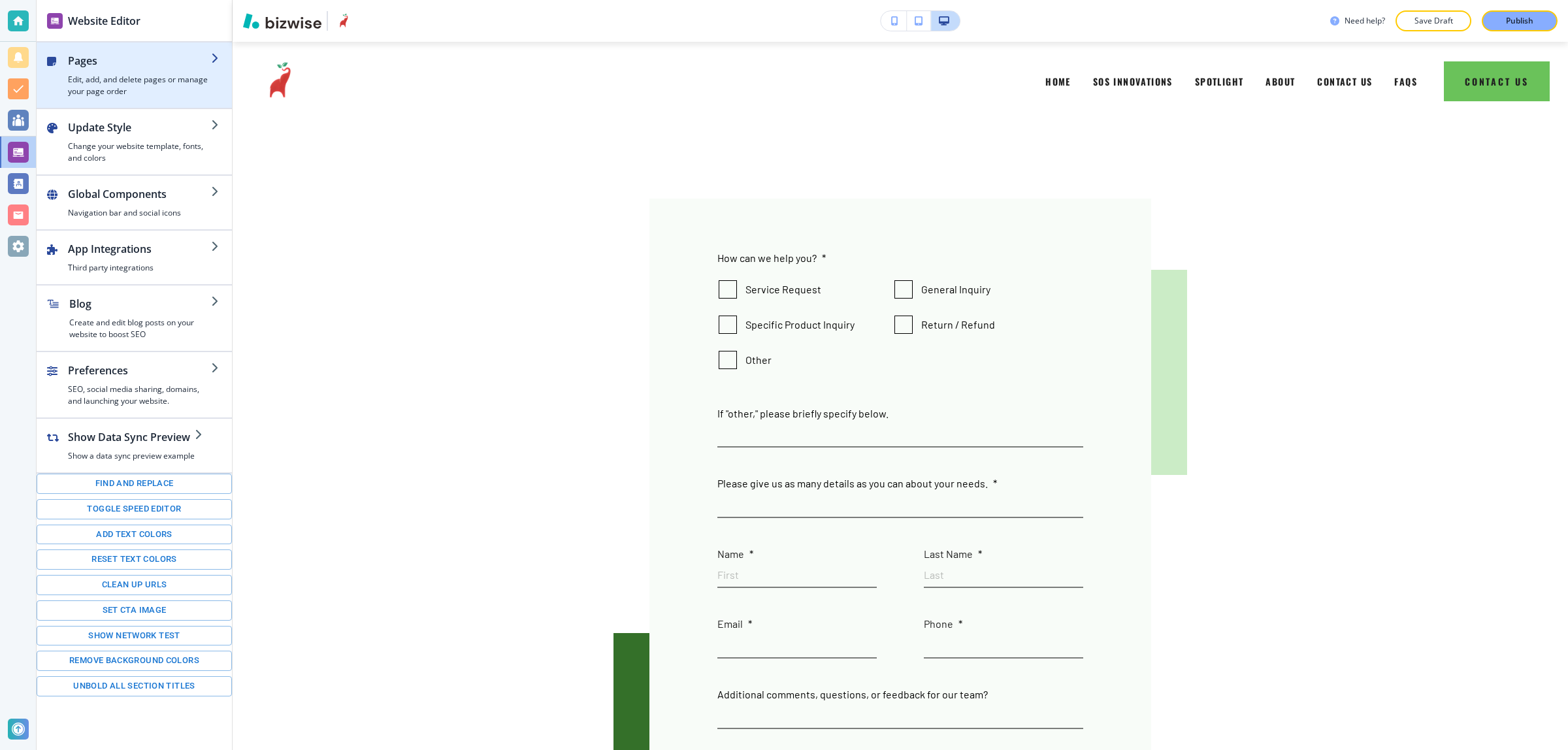
click at [163, 86] on h4 "Edit, add, and delete pages or manage your page order" at bounding box center [139, 86] width 143 height 24
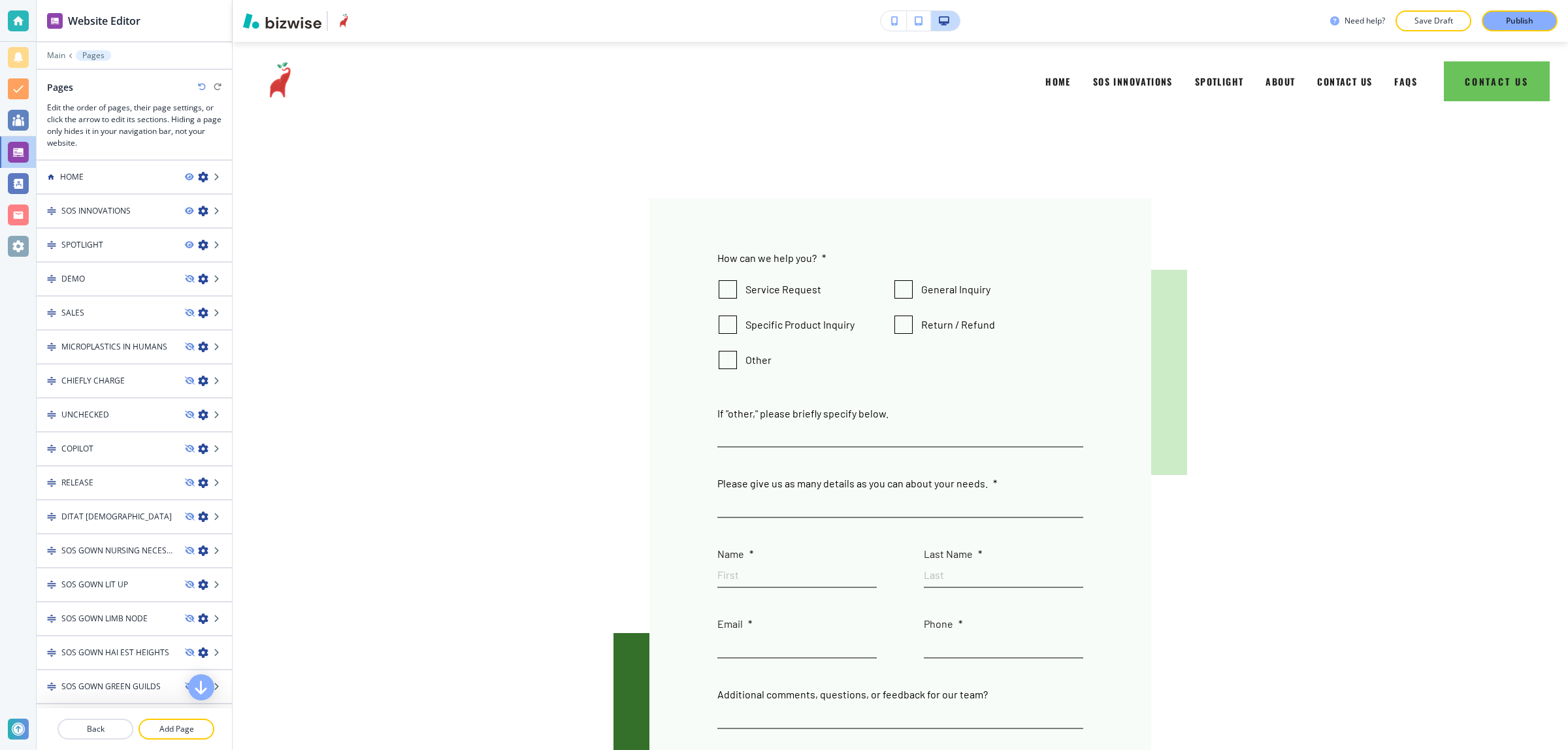
scroll to position [256, 0]
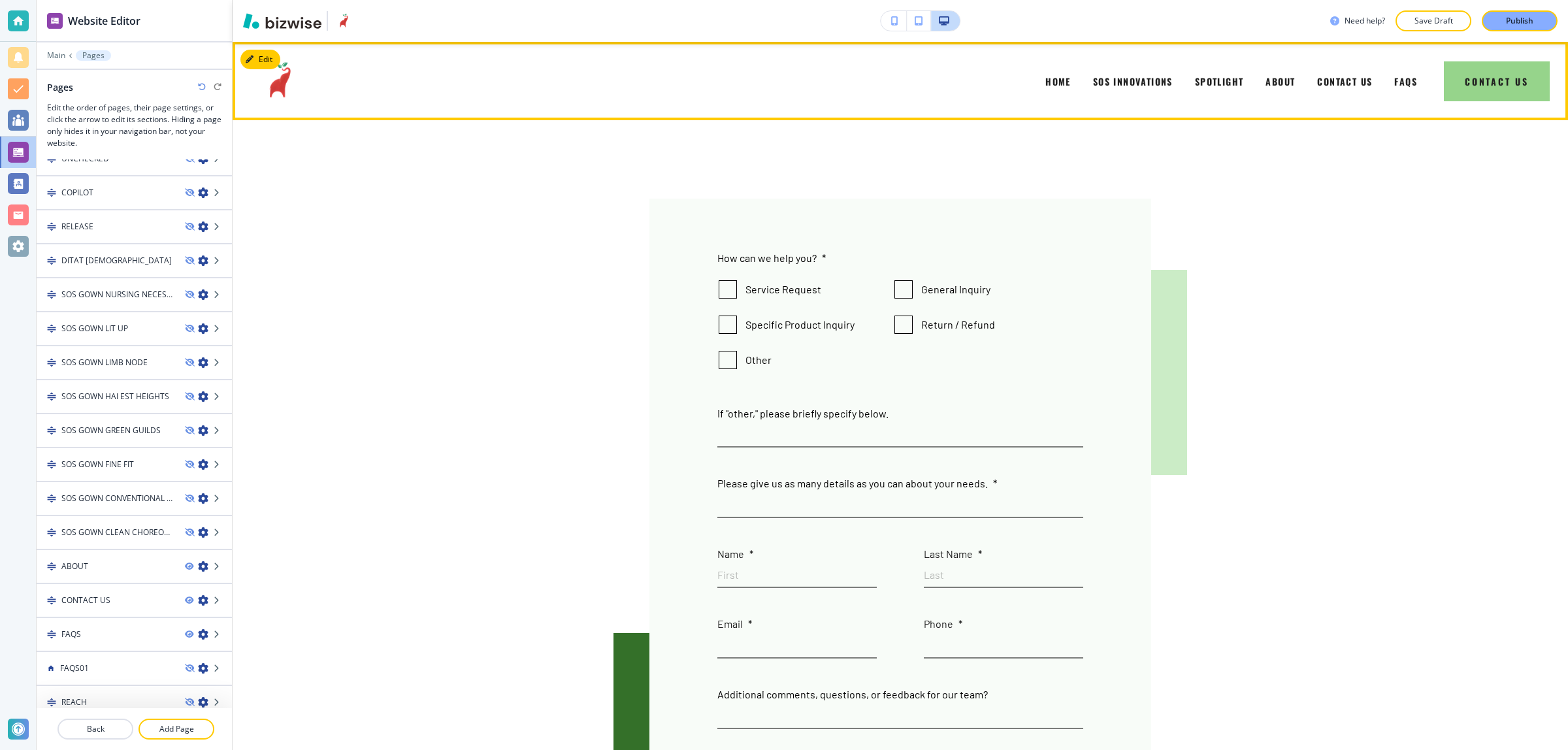
click at [1463, 77] on button "Contact Us" at bounding box center [1496, 81] width 106 height 40
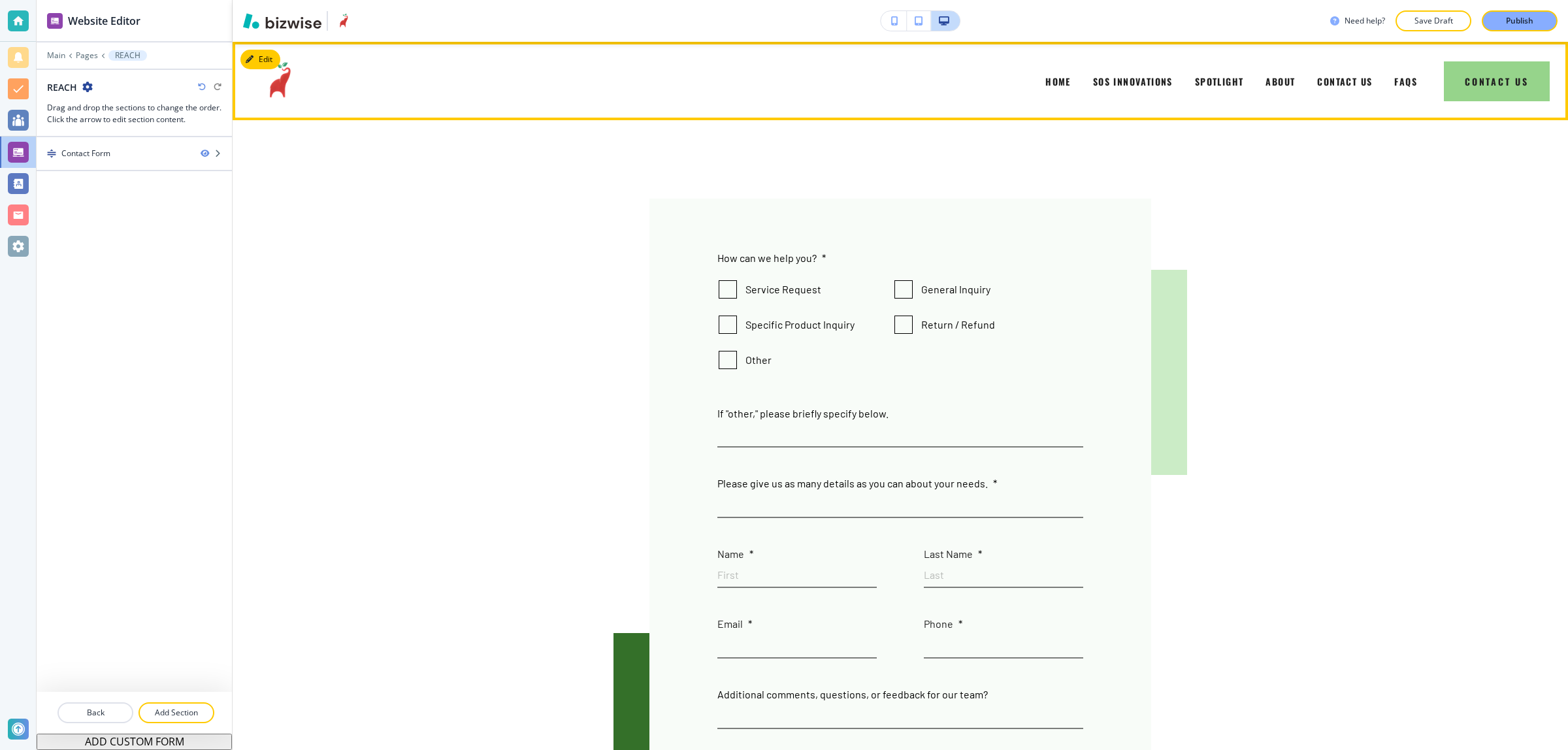
click at [1463, 77] on button "Contact Us" at bounding box center [1496, 81] width 106 height 40
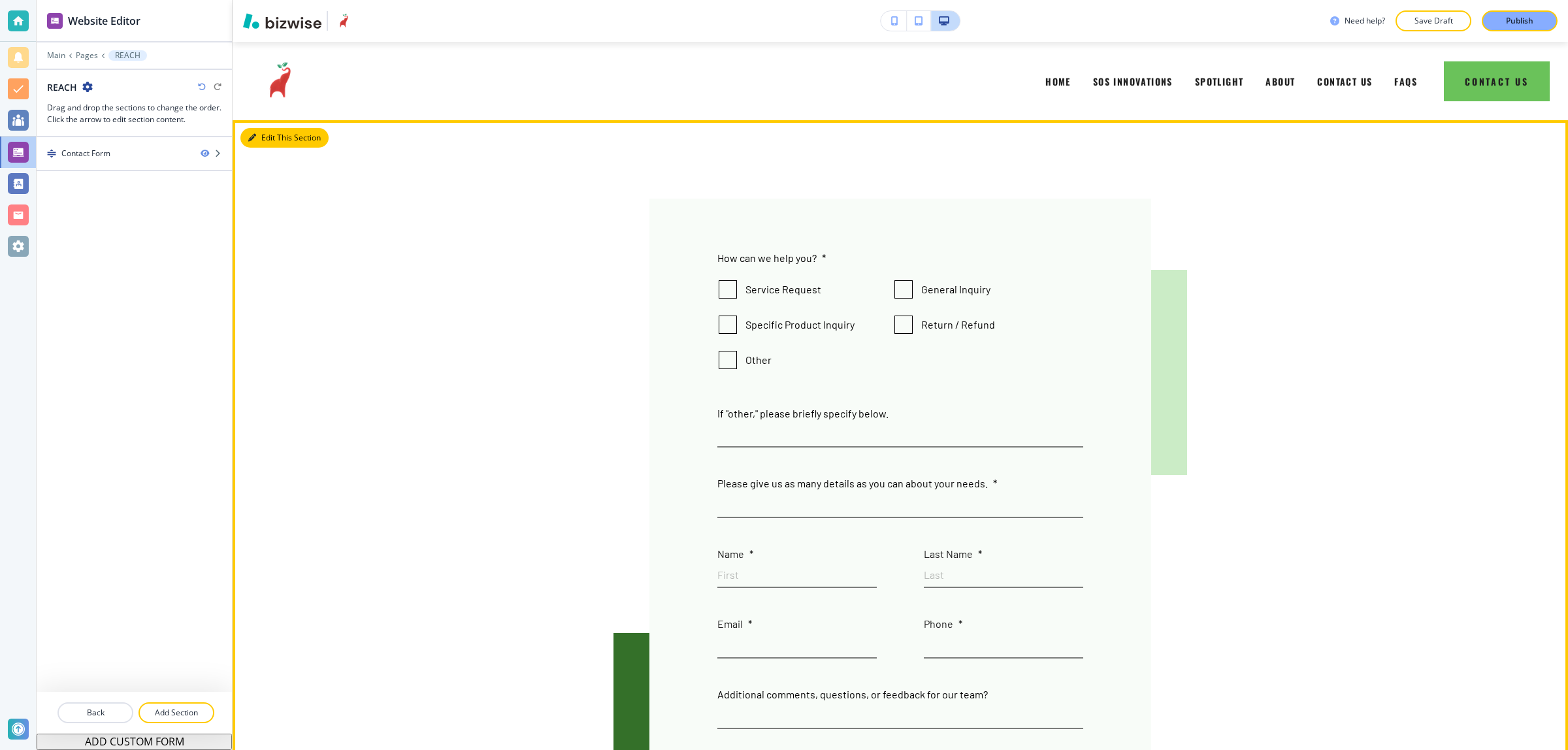
click at [256, 132] on button "Edit This Section" at bounding box center [285, 138] width 88 height 20
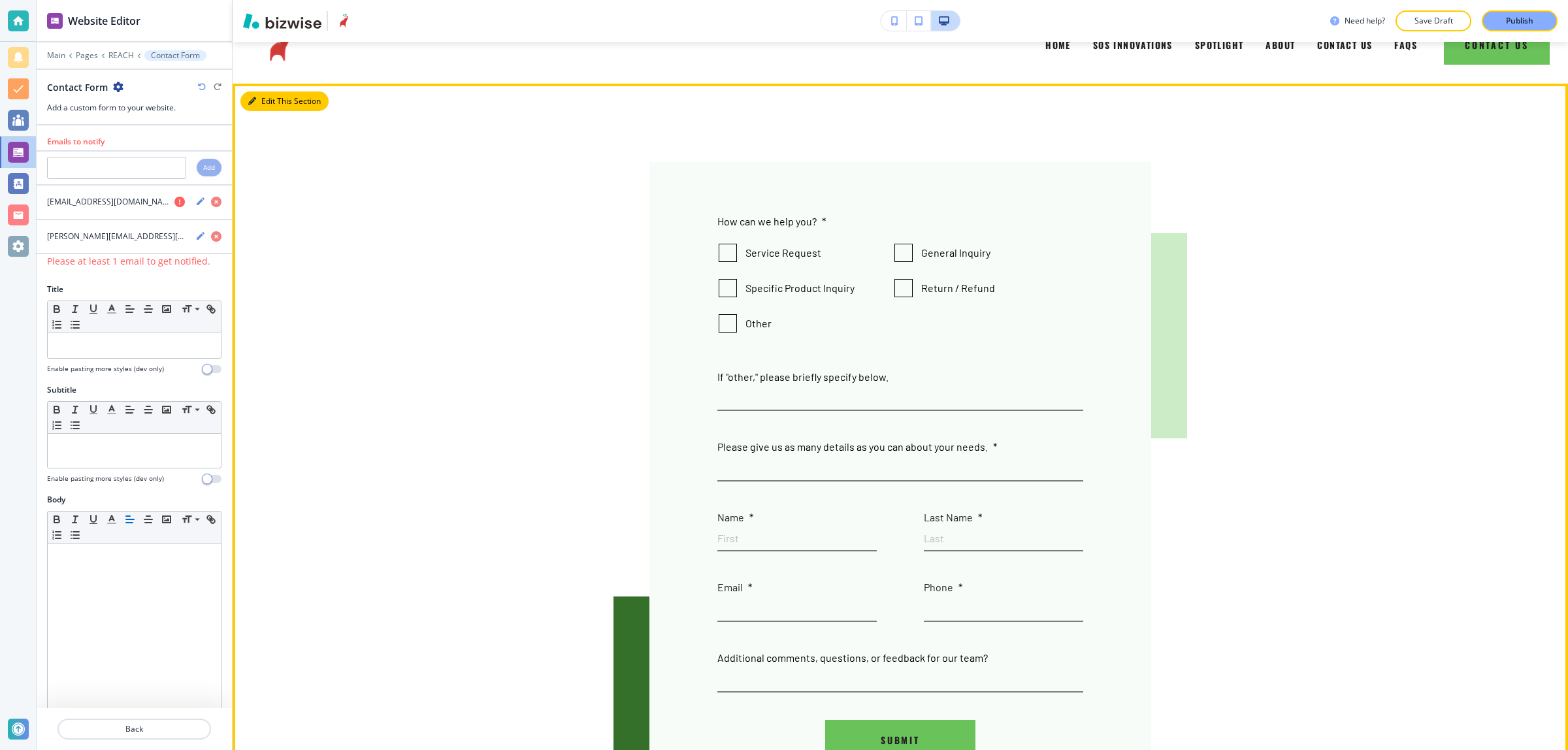
scroll to position [78, 0]
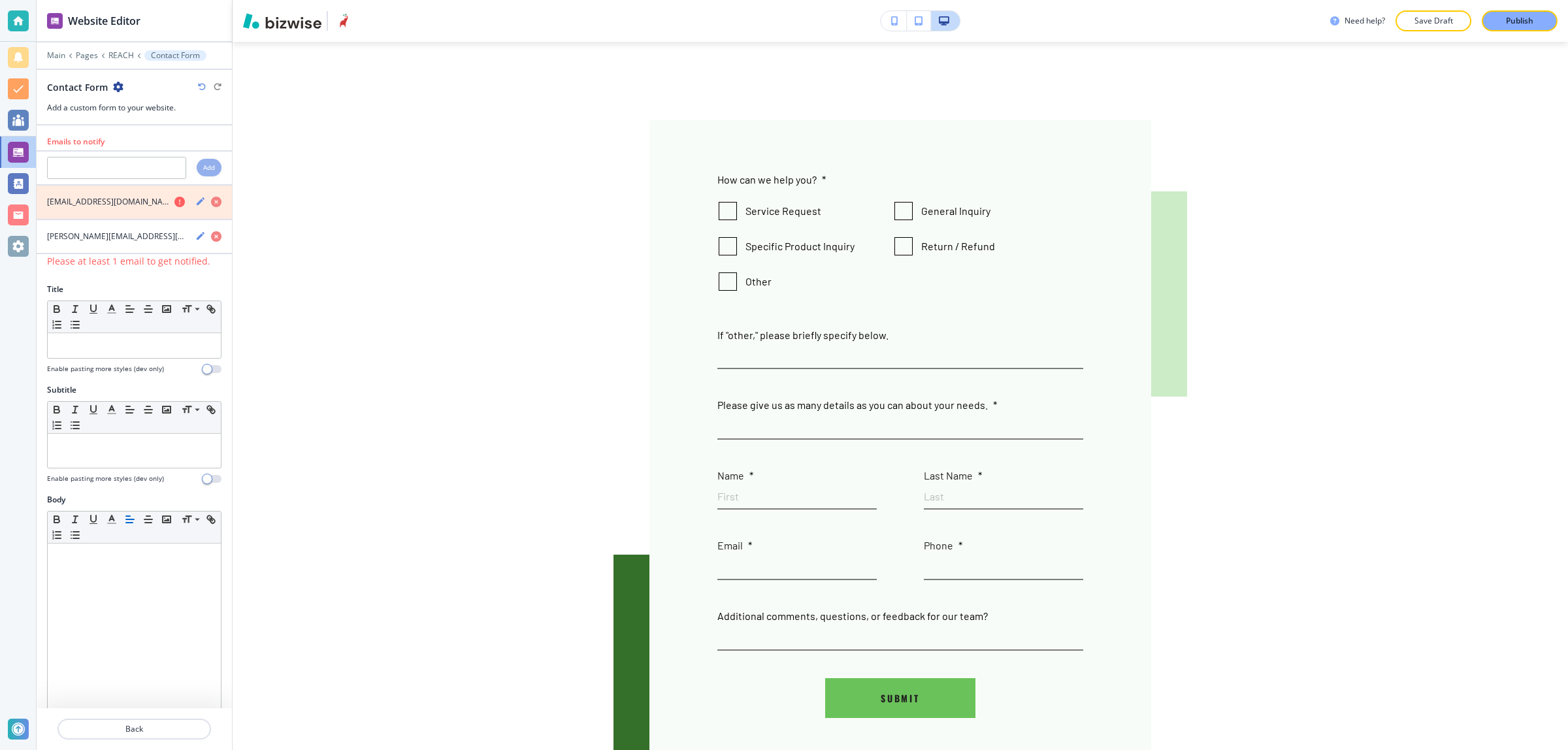
click at [211, 204] on icon "button" at bounding box center [216, 202] width 10 height 10
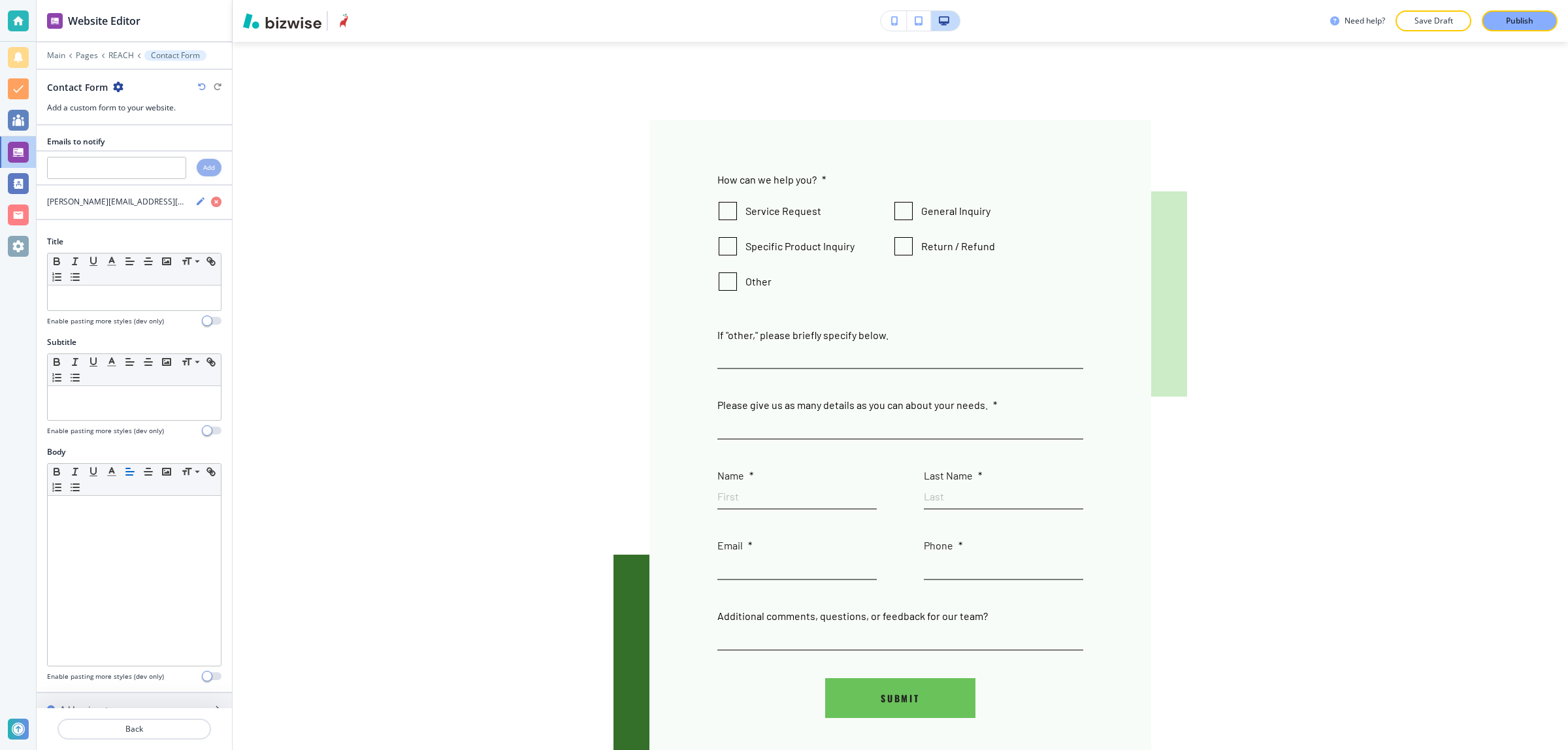
click at [121, 201] on h4 "[PERSON_NAME][EMAIL_ADDRESS][DOMAIN_NAME]" at bounding box center [116, 202] width 138 height 12
click at [195, 203] on icon "button" at bounding box center [200, 201] width 10 height 10
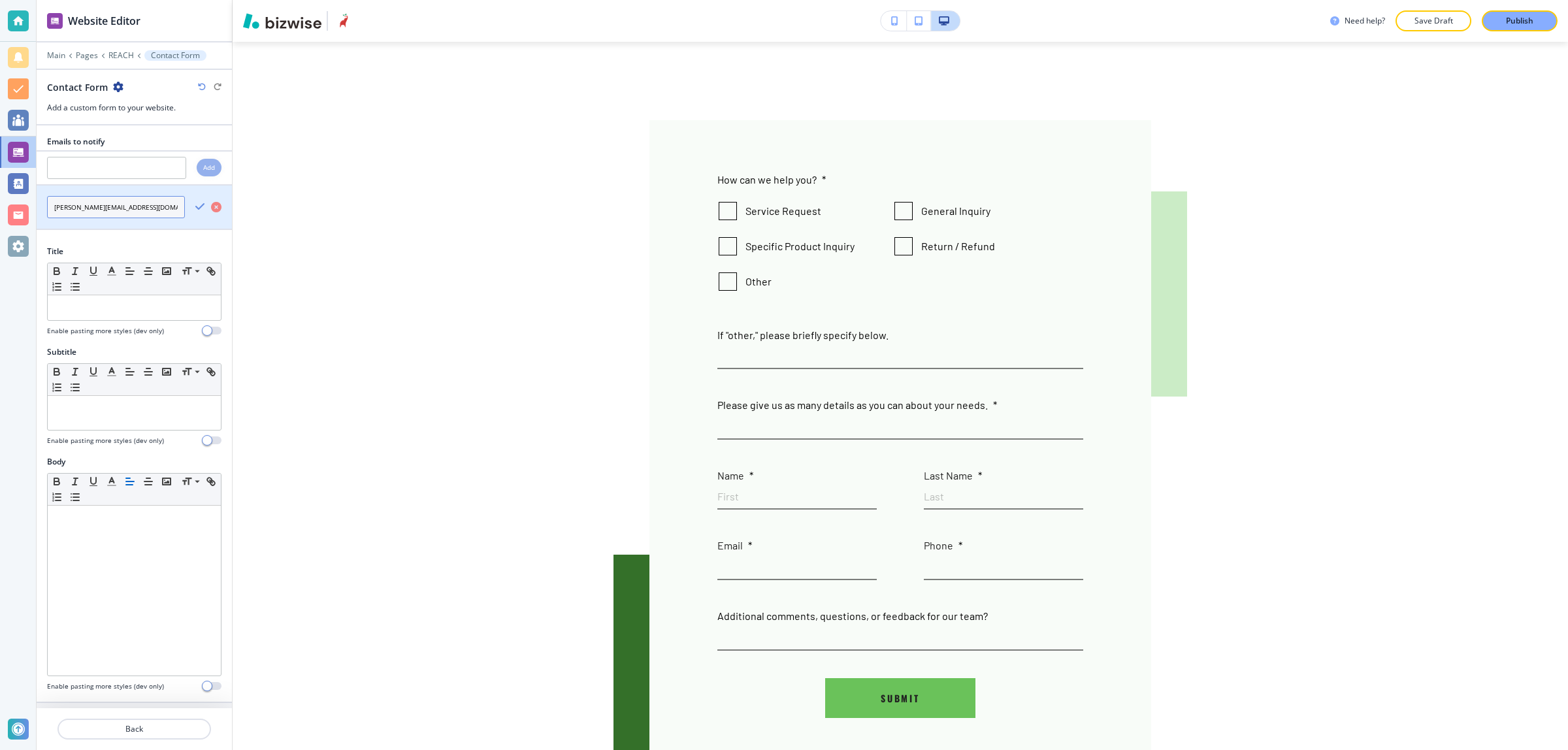
click at [132, 204] on input "[PERSON_NAME][EMAIL_ADDRESS][DOMAIN_NAME]" at bounding box center [116, 207] width 138 height 22
paste input "connect@sumitapradhan.consulting"
type input "connect@sumitapradhan.consulting"
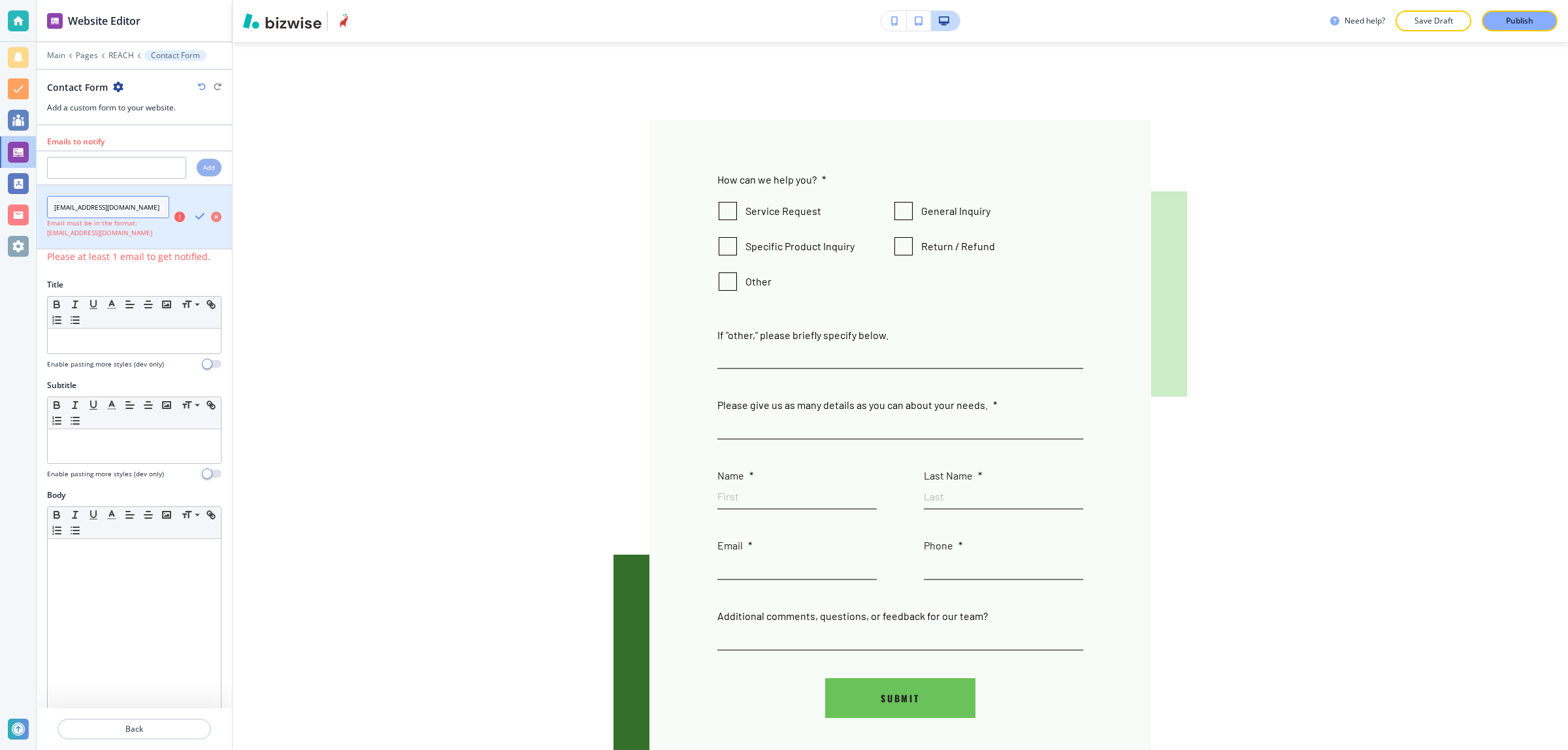
scroll to position [0, 14]
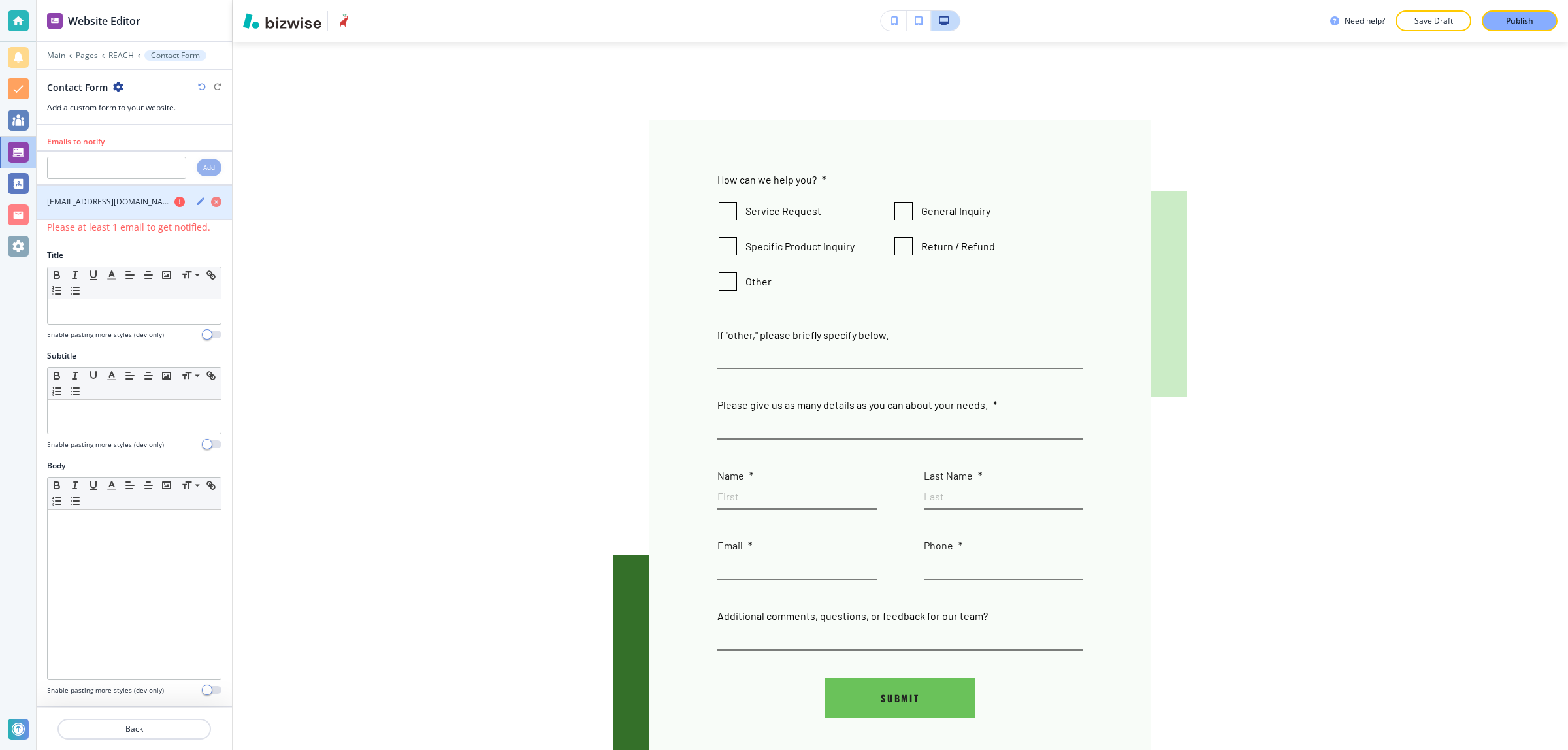
click at [195, 203] on icon "button" at bounding box center [200, 201] width 10 height 10
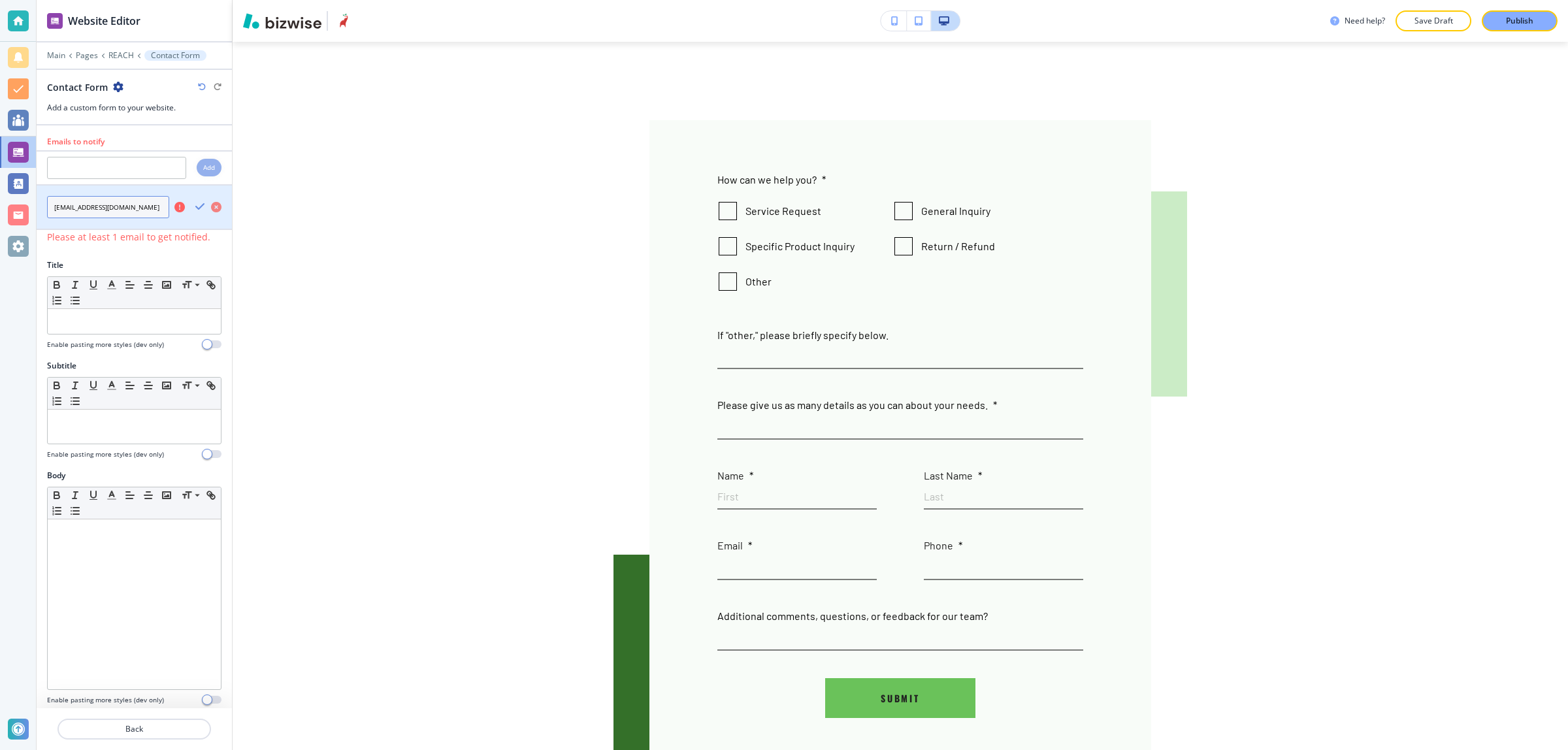
click at [125, 210] on input "connect@sumitapradhan.consulting" at bounding box center [108, 207] width 122 height 22
click at [163, 209] on div "connect@sumitapradhan.consulting" at bounding box center [134, 207] width 195 height 43
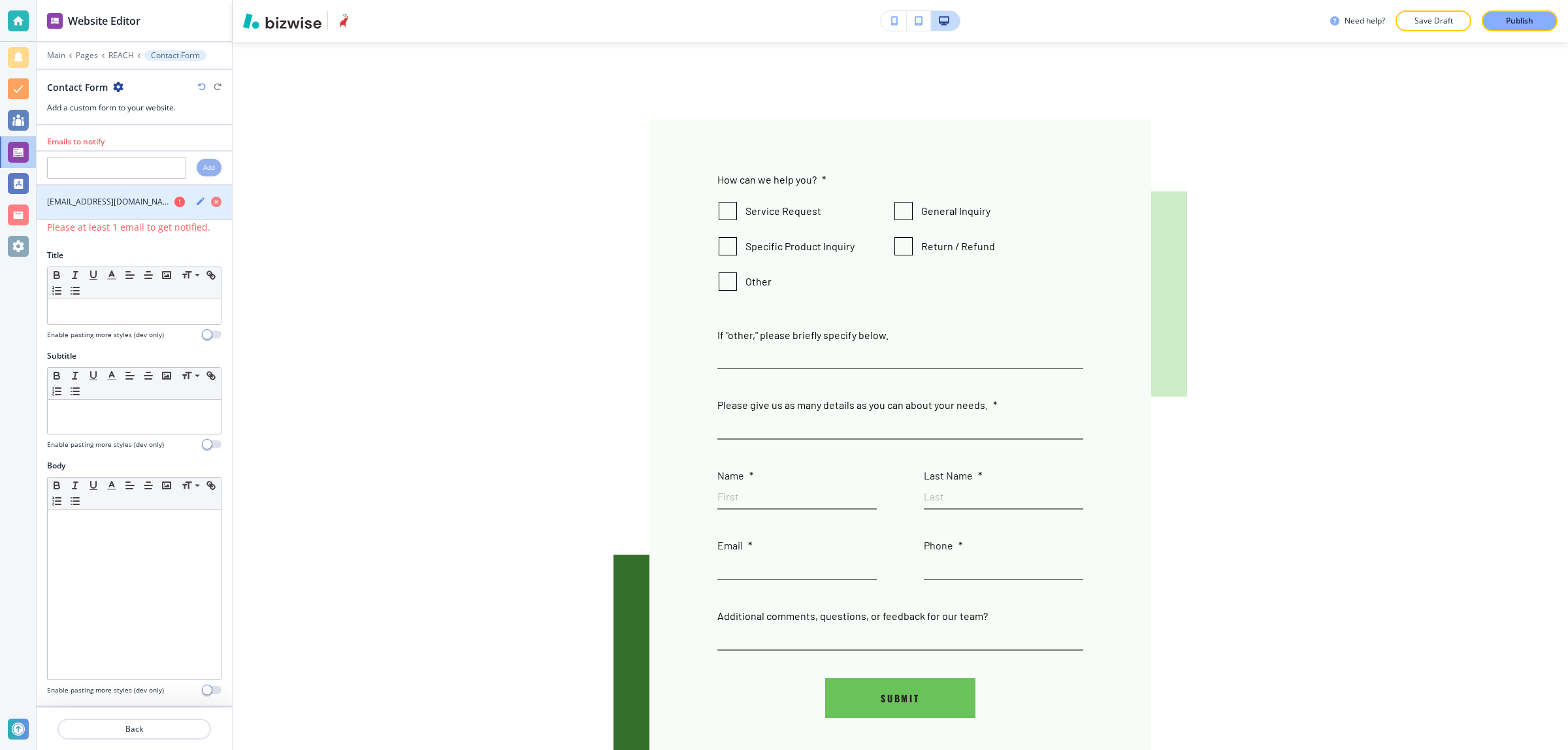
click at [175, 203] on icon "button" at bounding box center [180, 202] width 10 height 10
click at [175, 200] on icon "button" at bounding box center [180, 202] width 10 height 10
click at [194, 89] on div "Contact Form" at bounding box center [134, 87] width 175 height 14
click at [199, 89] on icon "button" at bounding box center [202, 87] width 8 height 8
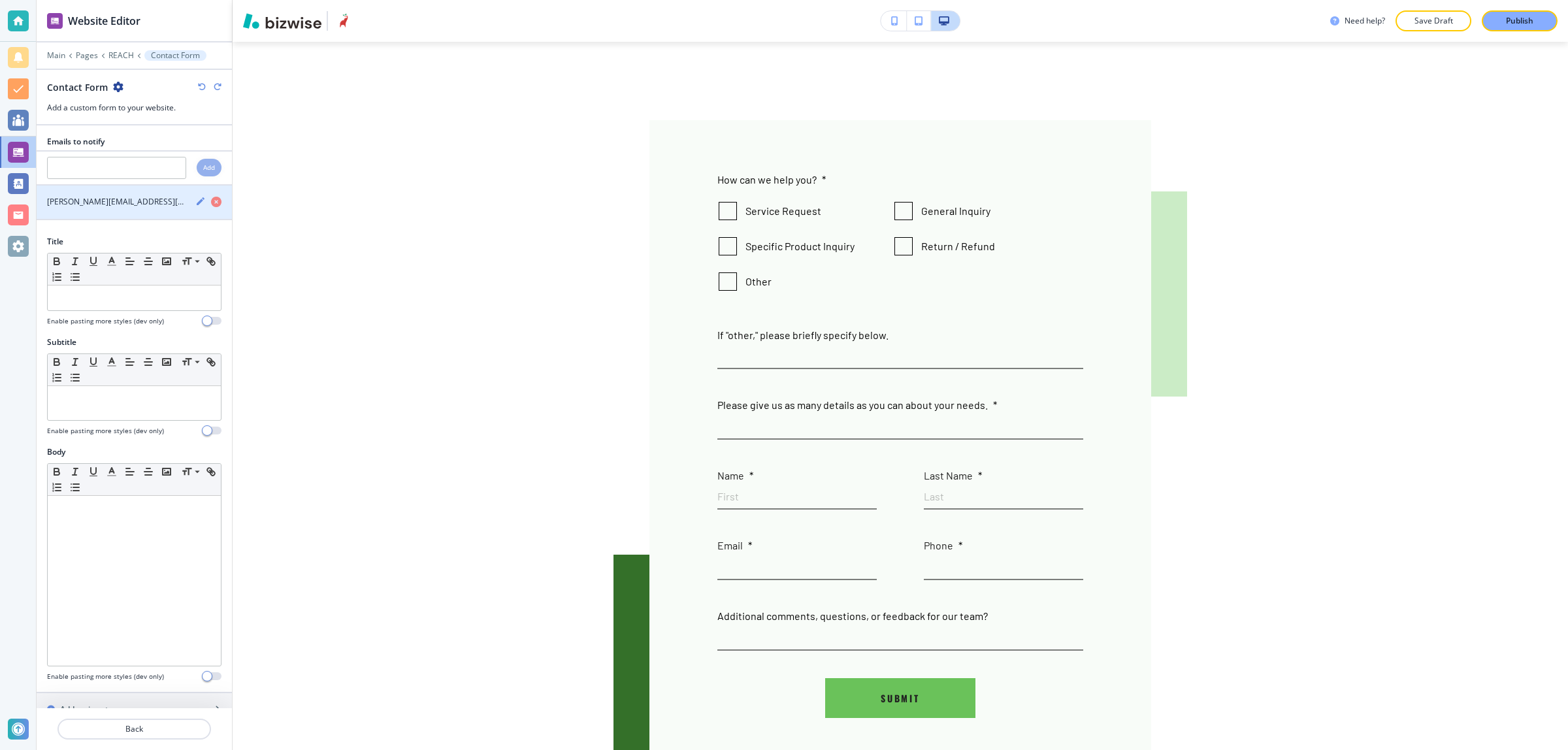
click at [163, 204] on div "[PERSON_NAME][EMAIL_ADDRESS][DOMAIN_NAME]" at bounding box center [111, 202] width 148 height 12
click at [195, 204] on icon "button" at bounding box center [200, 201] width 10 height 10
click at [160, 208] on input "[PERSON_NAME][EMAIL_ADDRESS][DOMAIN_NAME]" at bounding box center [116, 207] width 138 height 22
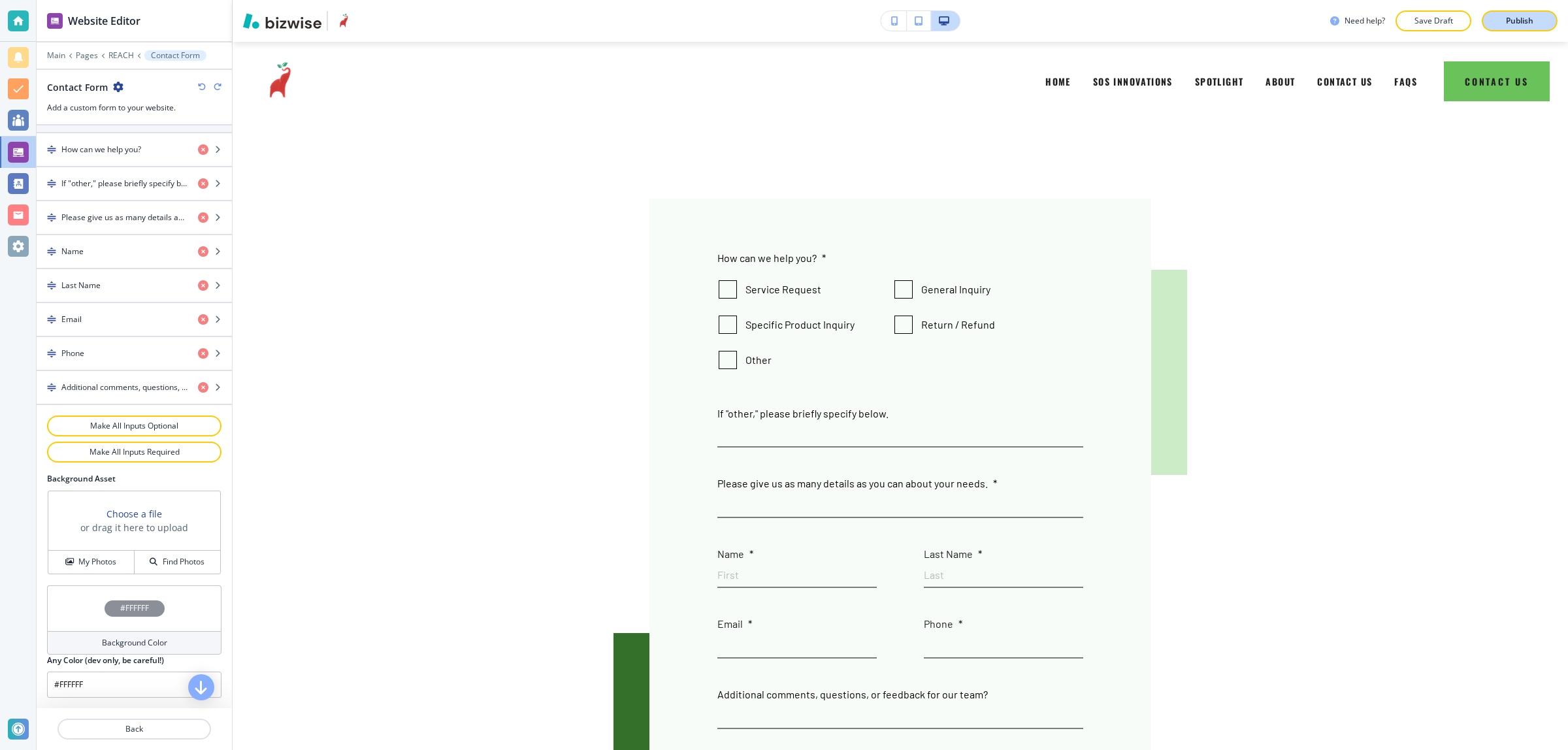
scroll to position [600, 0]
click at [1496, 18] on button "Publish" at bounding box center [1519, 20] width 76 height 21
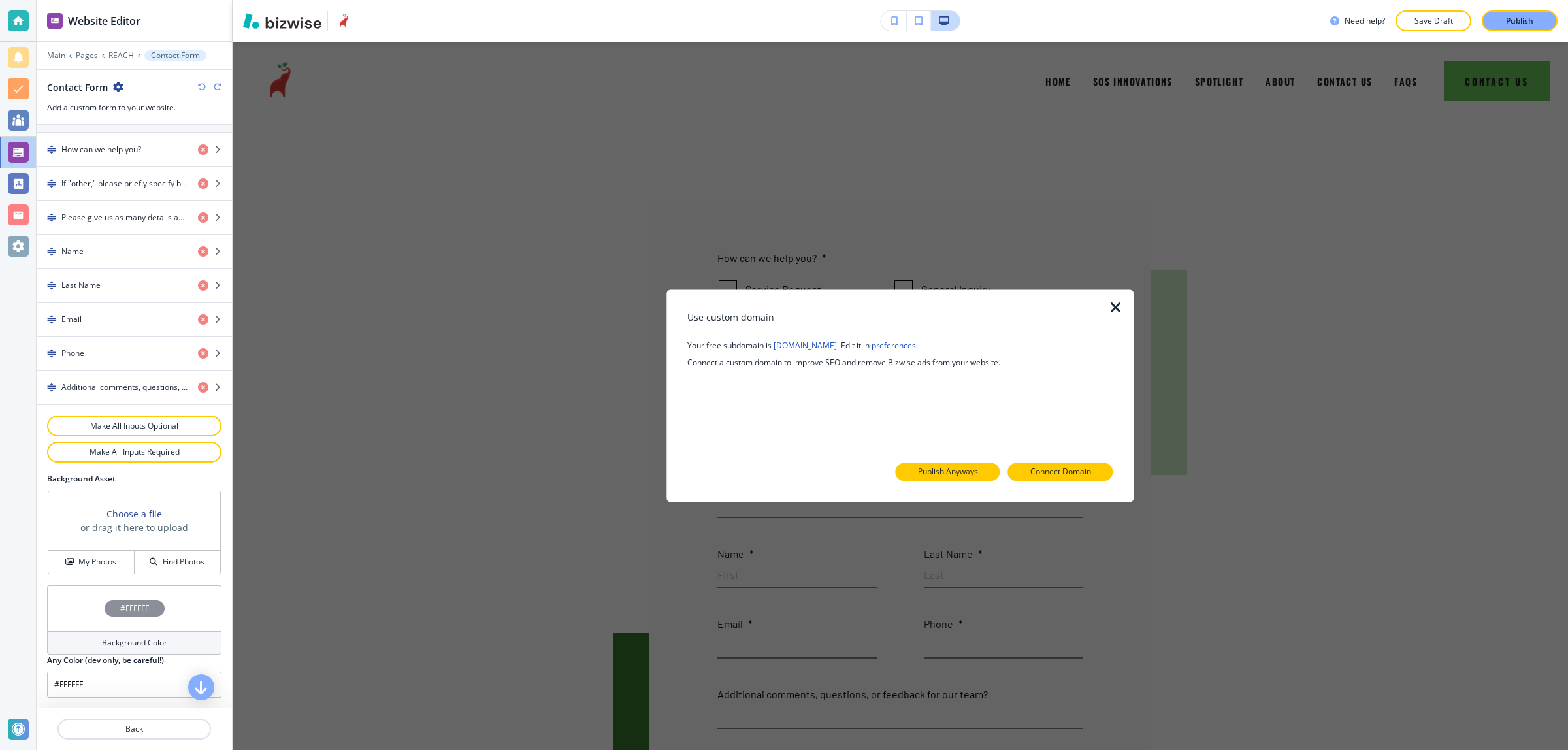
click at [968, 477] on p "Publish Anyways" at bounding box center [947, 473] width 60 height 12
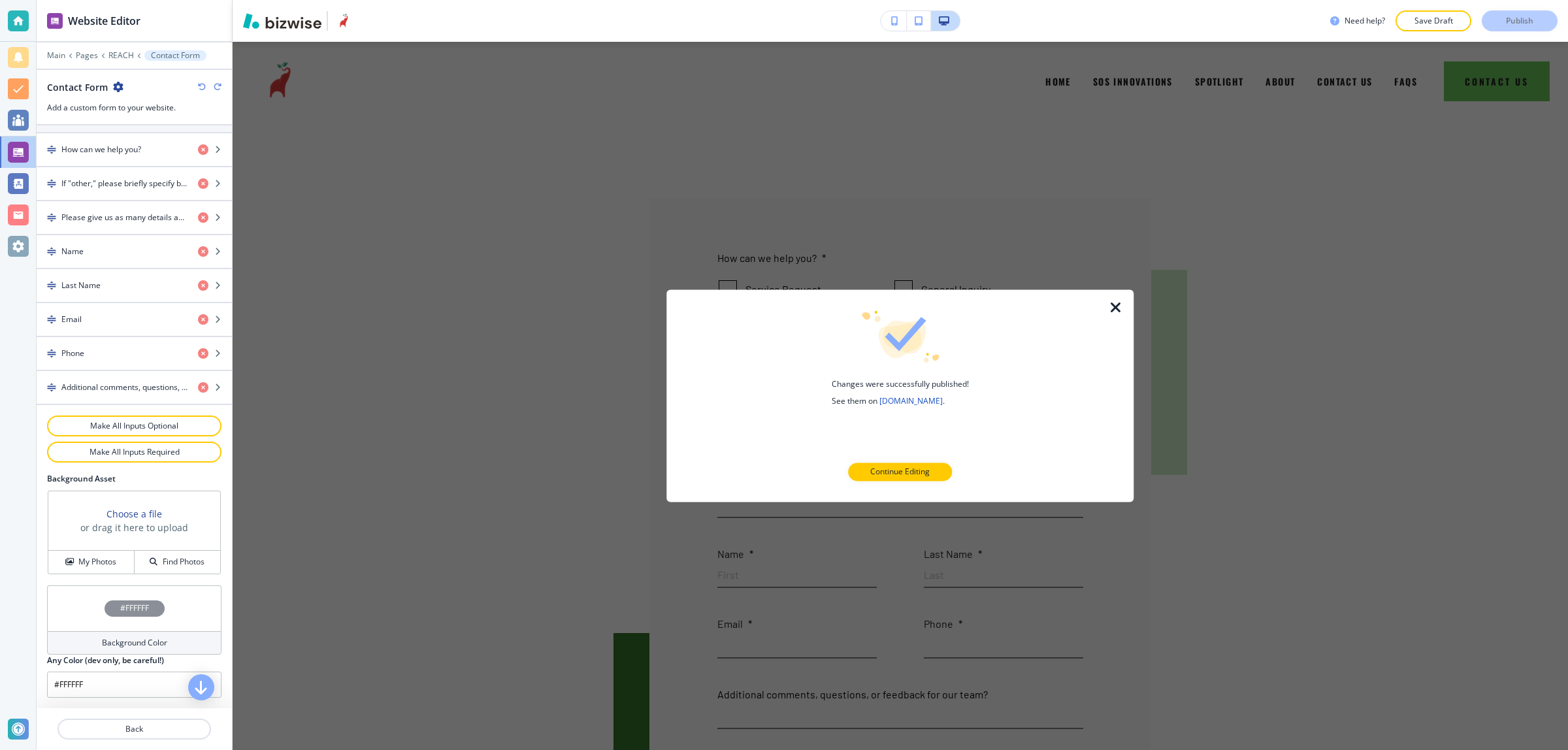
click at [1115, 301] on icon "button" at bounding box center [1115, 308] width 16 height 16
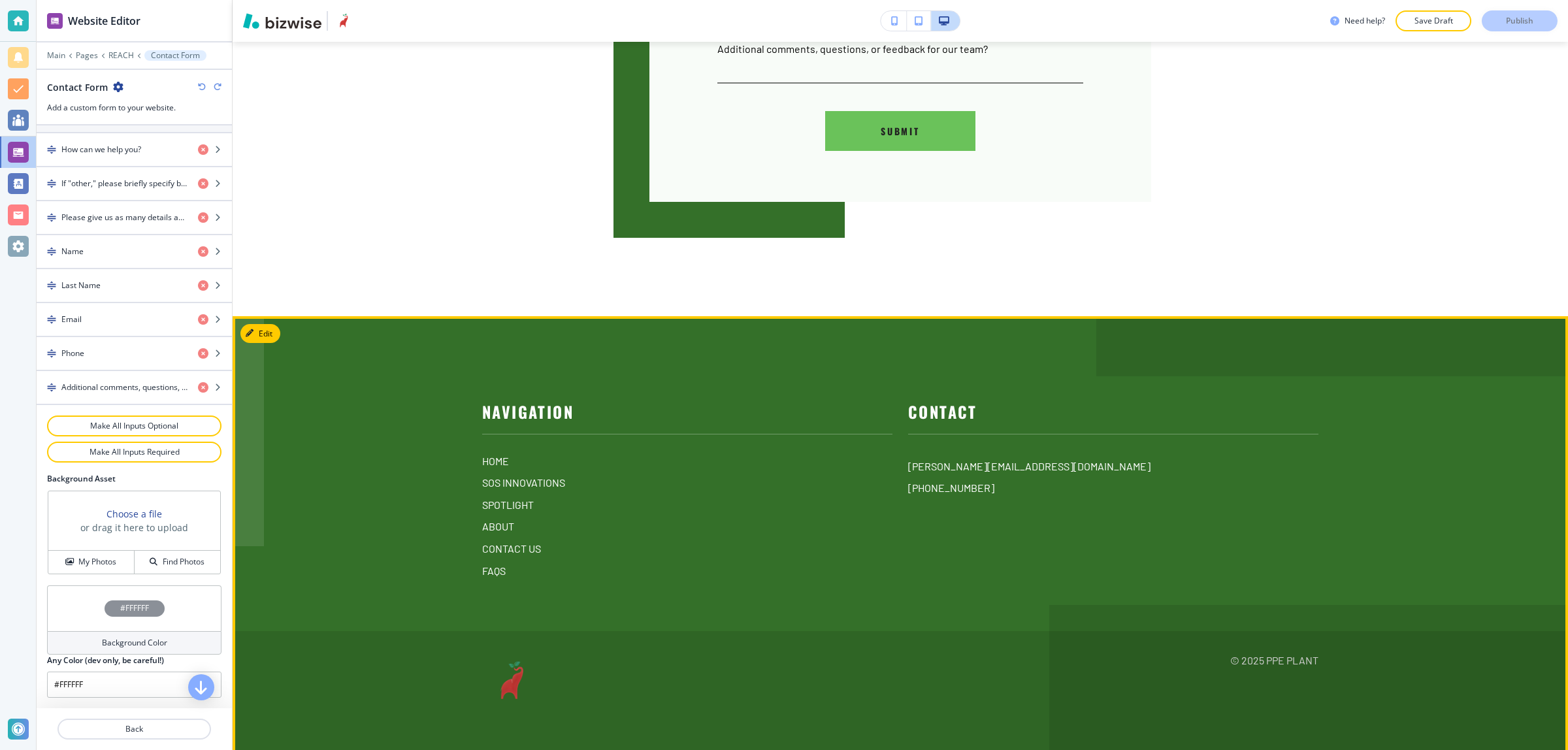
scroll to position [652, 0]
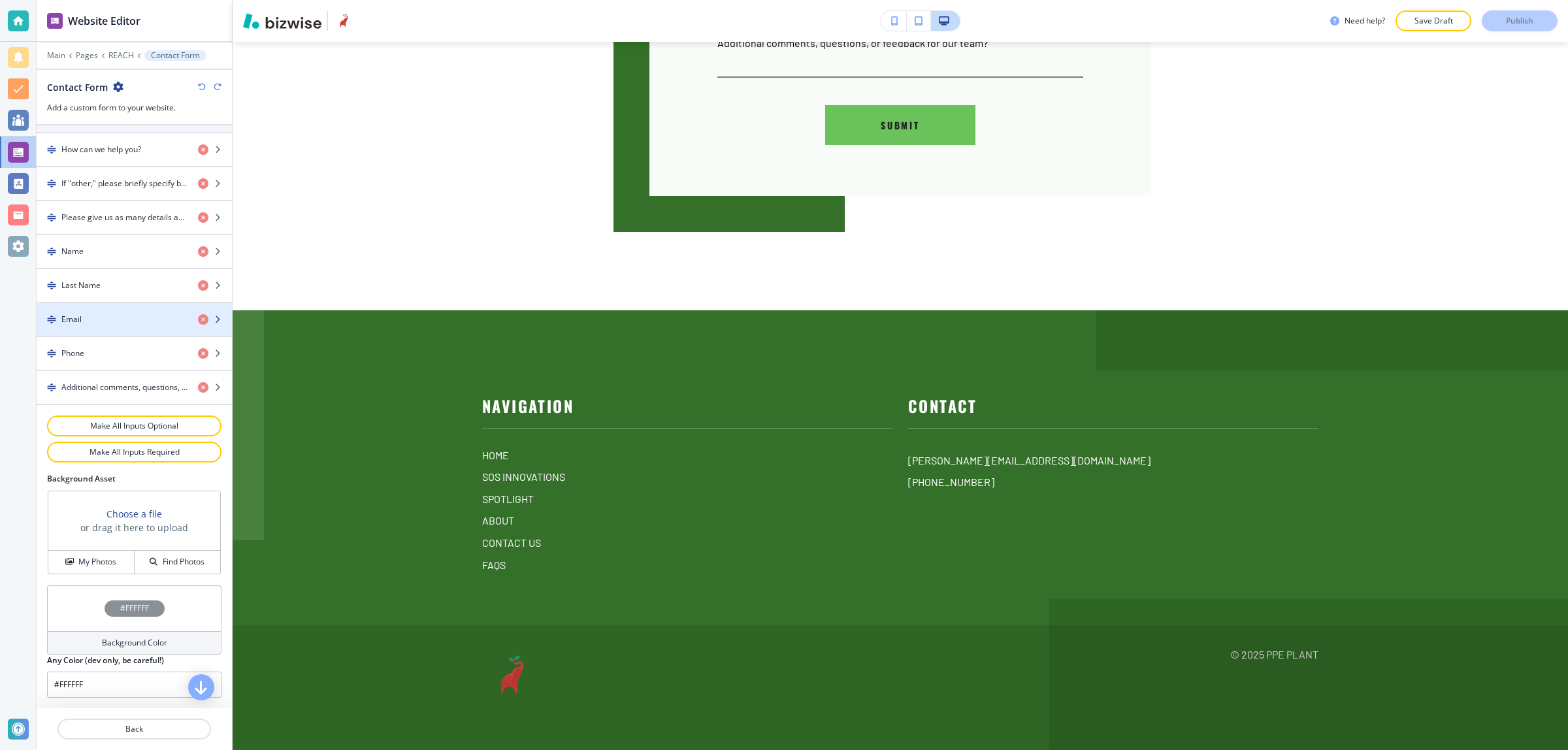
click at [107, 325] on div "button" at bounding box center [134, 330] width 195 height 10
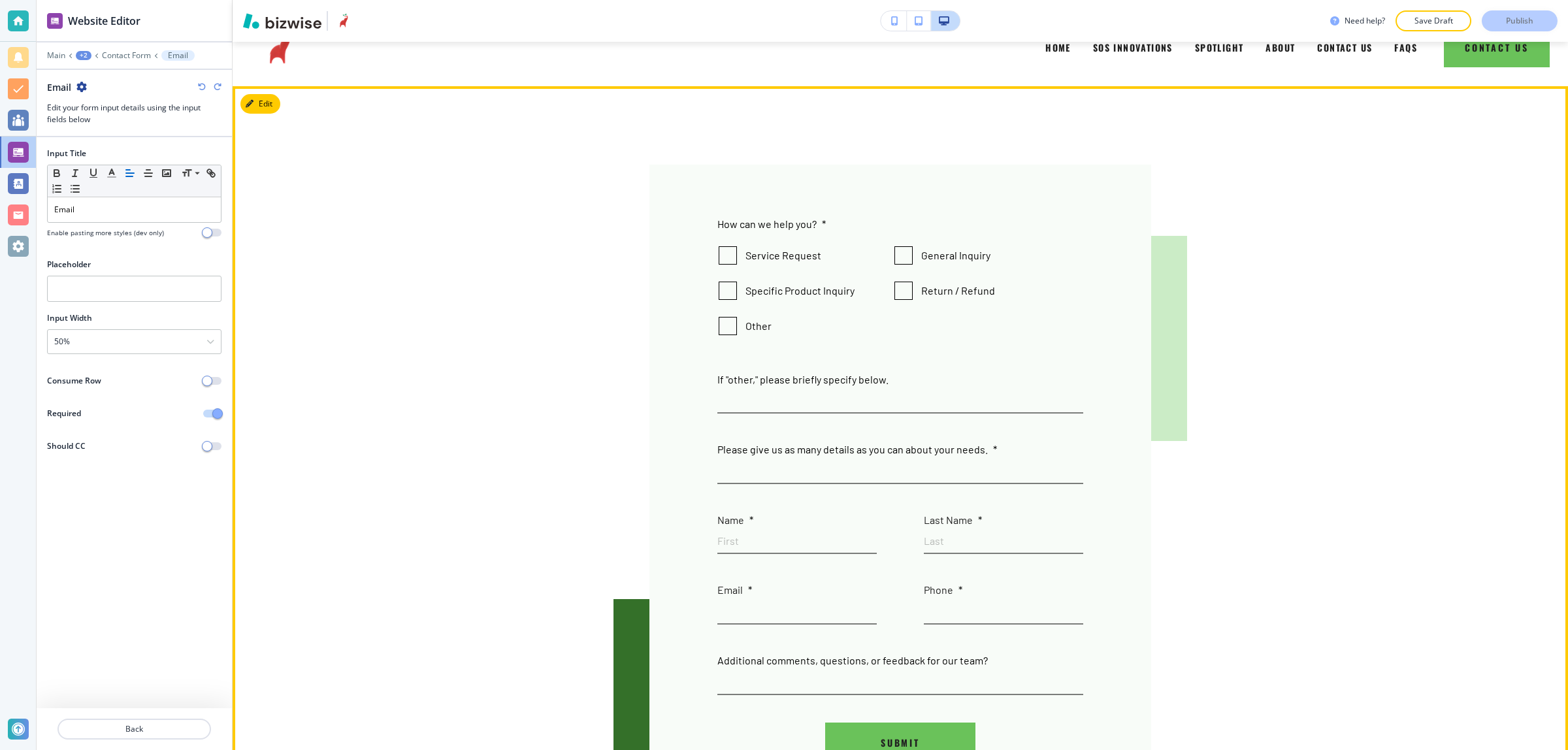
scroll to position [1, 0]
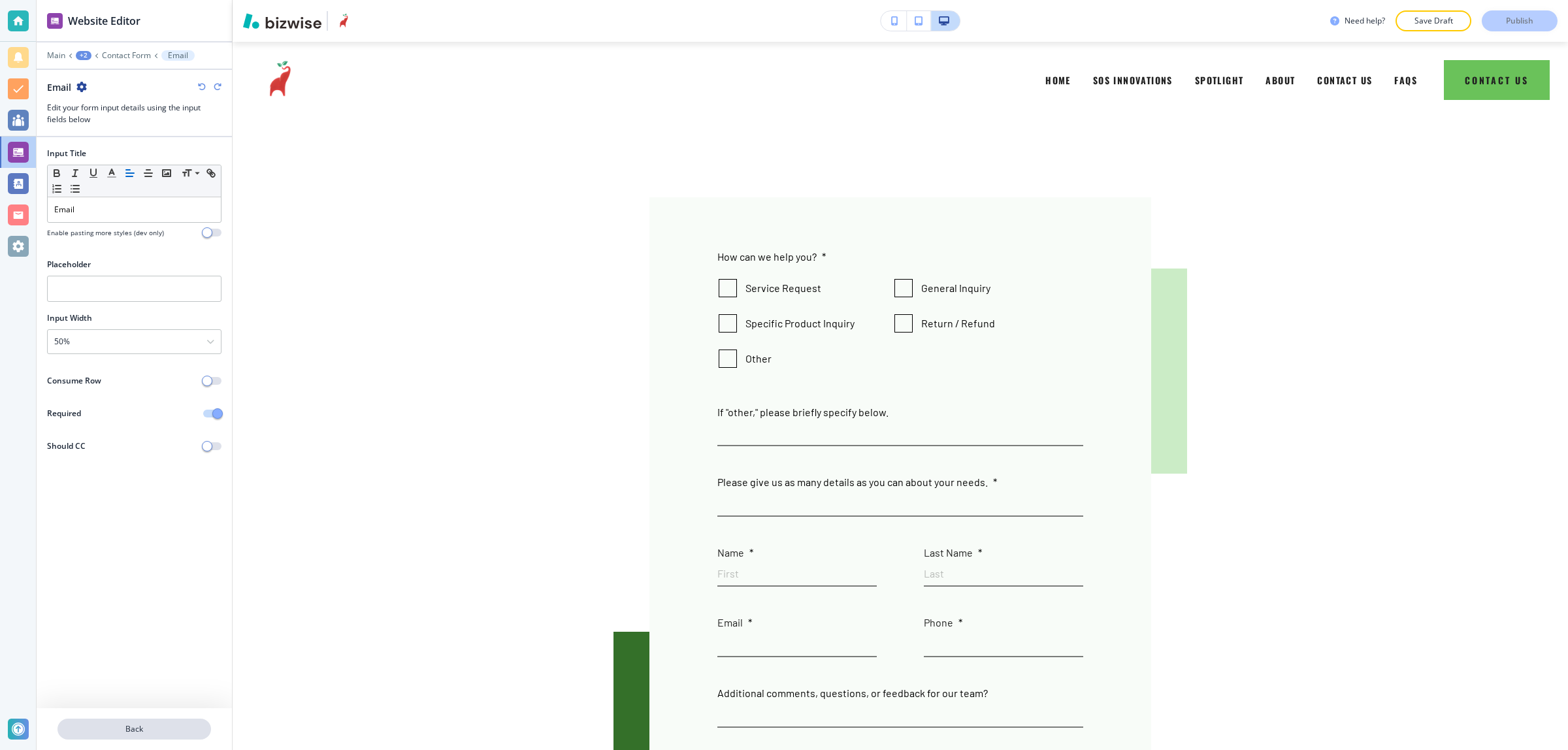
click at [108, 720] on button "Back" at bounding box center [135, 729] width 154 height 21
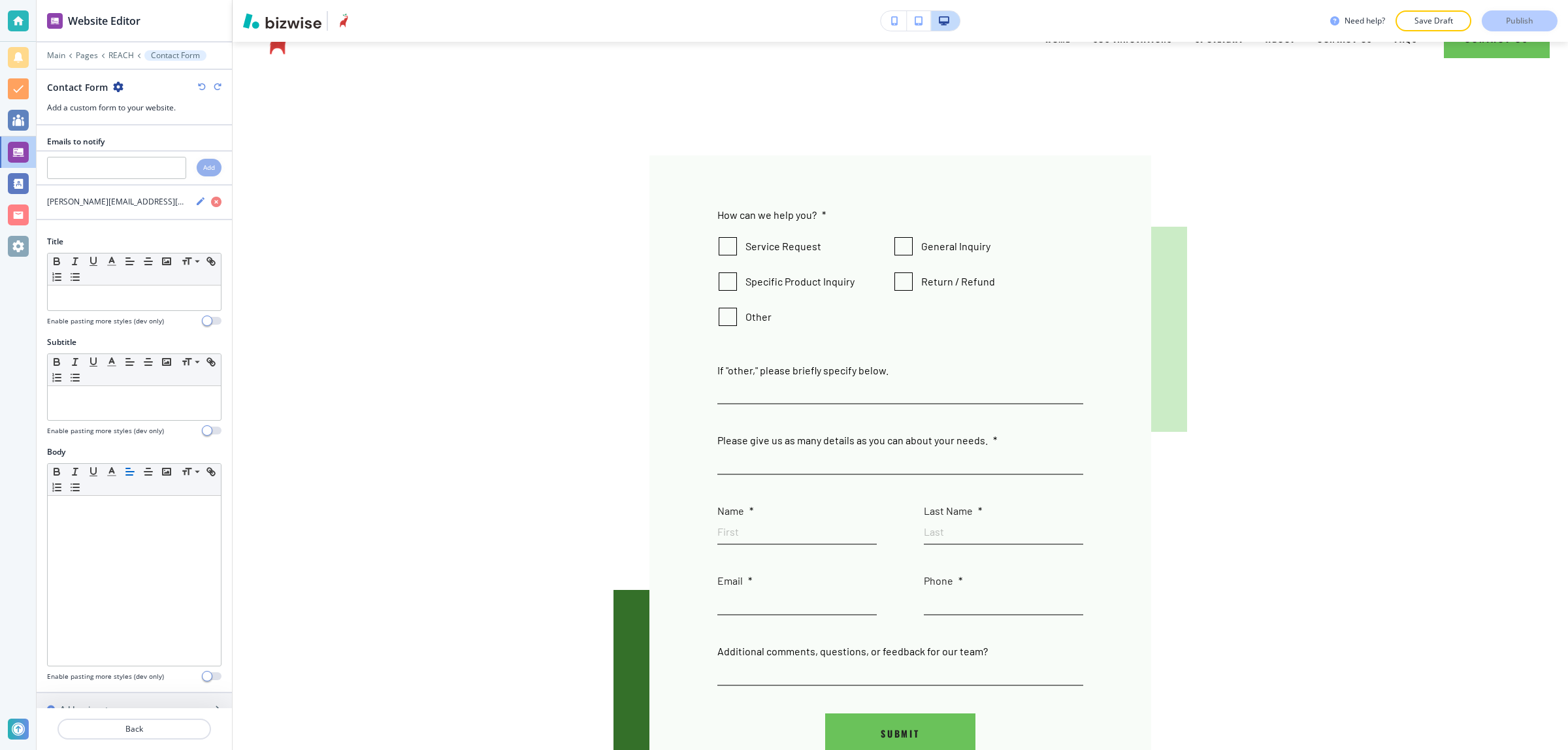
scroll to position [78, 0]
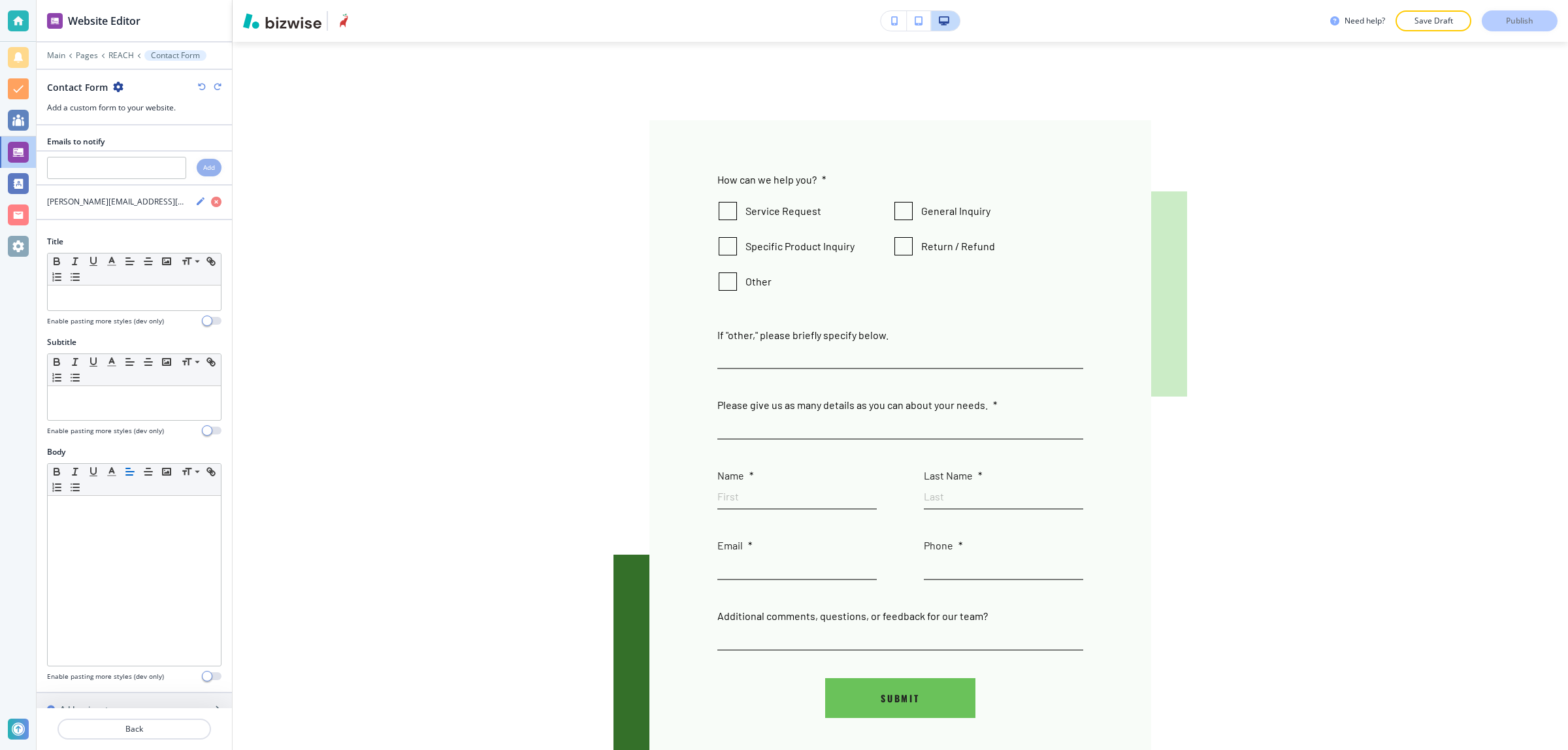
click at [125, 86] on div "Contact Form" at bounding box center [134, 87] width 175 height 14
click at [118, 79] on div at bounding box center [134, 75] width 195 height 10
click at [113, 88] on icon "button" at bounding box center [118, 87] width 10 height 10
click at [172, 119] on button "Rename Section" at bounding box center [154, 110] width 84 height 23
click at [145, 174] on input "text" at bounding box center [116, 168] width 139 height 22
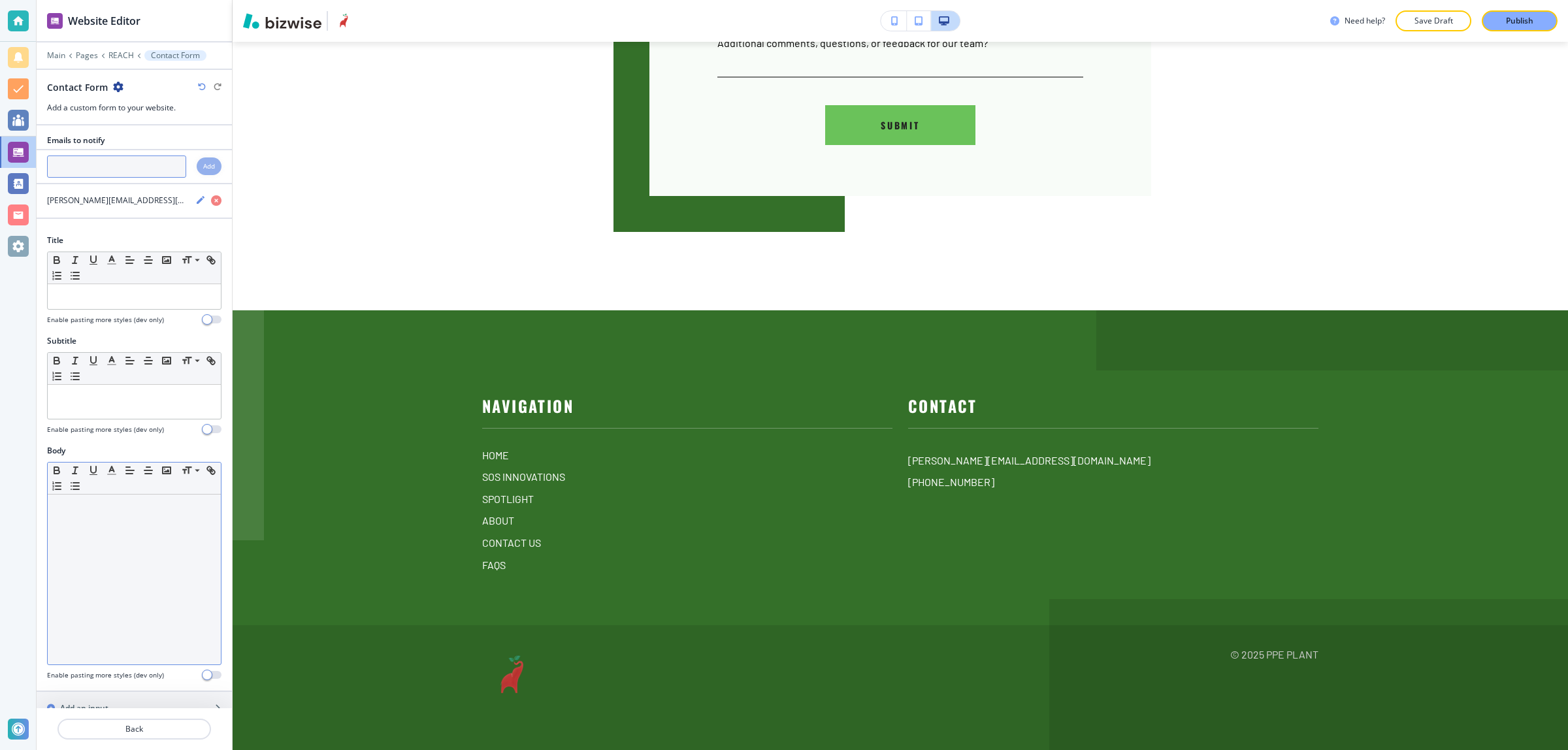
scroll to position [0, 0]
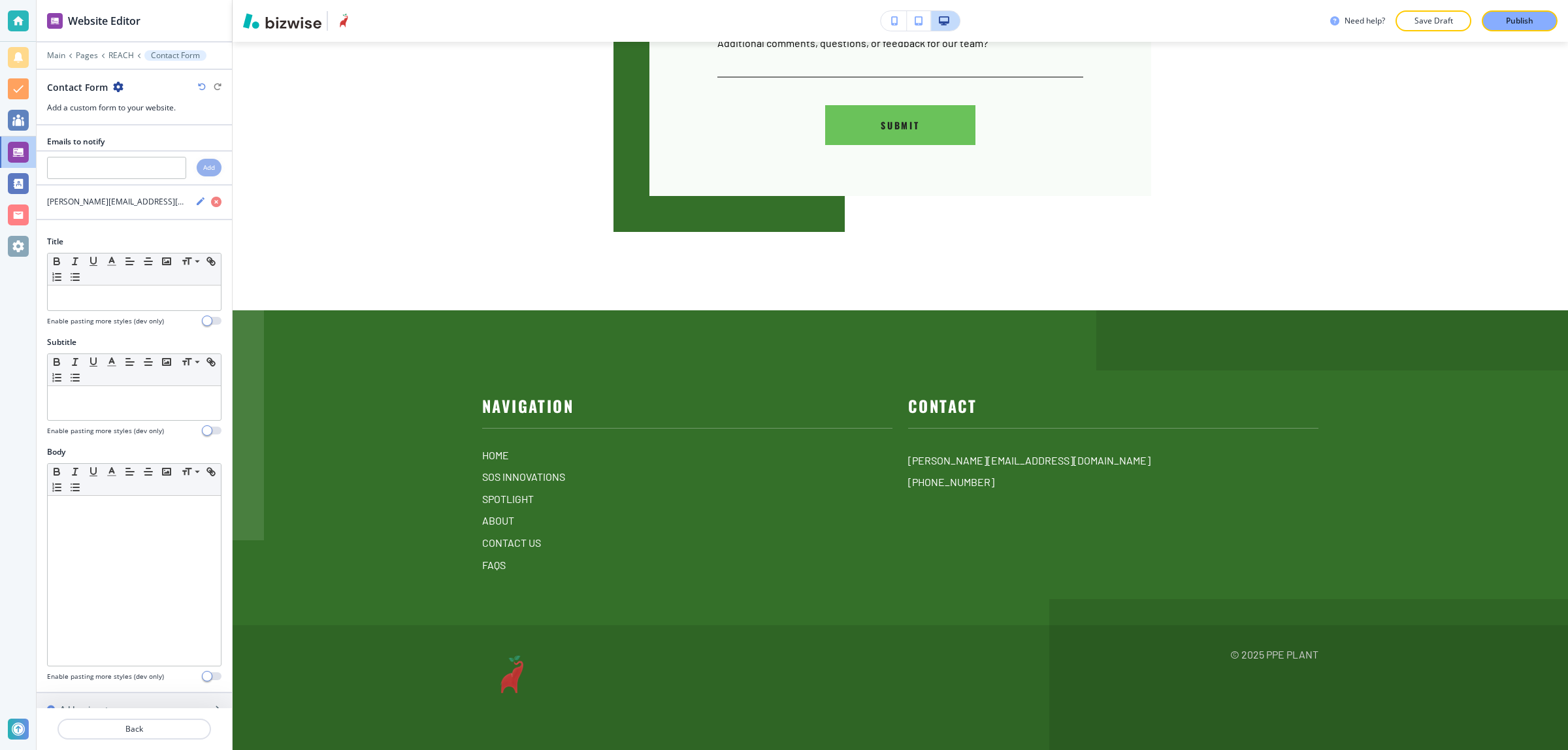
click at [139, 222] on div at bounding box center [134, 228] width 195 height 16
click at [151, 178] on input "text" at bounding box center [116, 168] width 139 height 22
paste input "connect@sumitapradhan.consulting"
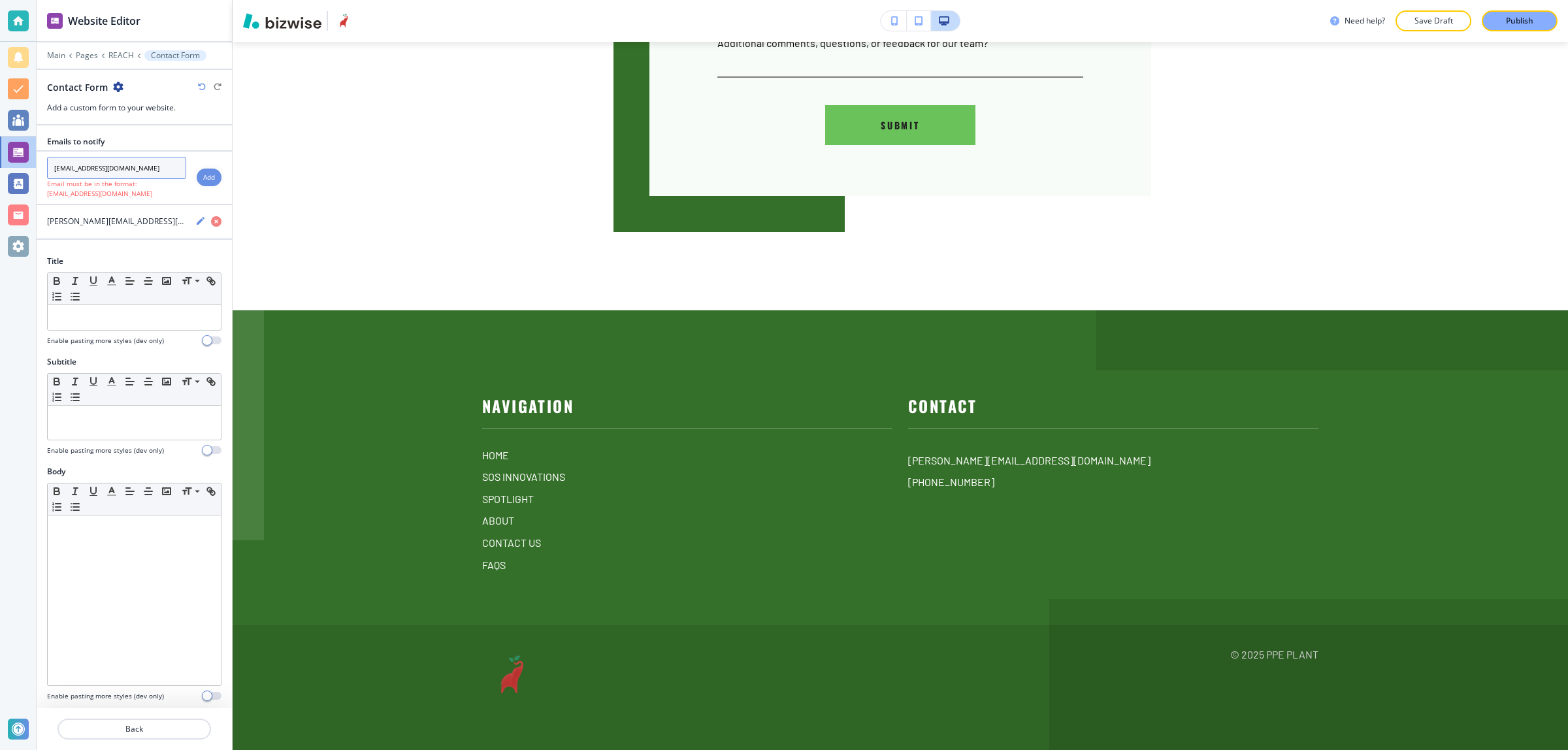
type input "connect@sumitapradhan.consulting"
click at [197, 185] on div "Add" at bounding box center [209, 178] width 25 height 18
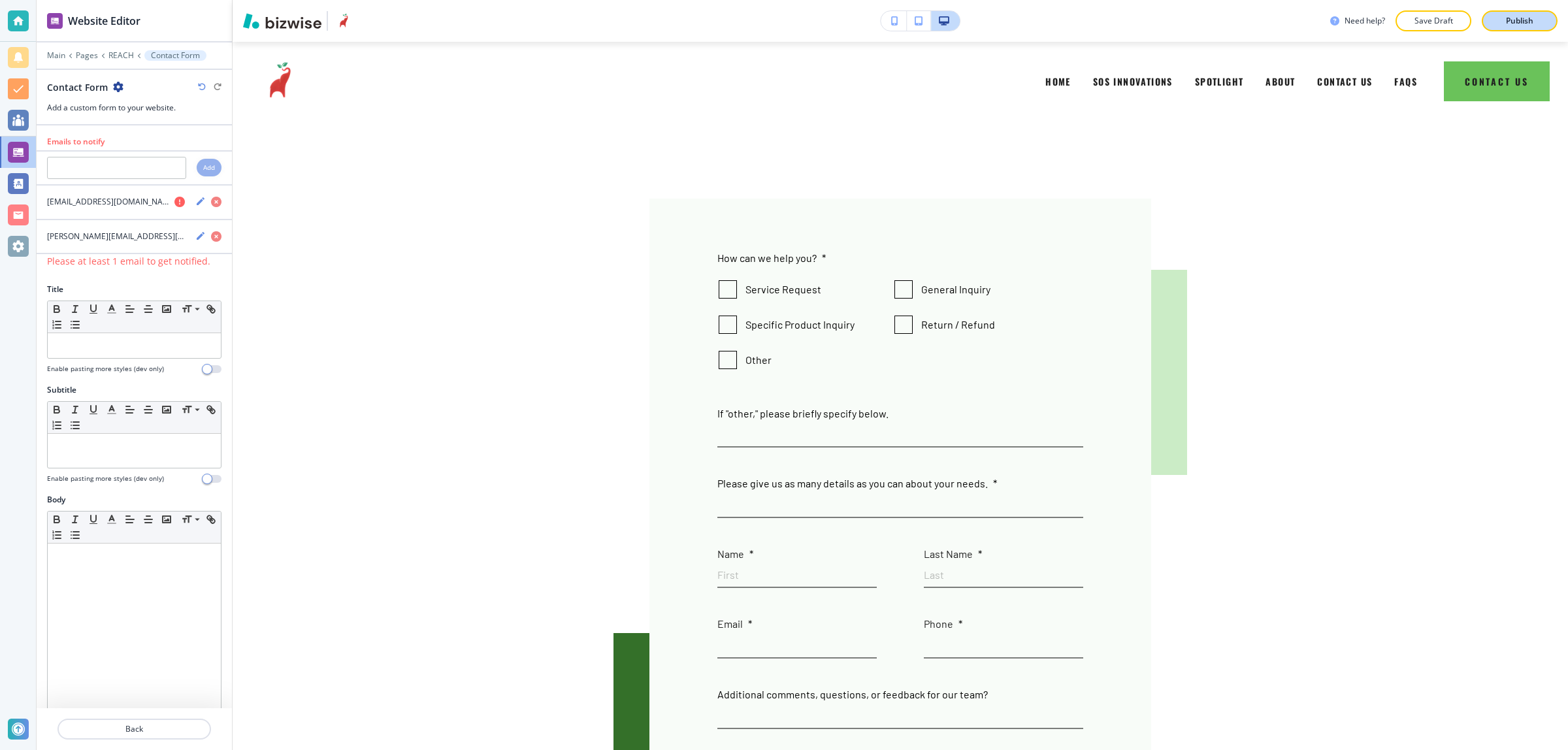
click at [1498, 22] on div "Publish" at bounding box center [1519, 21] width 42 height 12
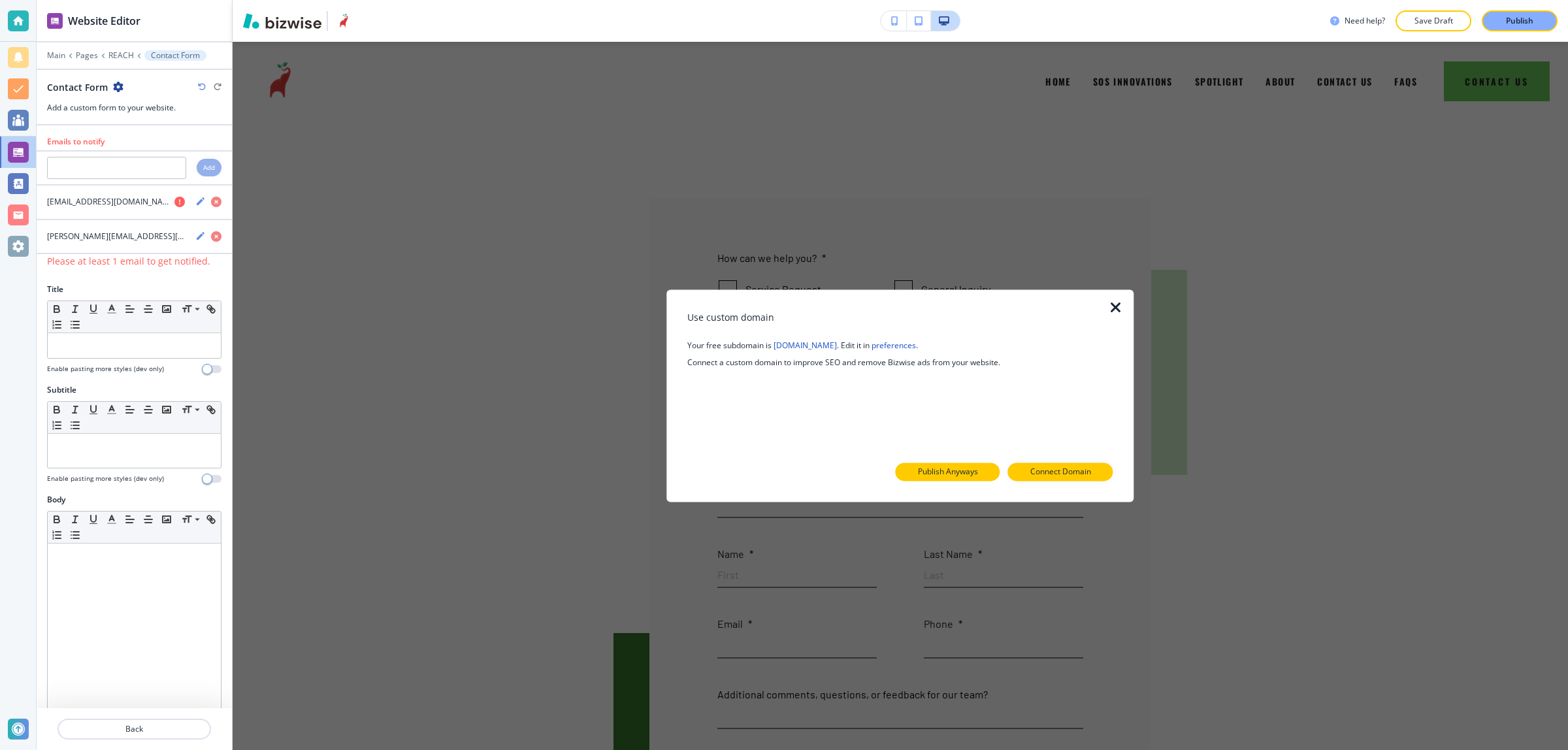
click at [939, 476] on p "Publish Anyways" at bounding box center [947, 473] width 60 height 12
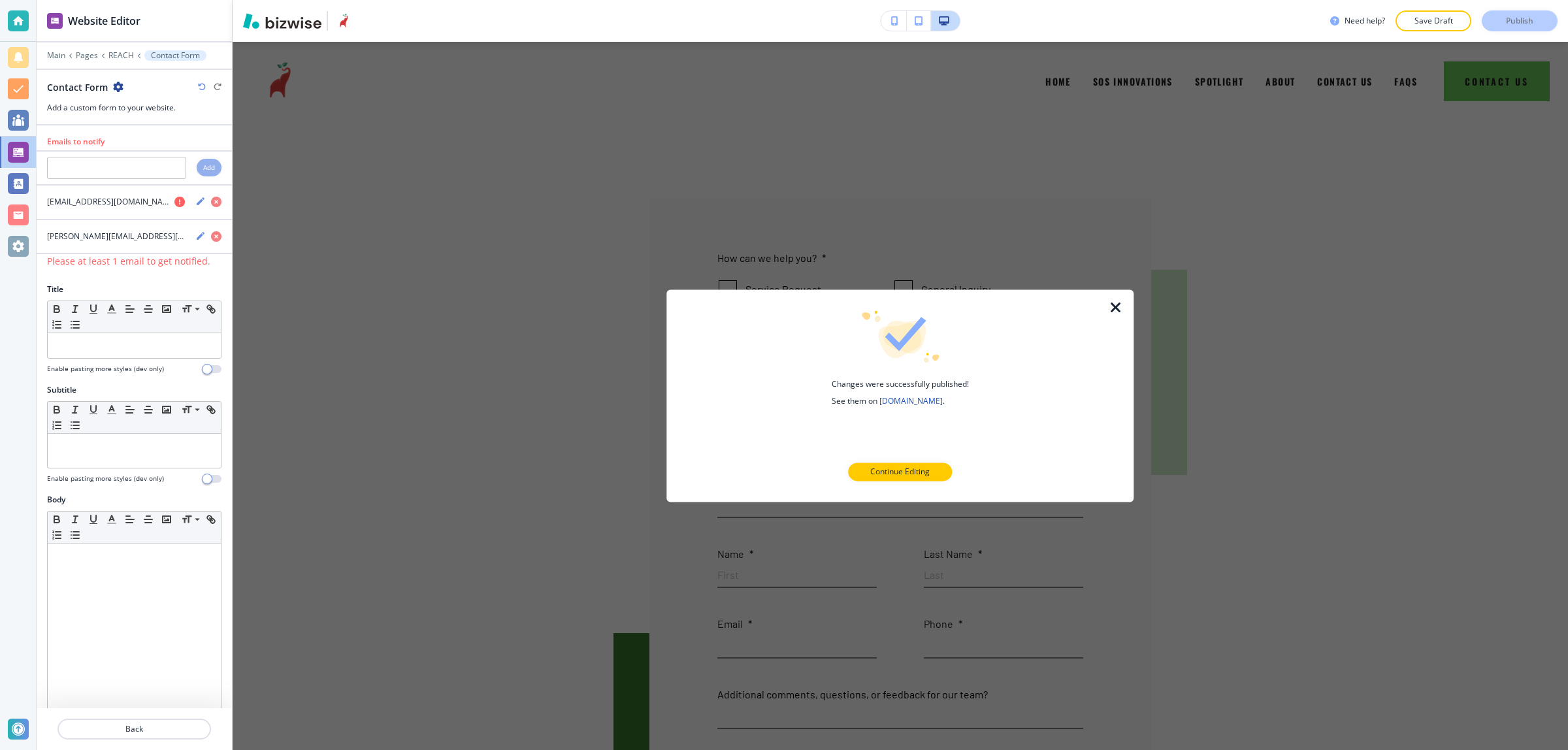
click at [1115, 303] on icon "button" at bounding box center [1115, 308] width 16 height 16
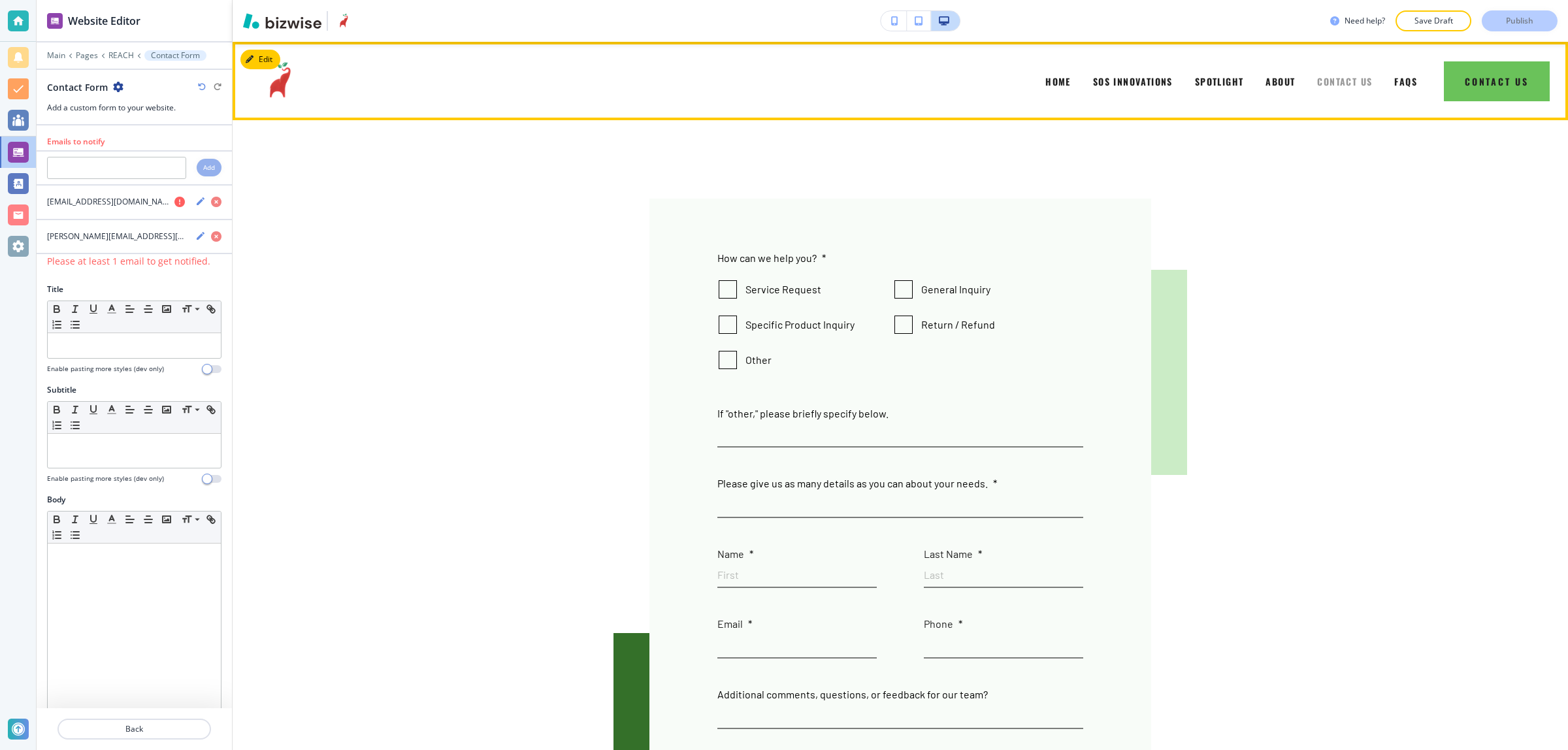
click at [1332, 83] on span "CONTACT US" at bounding box center [1344, 82] width 55 height 14
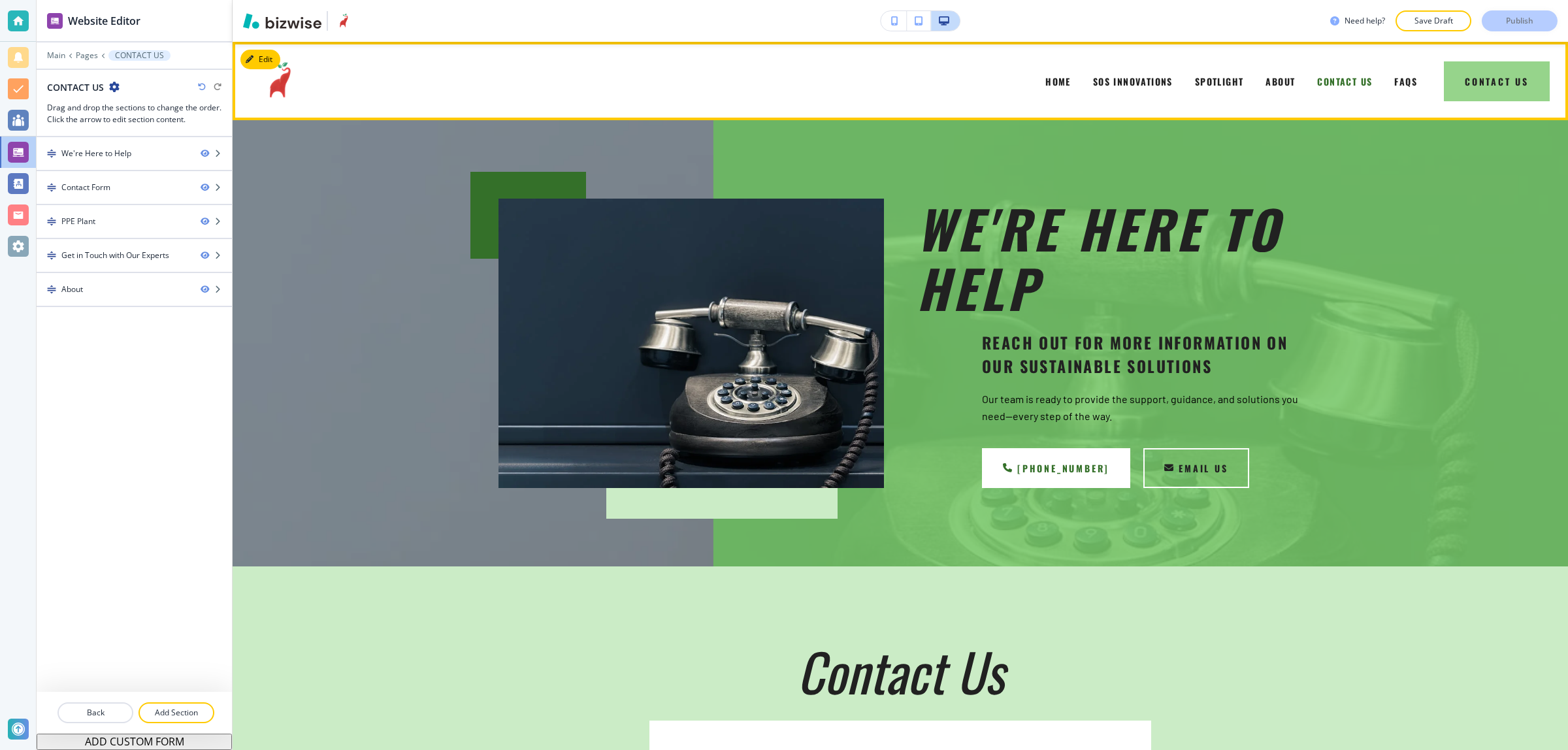
click at [1516, 89] on button "Contact Us" at bounding box center [1496, 81] width 106 height 40
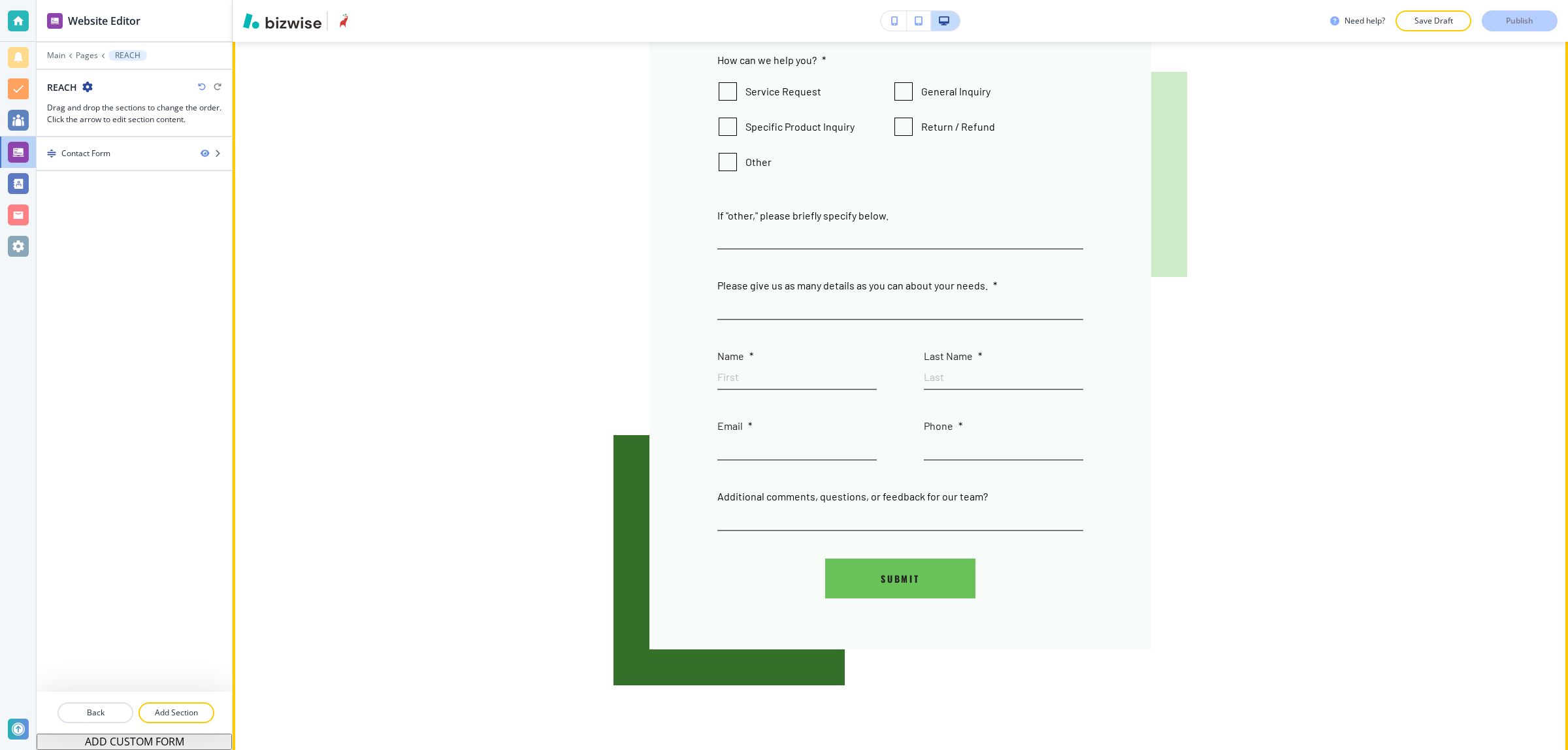
scroll to position [82, 0]
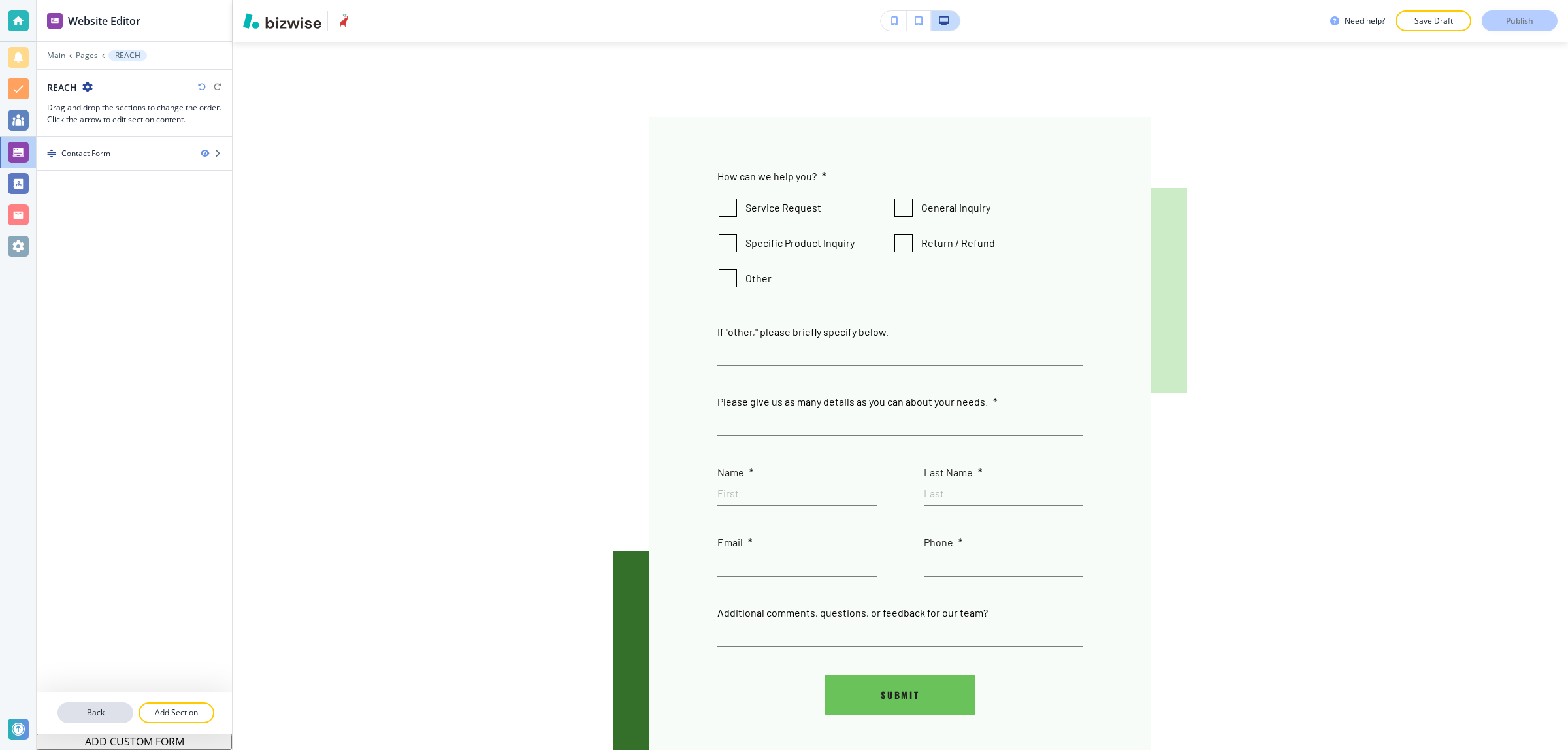
click at [105, 712] on p "Back" at bounding box center [95, 713] width 73 height 12
click at [105, 711] on p "Back" at bounding box center [95, 713] width 73 height 12
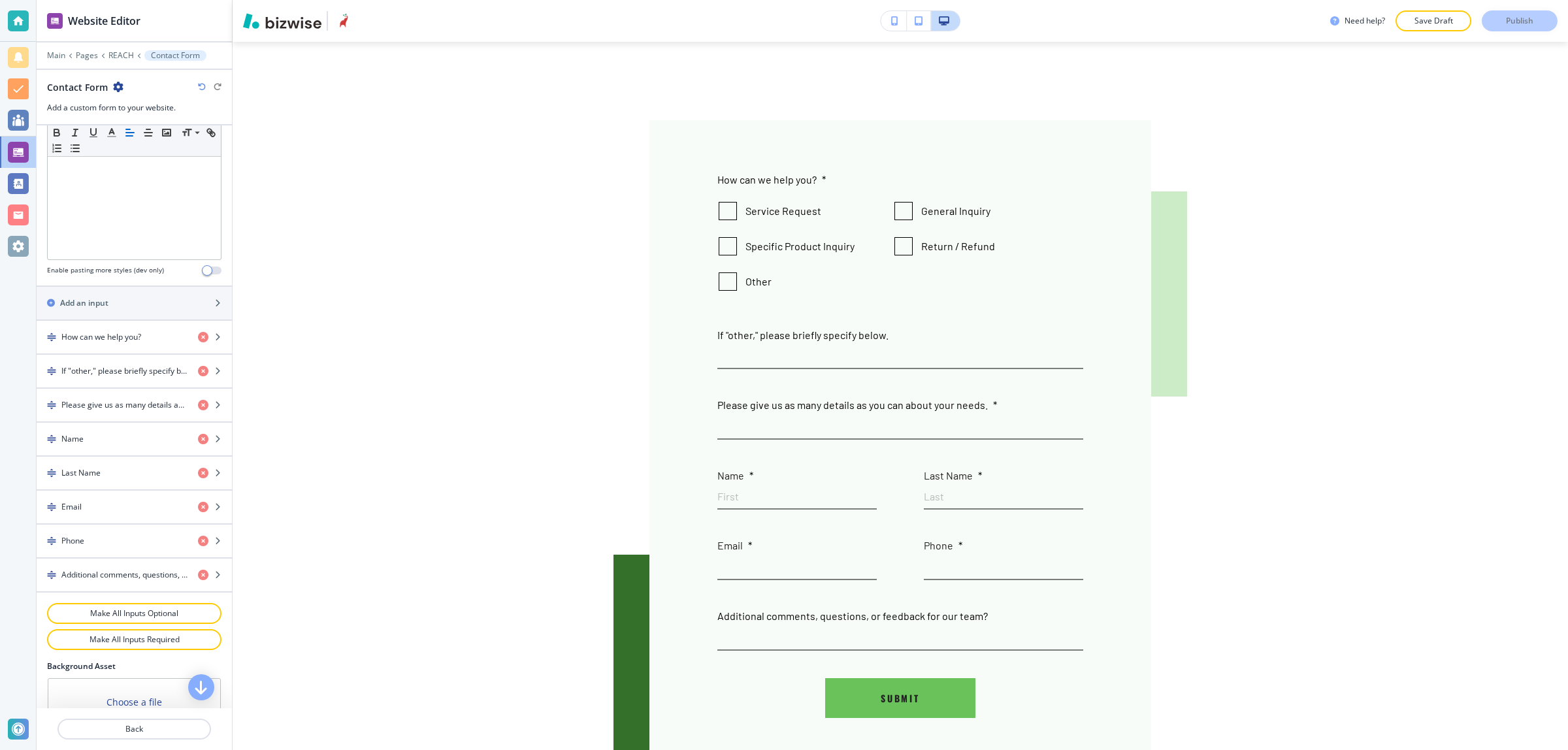
scroll to position [403, 0]
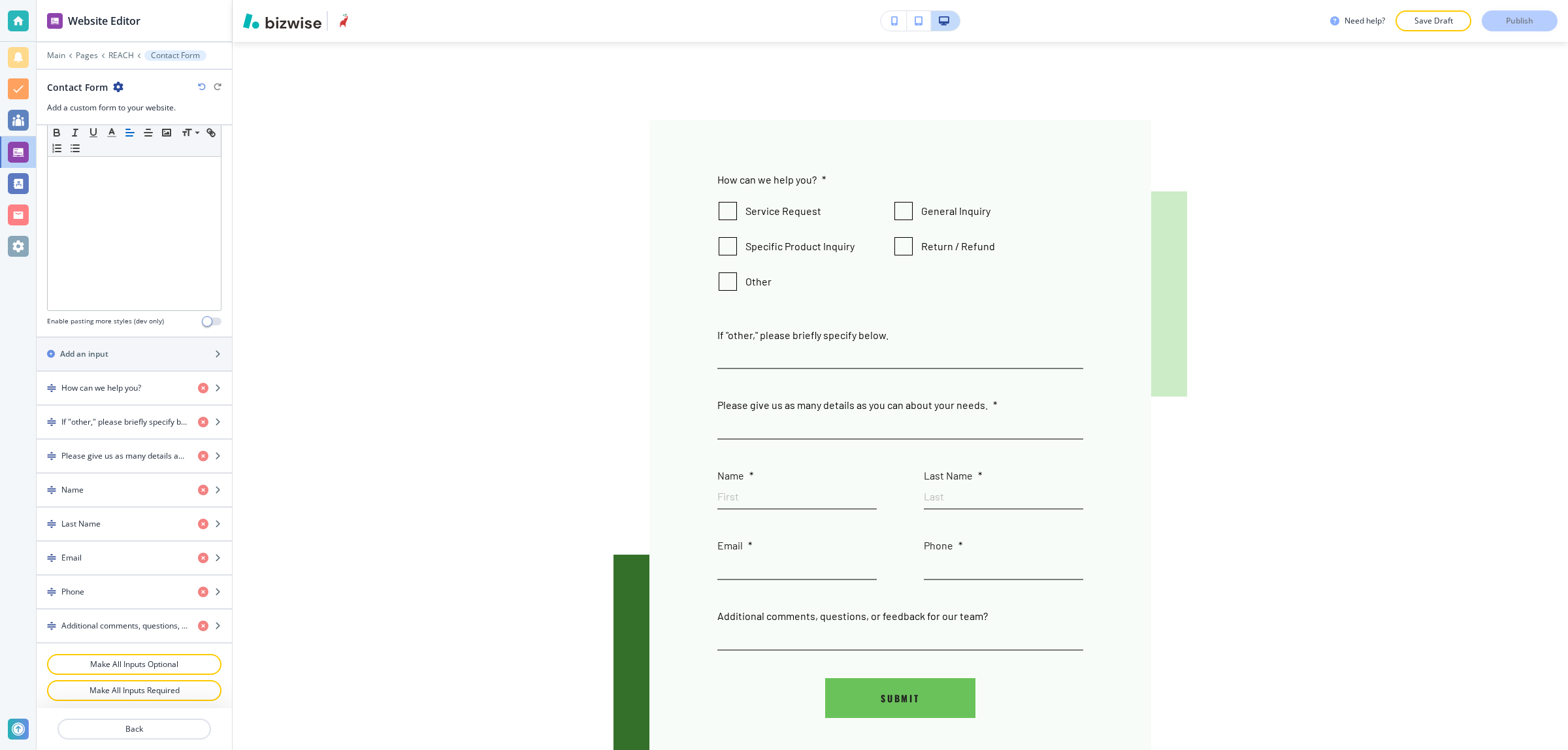
click at [116, 89] on icon "button" at bounding box center [118, 87] width 10 height 10
click at [113, 83] on icon "button" at bounding box center [118, 87] width 10 height 10
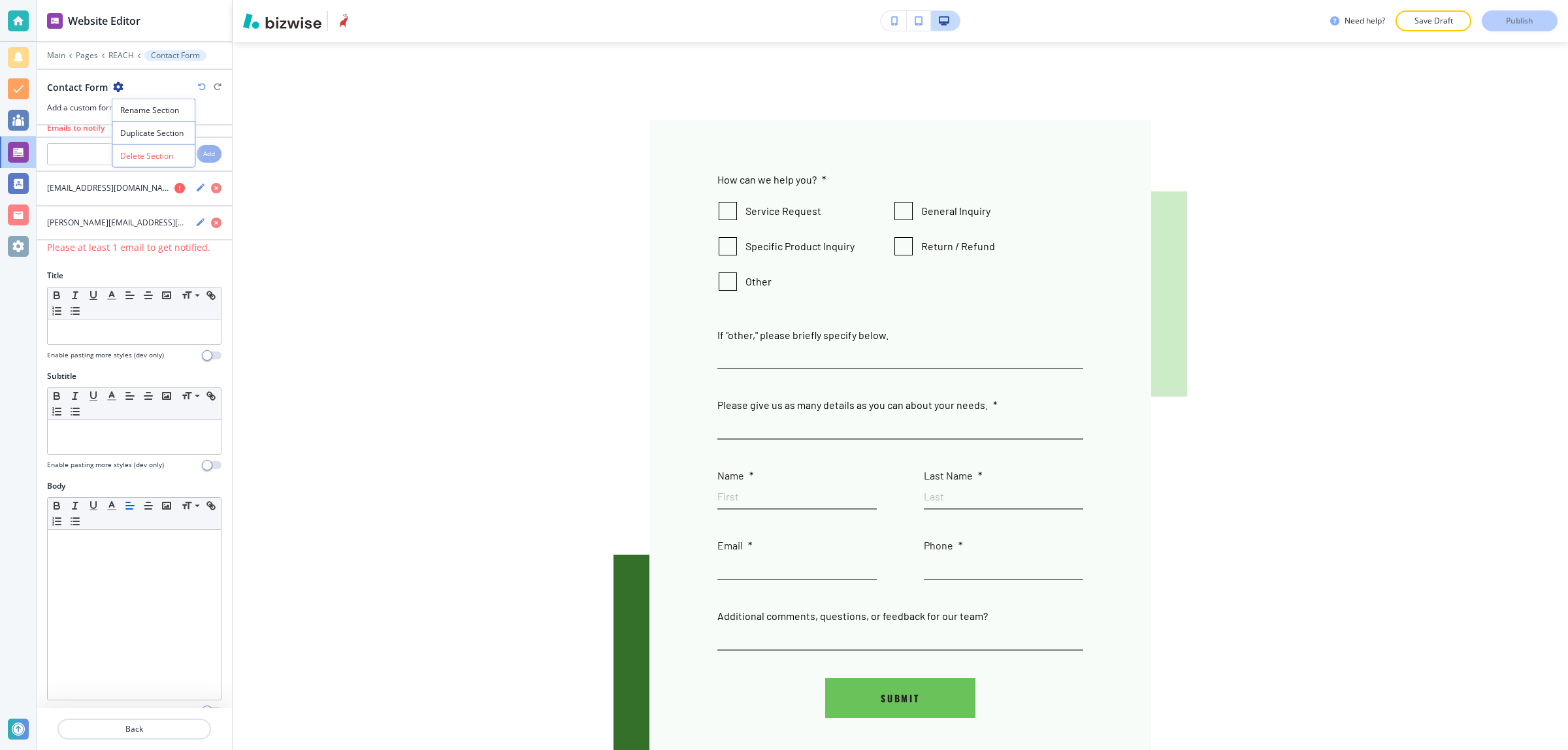
scroll to position [0, 0]
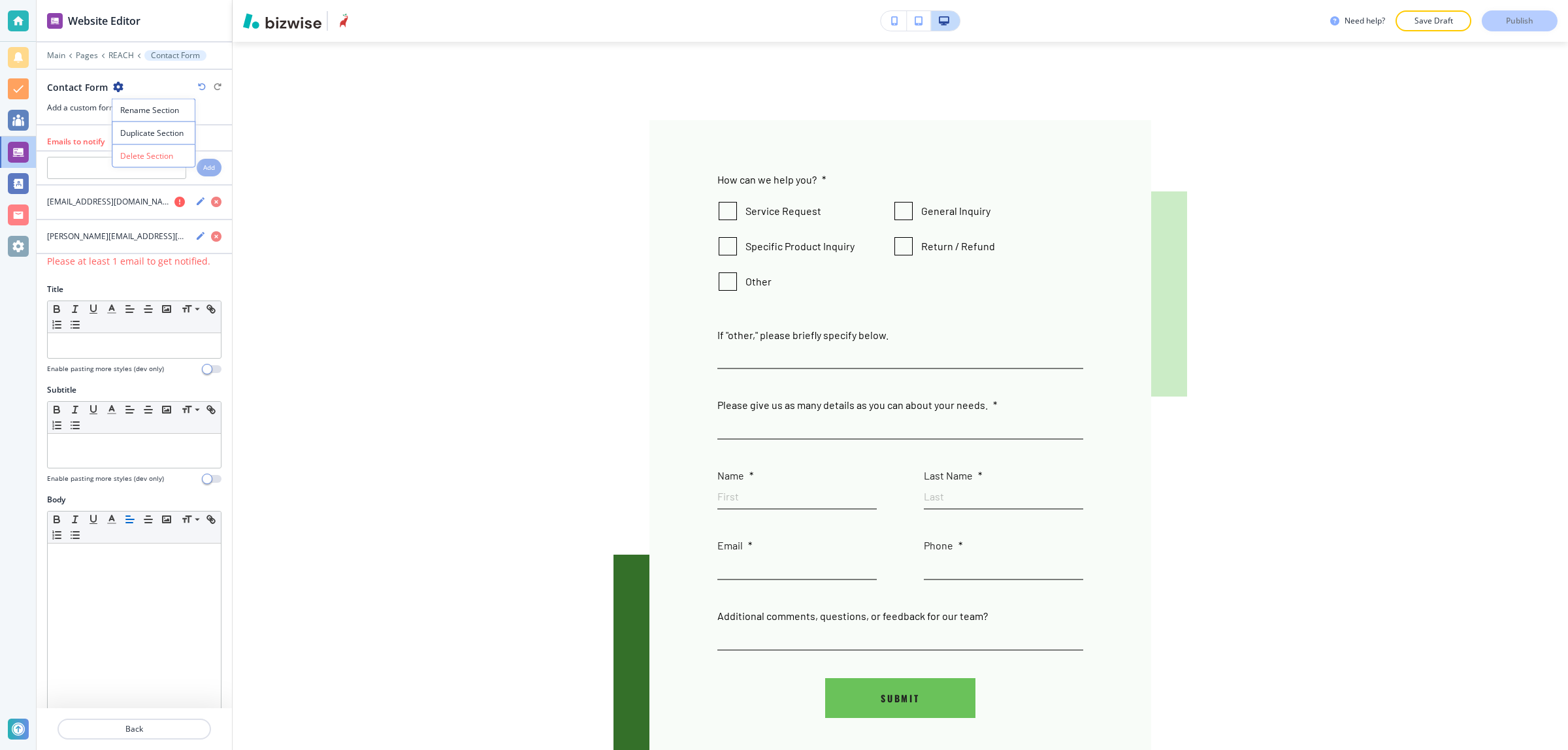
click at [72, 183] on div at bounding box center [134, 181] width 195 height 5
click at [115, 85] on icon "button" at bounding box center [118, 87] width 10 height 10
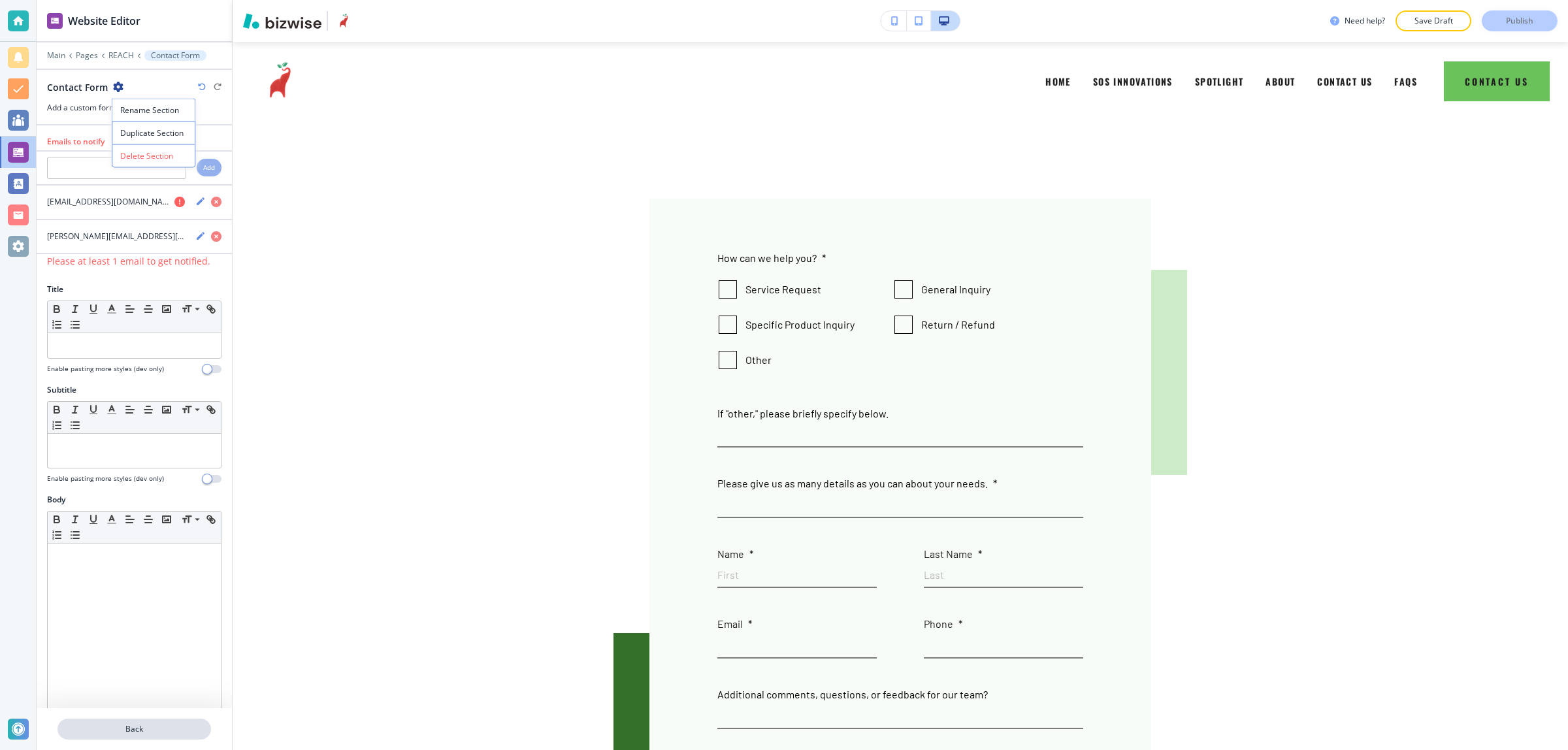
click at [108, 739] on button "Back" at bounding box center [135, 729] width 154 height 21
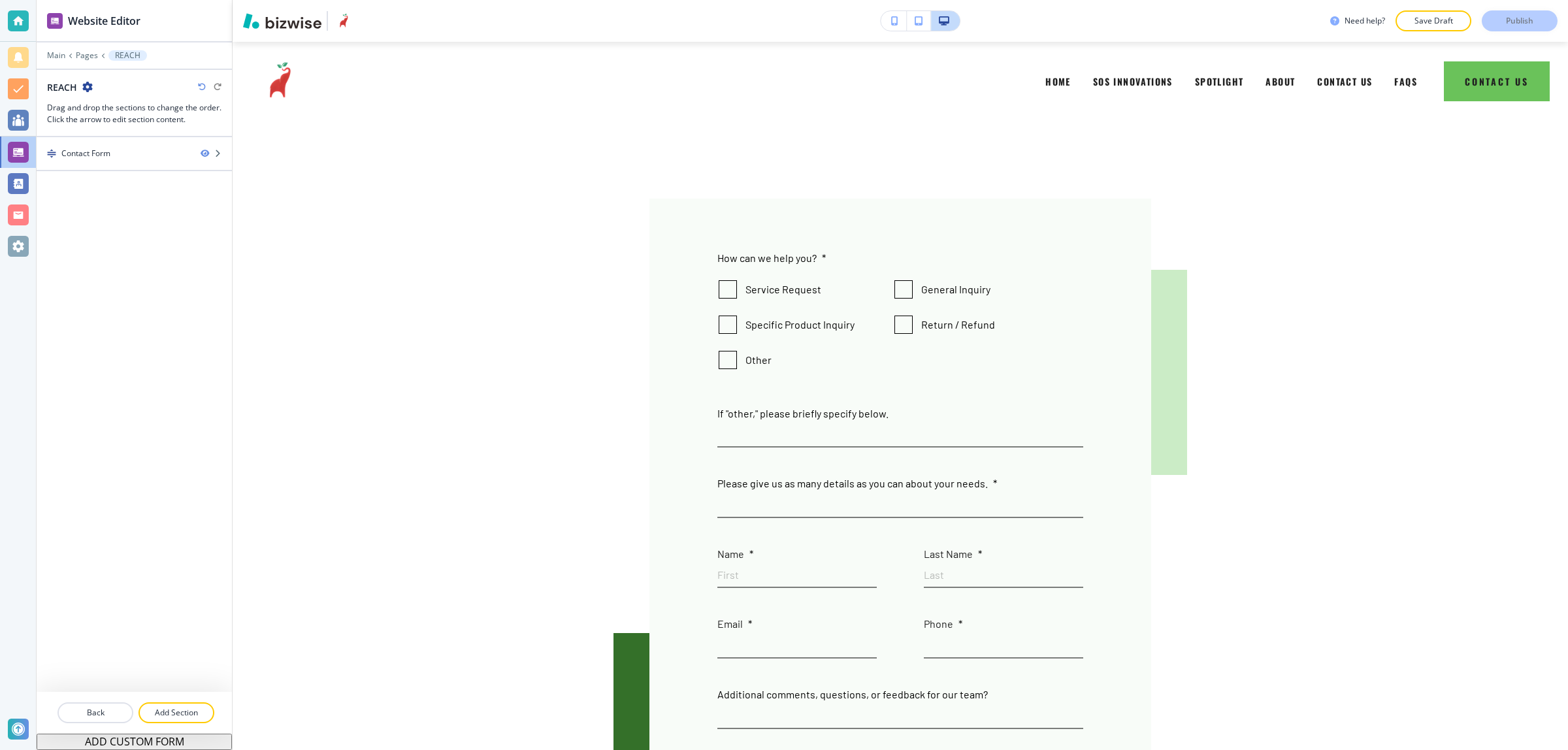
click at [90, 88] on icon "button" at bounding box center [87, 87] width 10 height 10
click at [105, 105] on p "Edit Page Settings" at bounding box center [123, 111] width 67 height 12
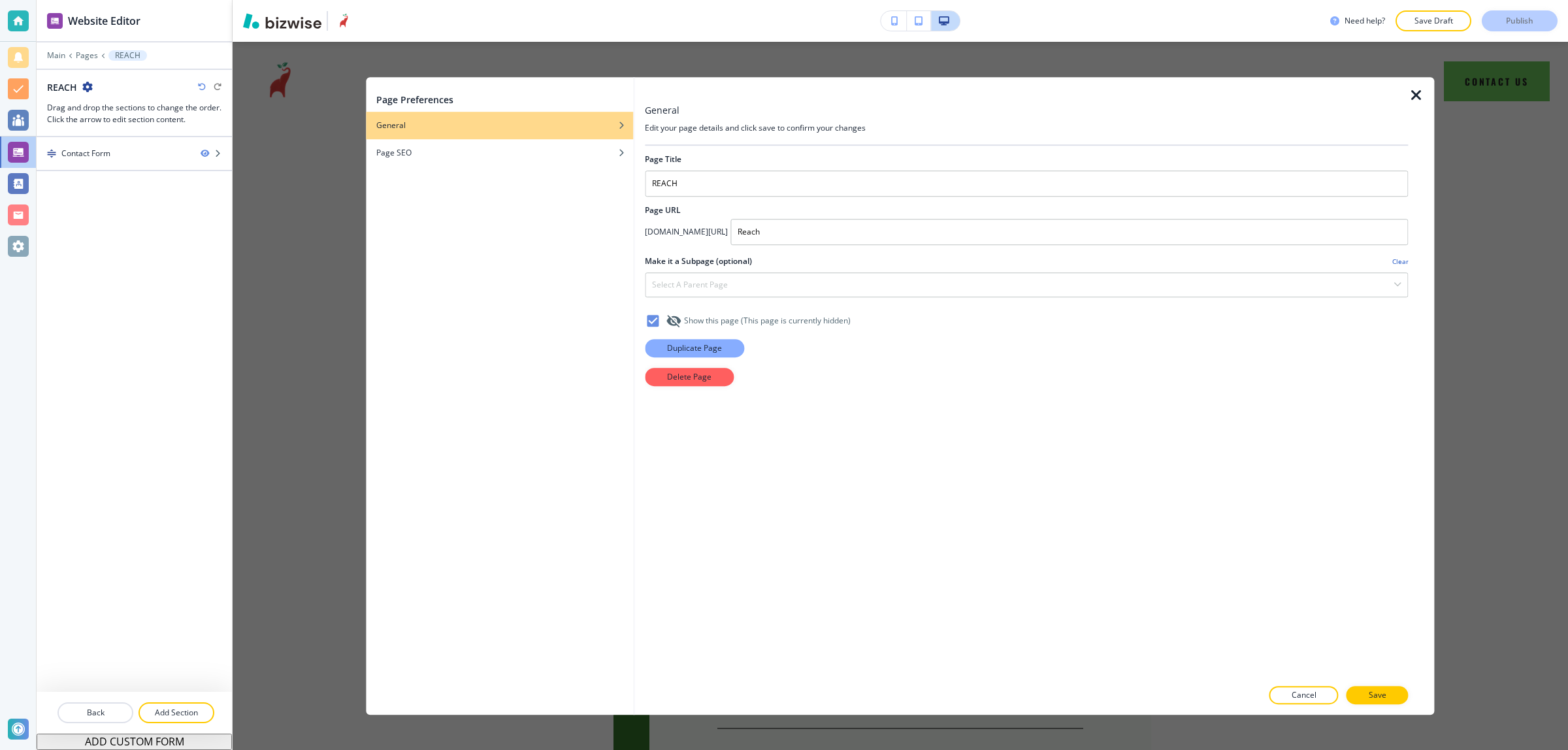
click at [690, 348] on p "Duplicate Page" at bounding box center [694, 348] width 55 height 12
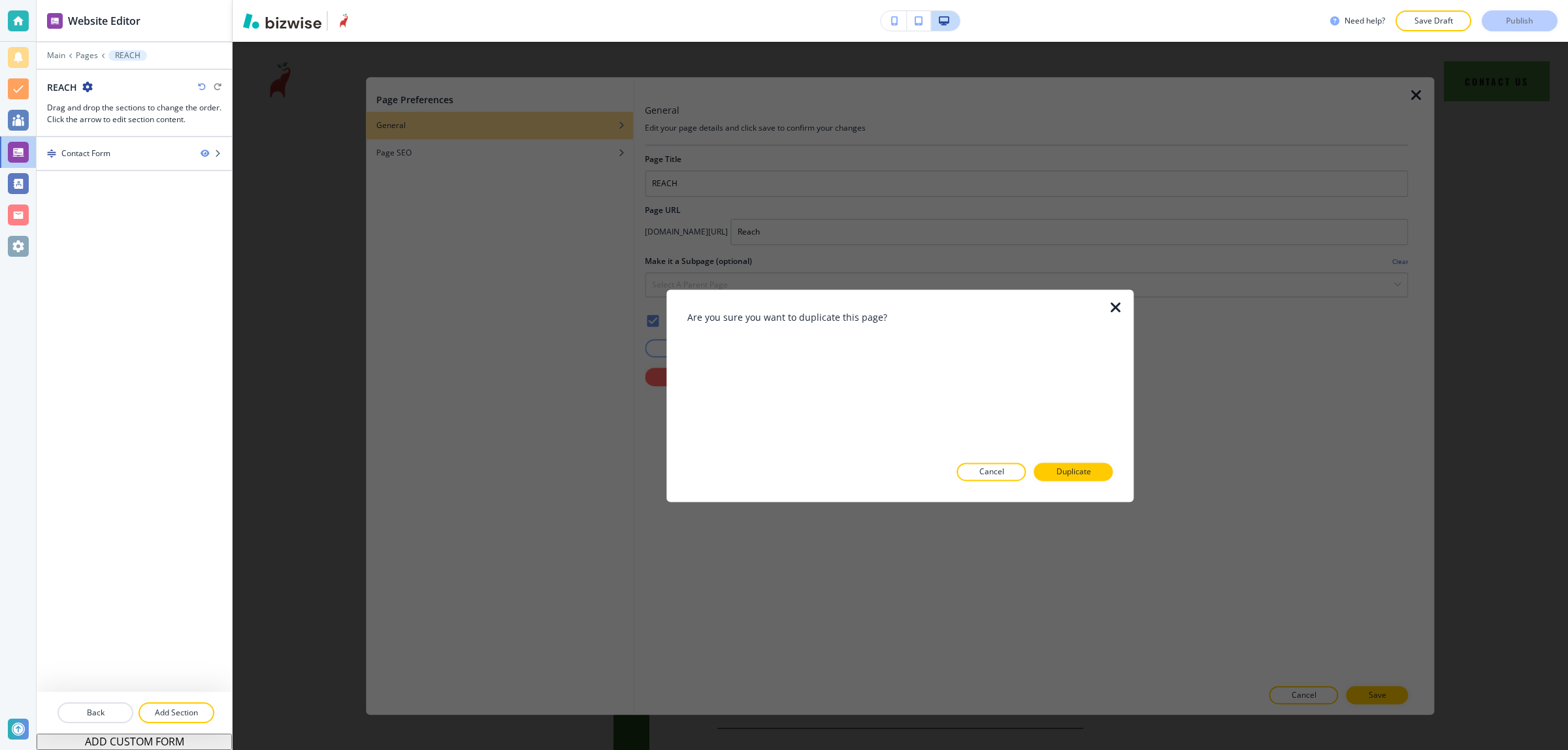
click at [1089, 482] on div at bounding box center [899, 492] width 425 height 21
click at [1099, 468] on button "Duplicate" at bounding box center [1073, 472] width 79 height 18
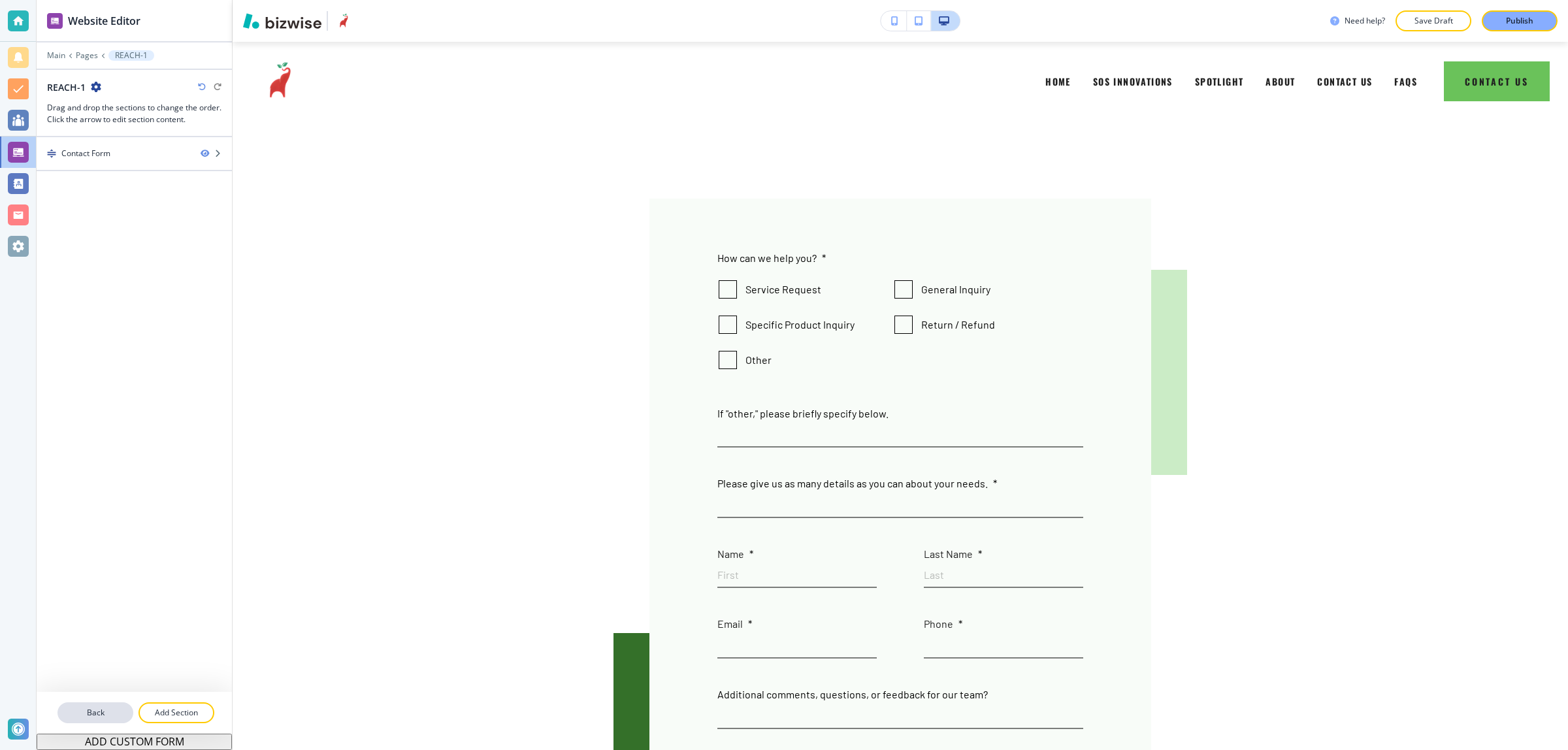
click at [82, 708] on p "Back" at bounding box center [95, 713] width 73 height 12
click at [83, 51] on p "Pages" at bounding box center [87, 55] width 22 height 9
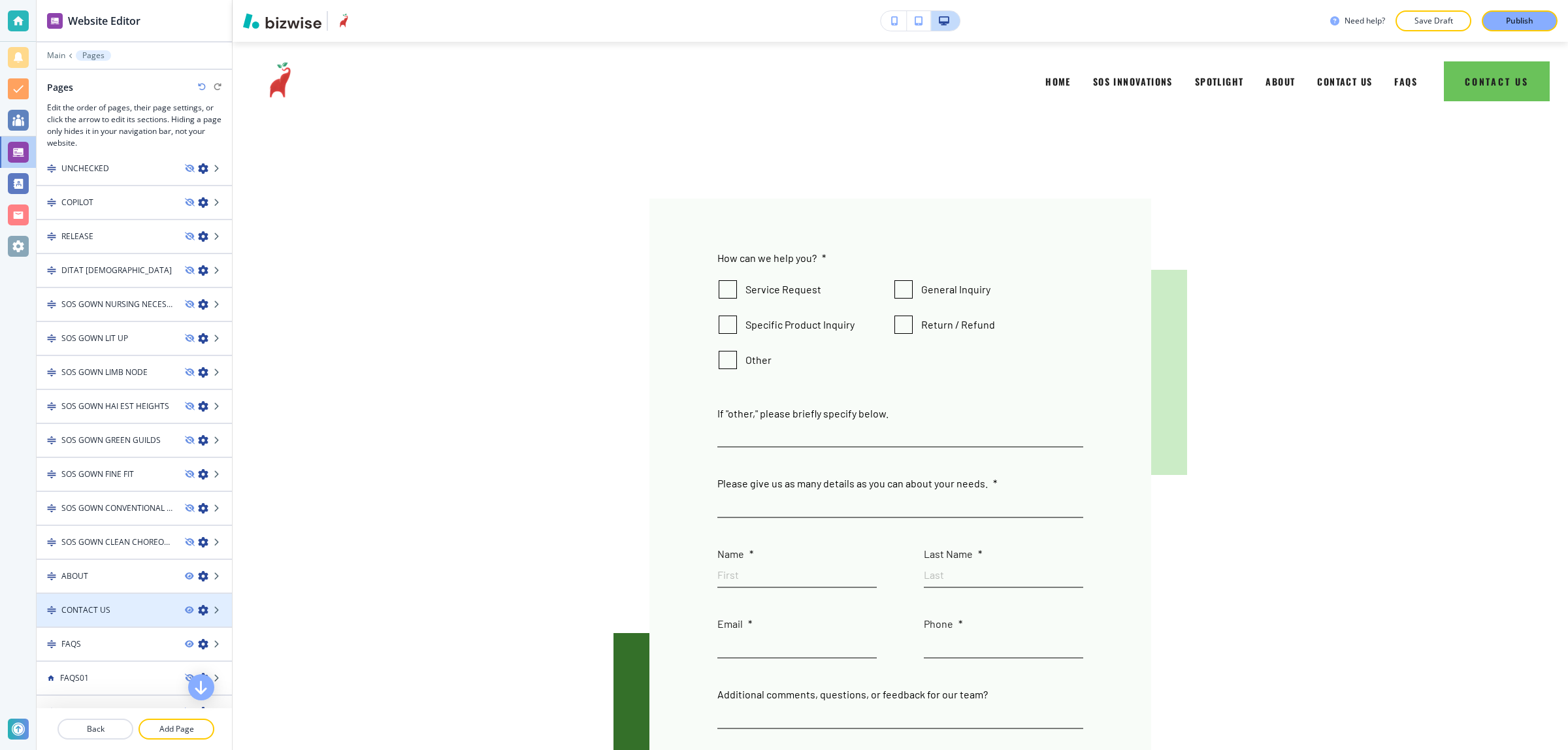
scroll to position [290, 0]
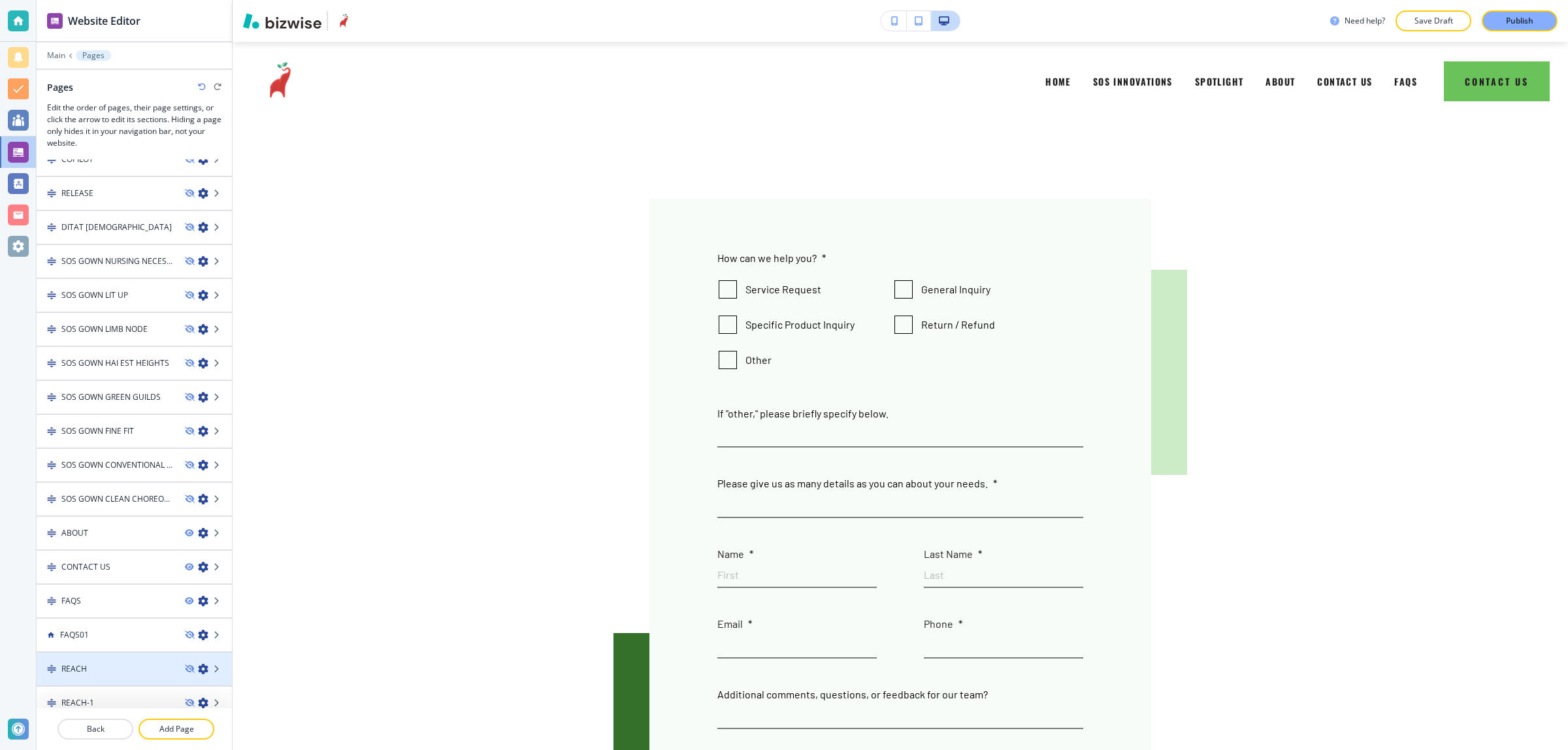
click at [198, 664] on icon "button" at bounding box center [203, 669] width 10 height 10
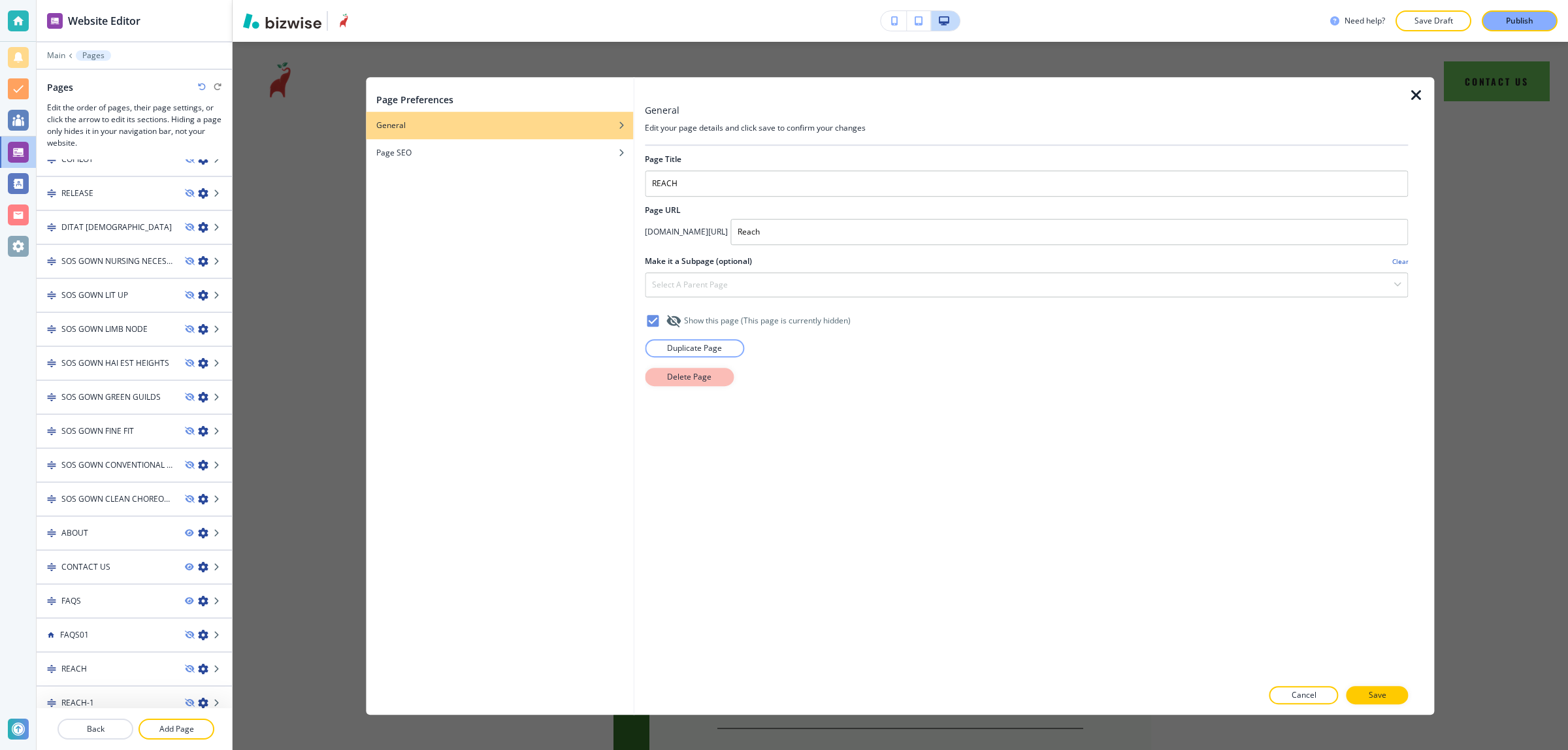
click at [698, 380] on p "Delete Page" at bounding box center [689, 377] width 44 height 12
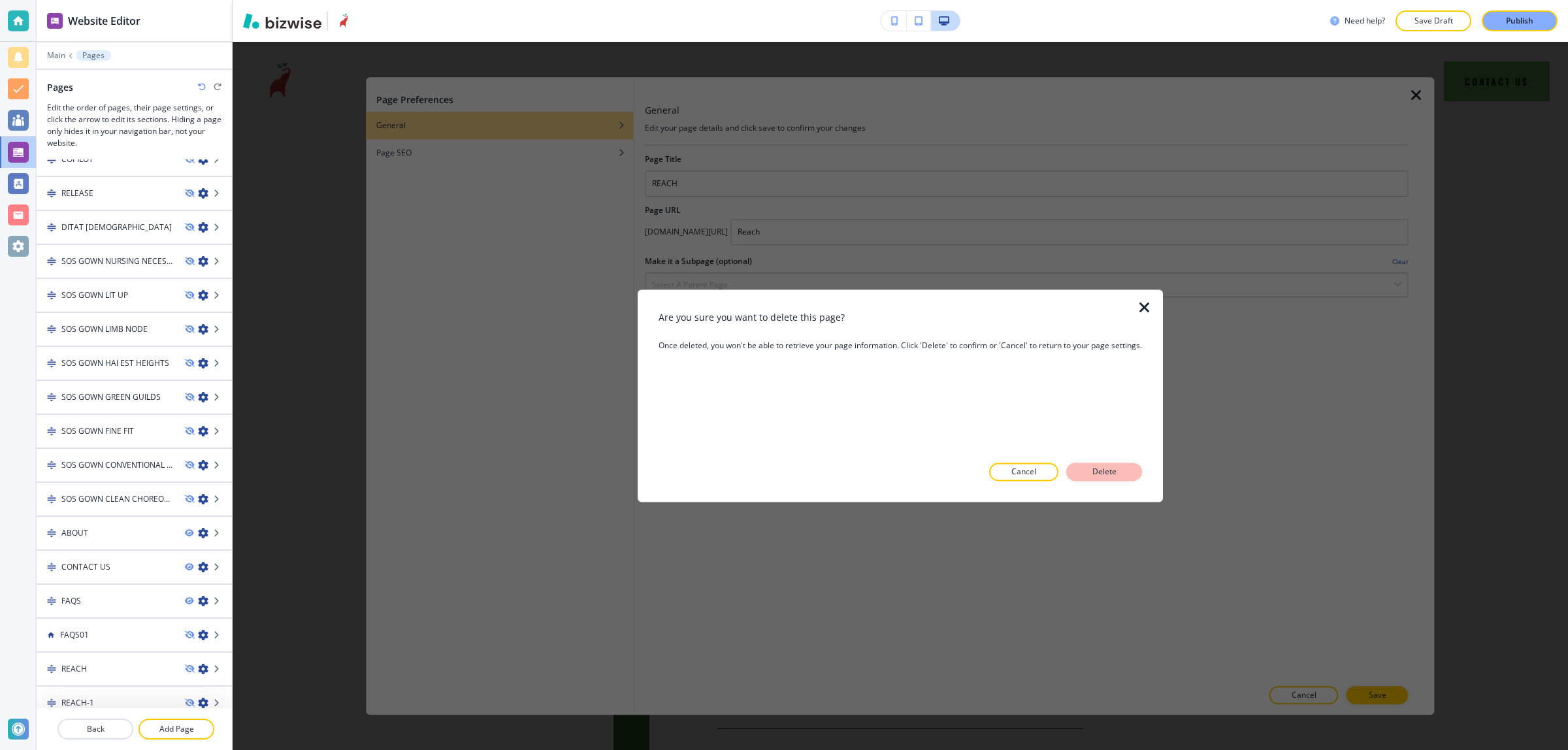
click at [1109, 474] on p "Delete" at bounding box center [1103, 473] width 31 height 12
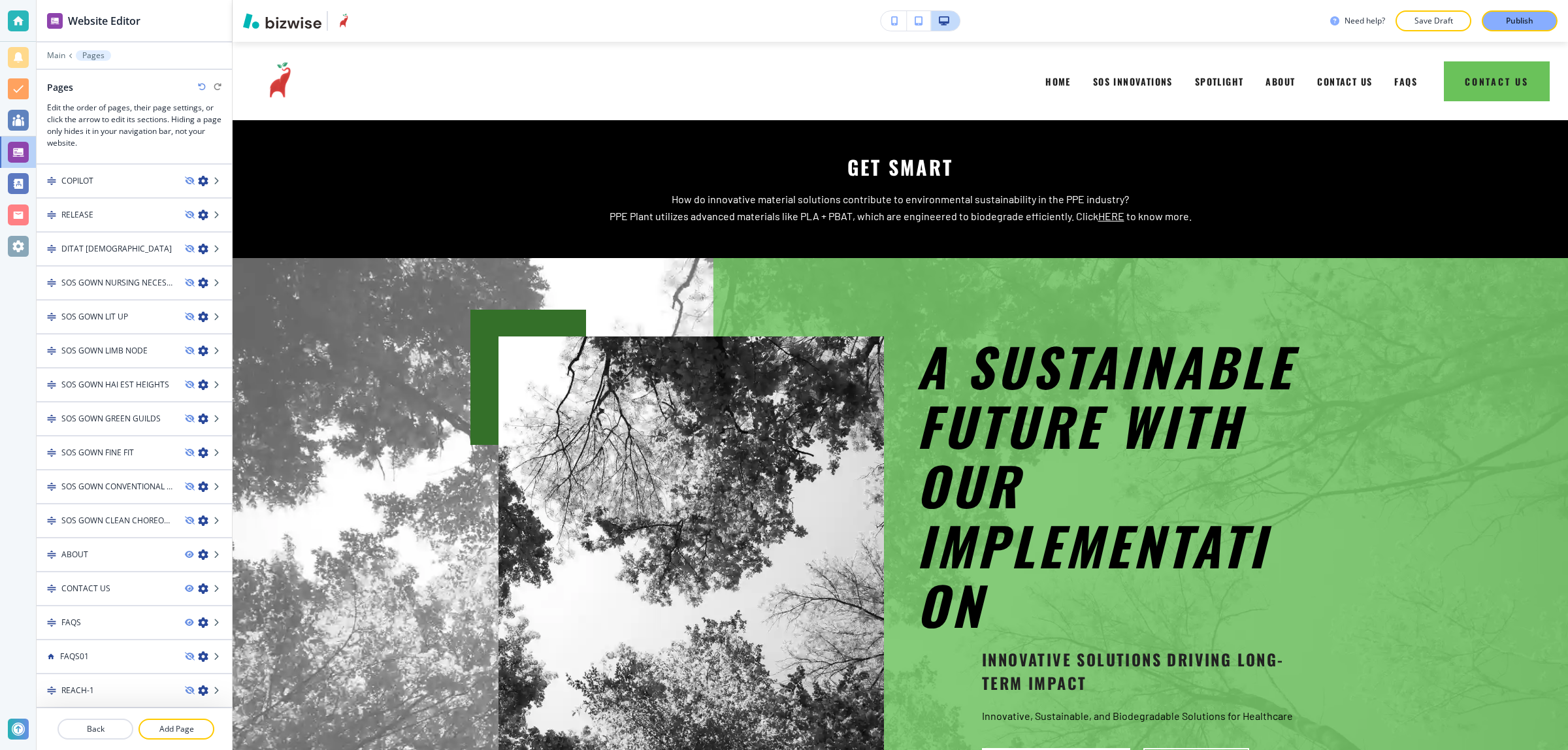
scroll to position [256, 0]
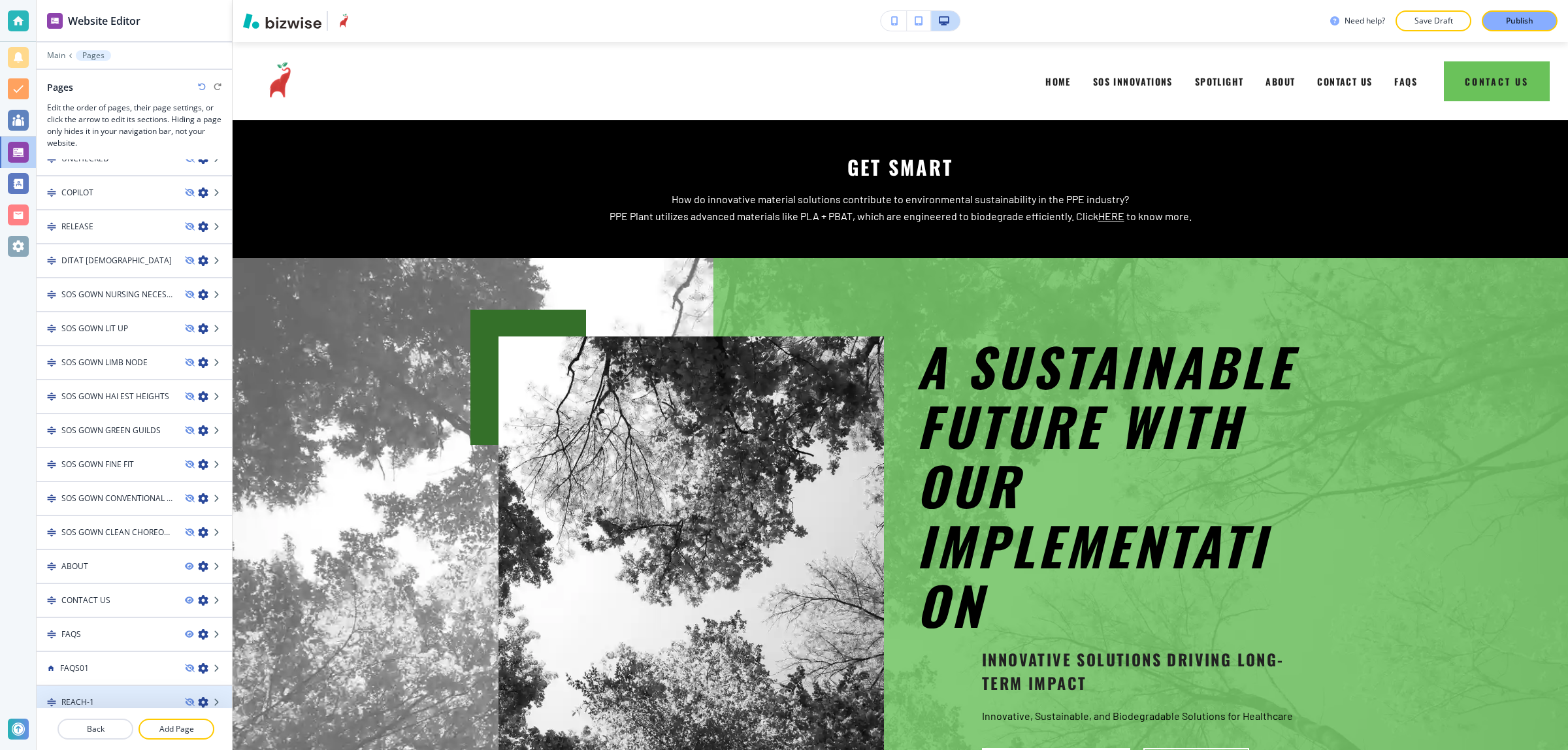
click at [102, 697] on div "REACH-1" at bounding box center [106, 703] width 138 height 12
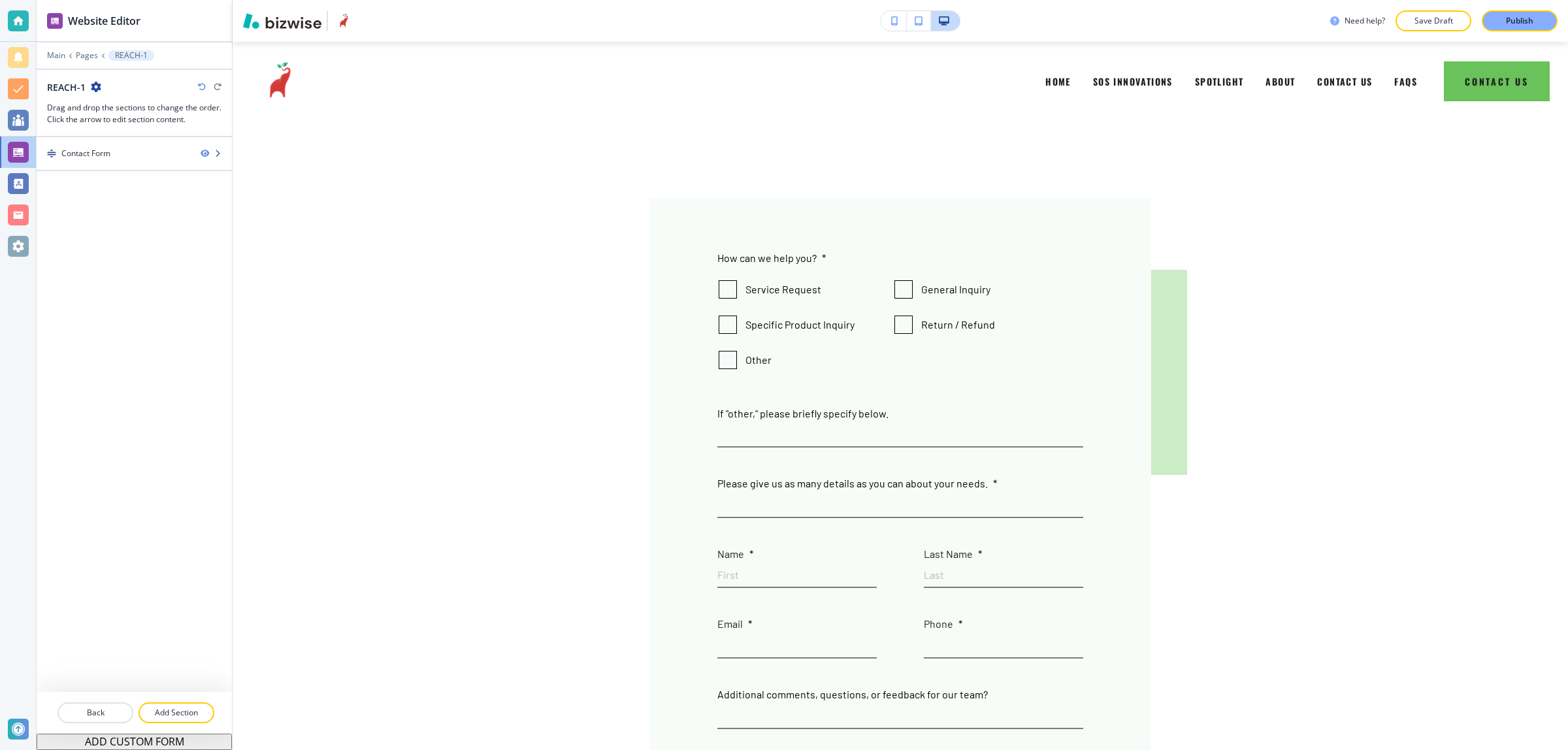
click at [98, 90] on icon "button" at bounding box center [96, 87] width 10 height 10
click at [129, 113] on p "Edit Page Settings" at bounding box center [132, 111] width 67 height 12
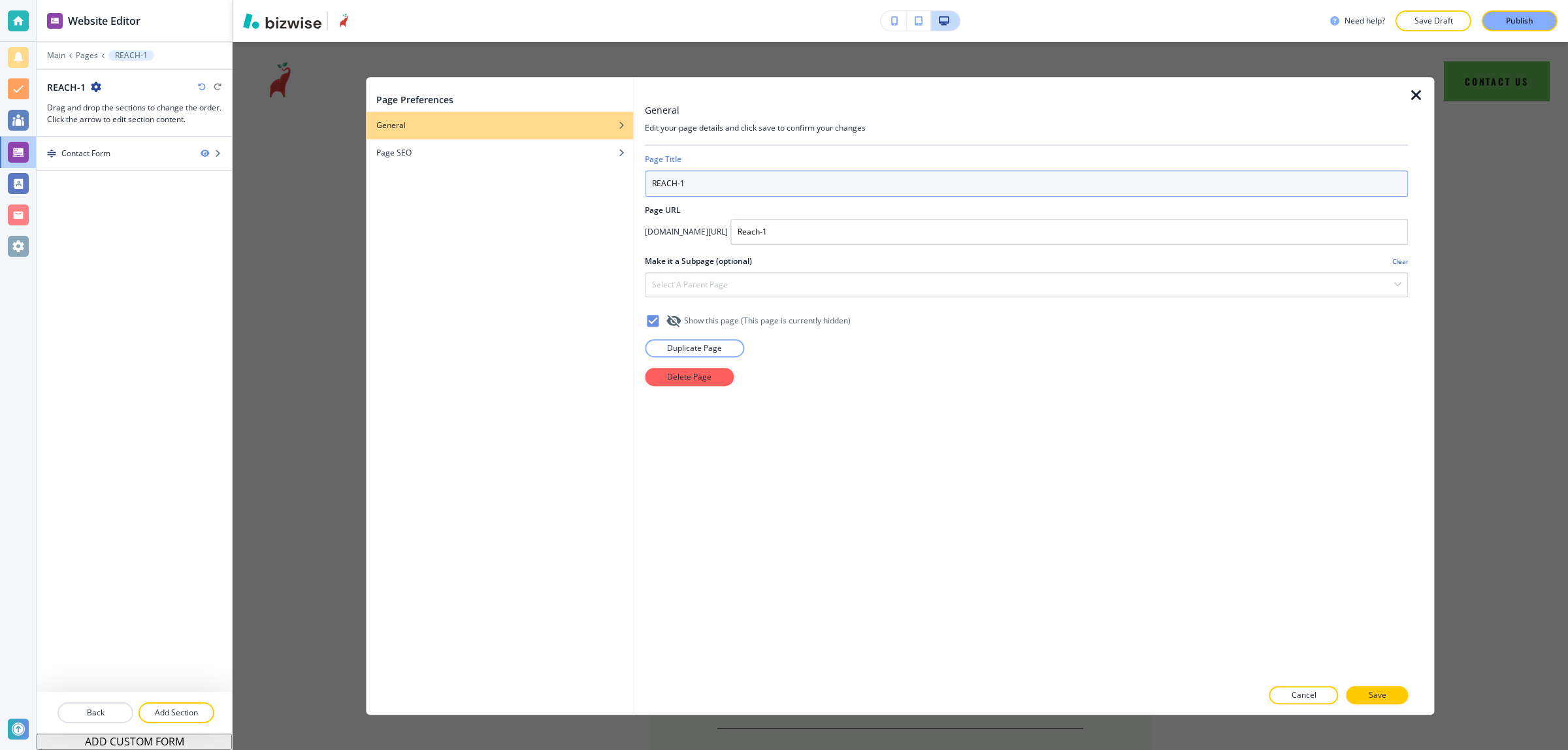
drag, startPoint x: 706, startPoint y: 185, endPoint x: 678, endPoint y: 186, distance: 28.0
click at [678, 186] on input "REACH-1" at bounding box center [1025, 184] width 763 height 26
type input "REACH"
click at [1382, 688] on button "Save" at bounding box center [1377, 695] width 62 height 18
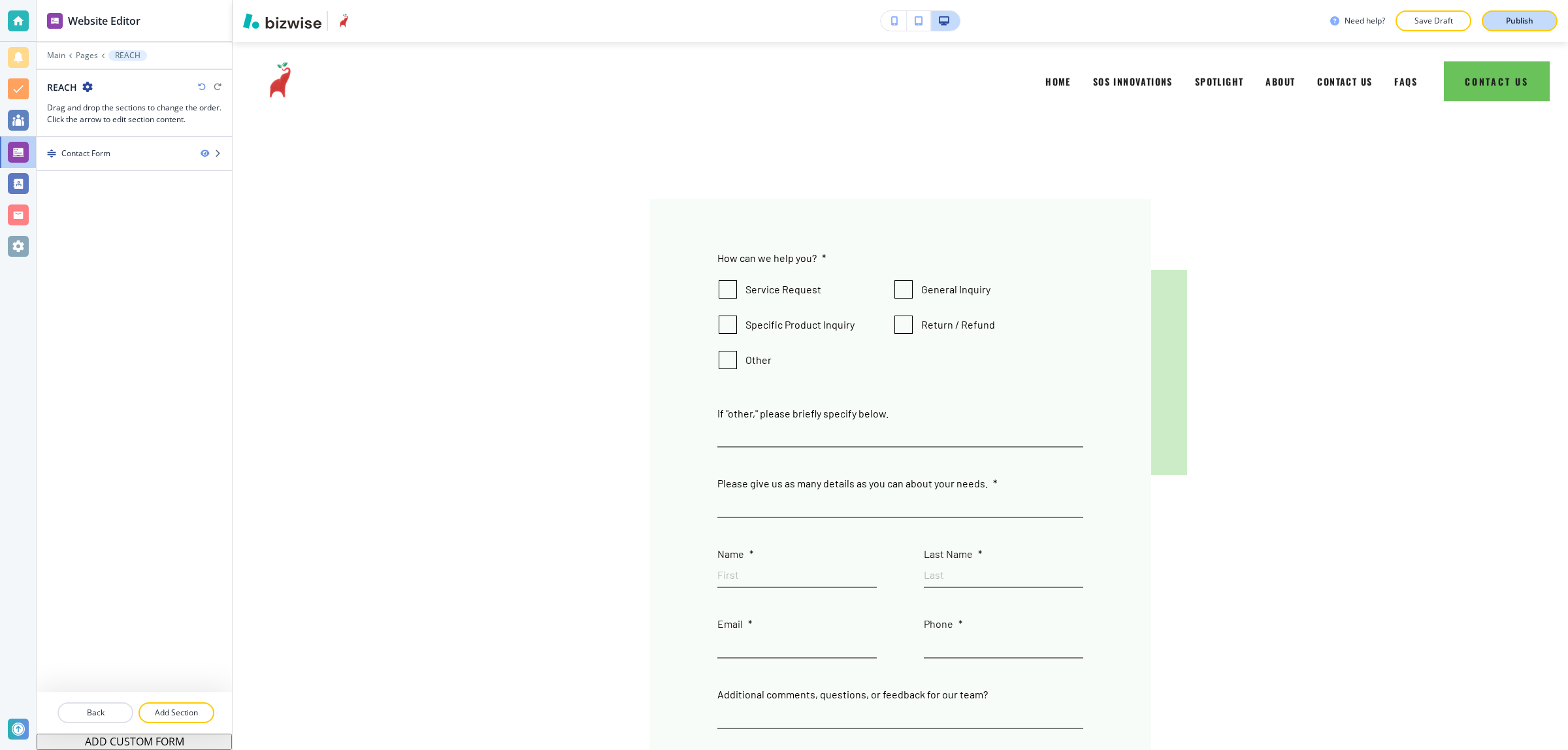
click at [1509, 15] on p "Publish" at bounding box center [1519, 21] width 27 height 12
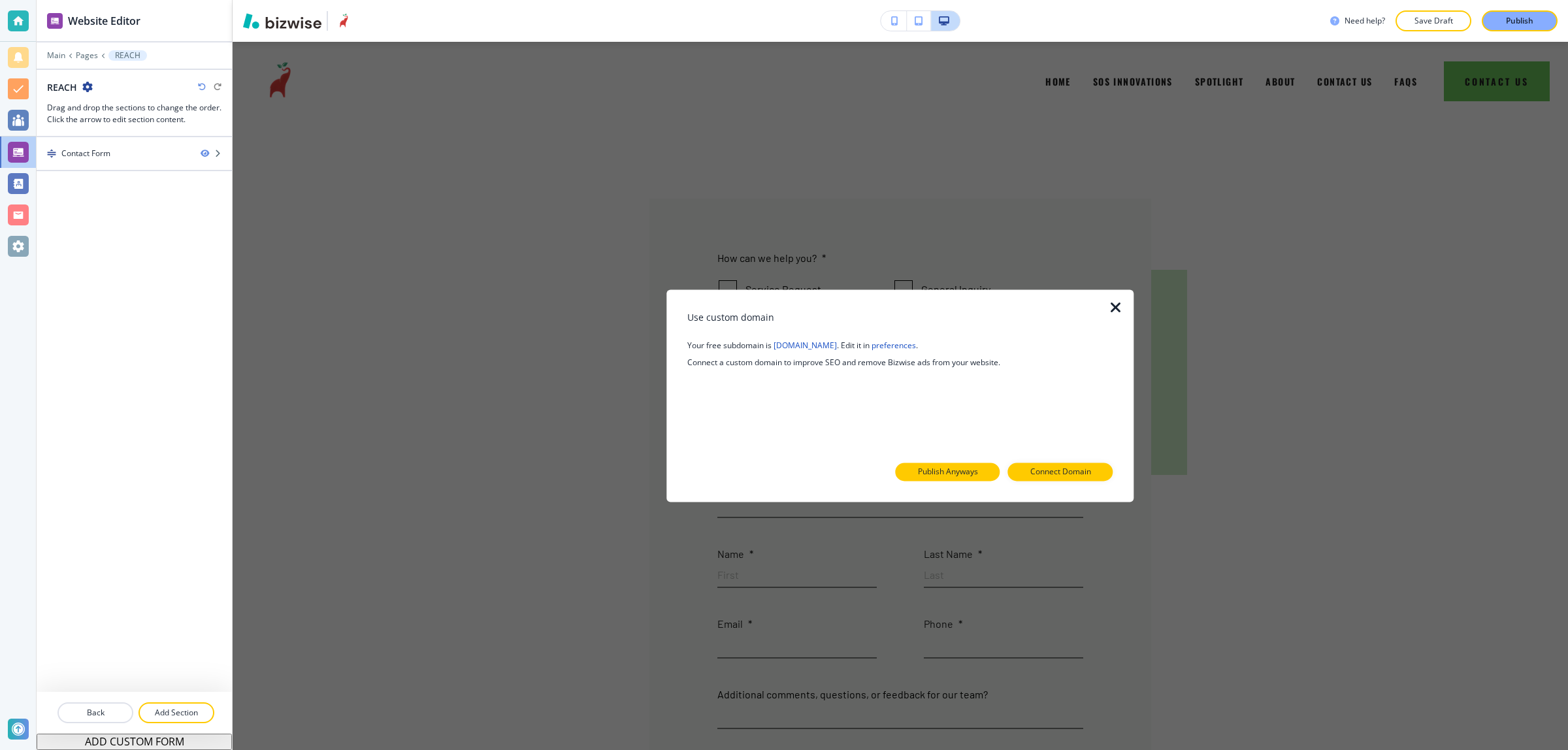
click at [935, 471] on p "Publish Anyways" at bounding box center [947, 473] width 60 height 12
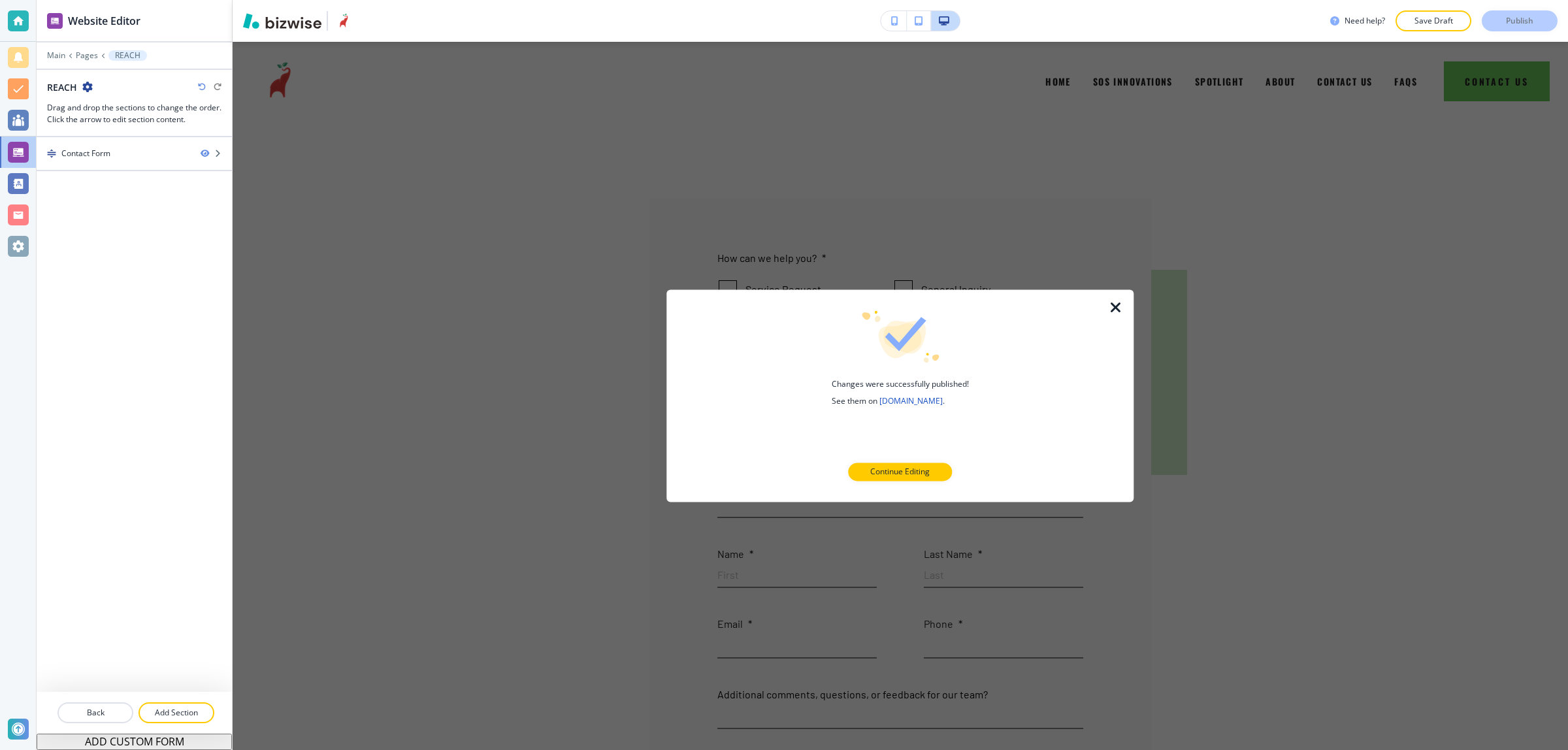
click at [1110, 312] on icon "button" at bounding box center [1115, 308] width 16 height 16
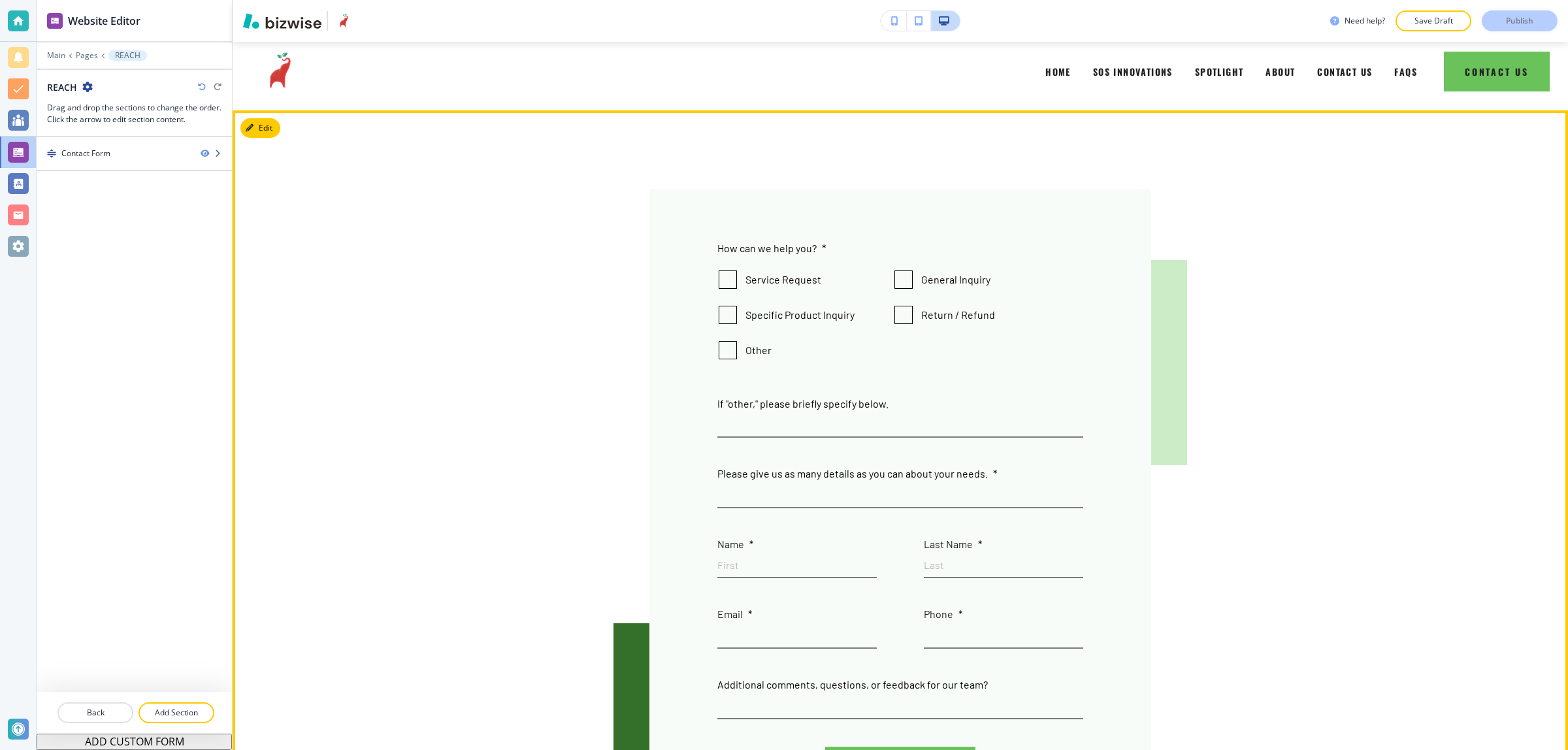
scroll to position [0, 0]
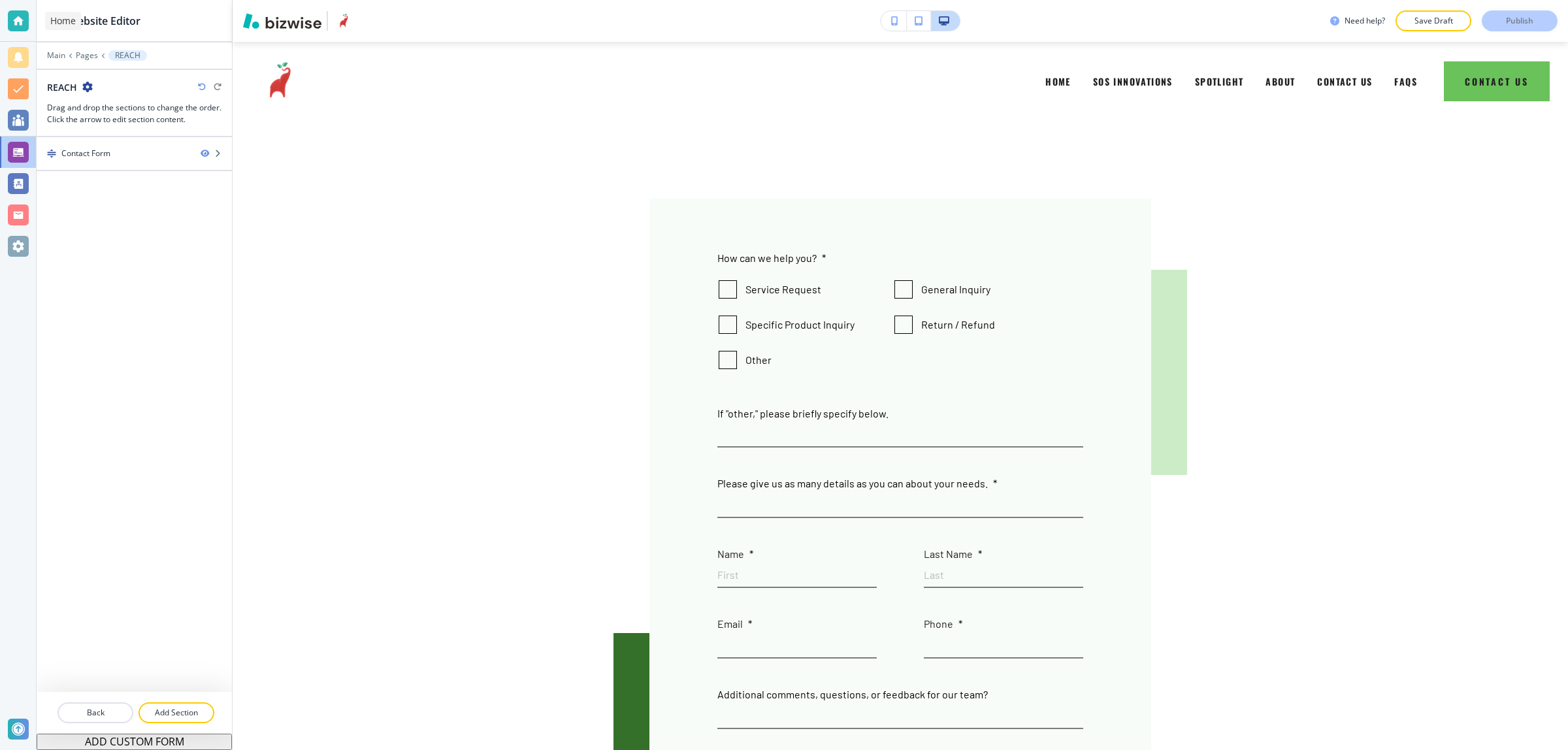
click at [21, 18] on div at bounding box center [18, 20] width 21 height 21
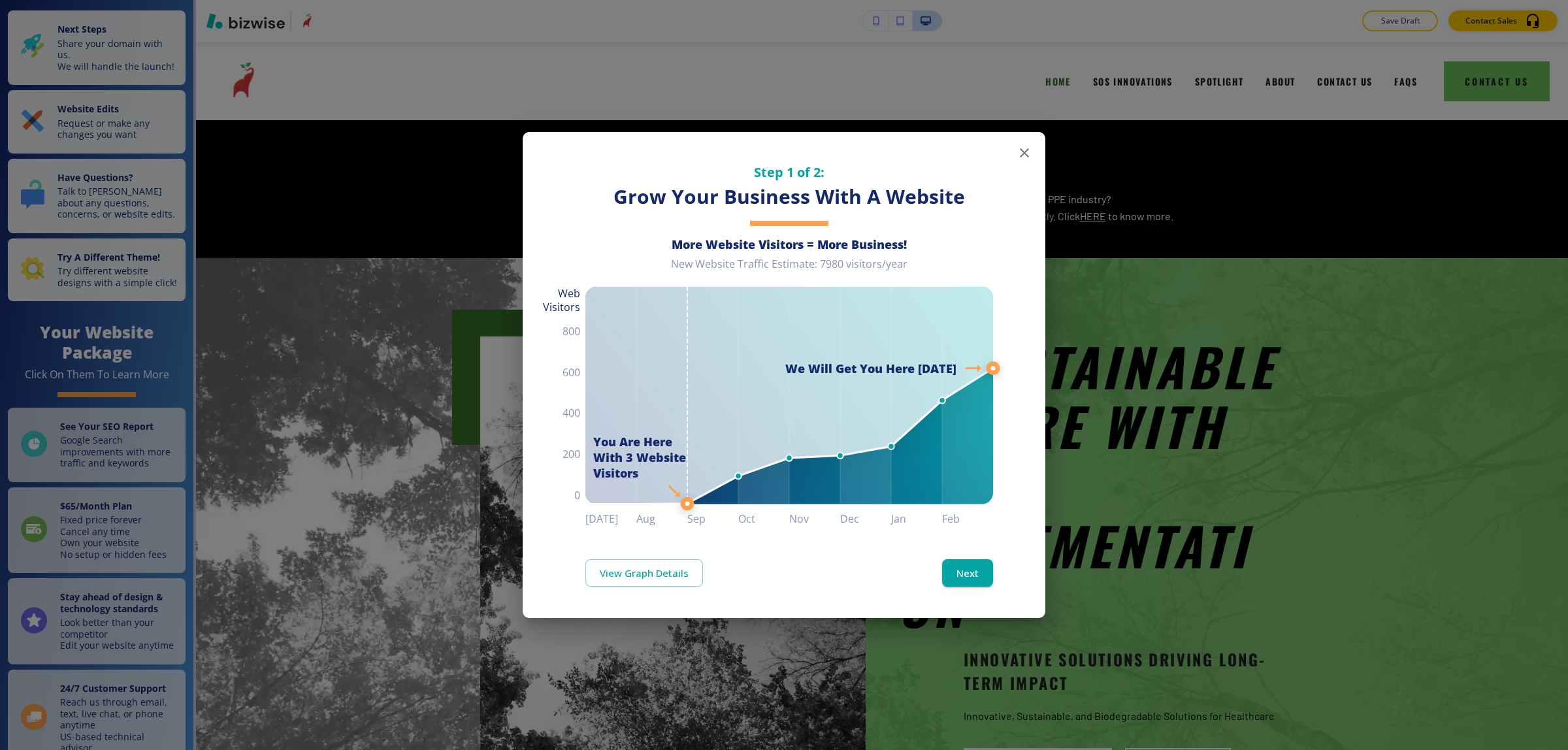
click at [1017, 152] on icon "button" at bounding box center [1024, 153] width 16 height 16
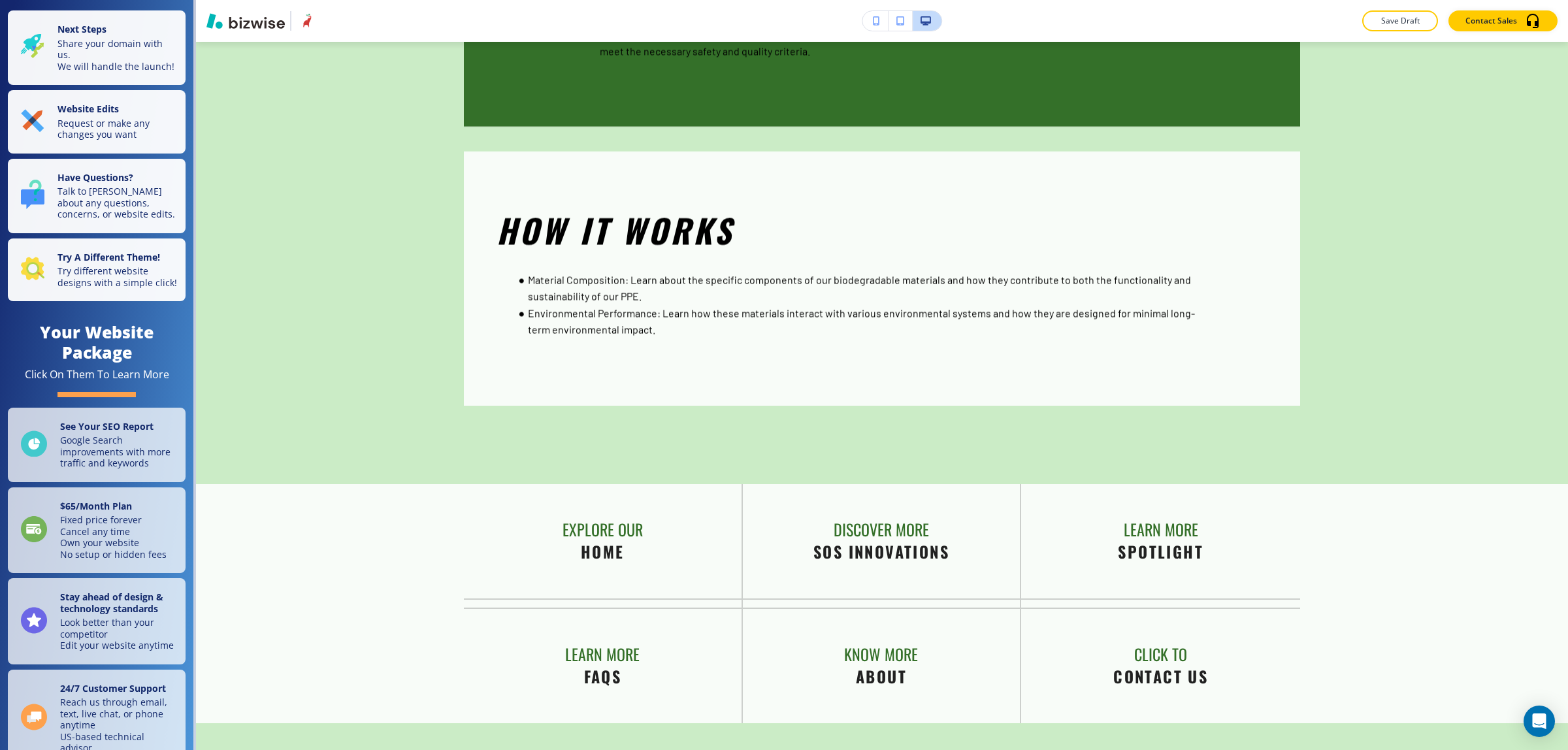
scroll to position [3105, 0]
